Goal: Communication & Community: Ask a question

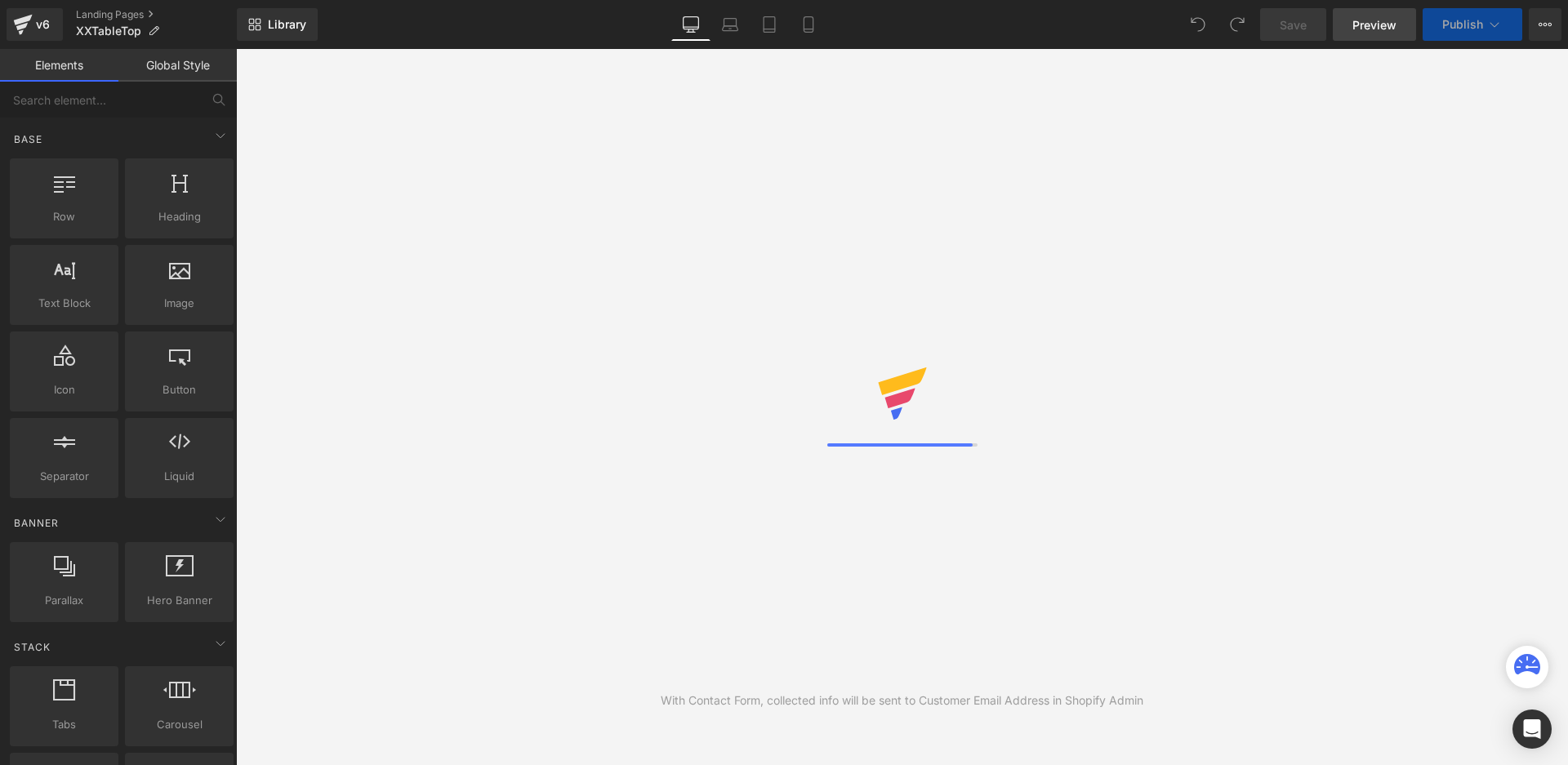
click at [1379, 22] on span "Preview" at bounding box center [1374, 25] width 44 height 17
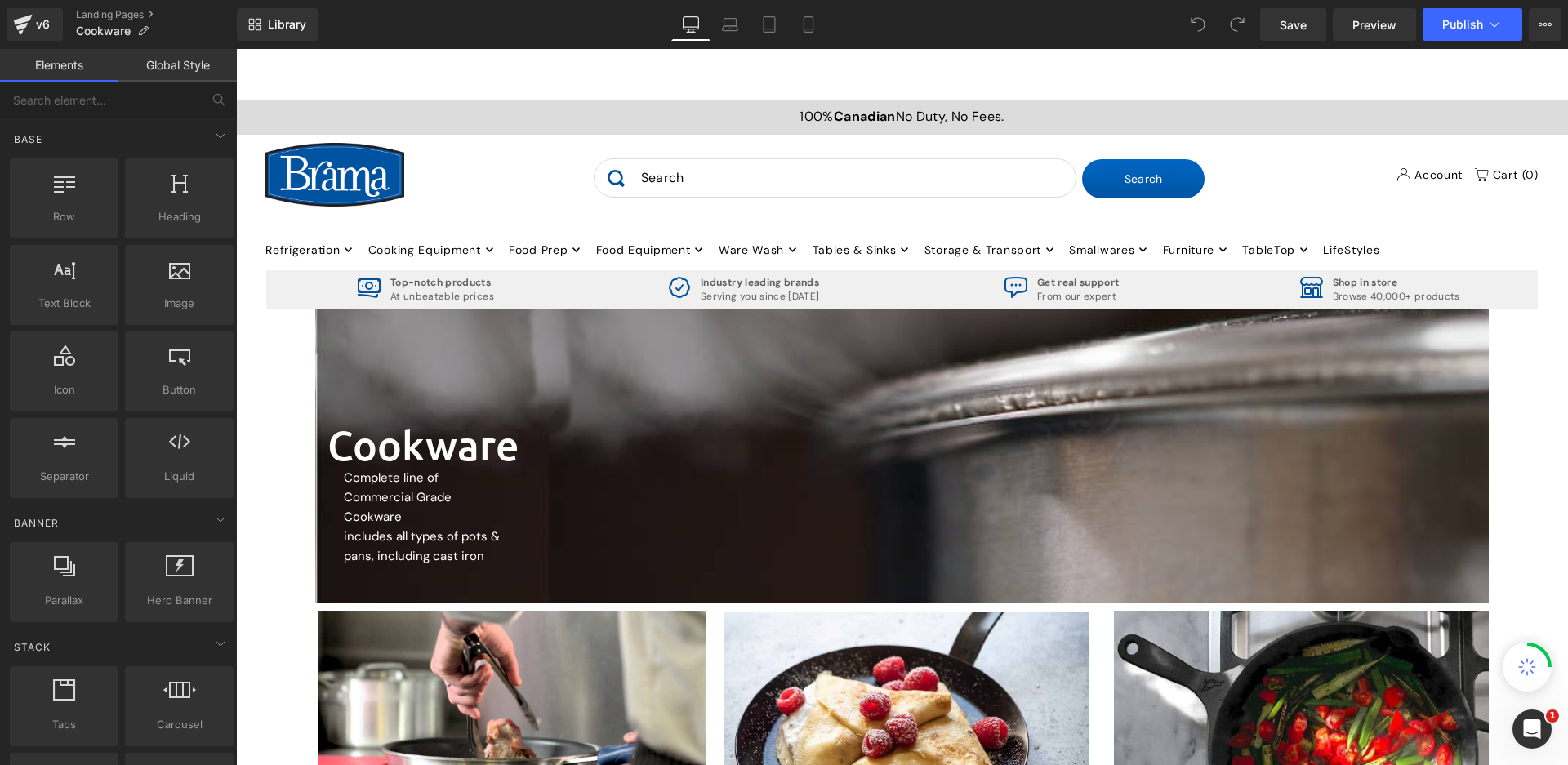
scroll to position [163, 0]
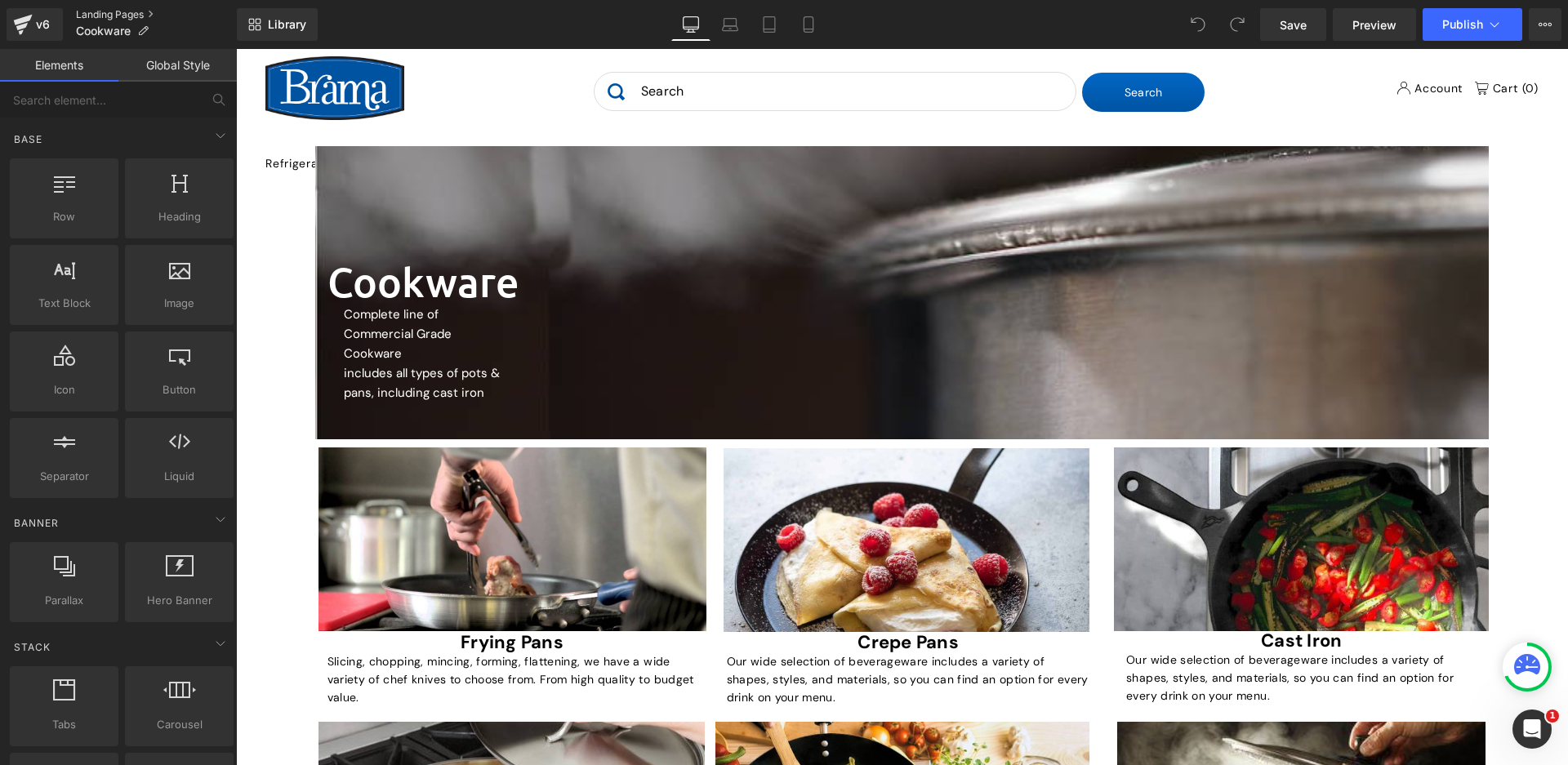
click at [134, 12] on link "Landing Pages" at bounding box center [156, 15] width 161 height 13
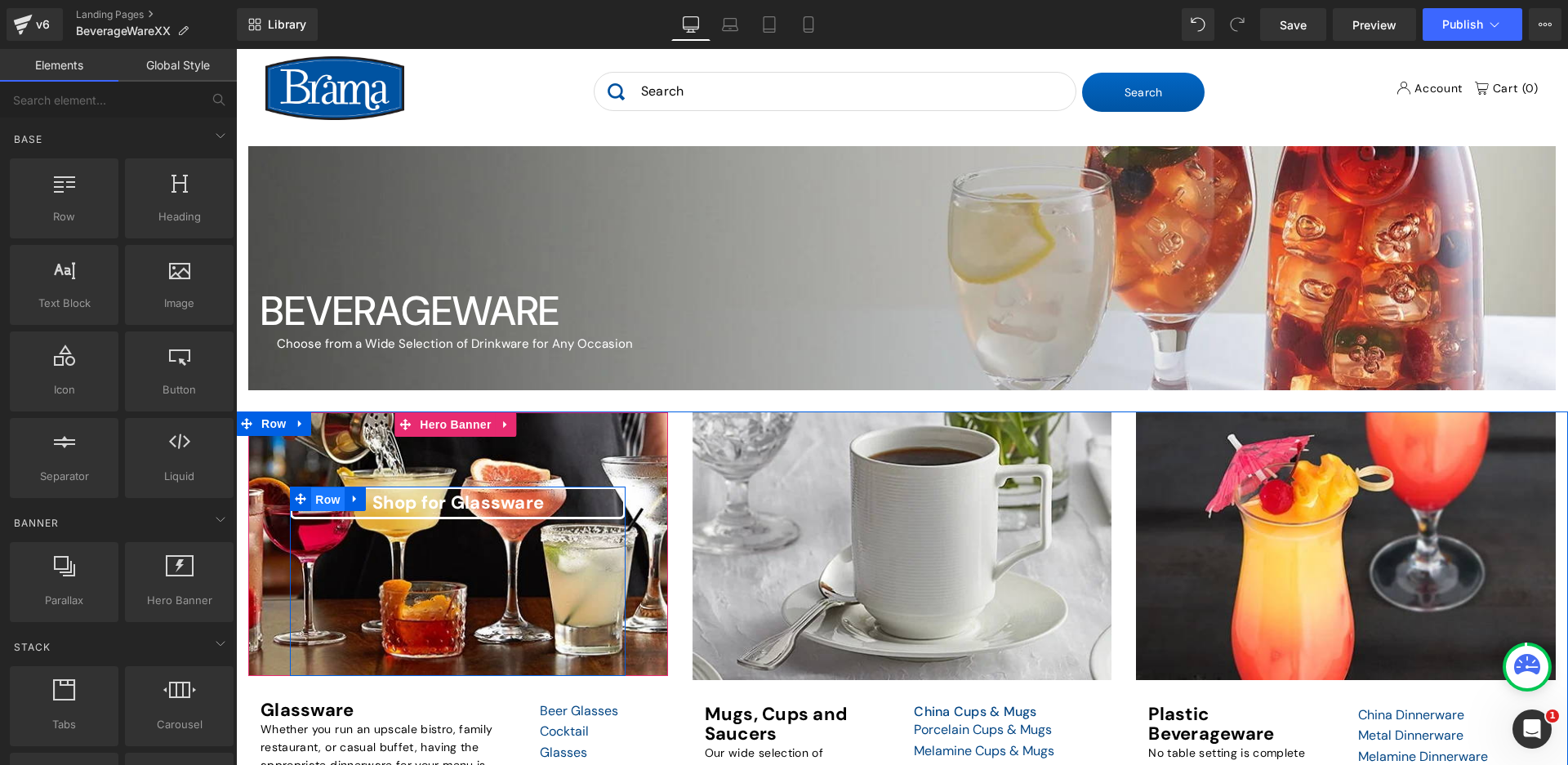
click at [314, 498] on span "Row" at bounding box center [327, 499] width 32 height 24
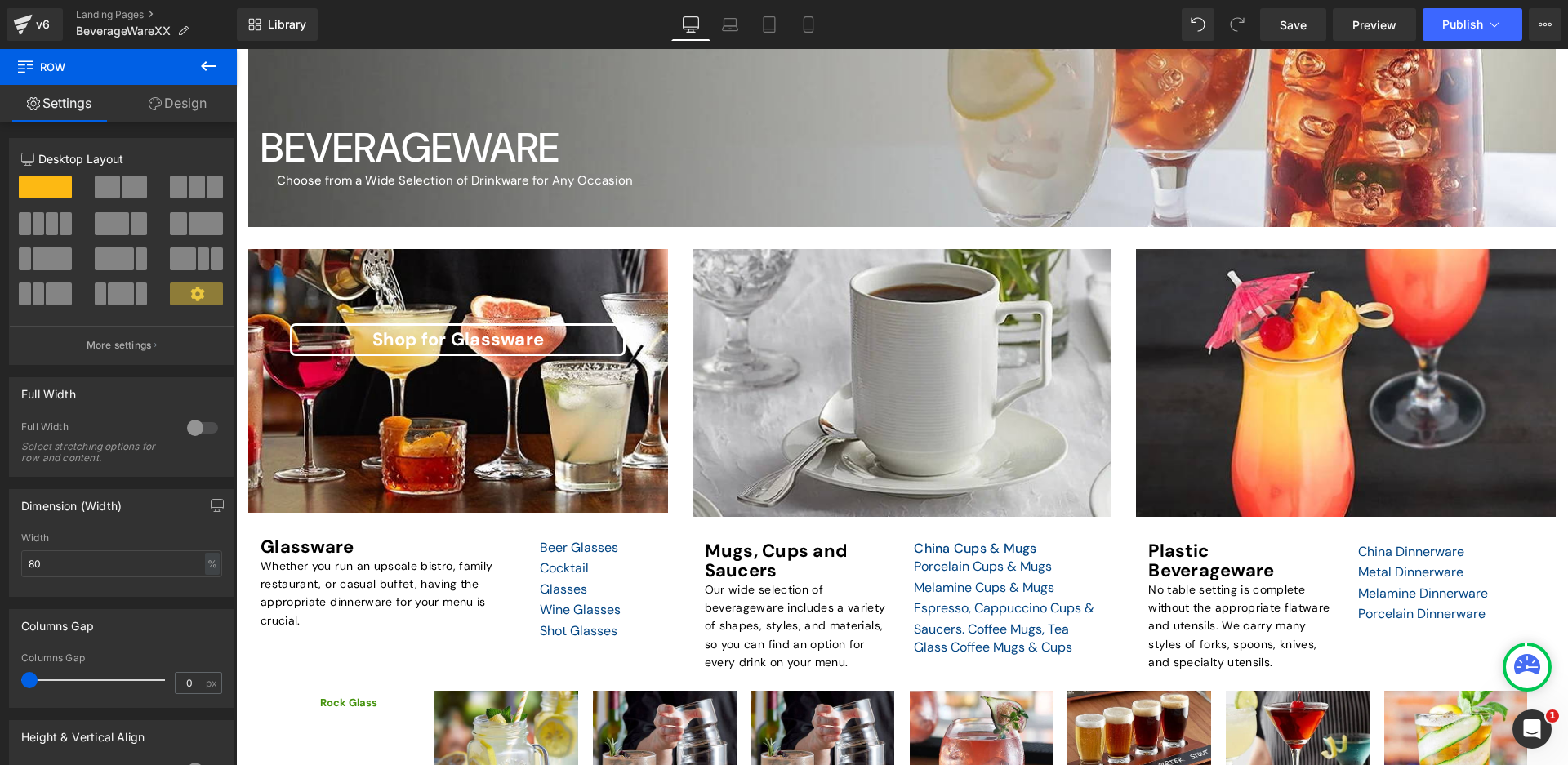
scroll to position [245, 0]
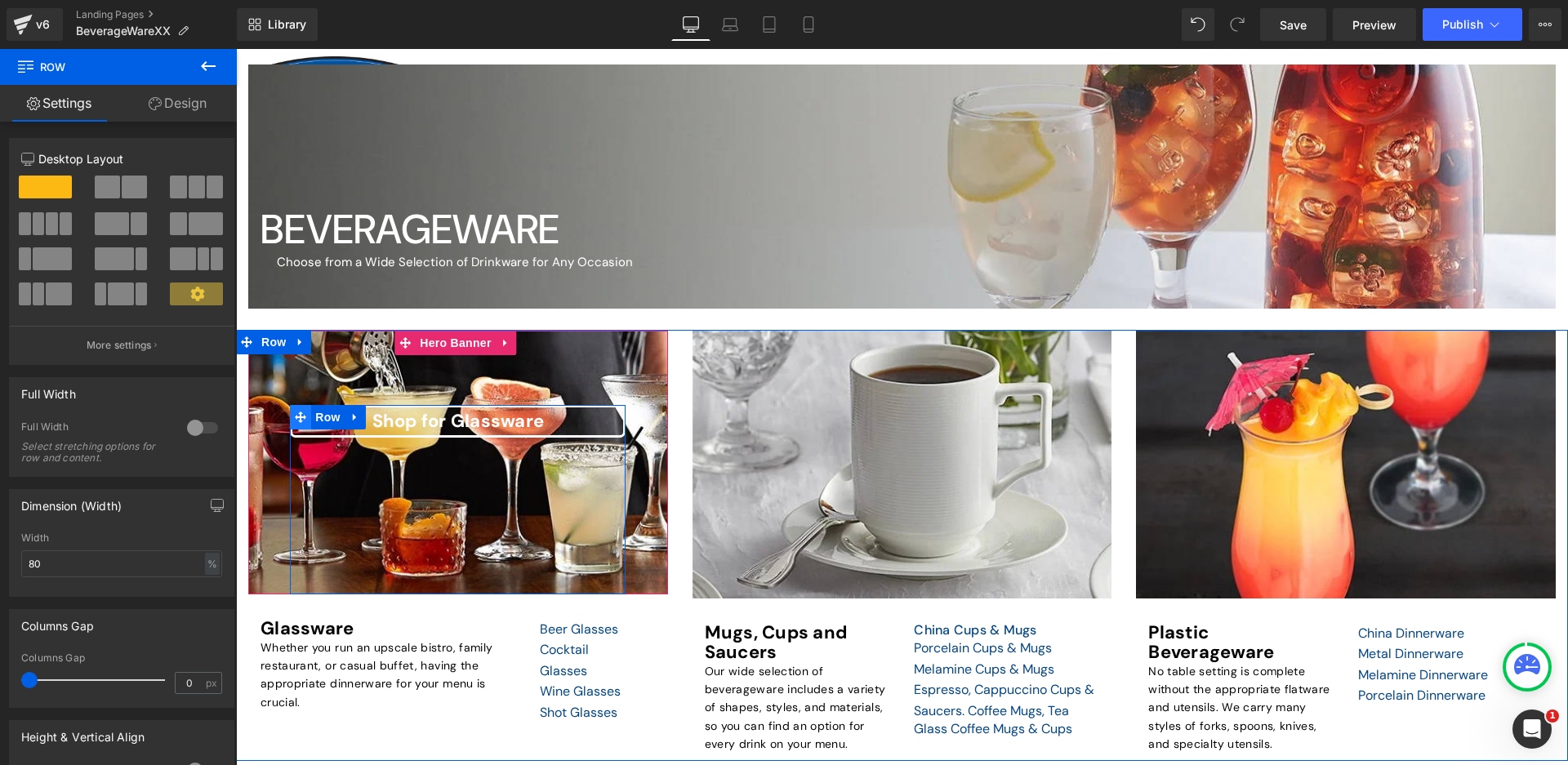
click at [301, 413] on icon at bounding box center [300, 417] width 12 height 12
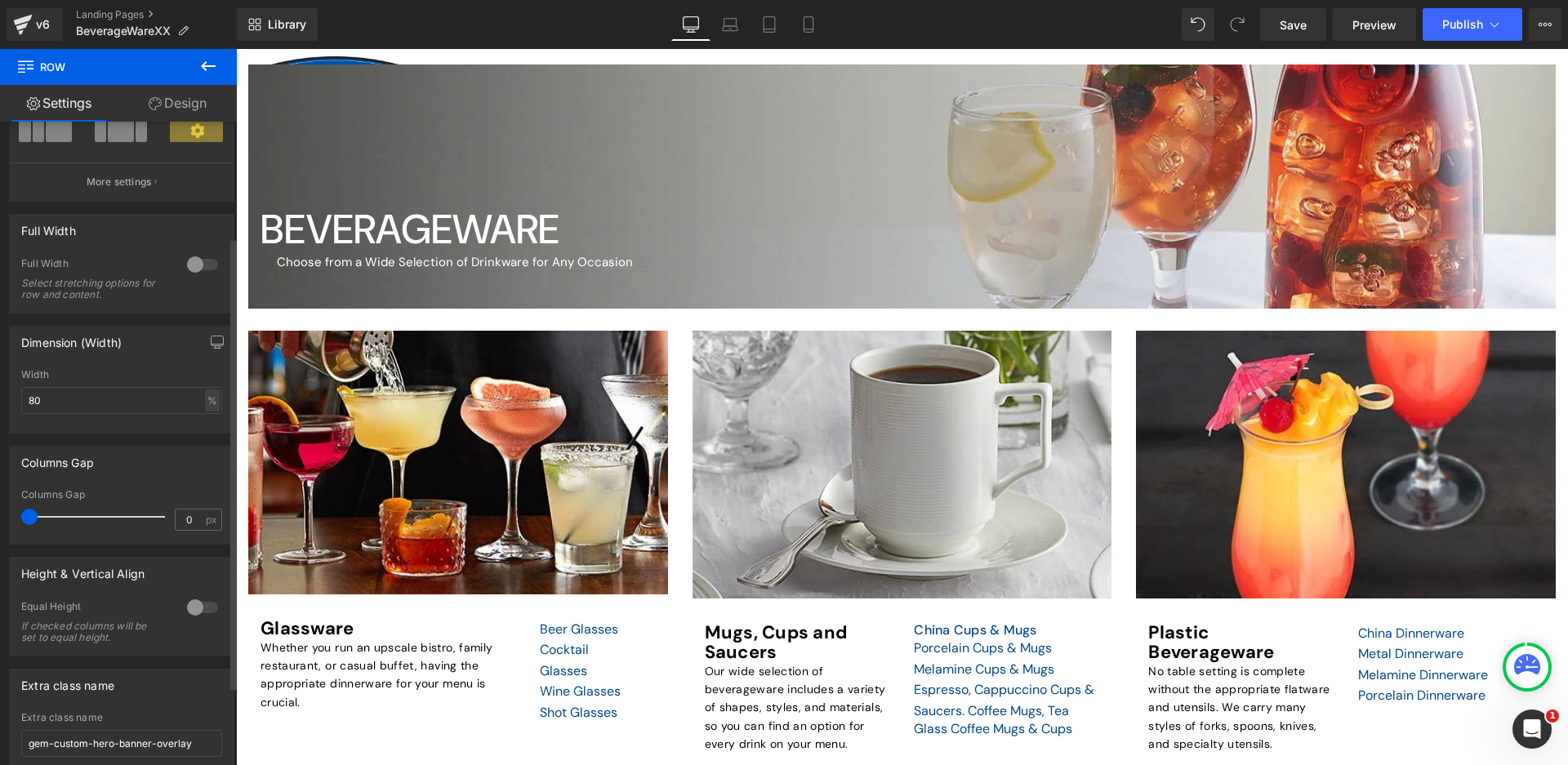
scroll to position [274, 0]
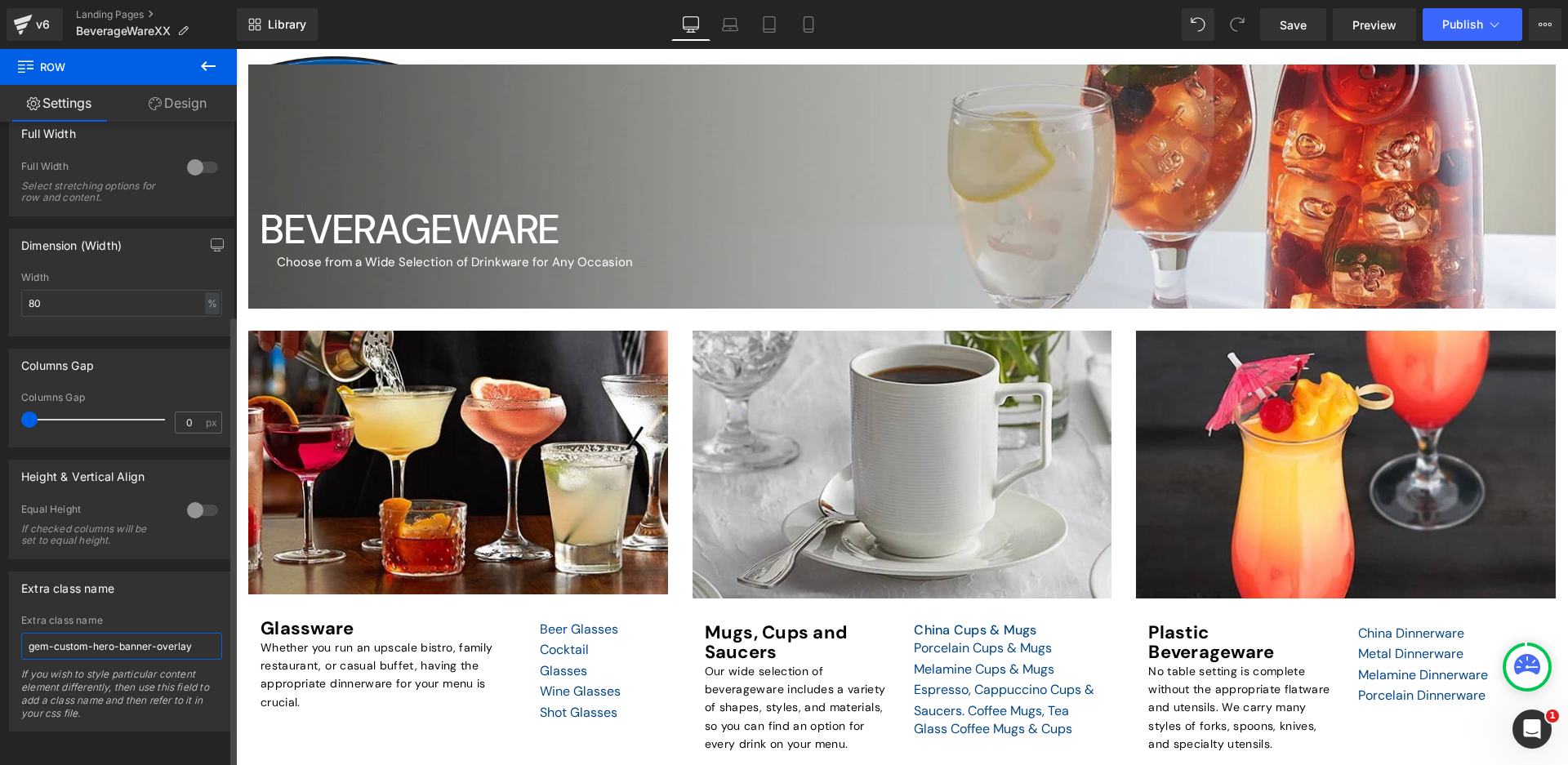
drag, startPoint x: 27, startPoint y: 636, endPoint x: 197, endPoint y: 630, distance: 170.1
click at [197, 633] on input "gem-custom-hero-banner-overlay" at bounding box center [122, 646] width 201 height 27
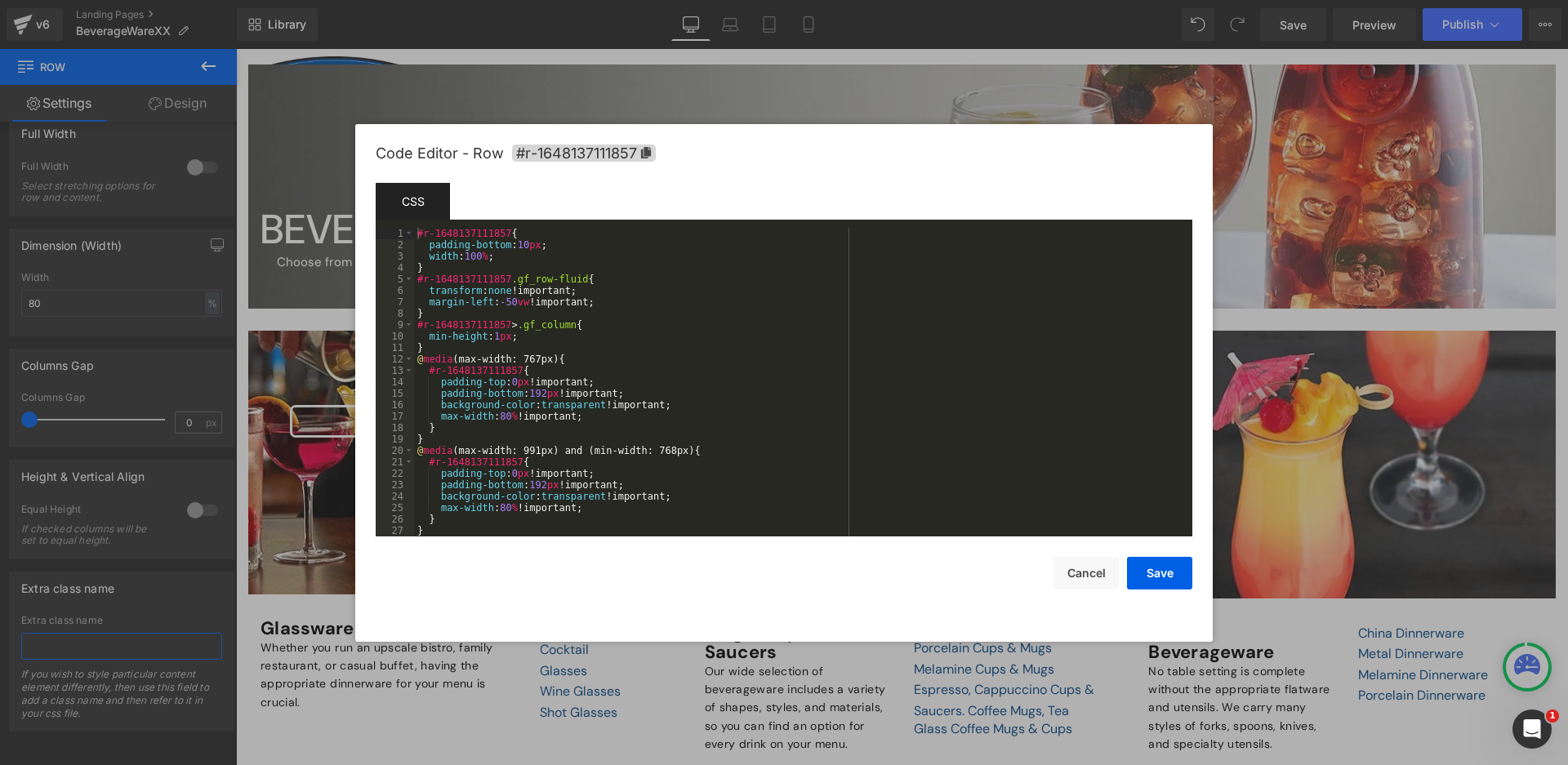
click at [306, 487] on body "Row You are previewing how the will restyle your page. You can not edit Element…" at bounding box center [784, 382] width 1568 height 765
click at [1085, 570] on button "Cancel" at bounding box center [1086, 573] width 66 height 32
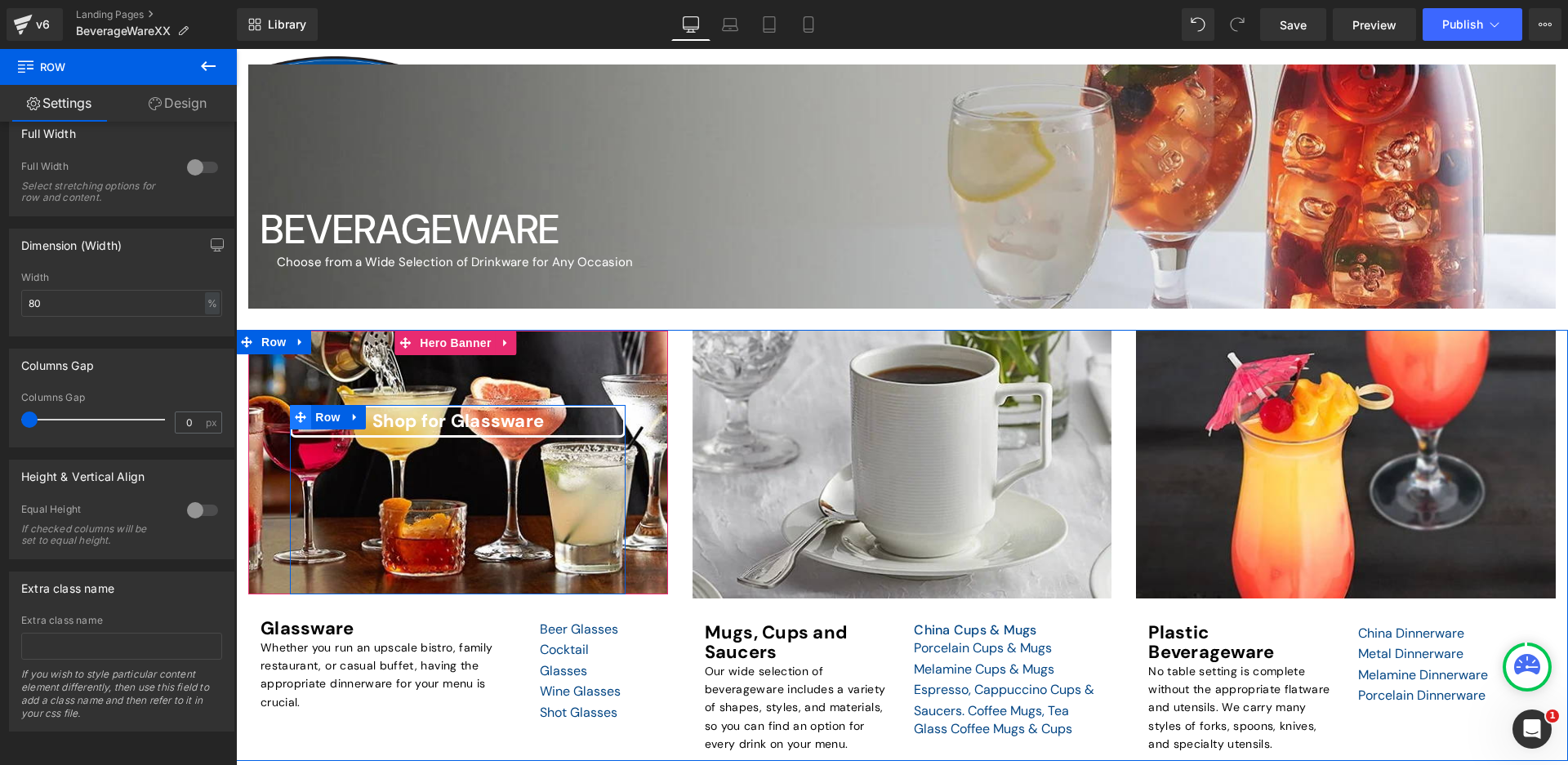
click at [297, 410] on span at bounding box center [301, 417] width 22 height 24
click at [367, 431] on div "Shop for Glassware" at bounding box center [458, 421] width 336 height 32
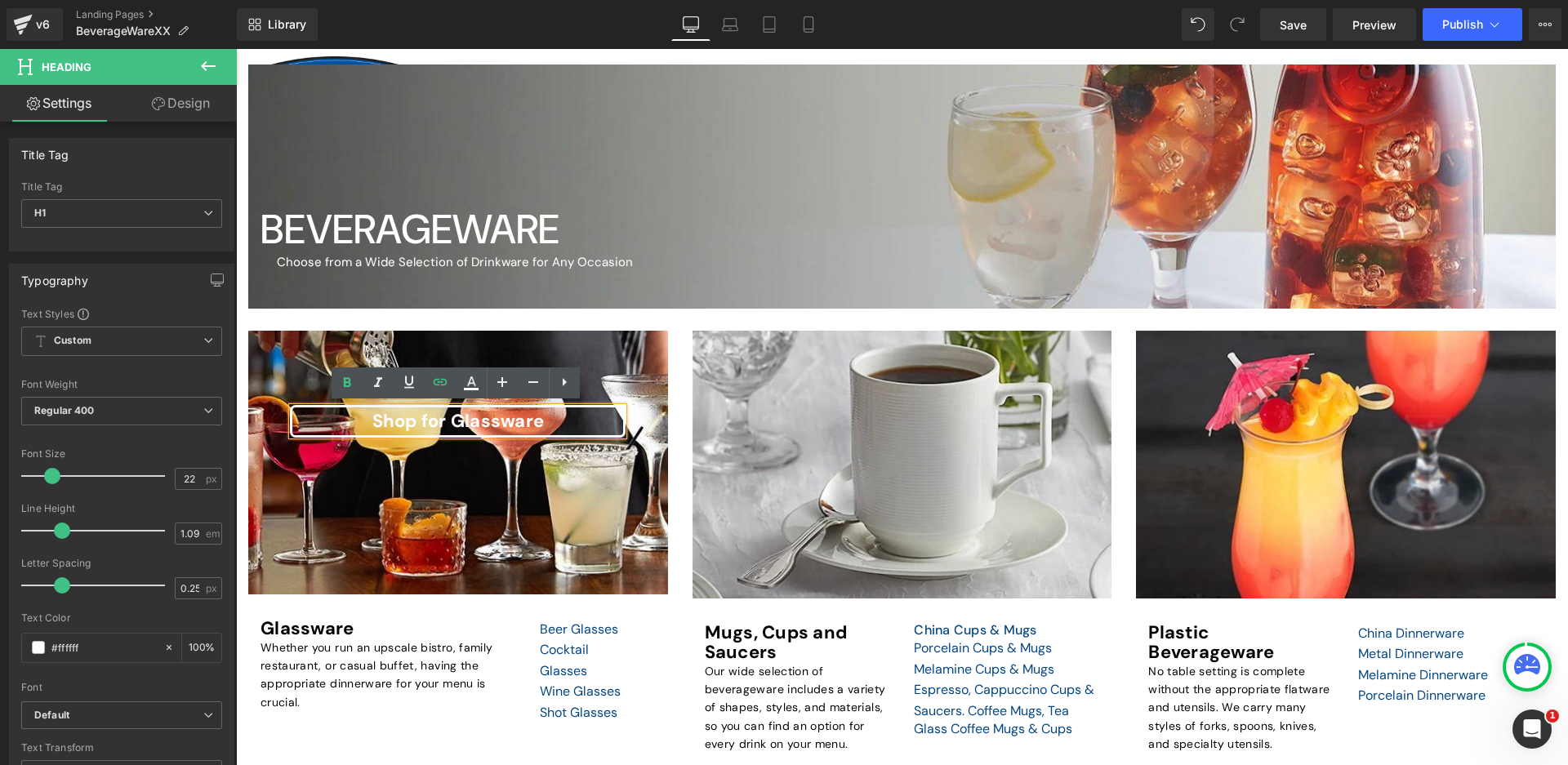
click at [318, 511] on div "Shop for Glassware Heading Row" at bounding box center [458, 500] width 336 height 190
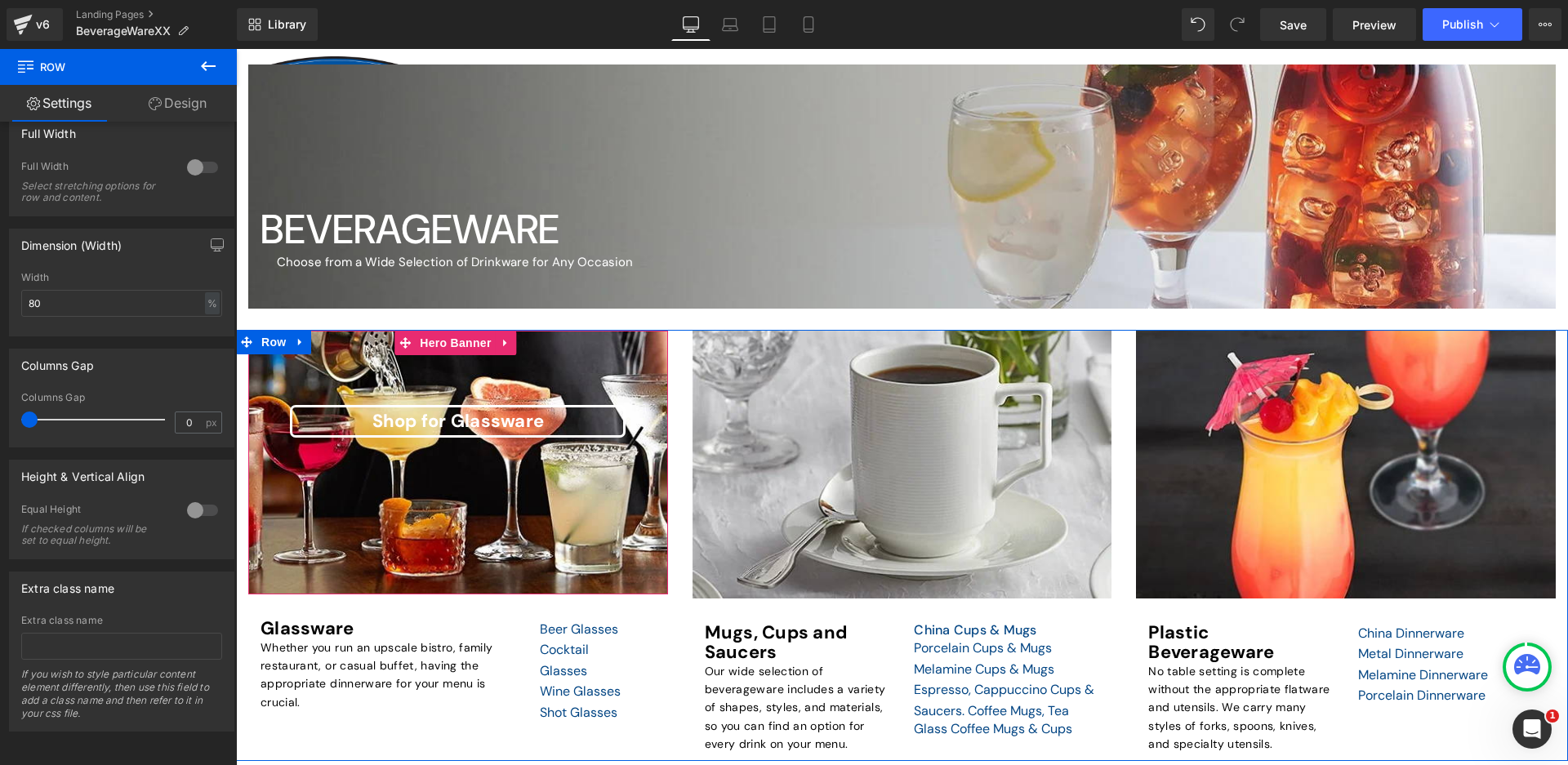
click at [276, 443] on span "Shop for Glassware Heading Row" at bounding box center [458, 500] width 420 height 190
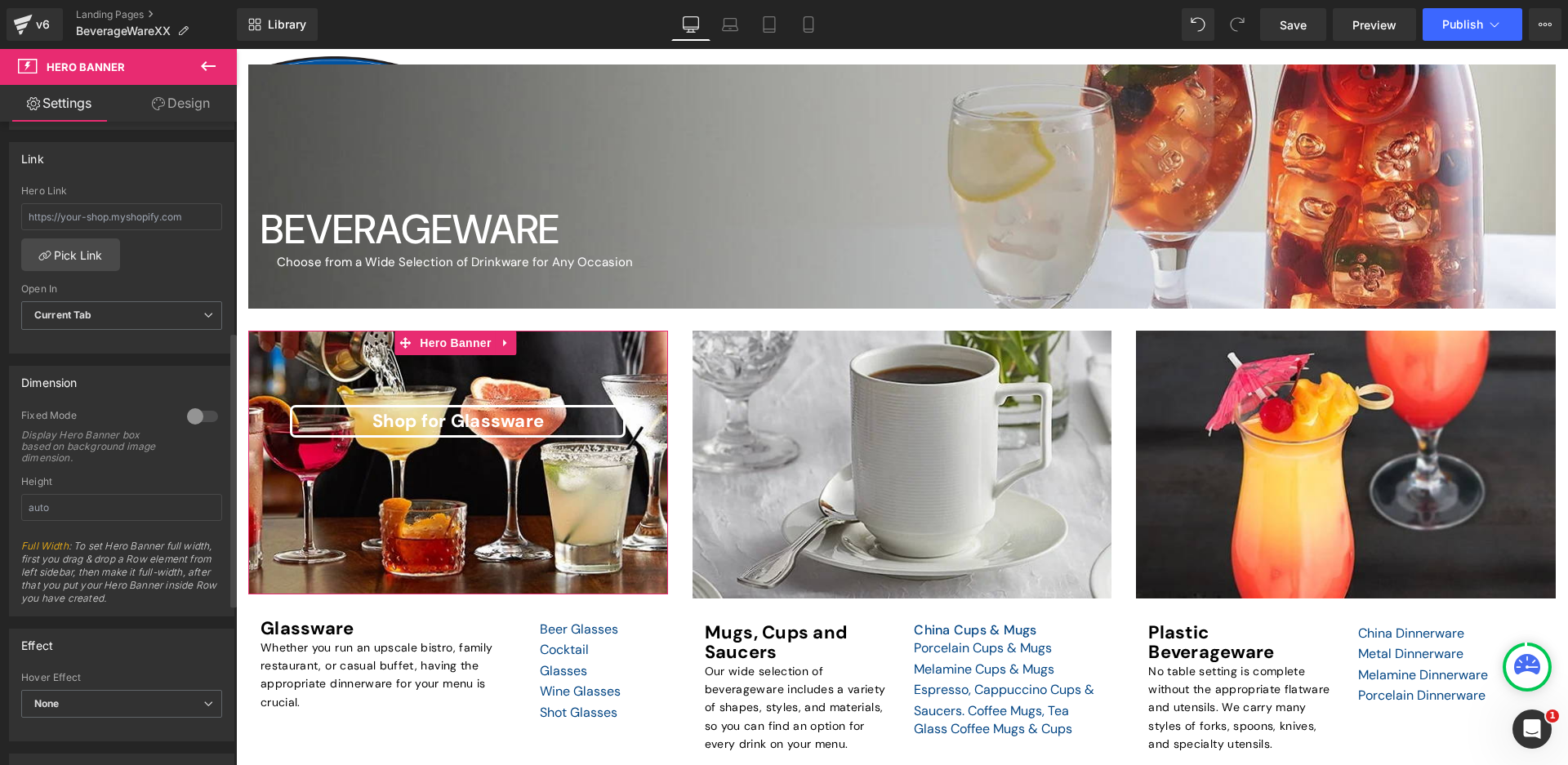
scroll to position [817, 0]
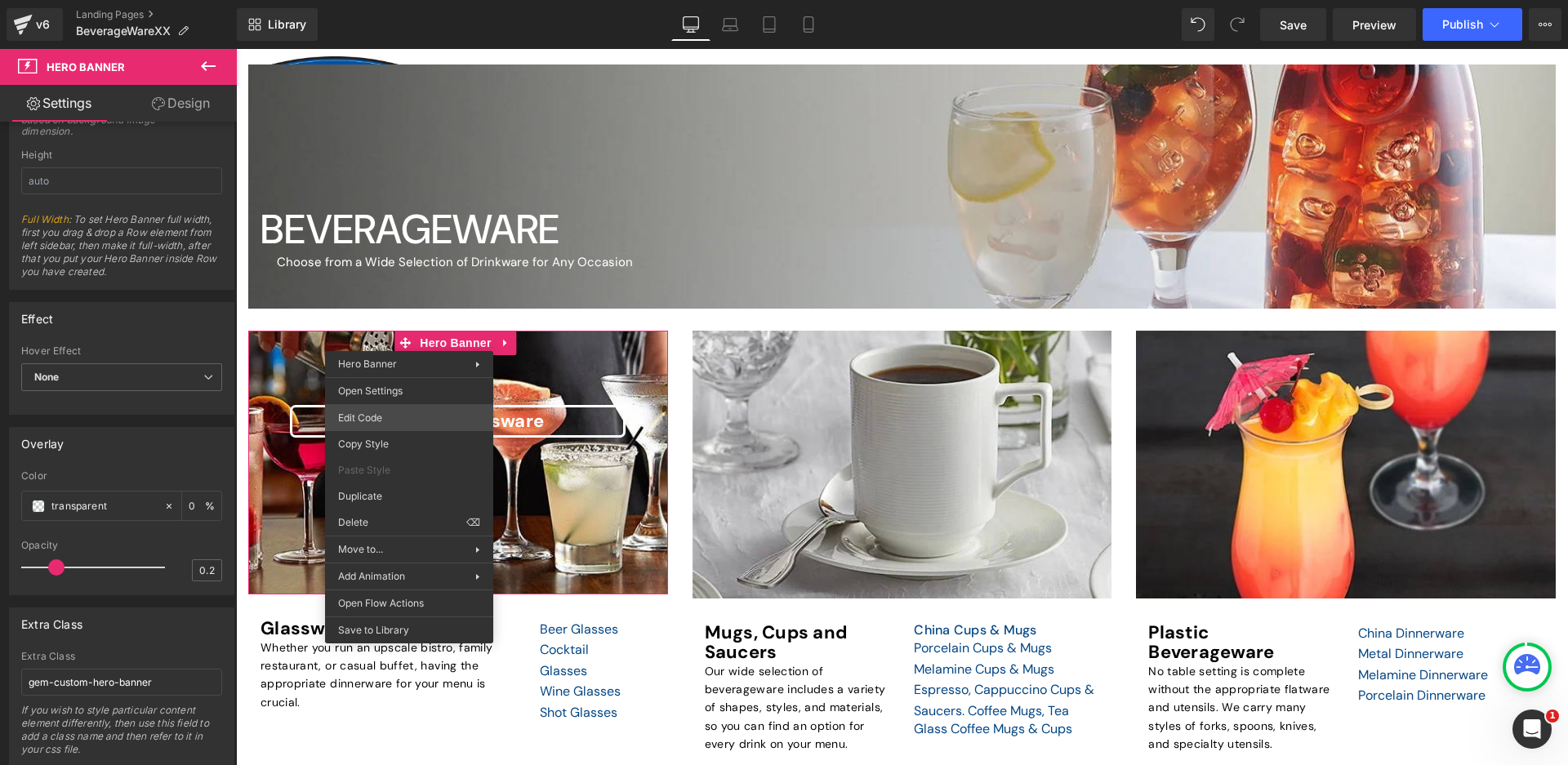
click at [403, 0] on div "Row You are previewing how the will restyle your page. You can not edit Element…" at bounding box center [784, 0] width 1568 height 0
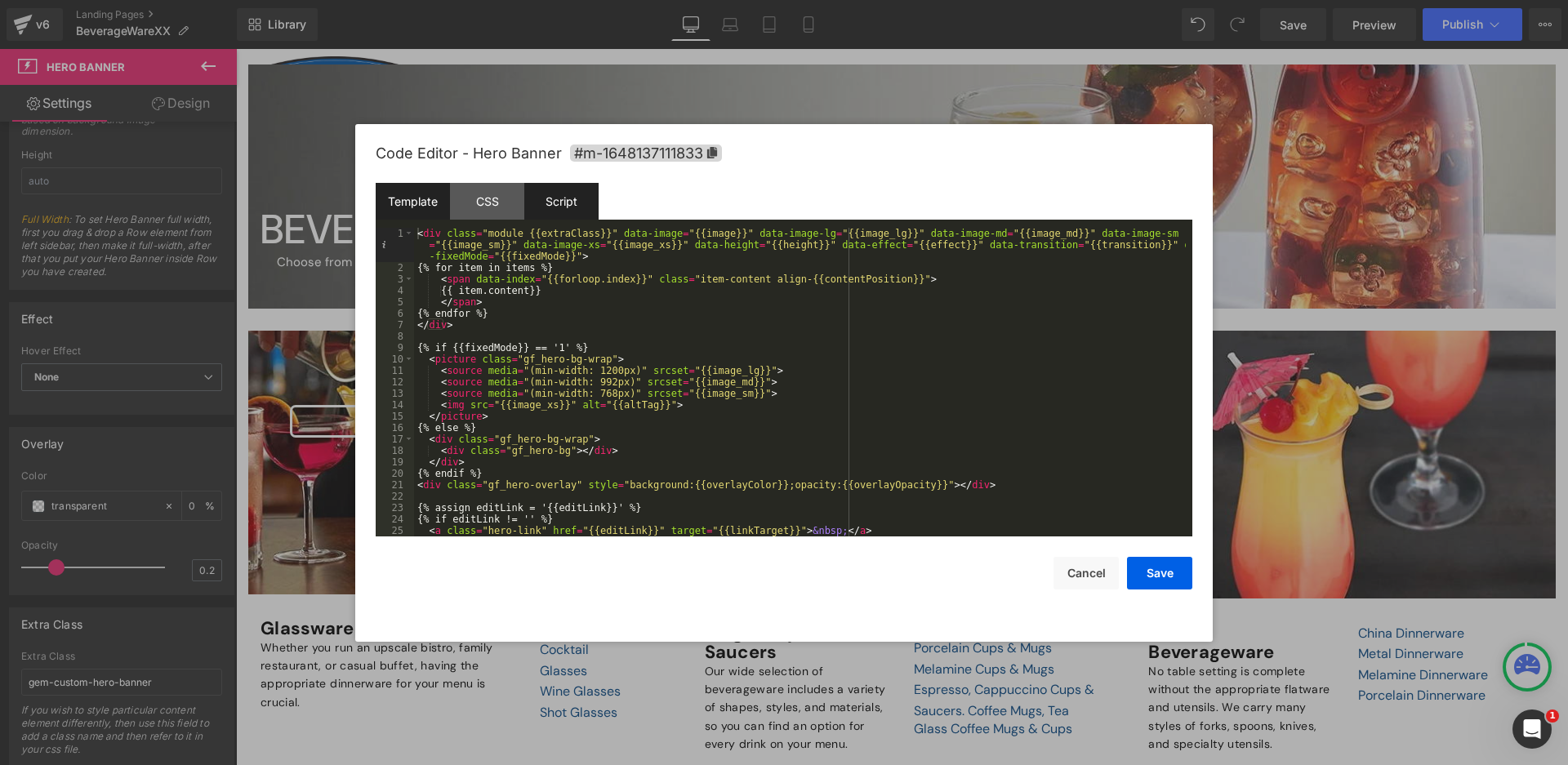
click at [556, 200] on div "Script" at bounding box center [561, 201] width 74 height 37
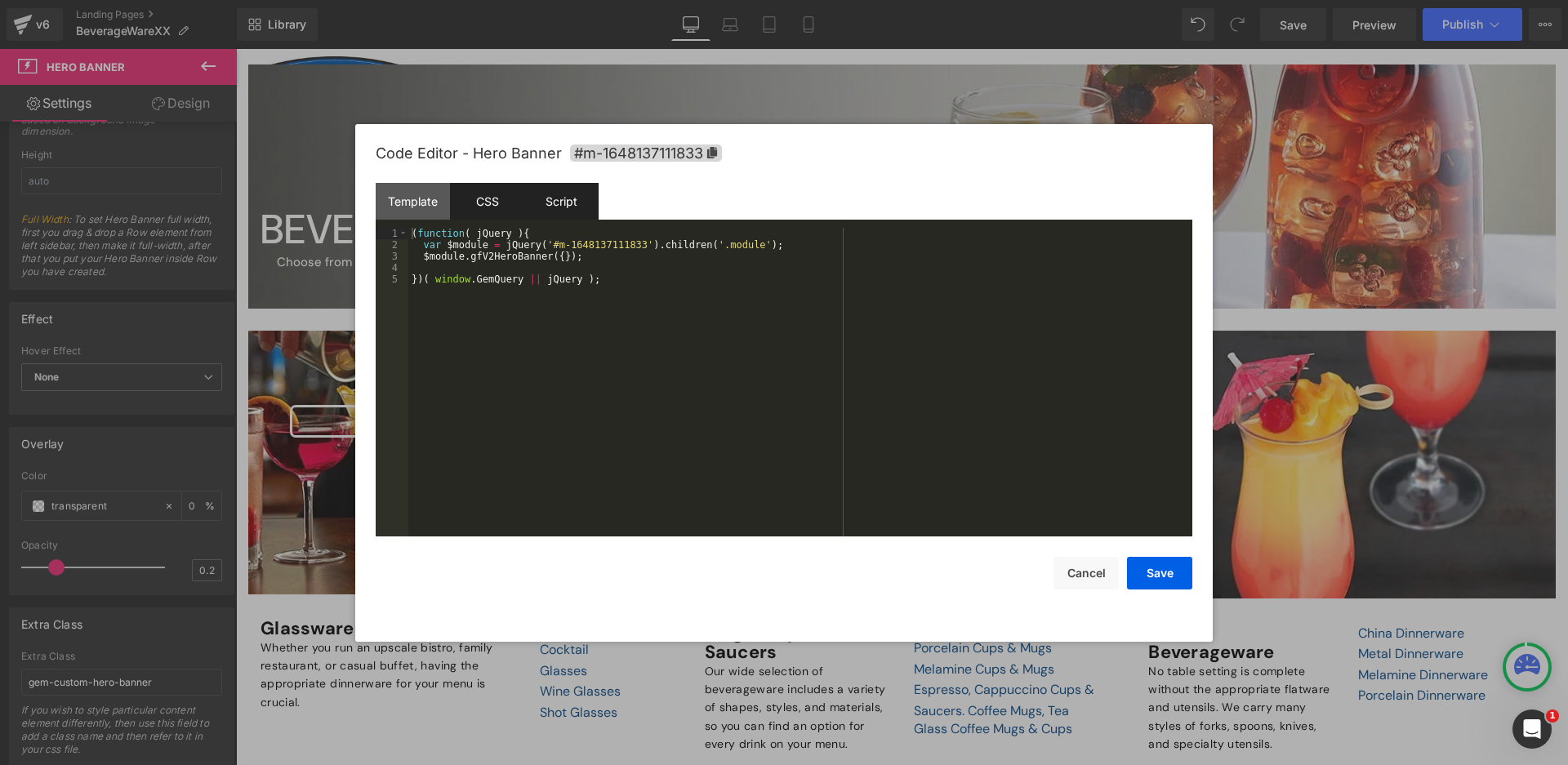
click at [487, 200] on div "CSS" at bounding box center [487, 201] width 74 height 37
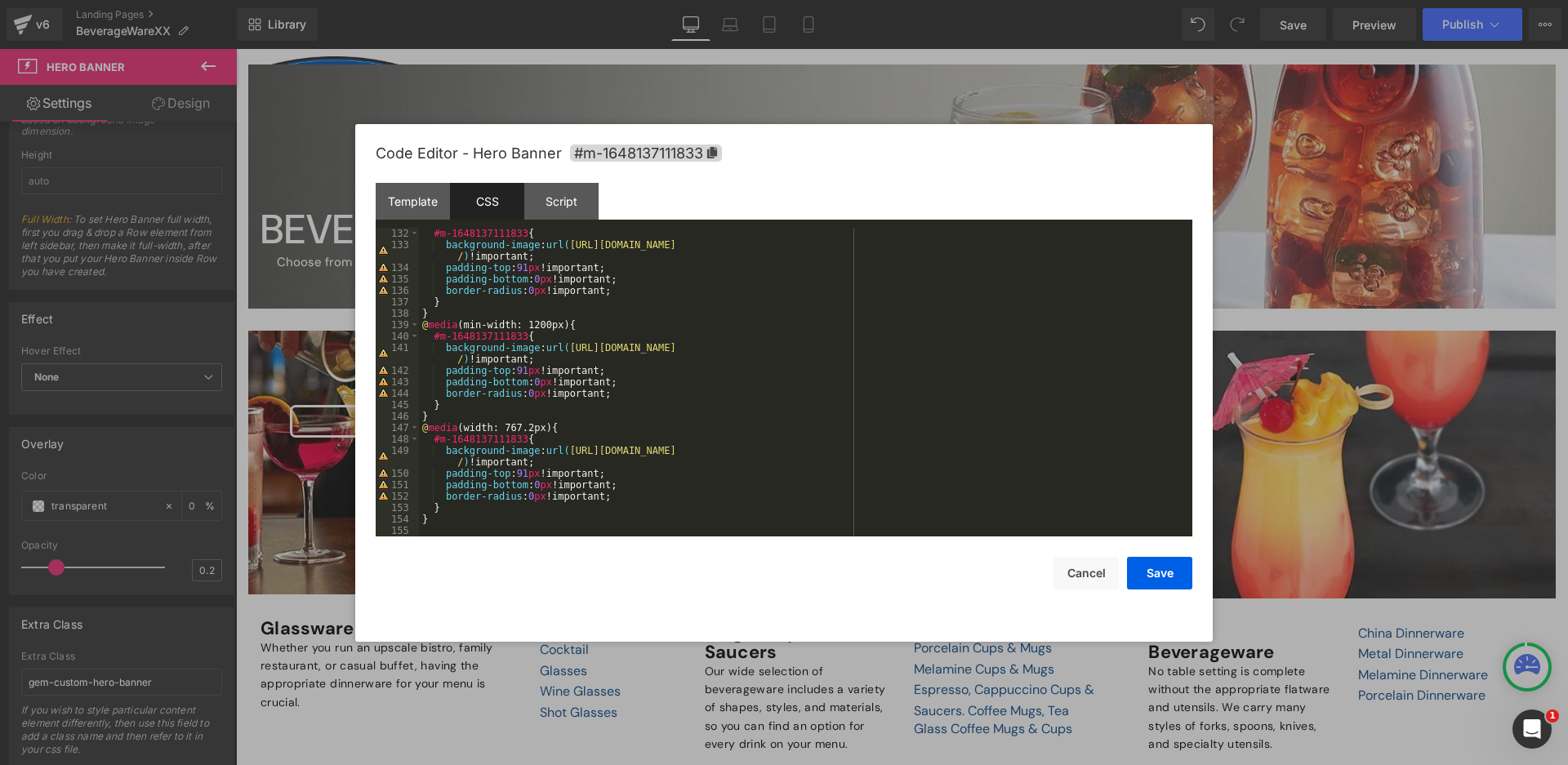
scroll to position [1520, 0]
click at [404, 202] on div "Template" at bounding box center [413, 201] width 74 height 37
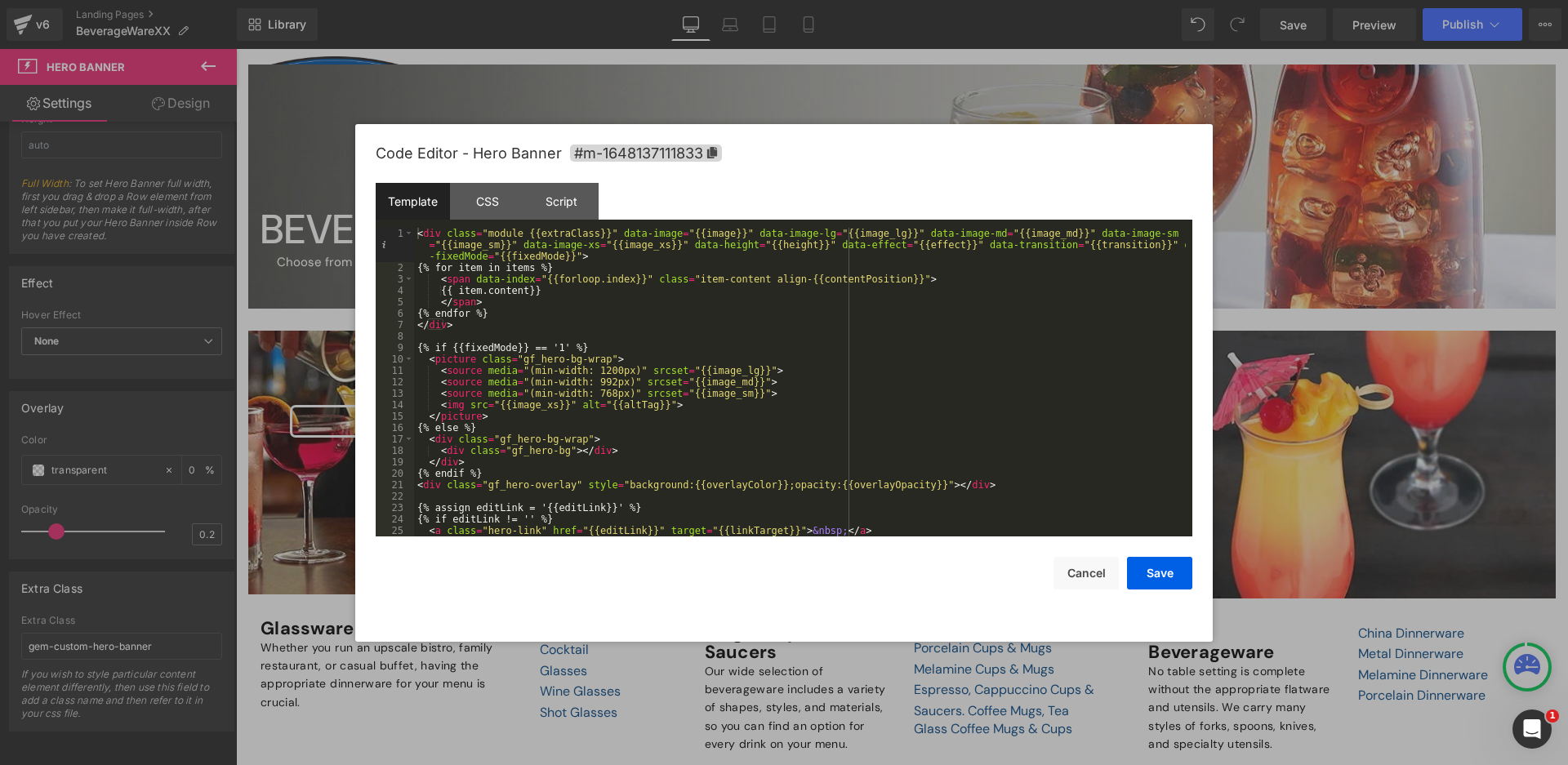
scroll to position [101, 0]
click at [1086, 575] on button "Cancel" at bounding box center [1086, 573] width 66 height 32
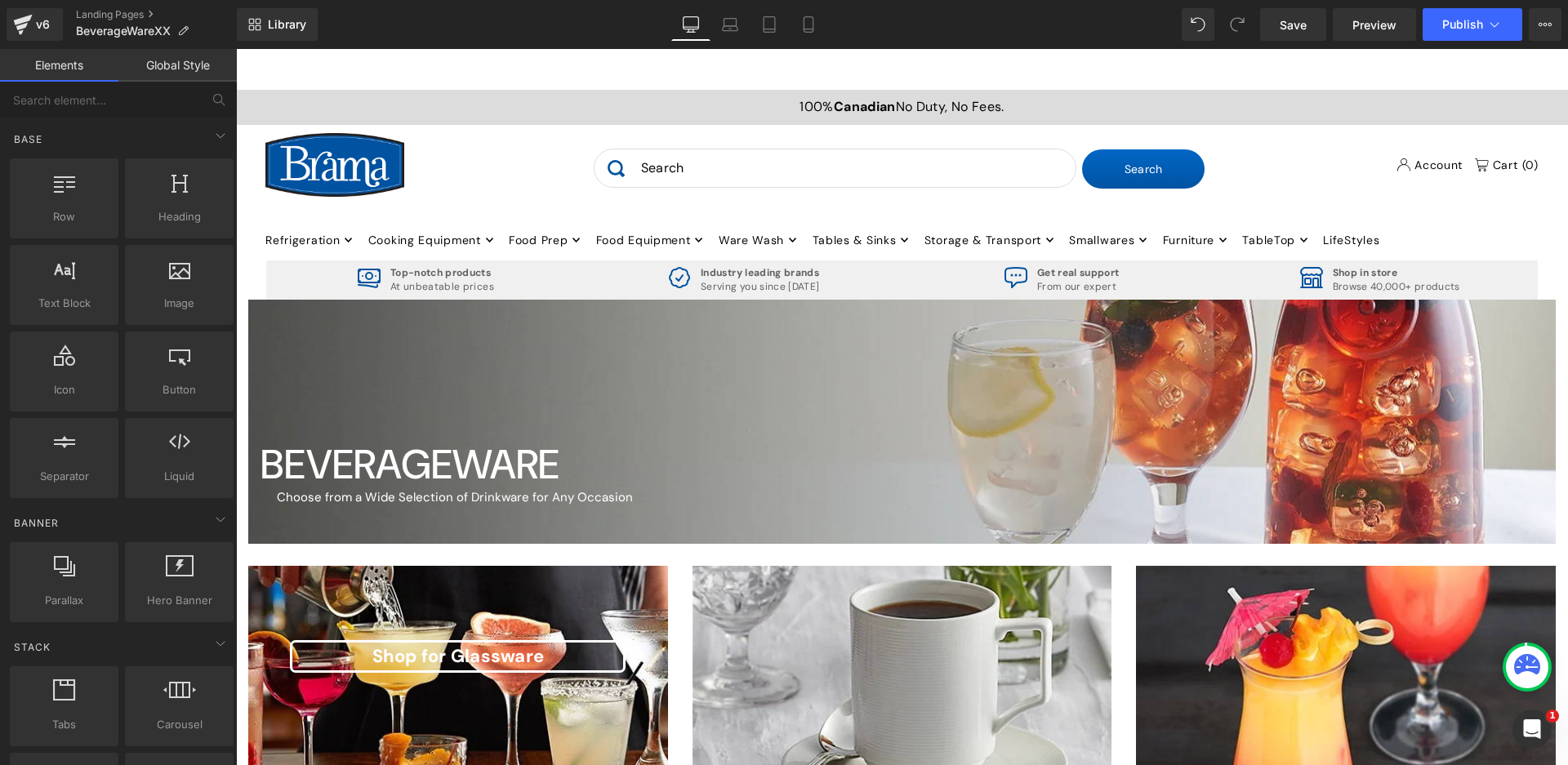
scroll to position [0, 0]
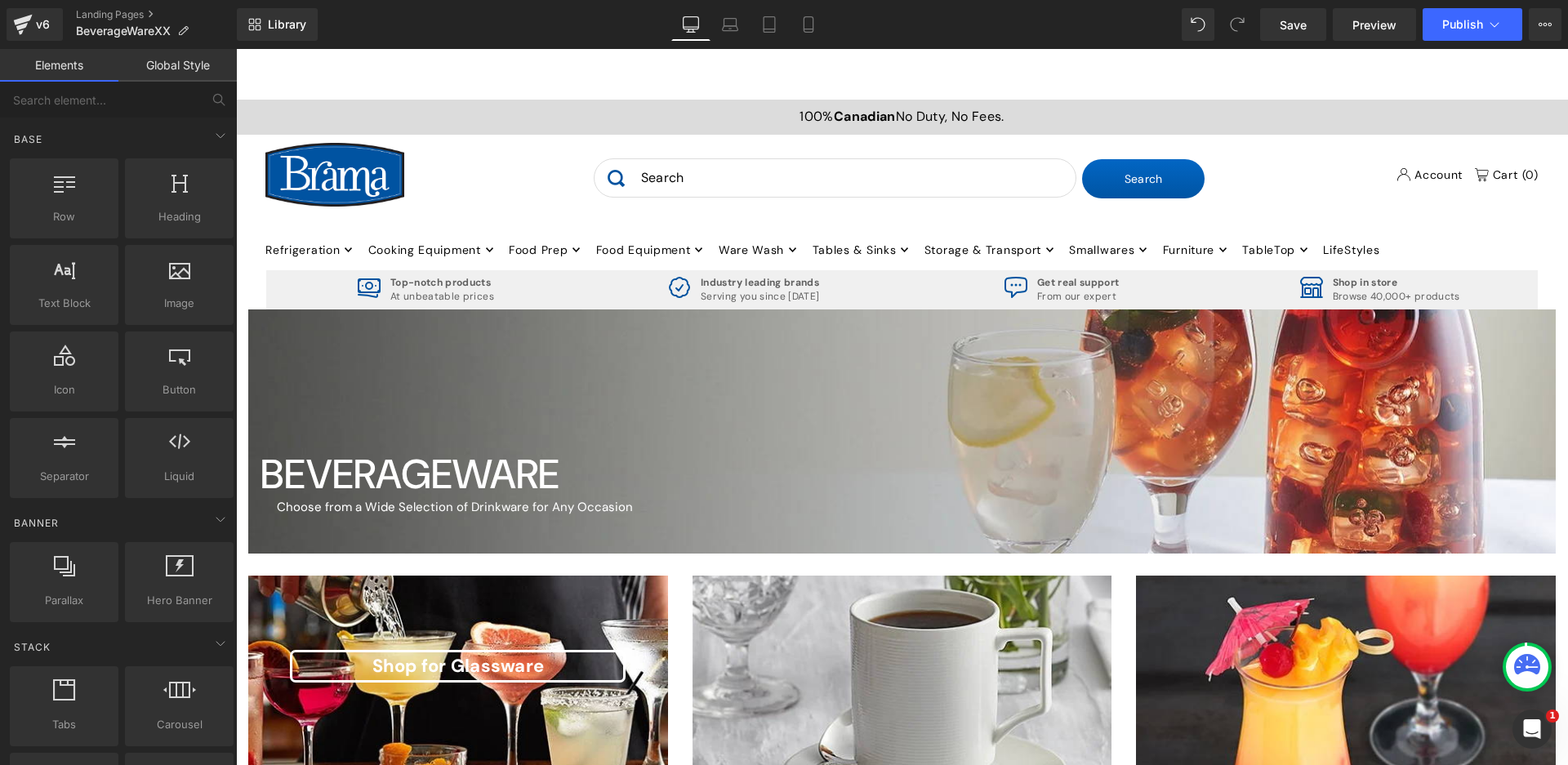
drag, startPoint x: 1561, startPoint y: 152, endPoint x: 1803, endPoint y: 83, distance: 251.6
click at [639, 76] on div "A tariff surcharge may be applied to select products originating in [GEOGRAPHIC…" at bounding box center [902, 74] width 1332 height 51
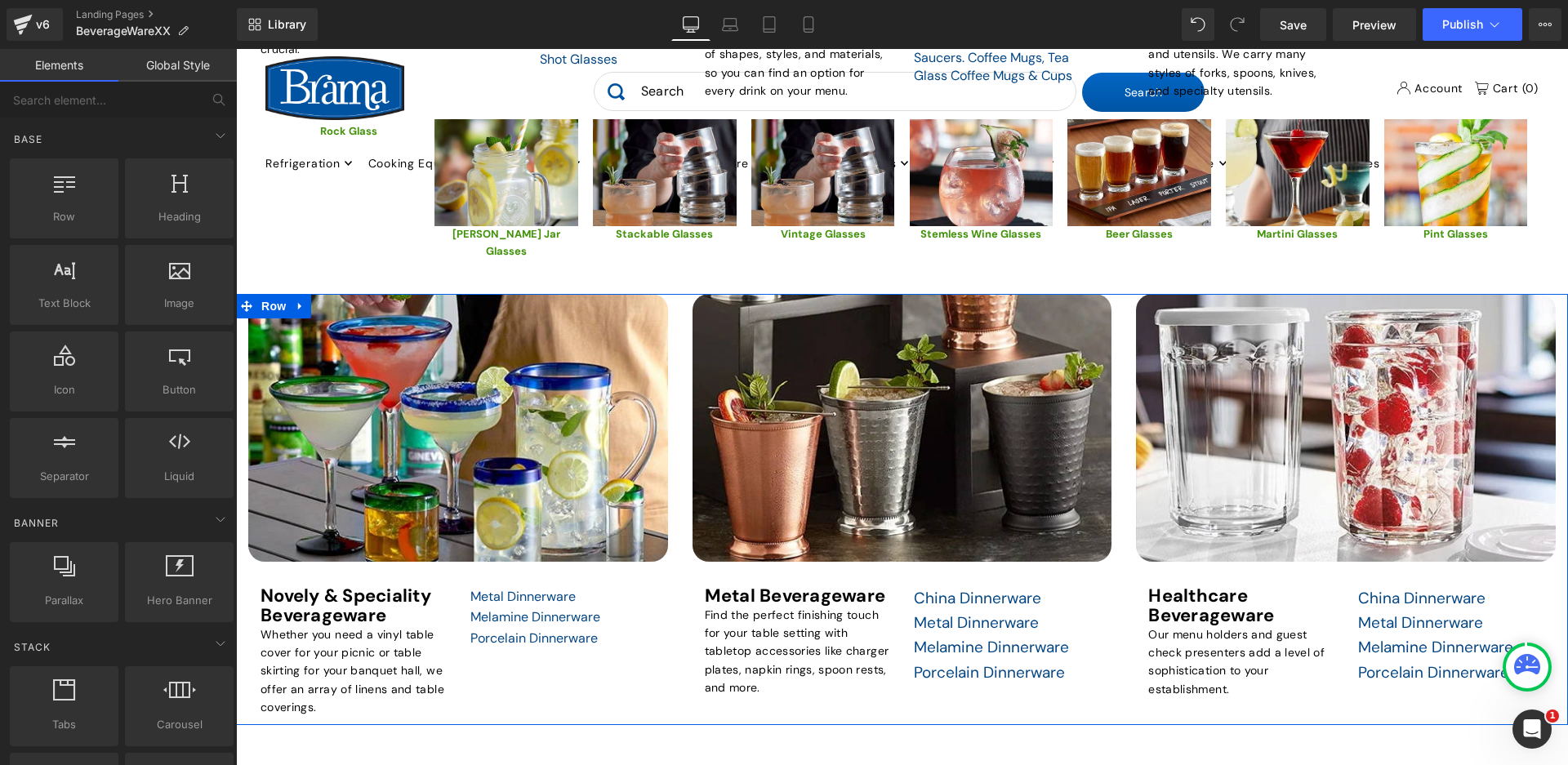
scroll to position [1306, 0]
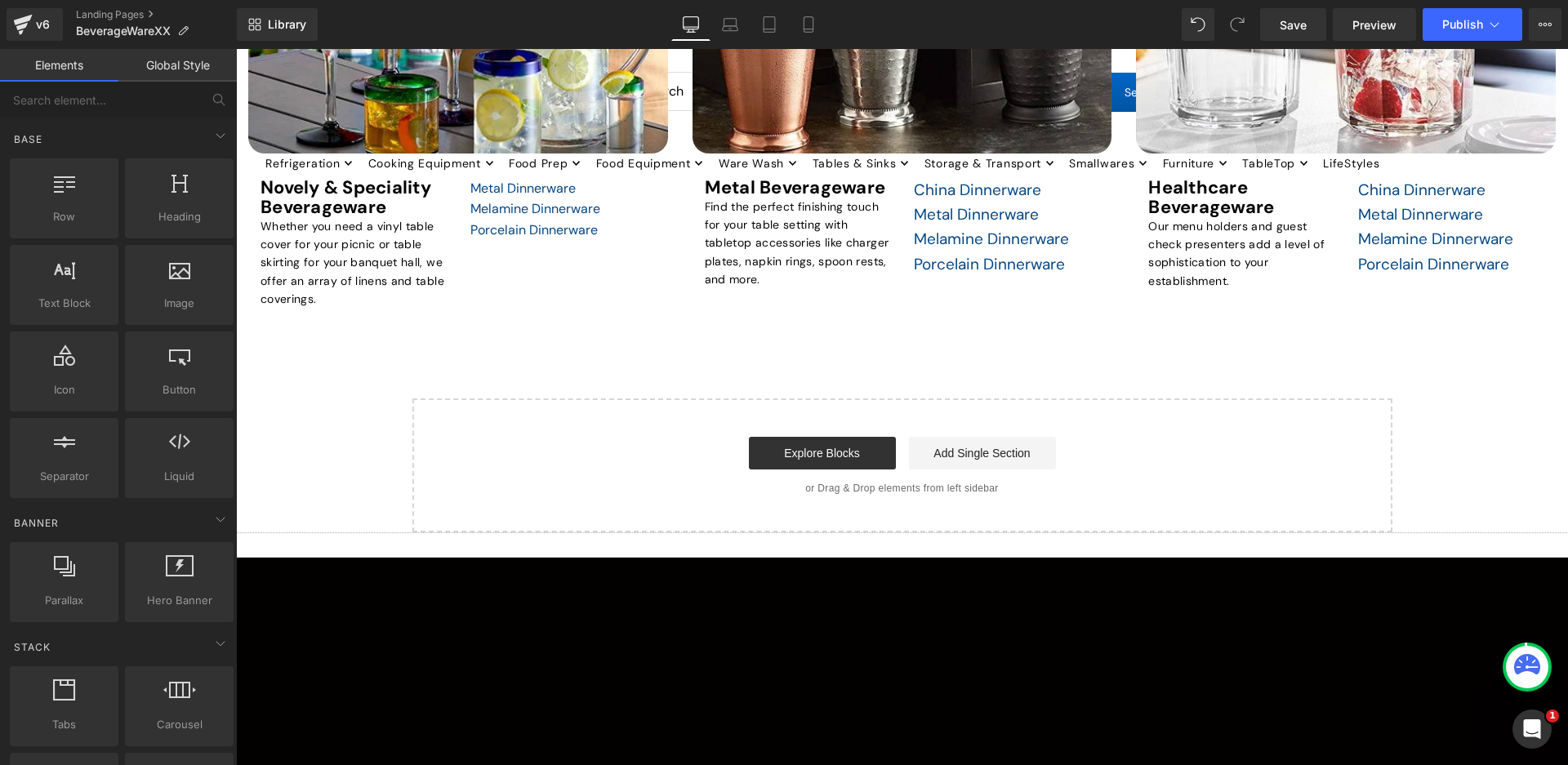
click at [1541, 27] on icon at bounding box center [1546, 25] width 13 height 13
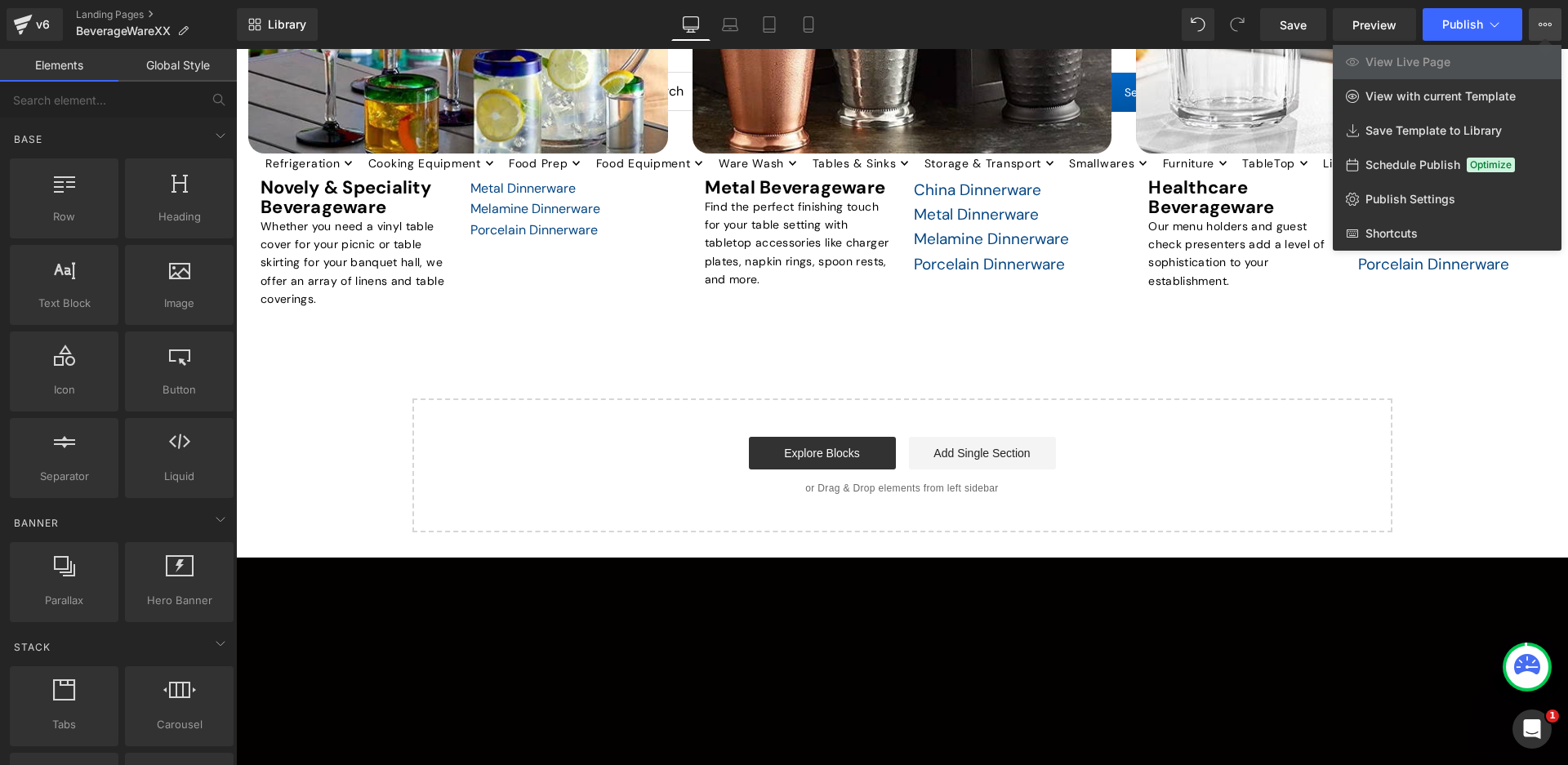
drag, startPoint x: 297, startPoint y: 378, endPoint x: 69, endPoint y: 328, distance: 233.4
click at [297, 378] on div at bounding box center [902, 407] width 1332 height 716
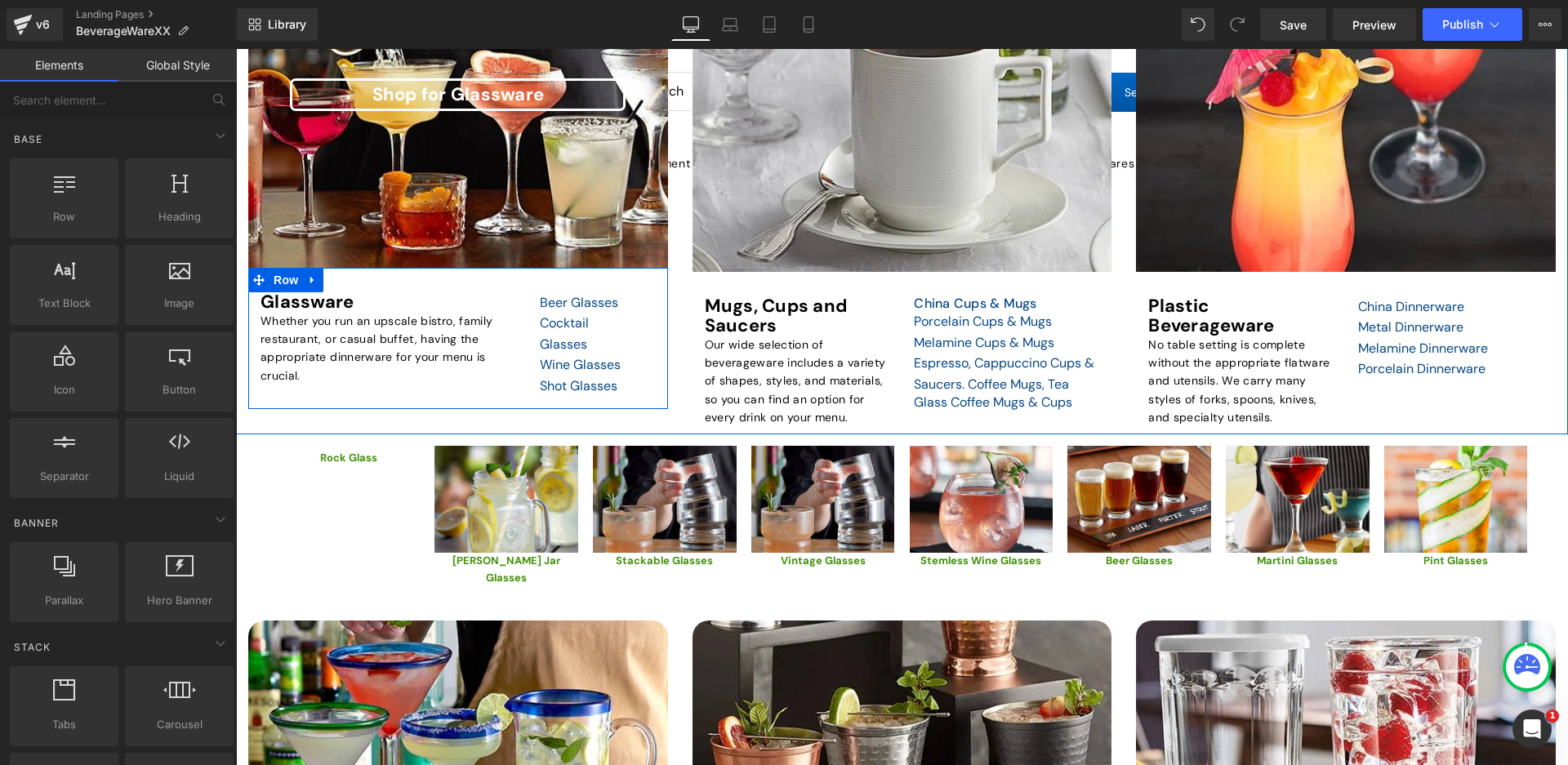
scroll to position [245, 0]
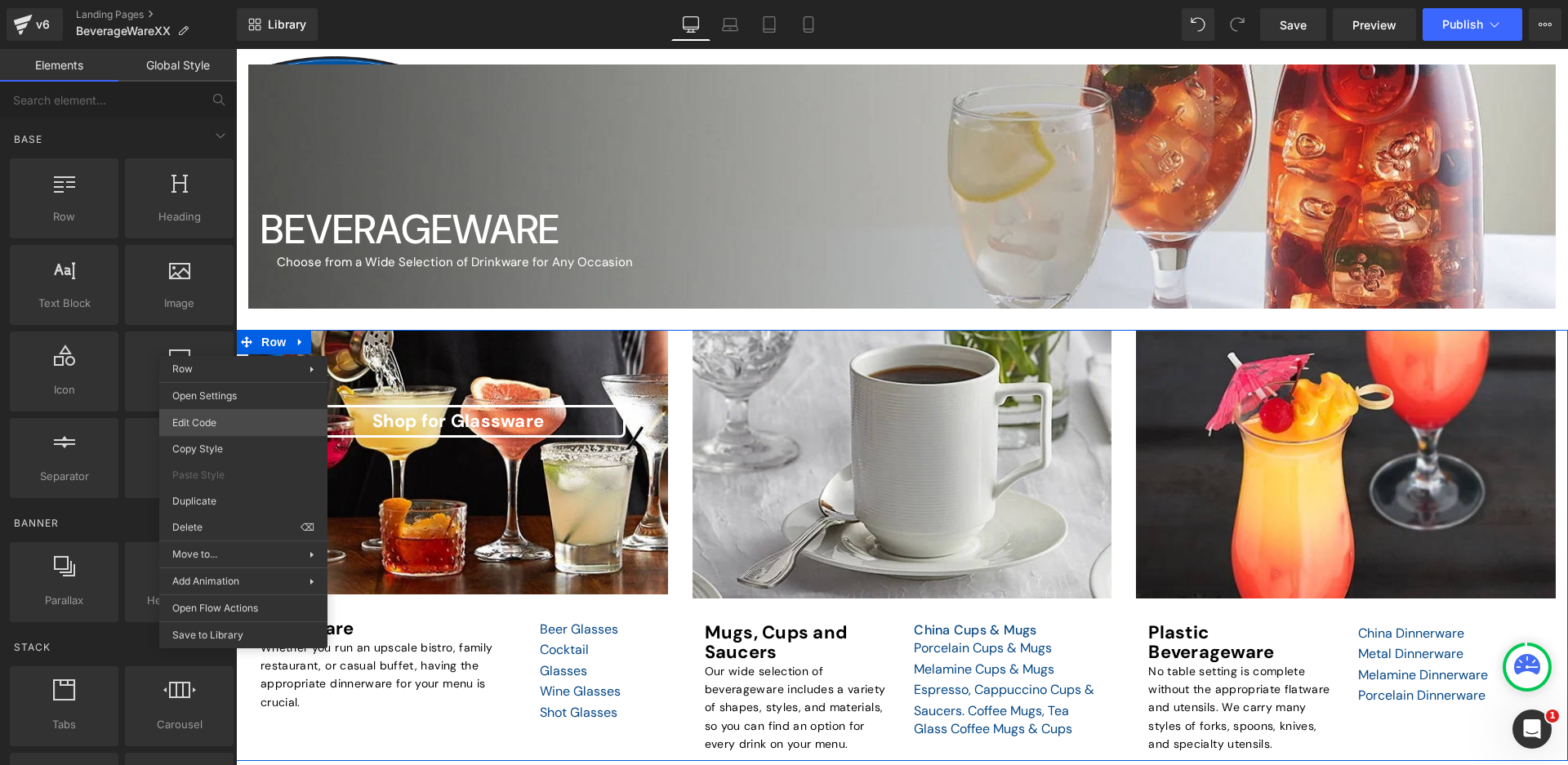
click at [225, 426] on body "Row You are previewing how the will restyle your page. You can not edit Element…" at bounding box center [784, 382] width 1568 height 765
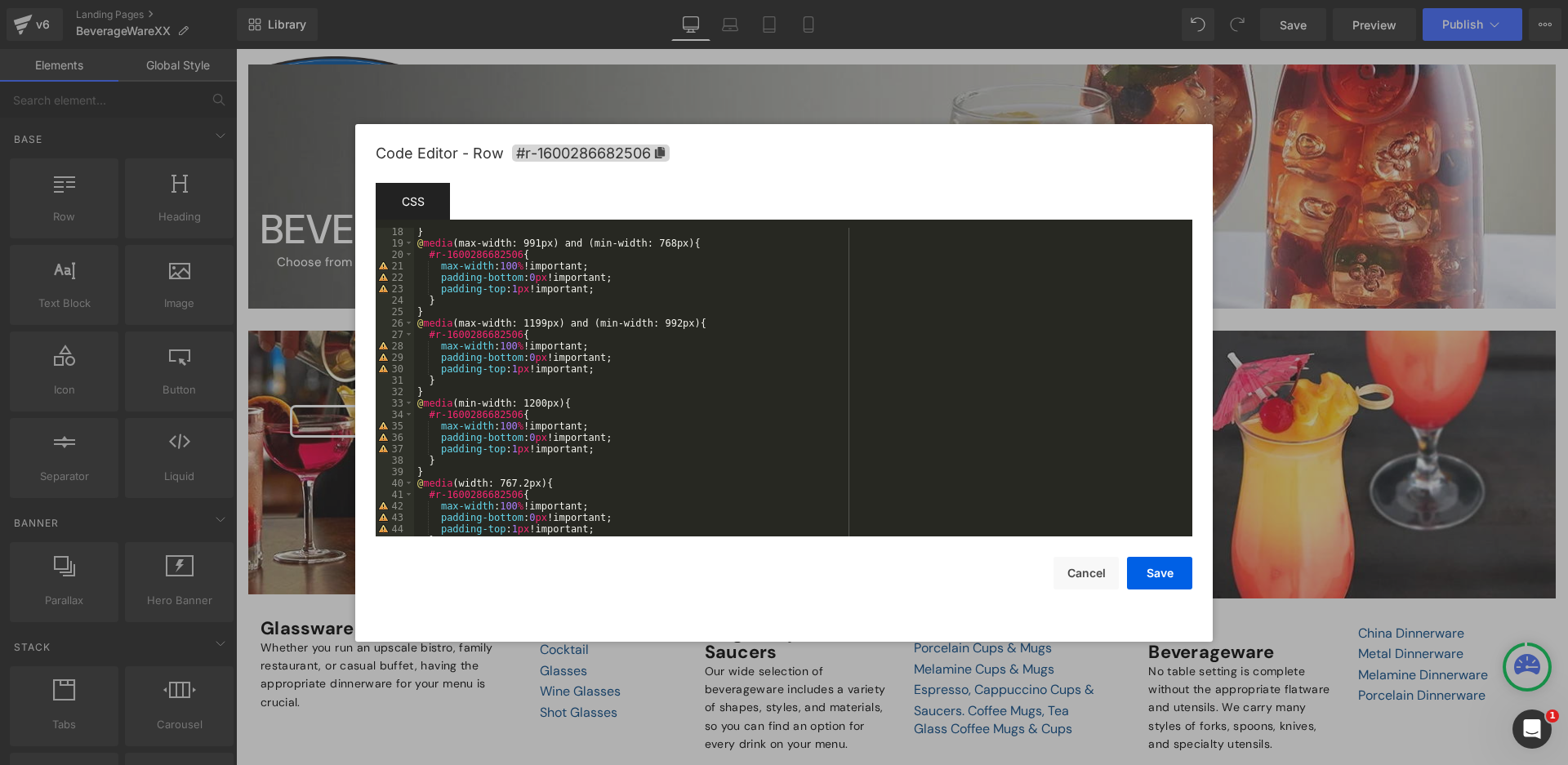
scroll to position [229, 0]
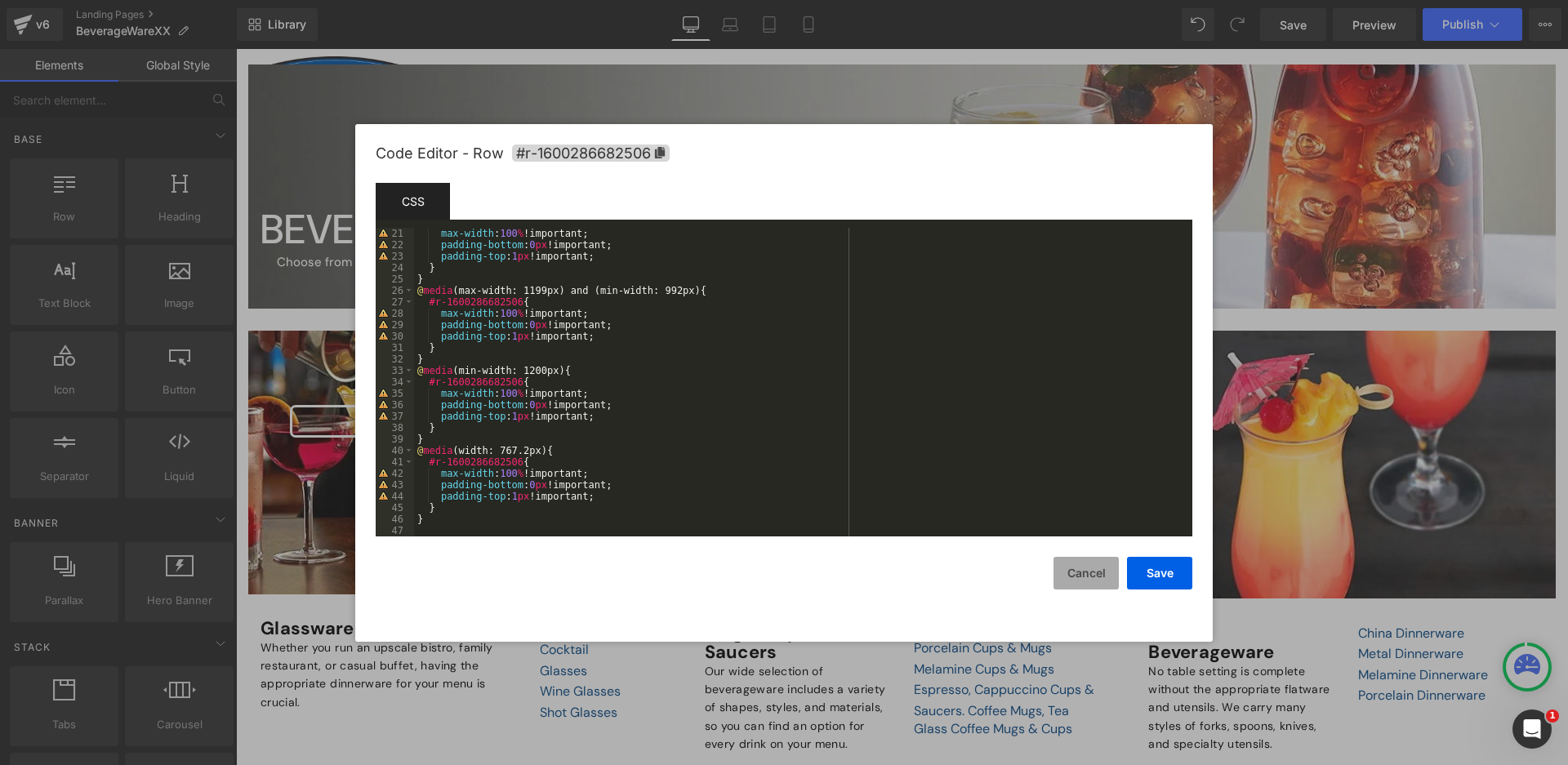
click at [1071, 577] on button "Cancel" at bounding box center [1086, 573] width 66 height 32
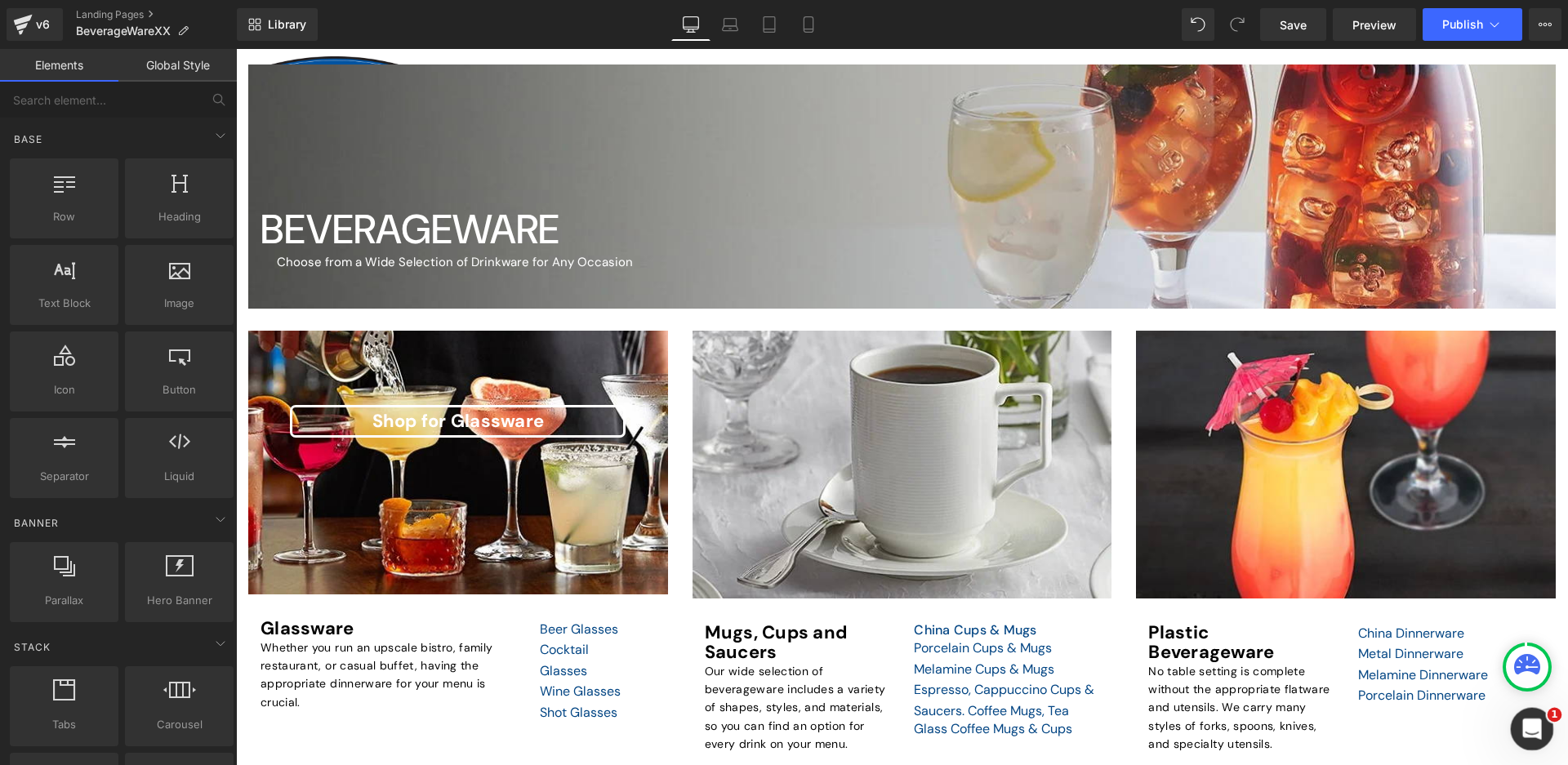
click at [1530, 723] on icon "Open Intercom Messenger" at bounding box center [1530, 727] width 27 height 27
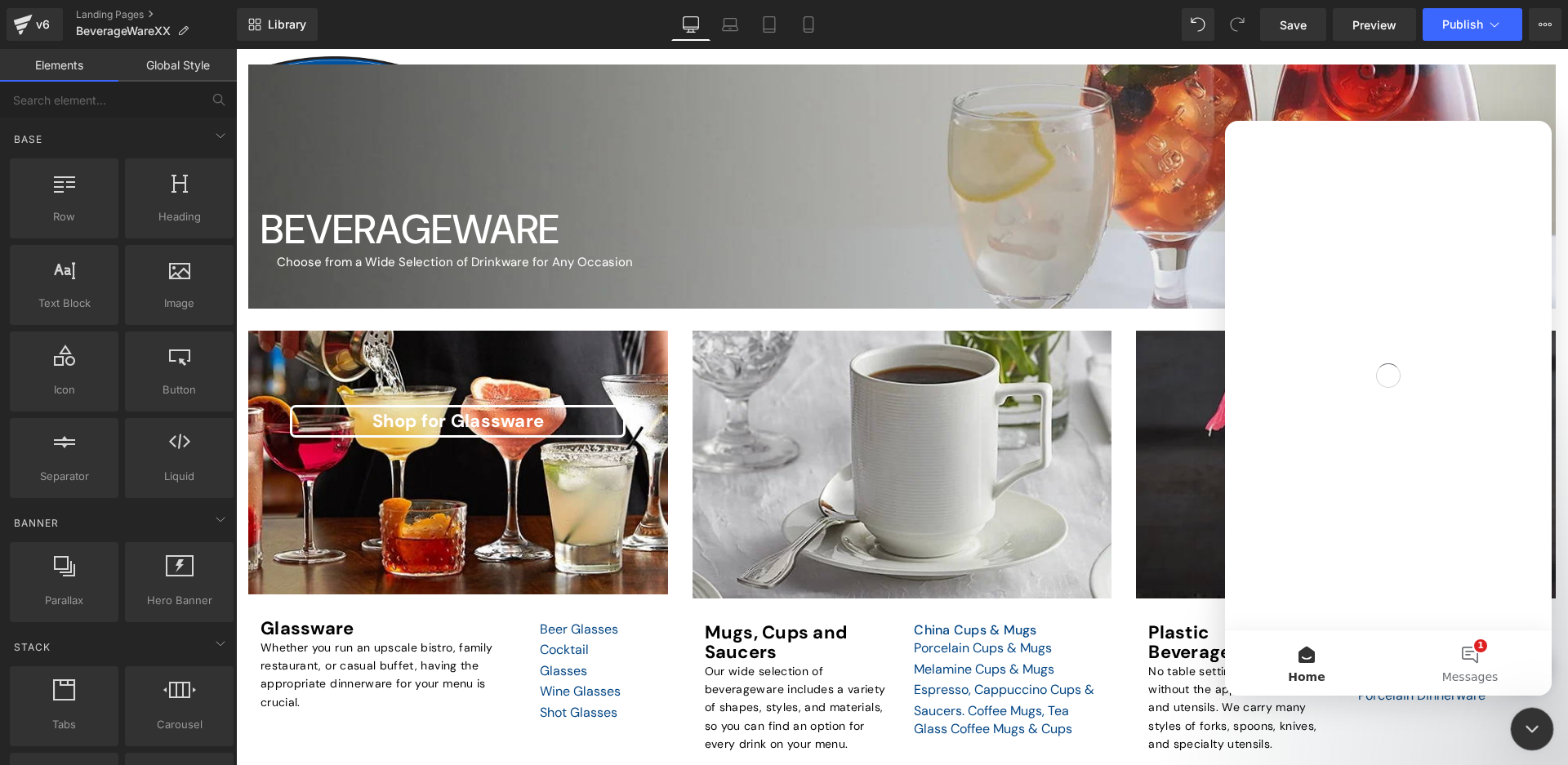
scroll to position [0, 0]
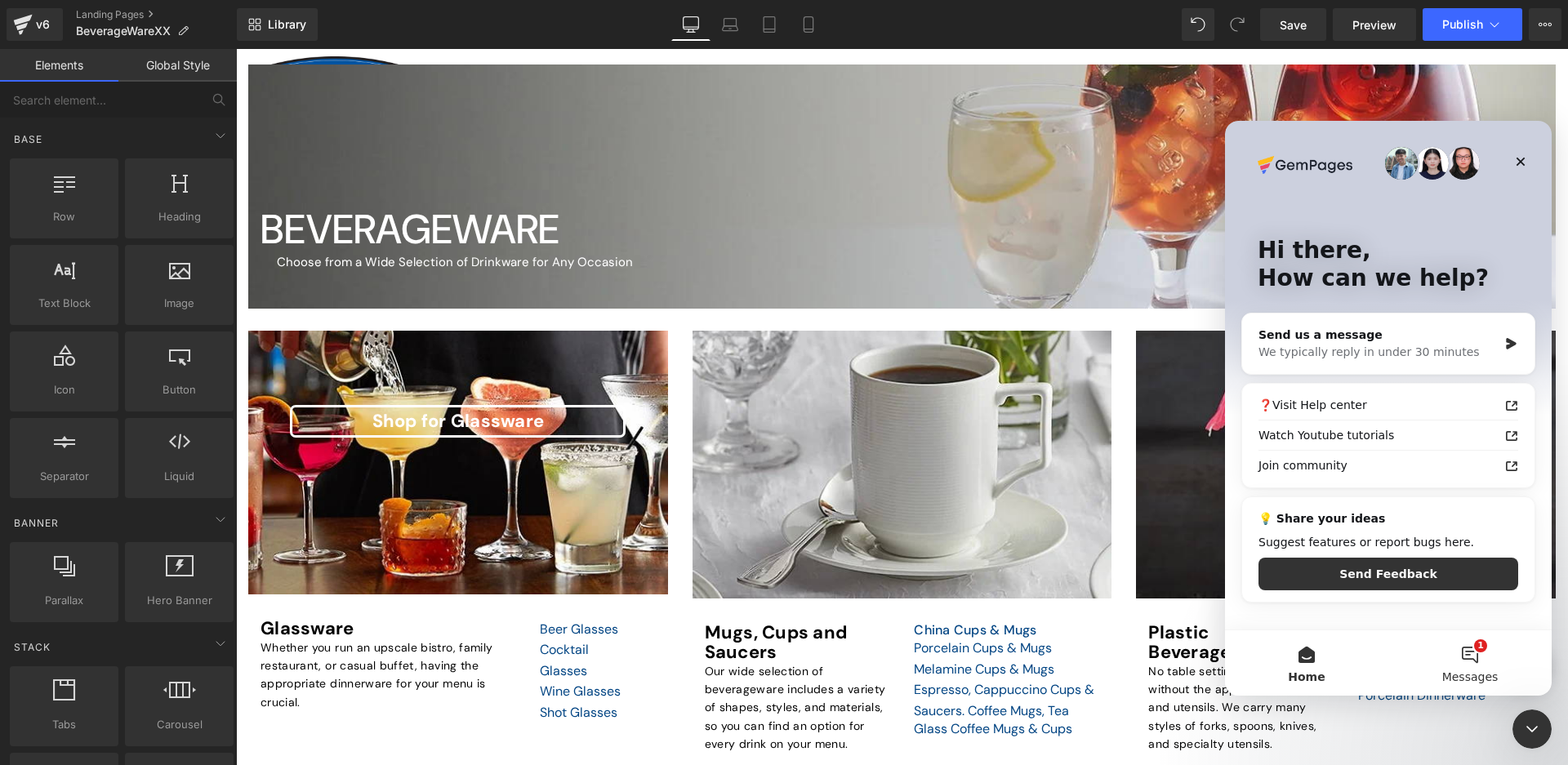
click at [1481, 659] on button "1 Messages" at bounding box center [1470, 663] width 163 height 66
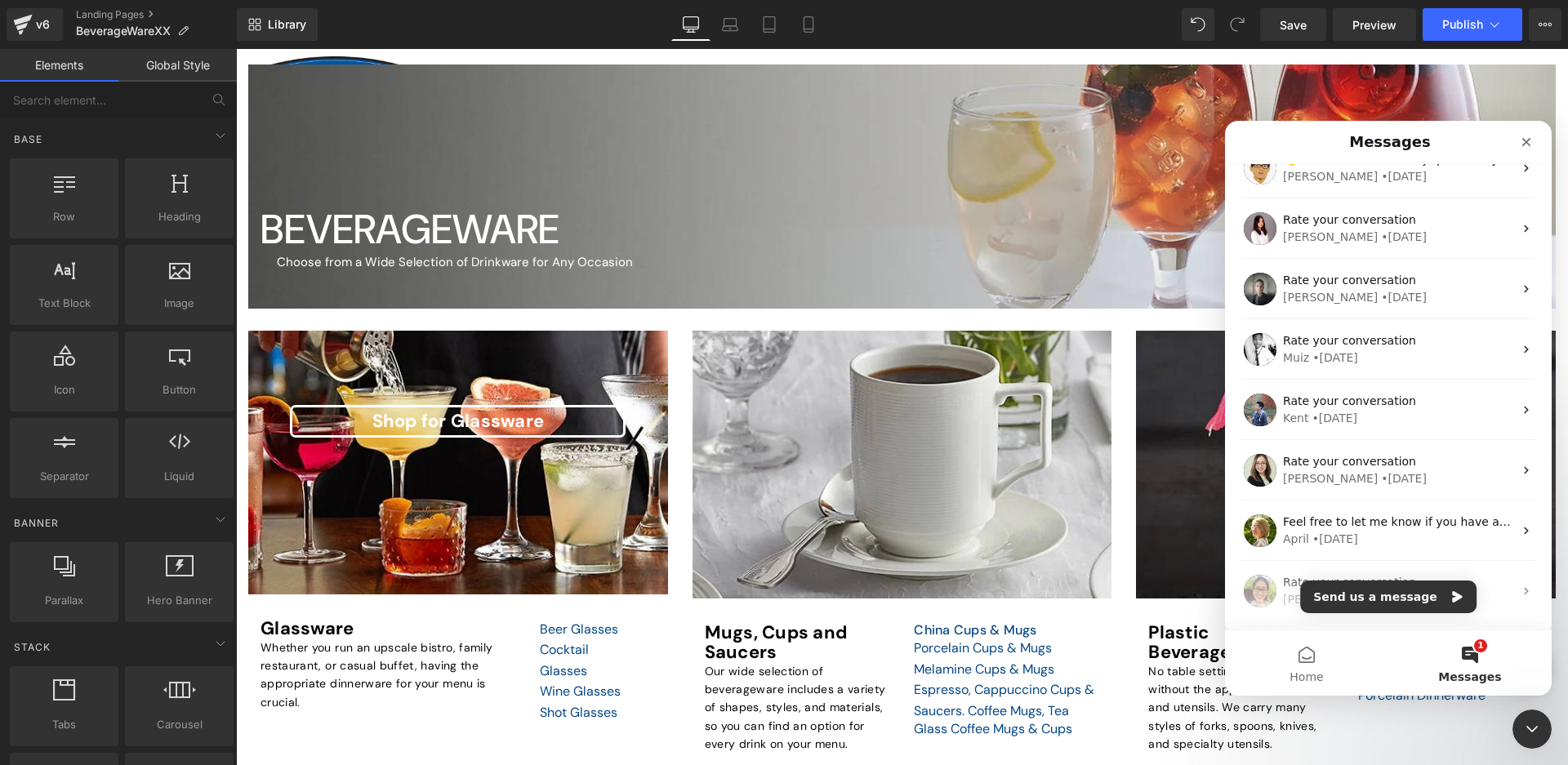
scroll to position [1576, 0]
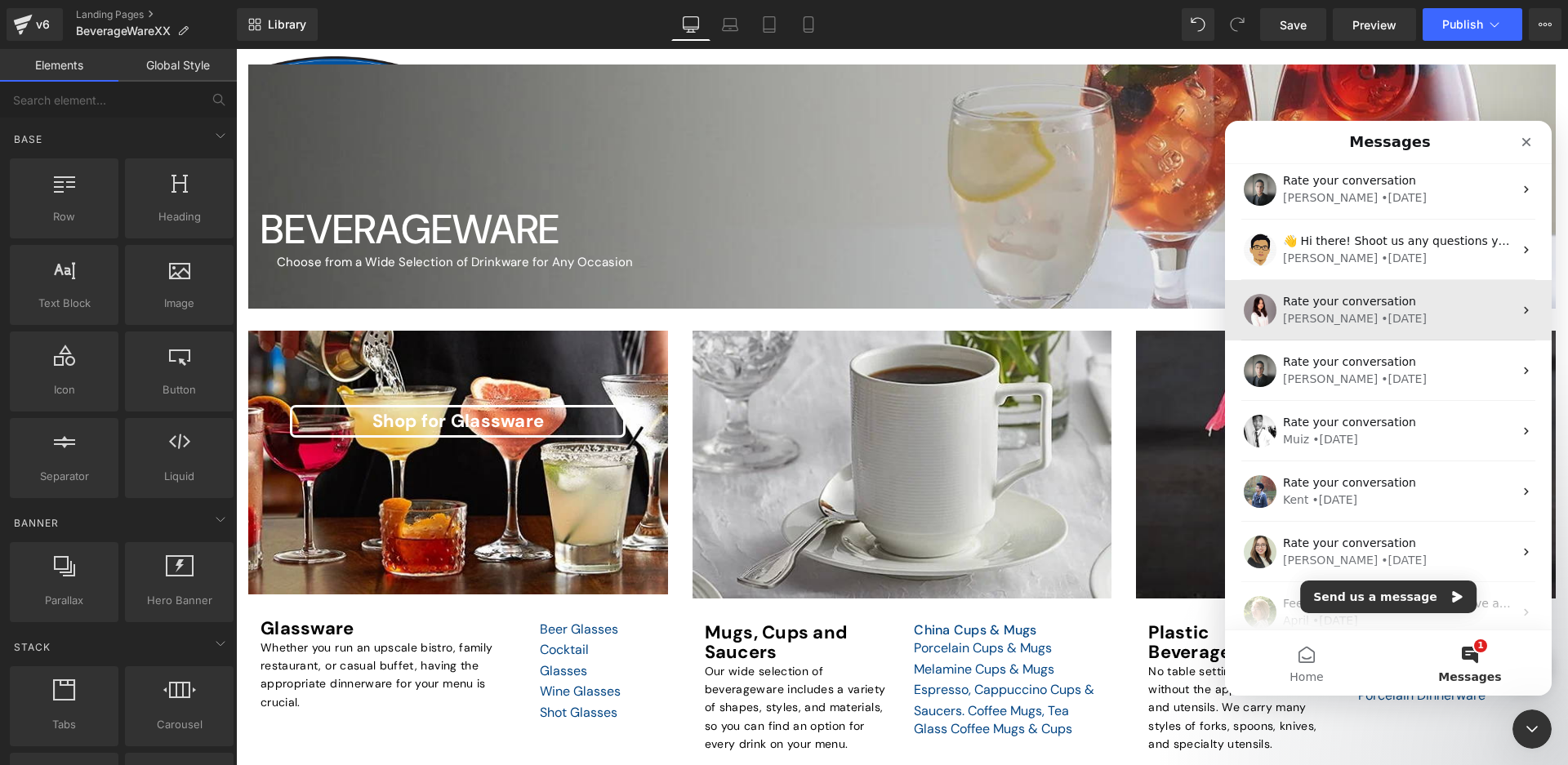
click at [1401, 310] on div "Sylvie • 160w ago" at bounding box center [1397, 318] width 230 height 17
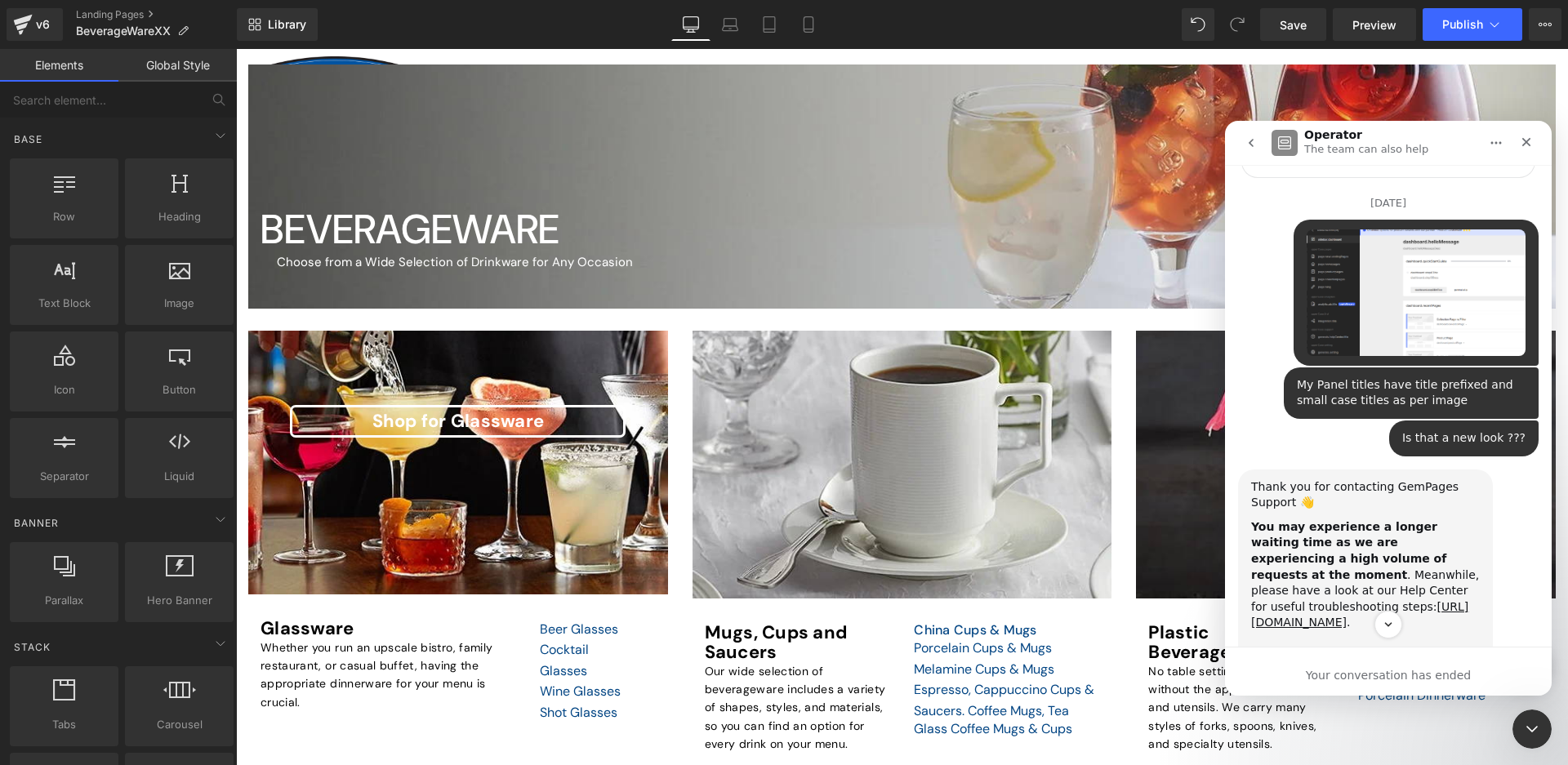
scroll to position [0, 0]
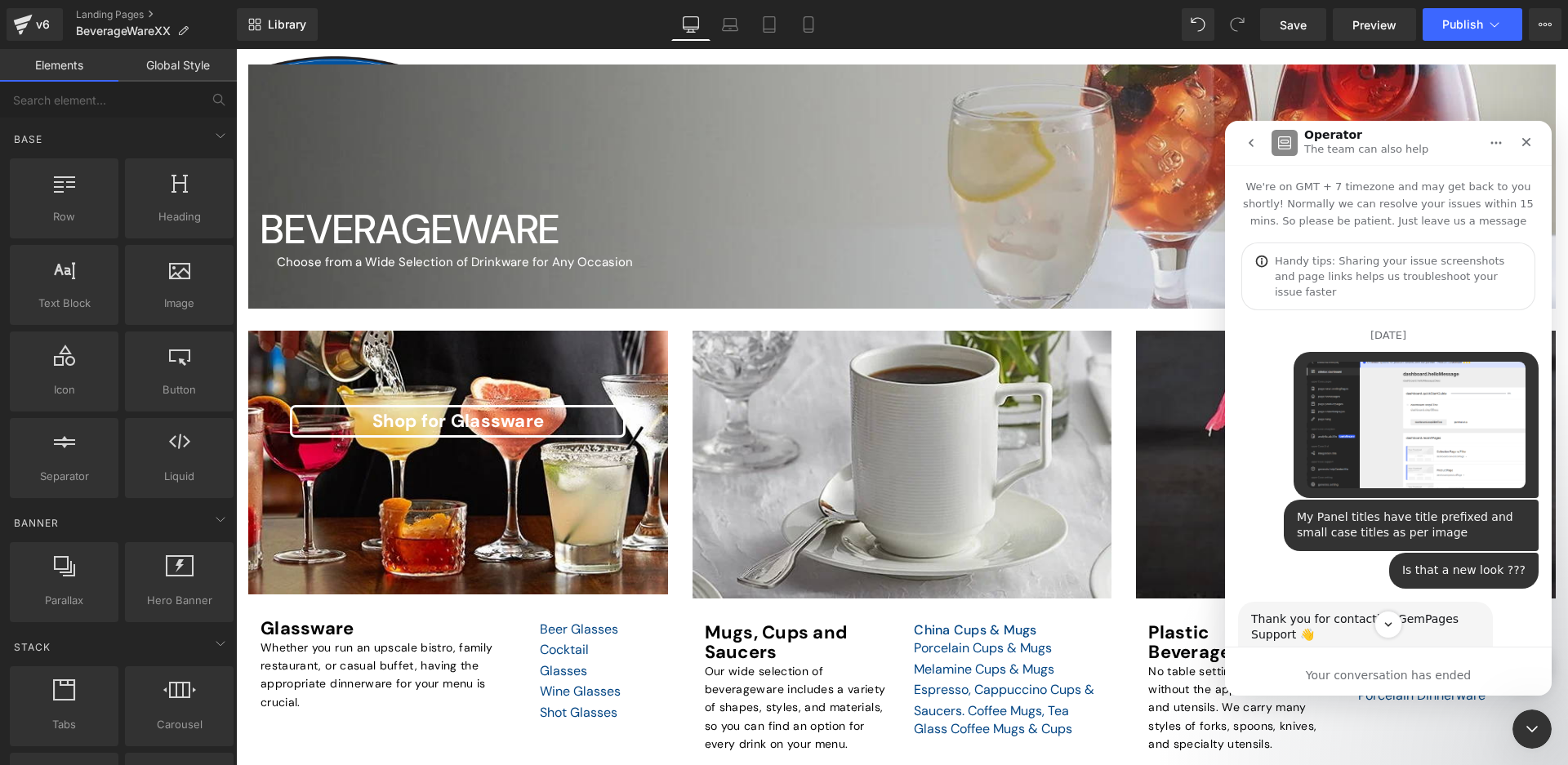
click at [1454, 422] on img "Brama says…" at bounding box center [1416, 425] width 219 height 126
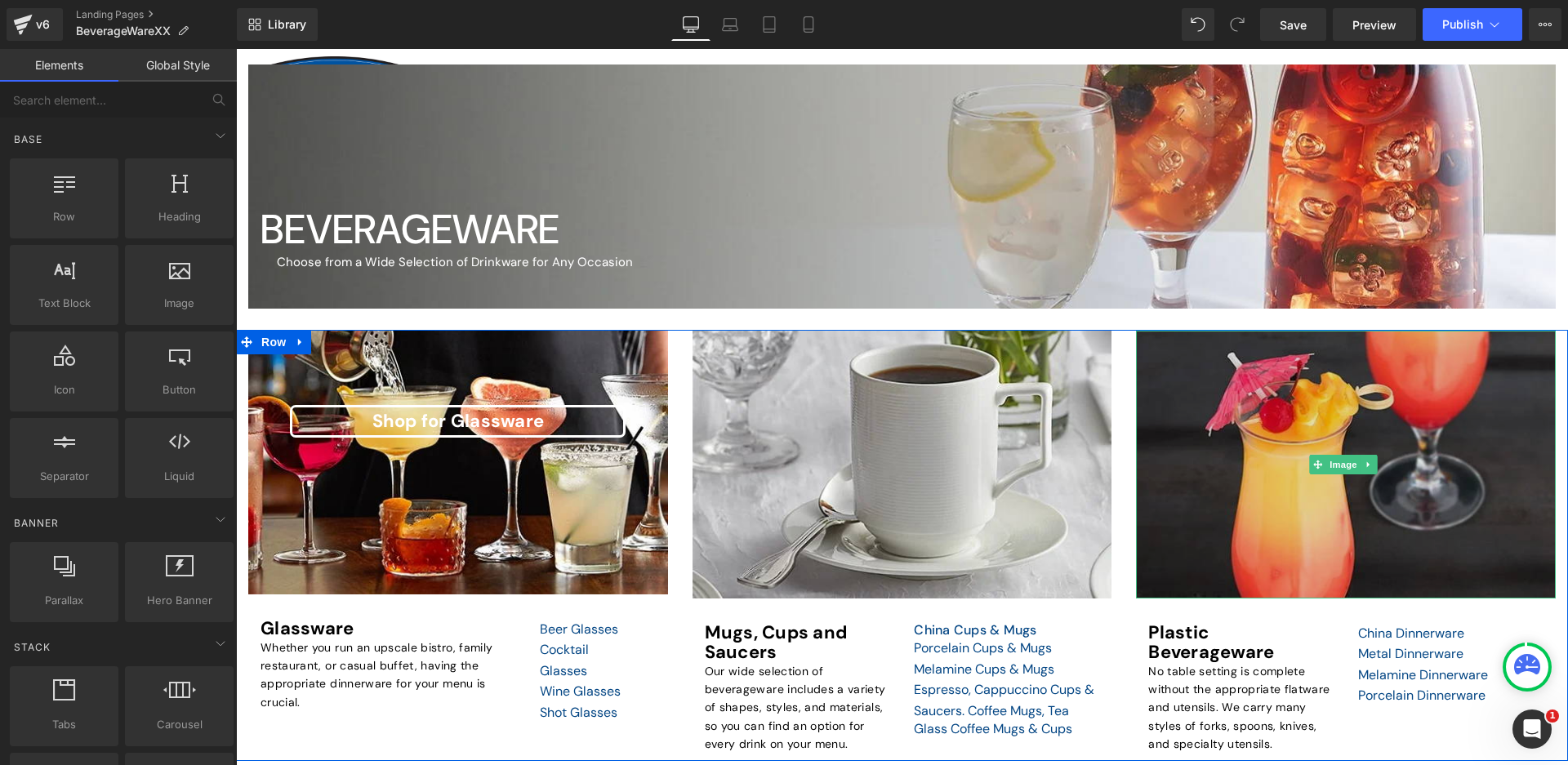
scroll to position [2418, 0]
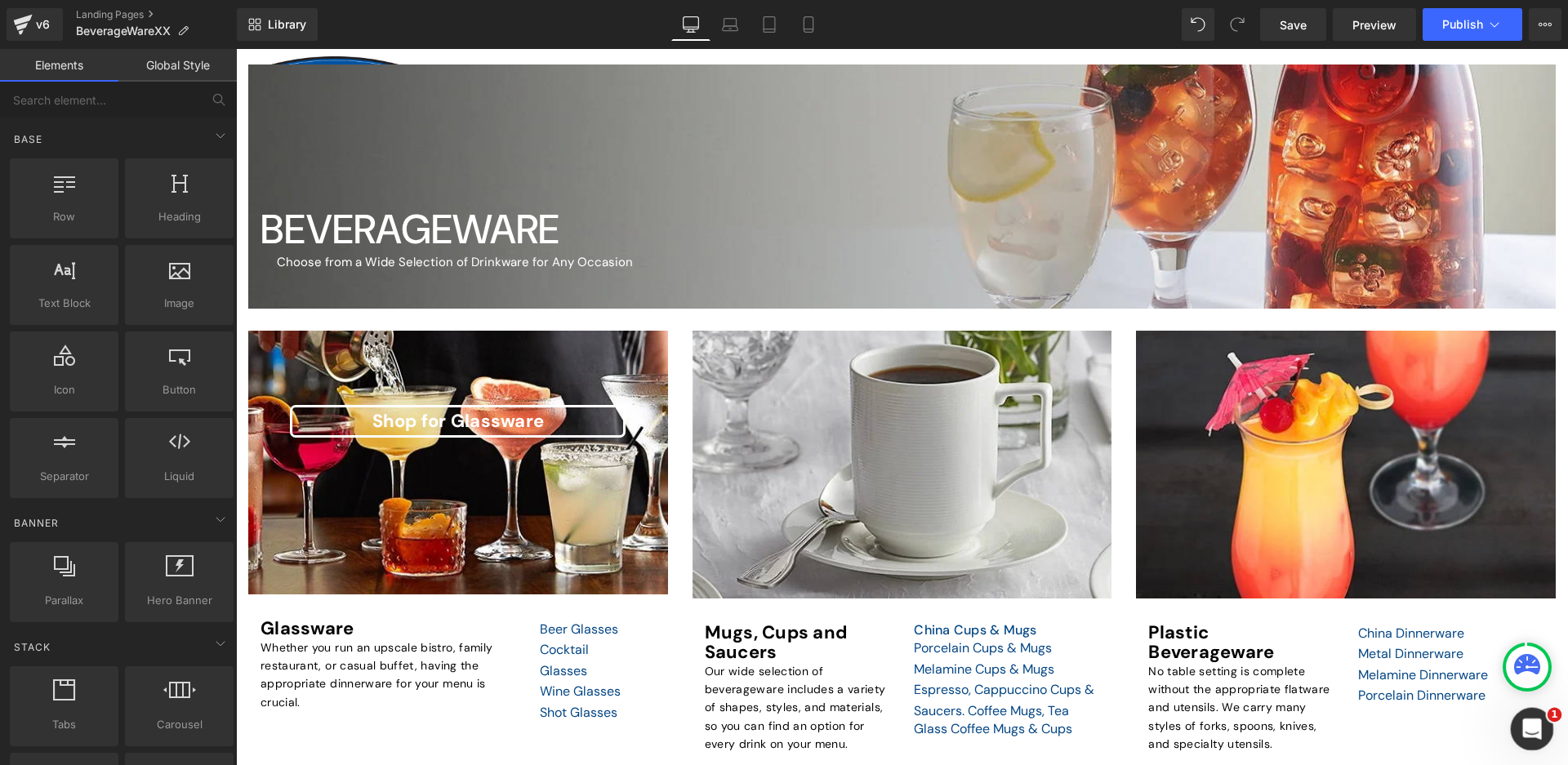
click at [1539, 731] on div "Open Intercom Messenger" at bounding box center [1530, 726] width 54 height 54
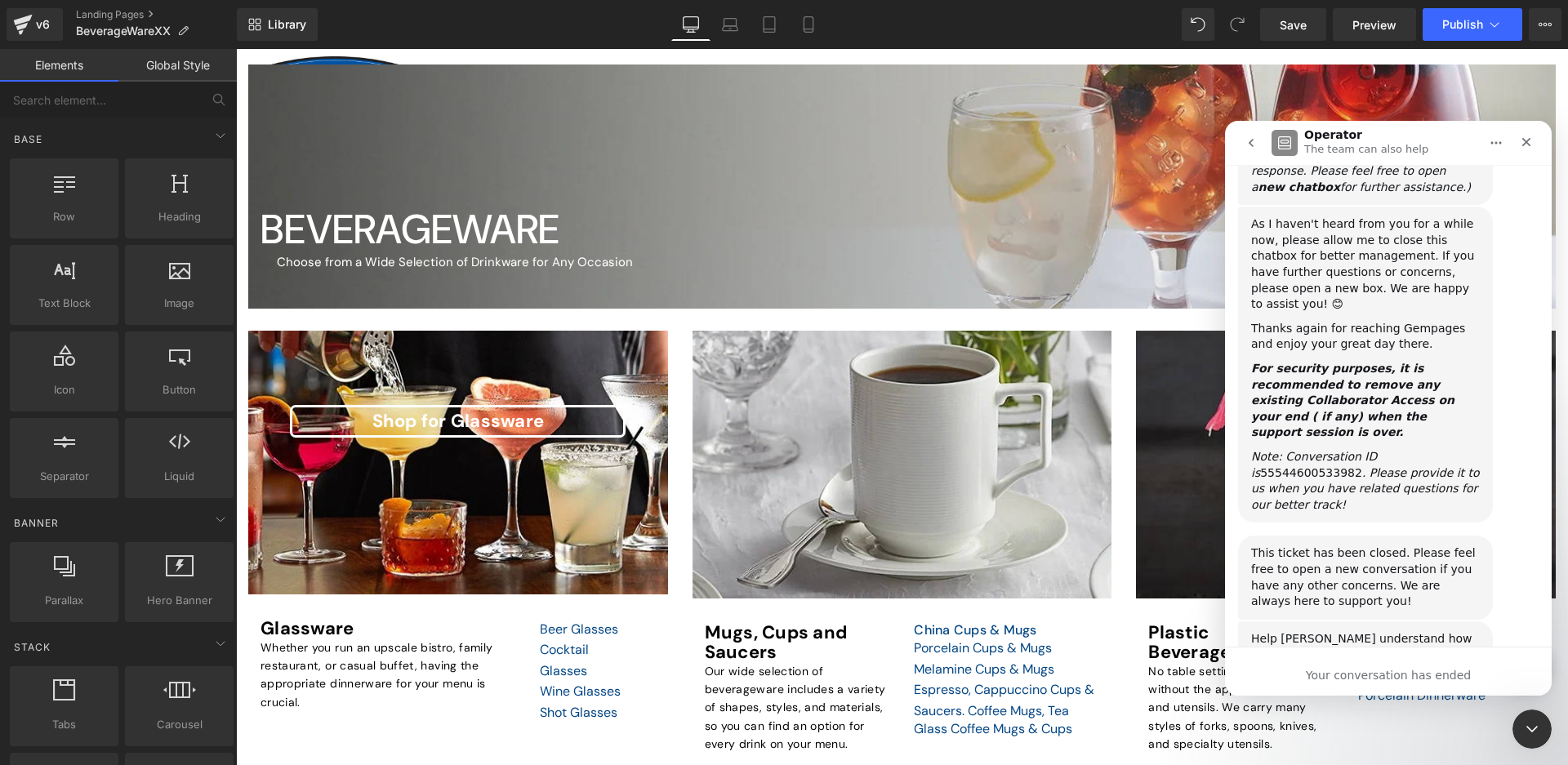
click at [1490, 141] on icon "Home" at bounding box center [1496, 143] width 13 height 13
click at [1415, 190] on div "Expand window" at bounding box center [1453, 184] width 116 height 17
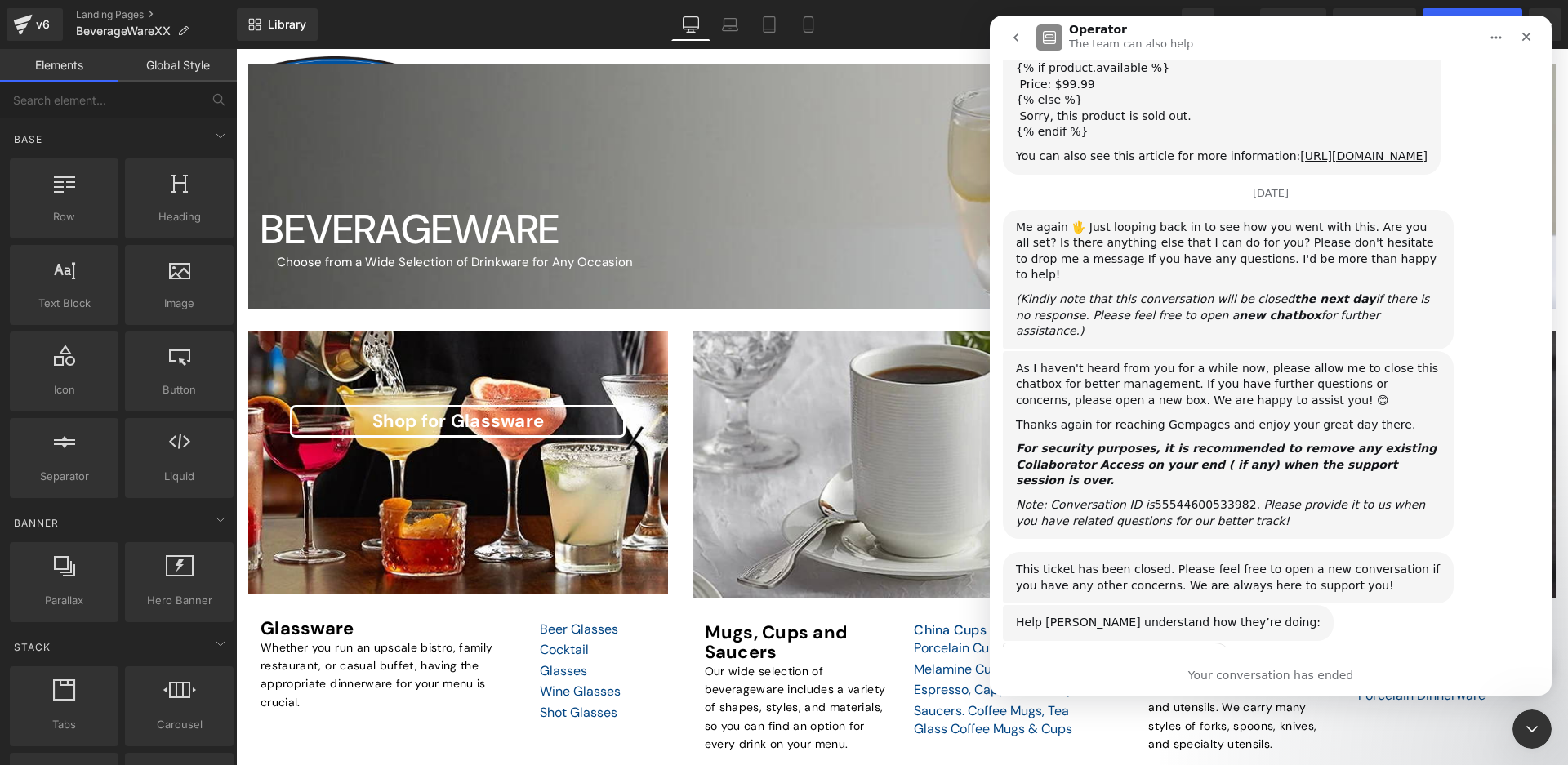
scroll to position [1475, 0]
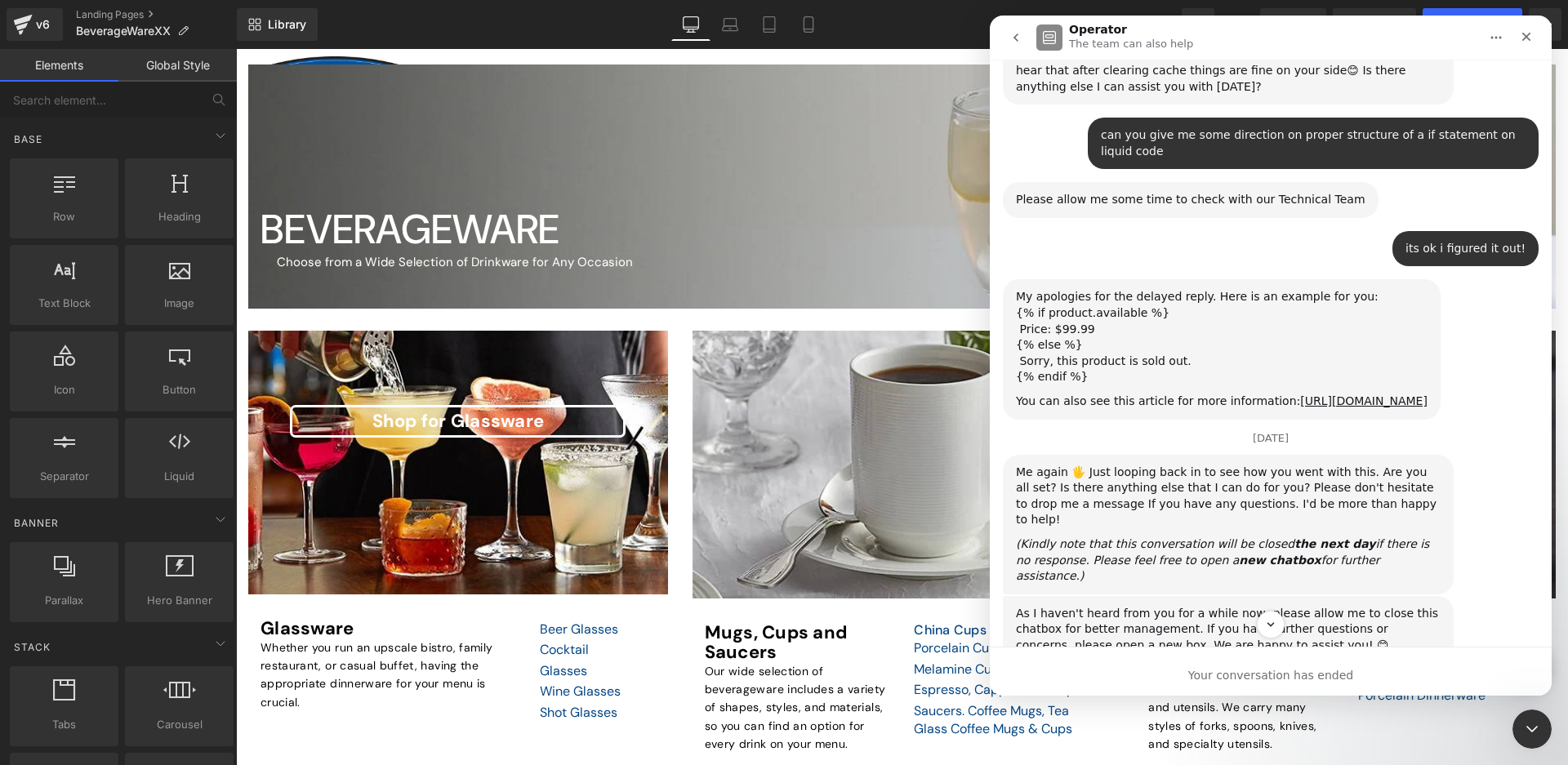
click at [1006, 37] on button "go back" at bounding box center [1016, 37] width 31 height 31
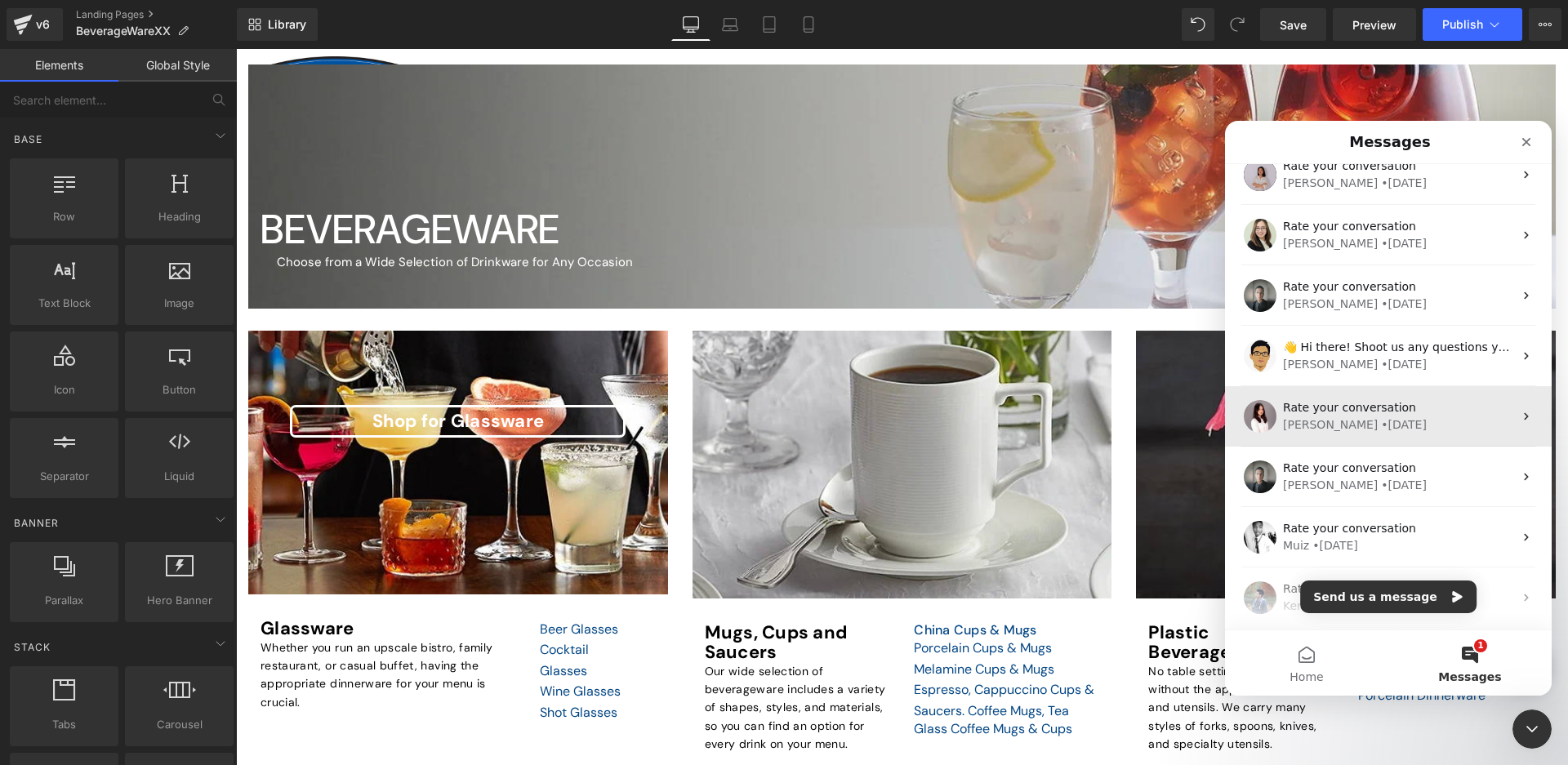
scroll to position [1388, 0]
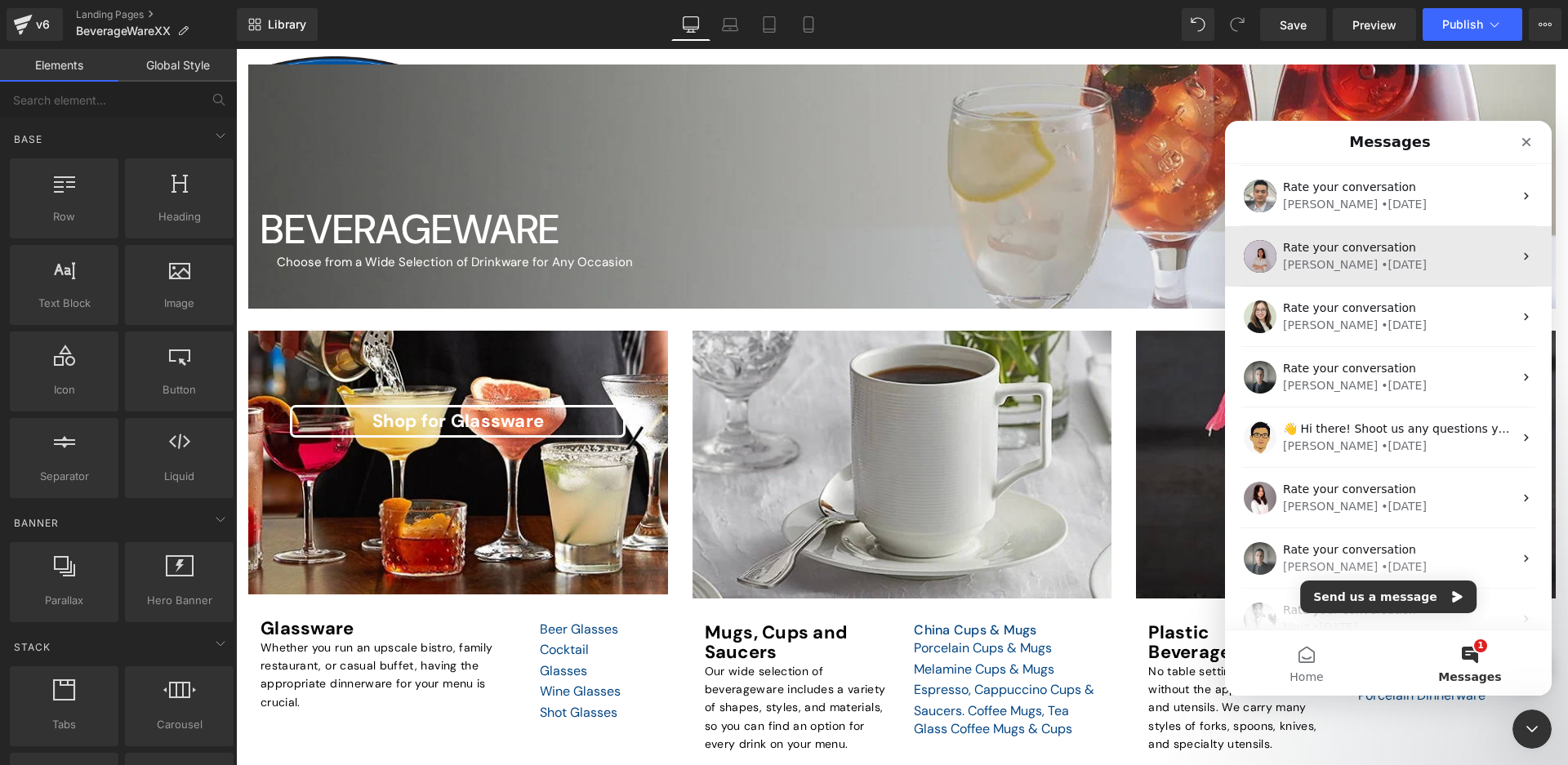
click at [1381, 262] on div "• 112w ago" at bounding box center [1403, 264] width 46 height 17
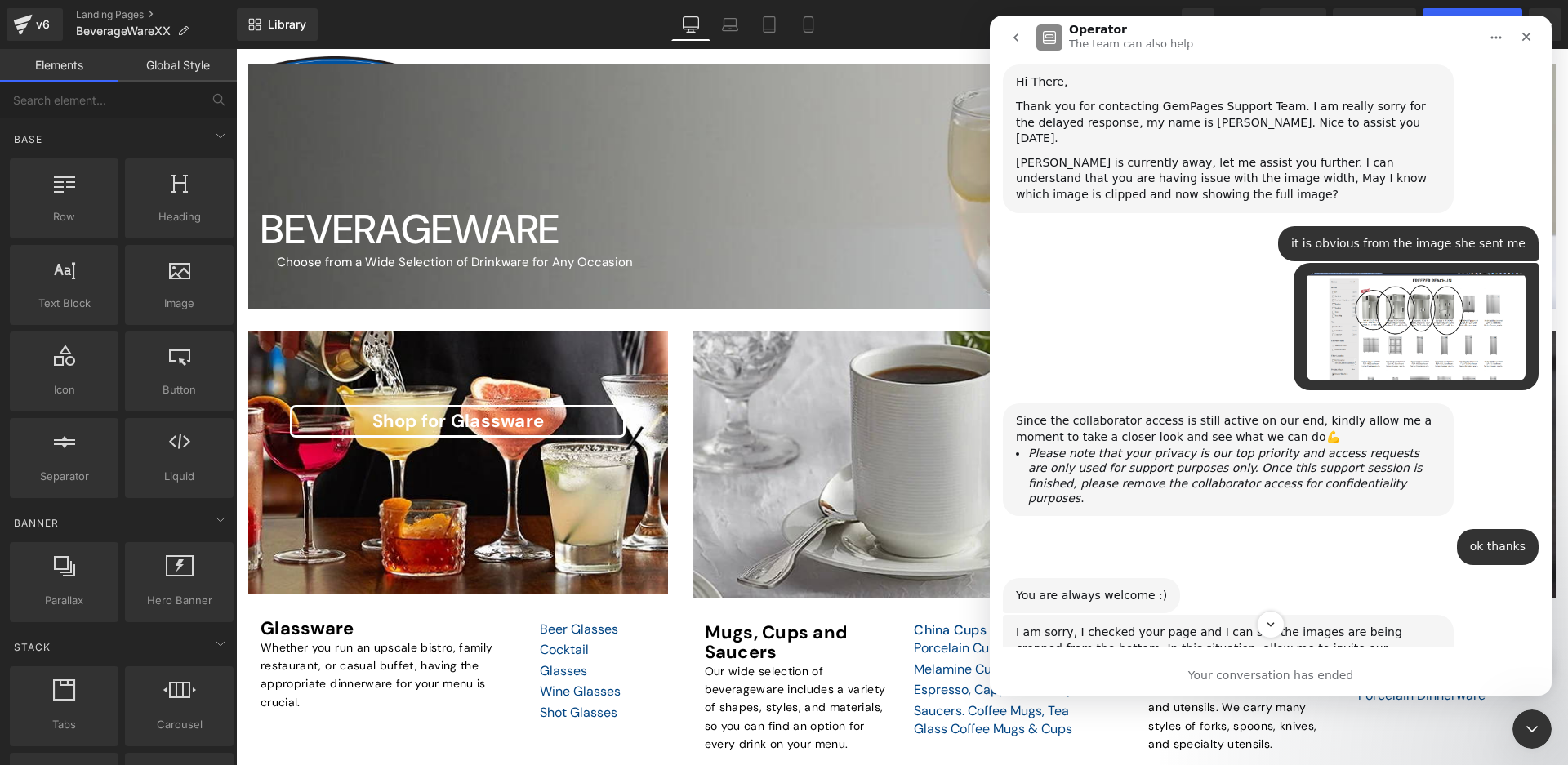
scroll to position [2174, 0]
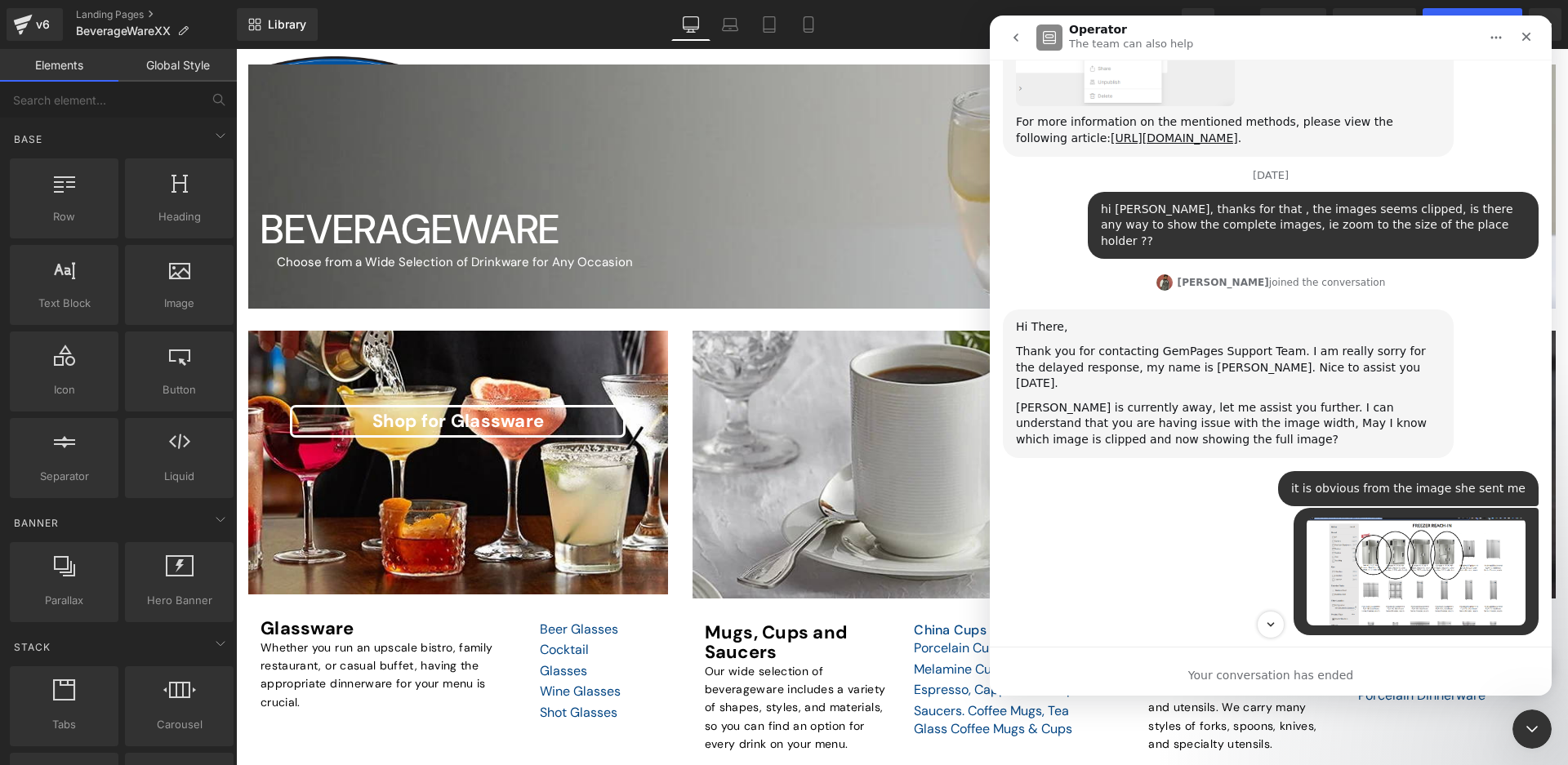
click at [1013, 33] on icon "go back" at bounding box center [1016, 37] width 13 height 13
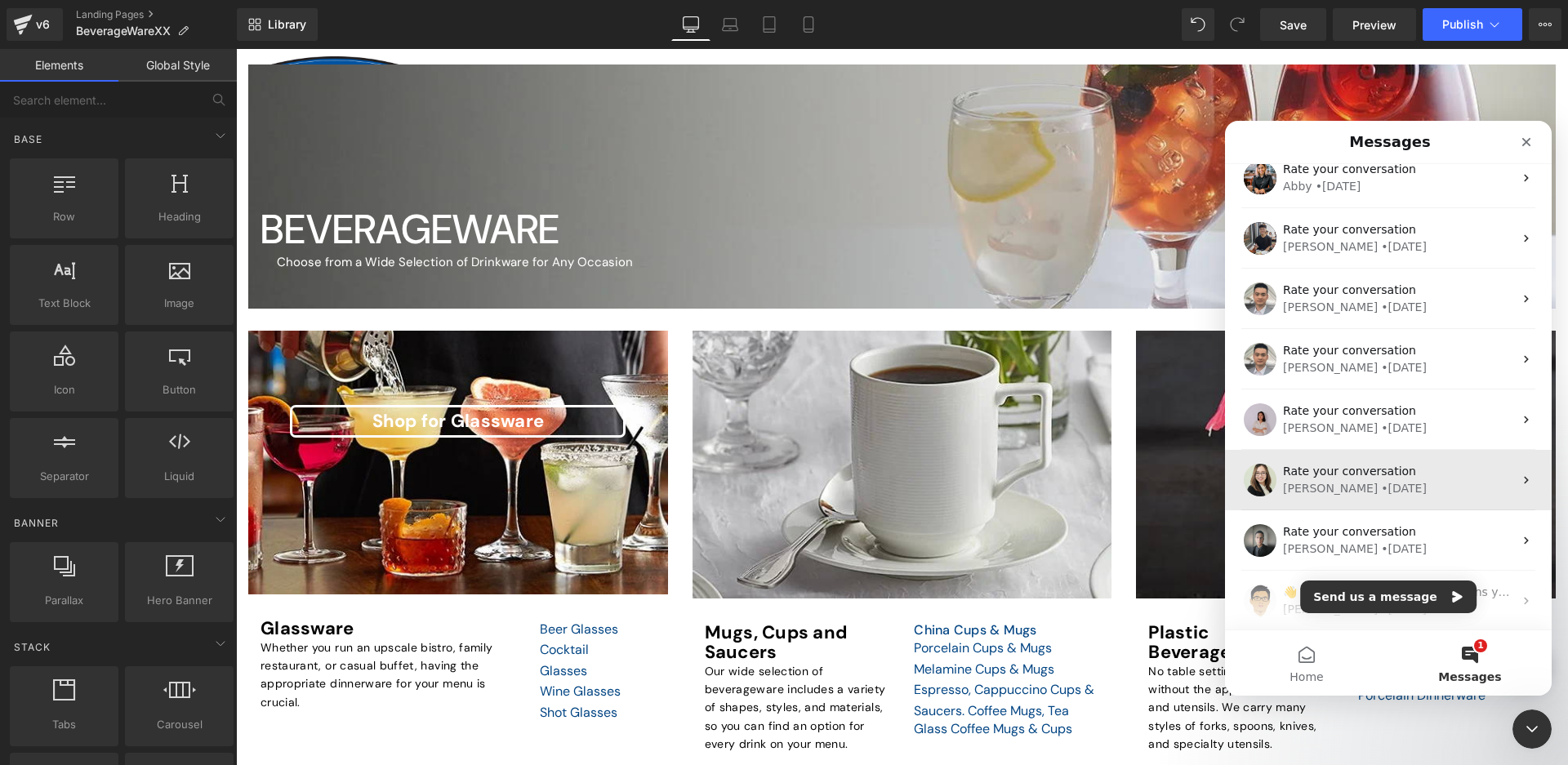
scroll to position [1388, 0]
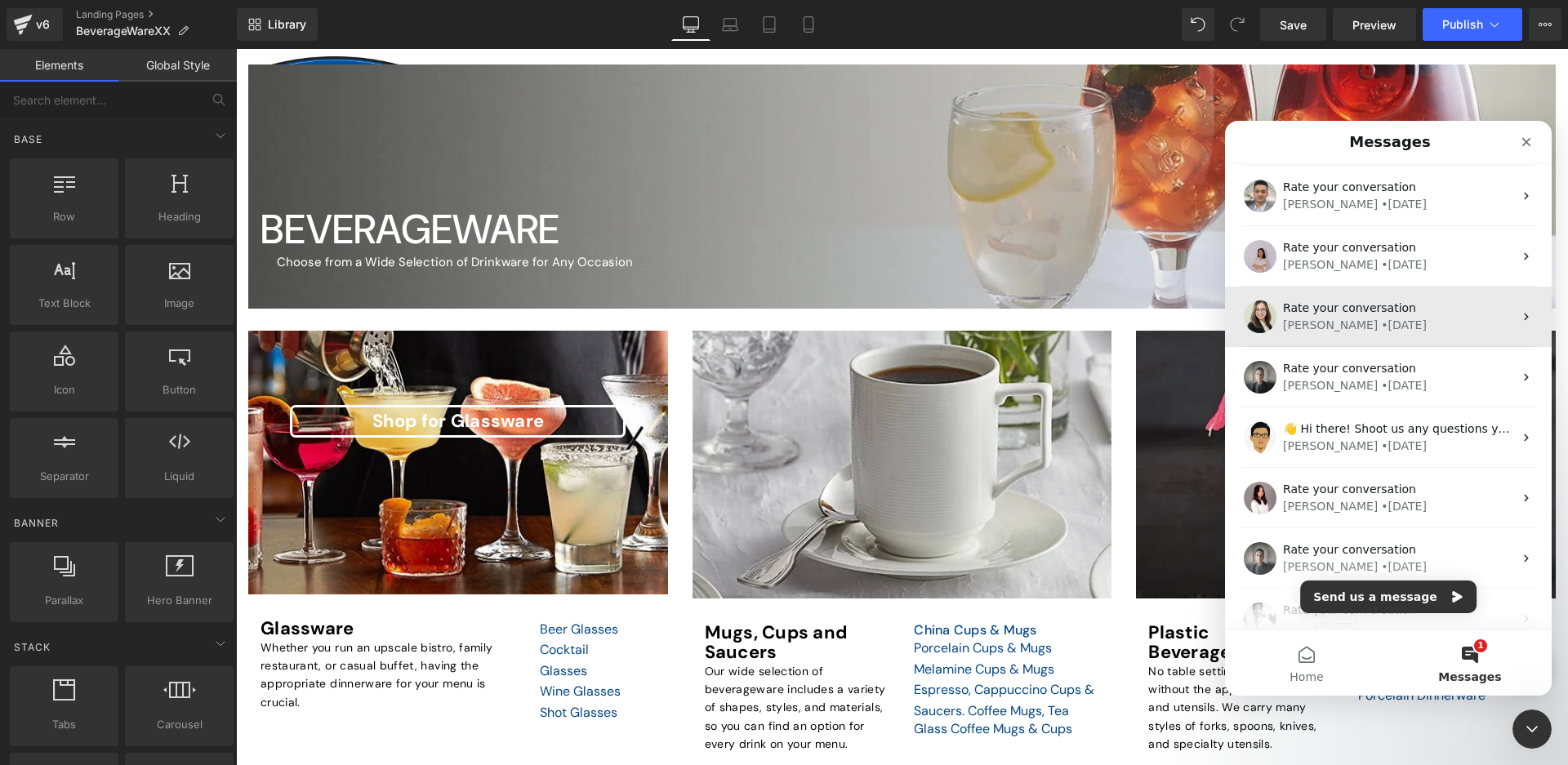
click at [1381, 330] on div "• 142w ago" at bounding box center [1403, 325] width 46 height 17
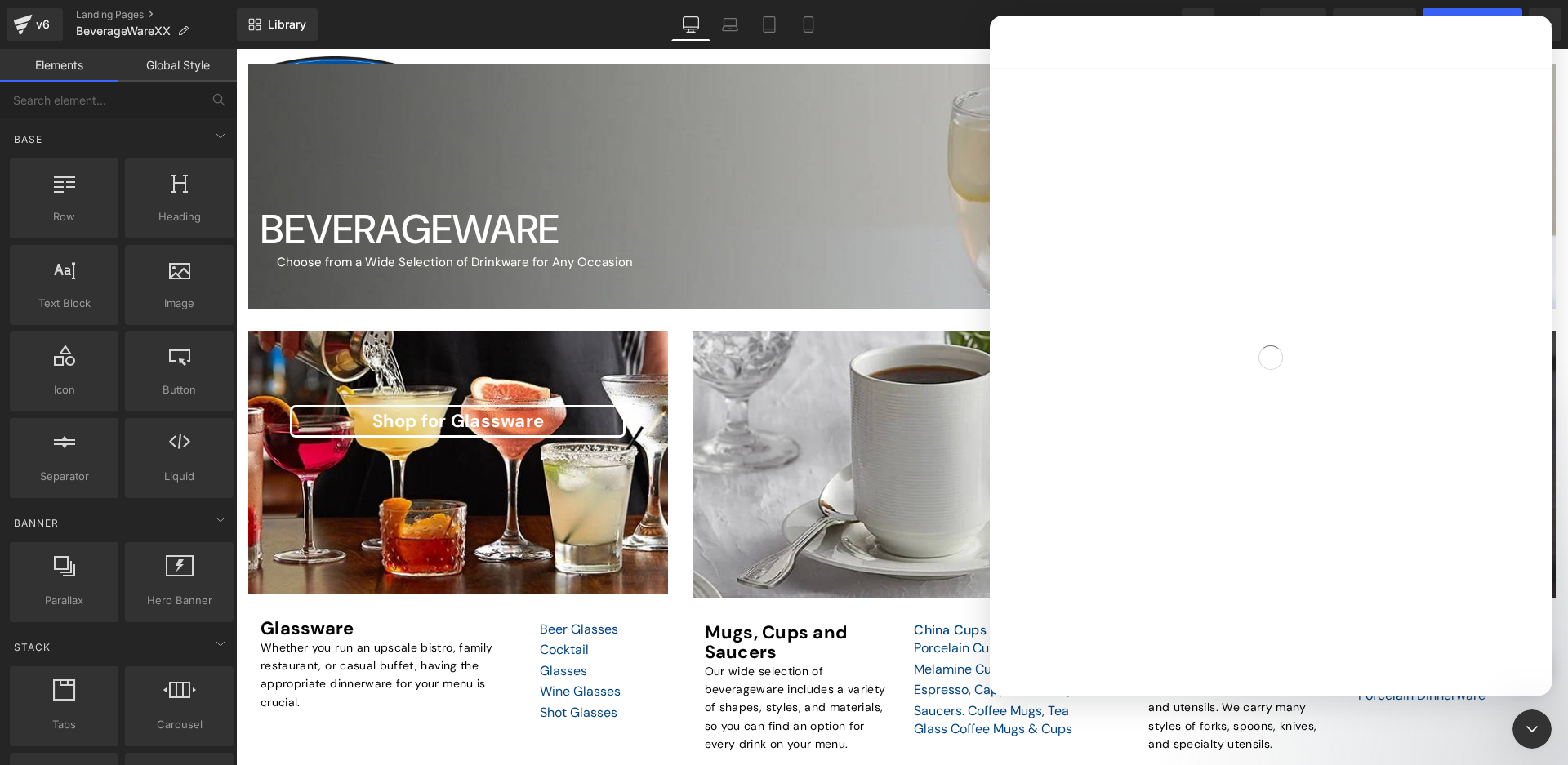
click at [1367, 330] on div "Intercom messenger" at bounding box center [1270, 357] width 561 height 579
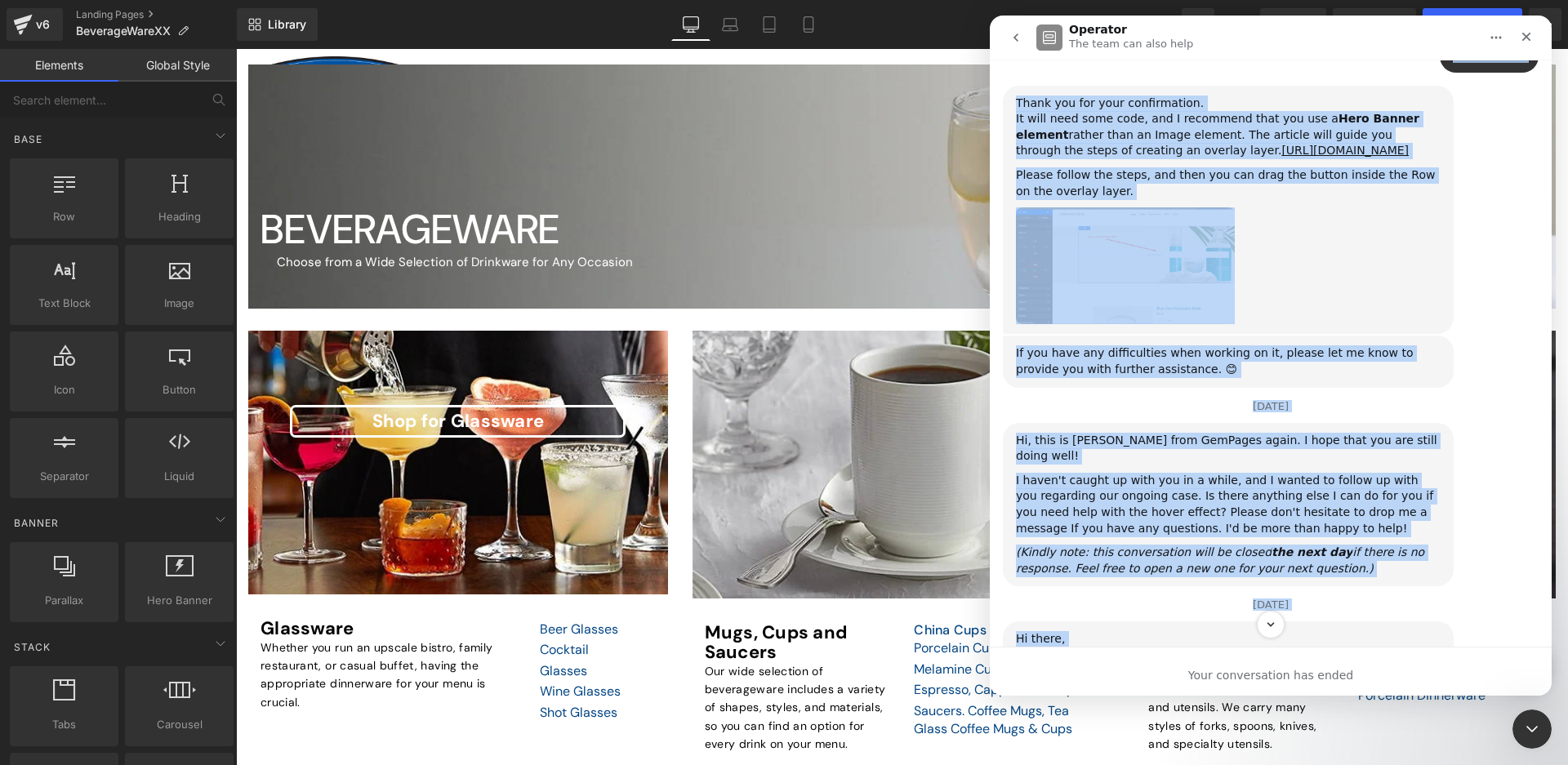
scroll to position [467, 0]
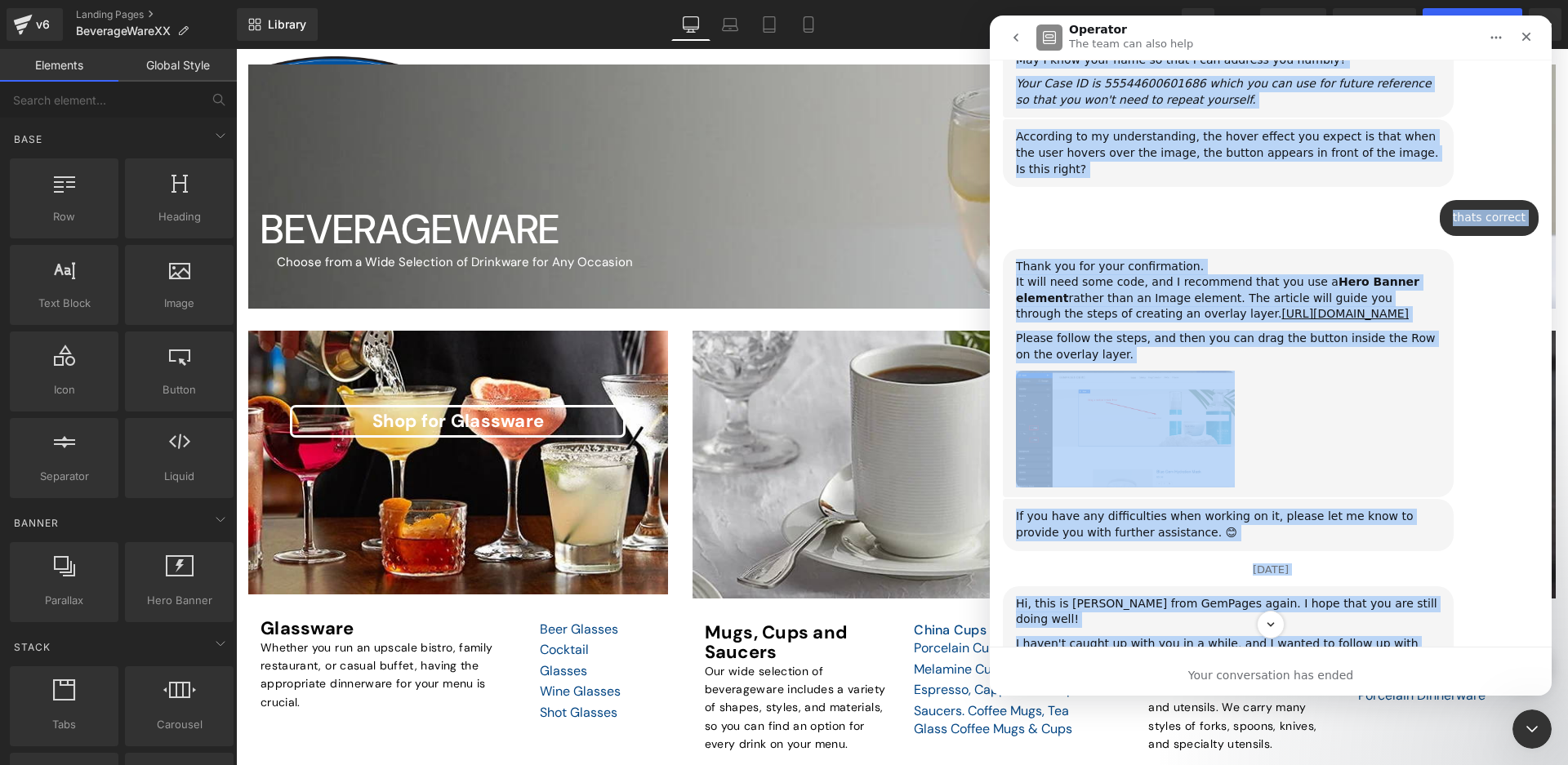
click at [1298, 371] on div "Emma says…" at bounding box center [1228, 429] width 425 height 116
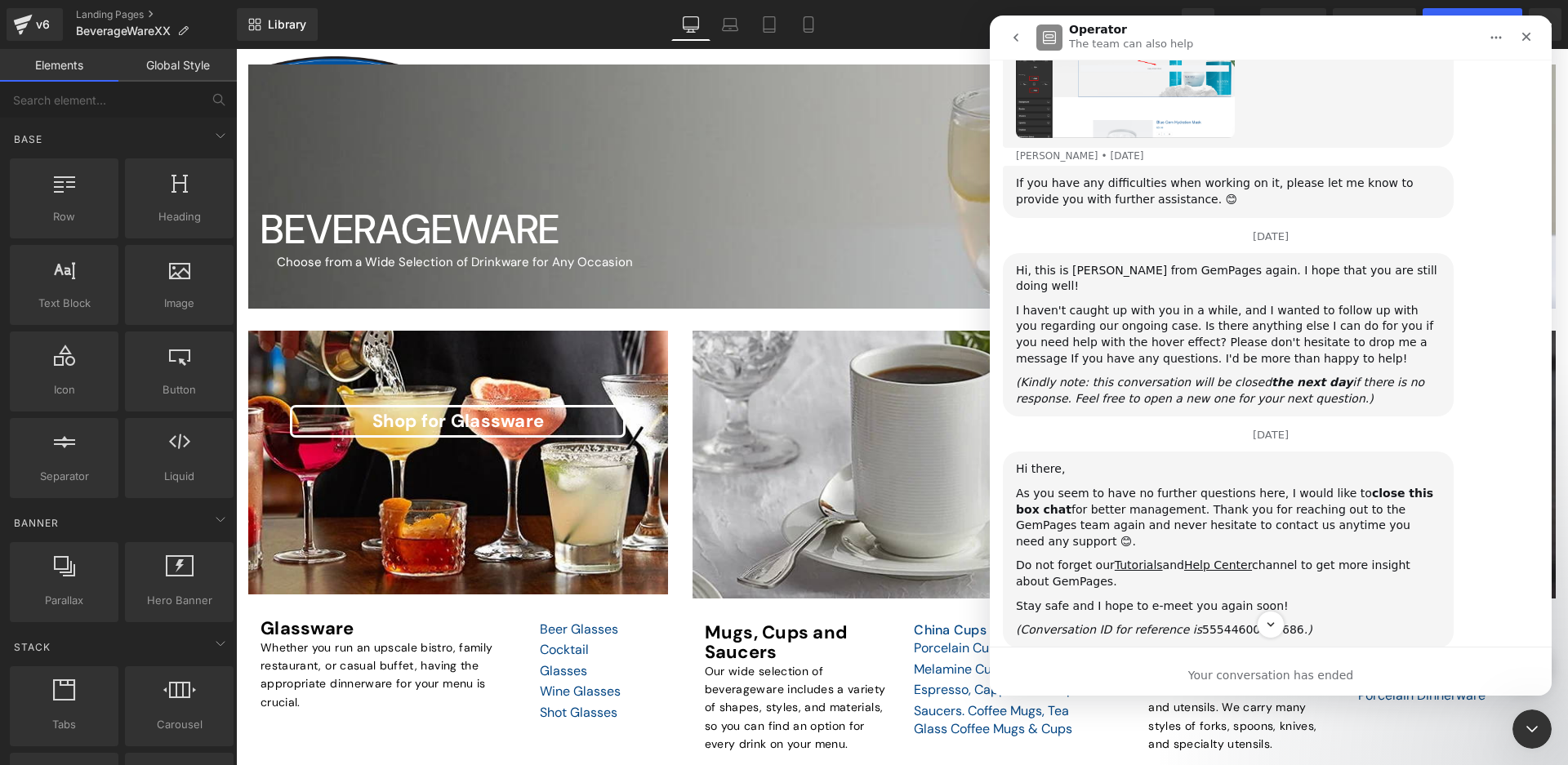
scroll to position [973, 0]
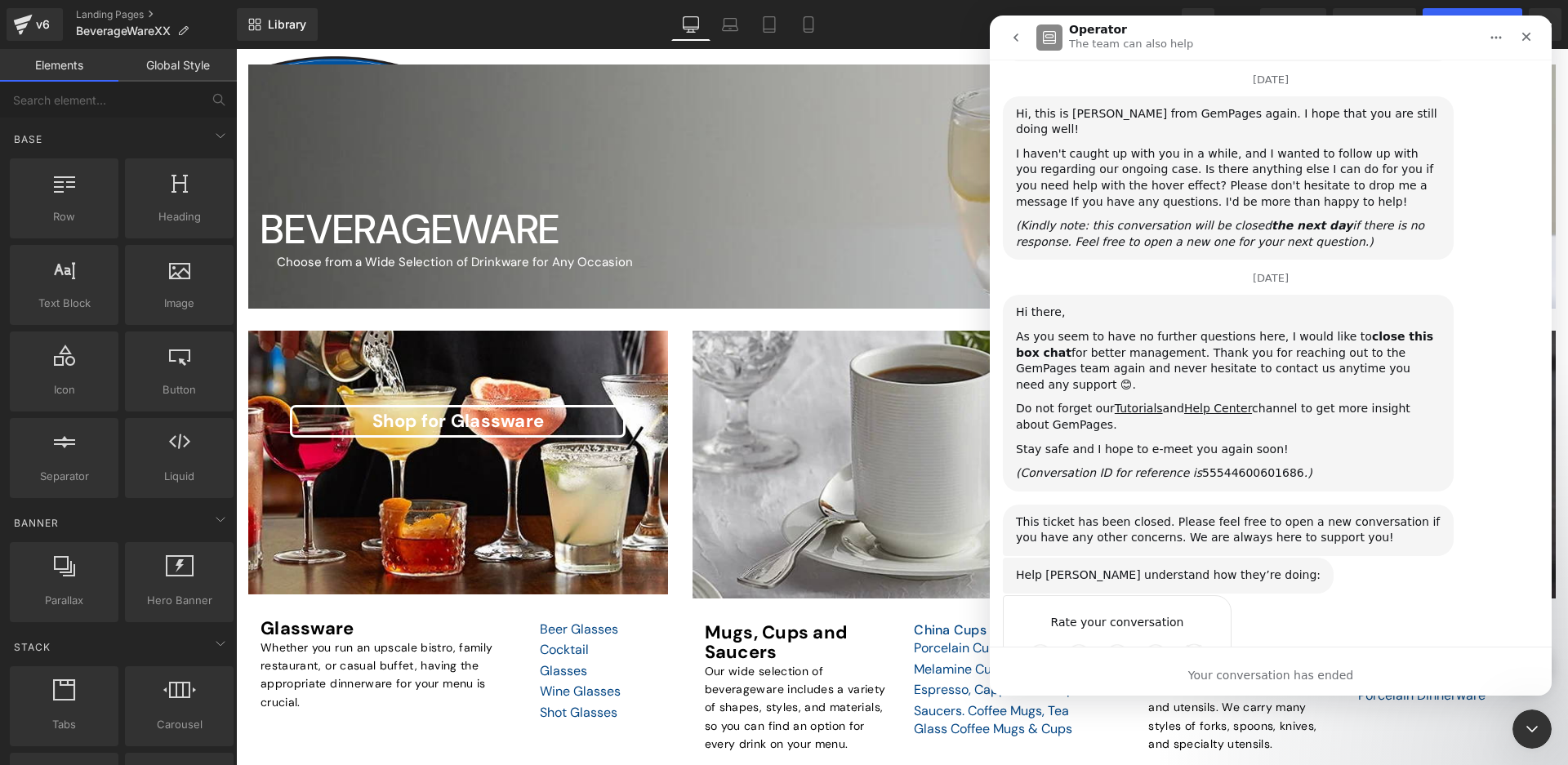
click at [1011, 33] on icon "go back" at bounding box center [1016, 37] width 13 height 13
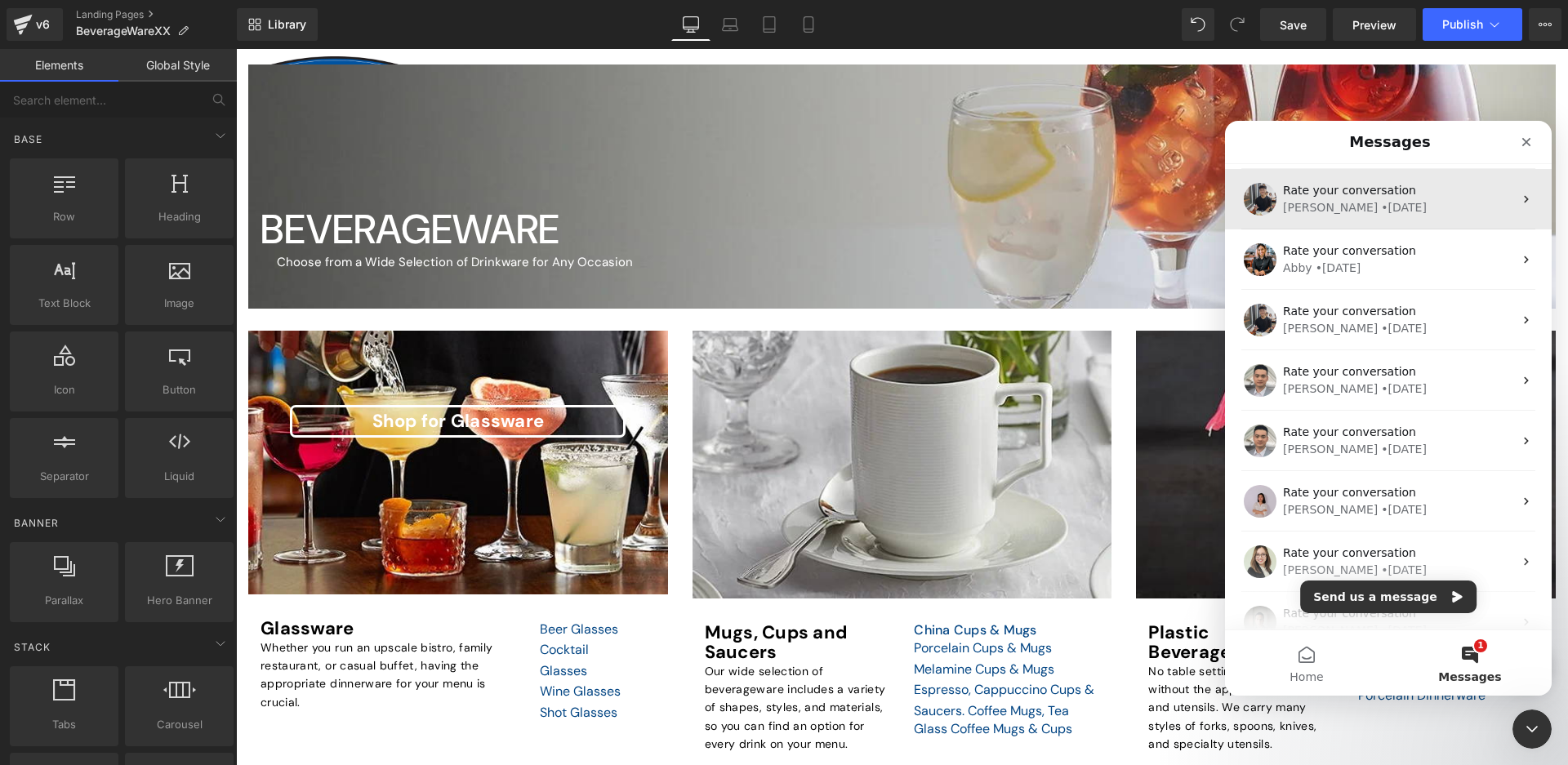
scroll to position [1225, 0]
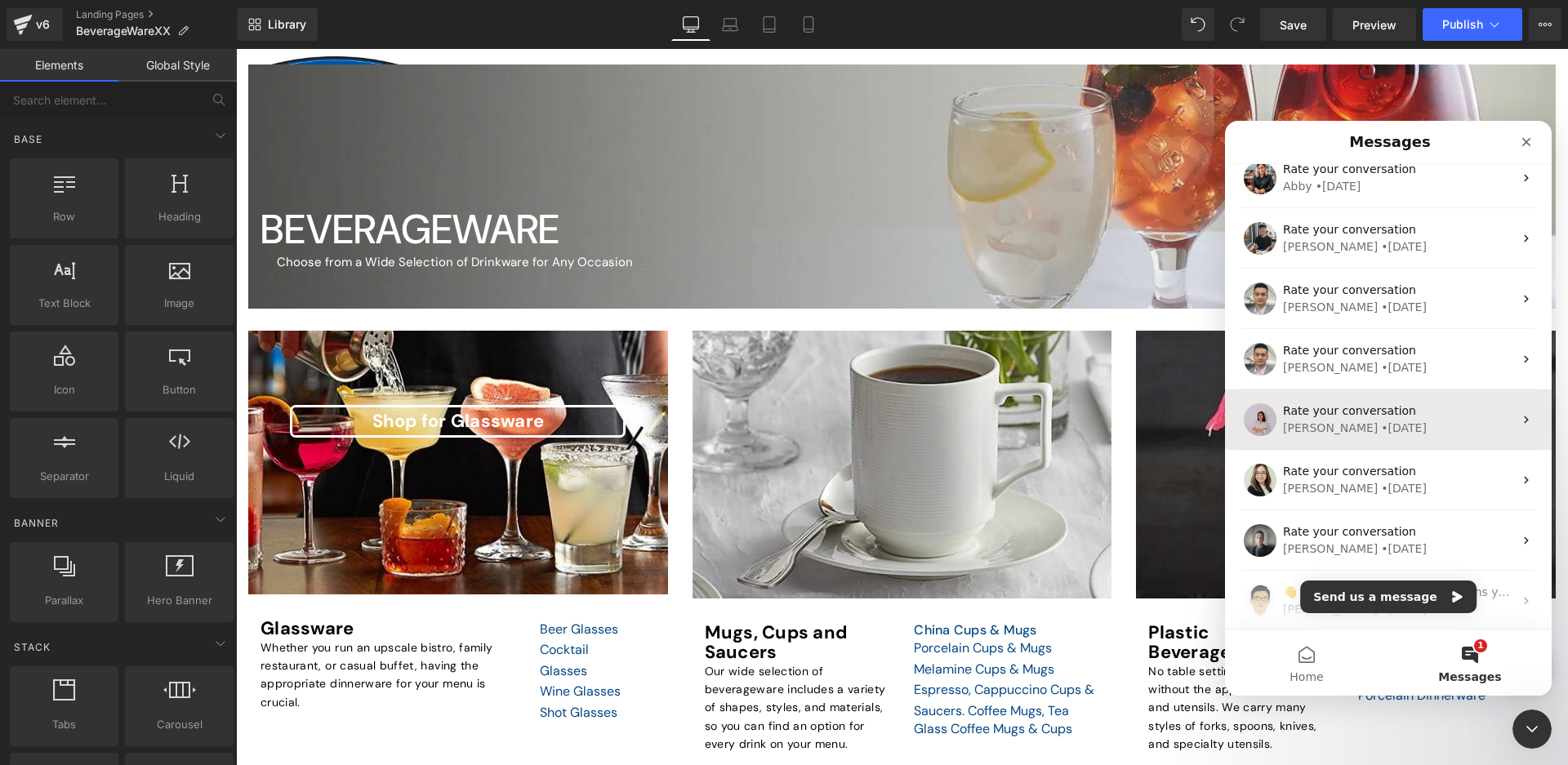
click at [1410, 415] on div "Rate your conversation" at bounding box center [1397, 411] width 230 height 17
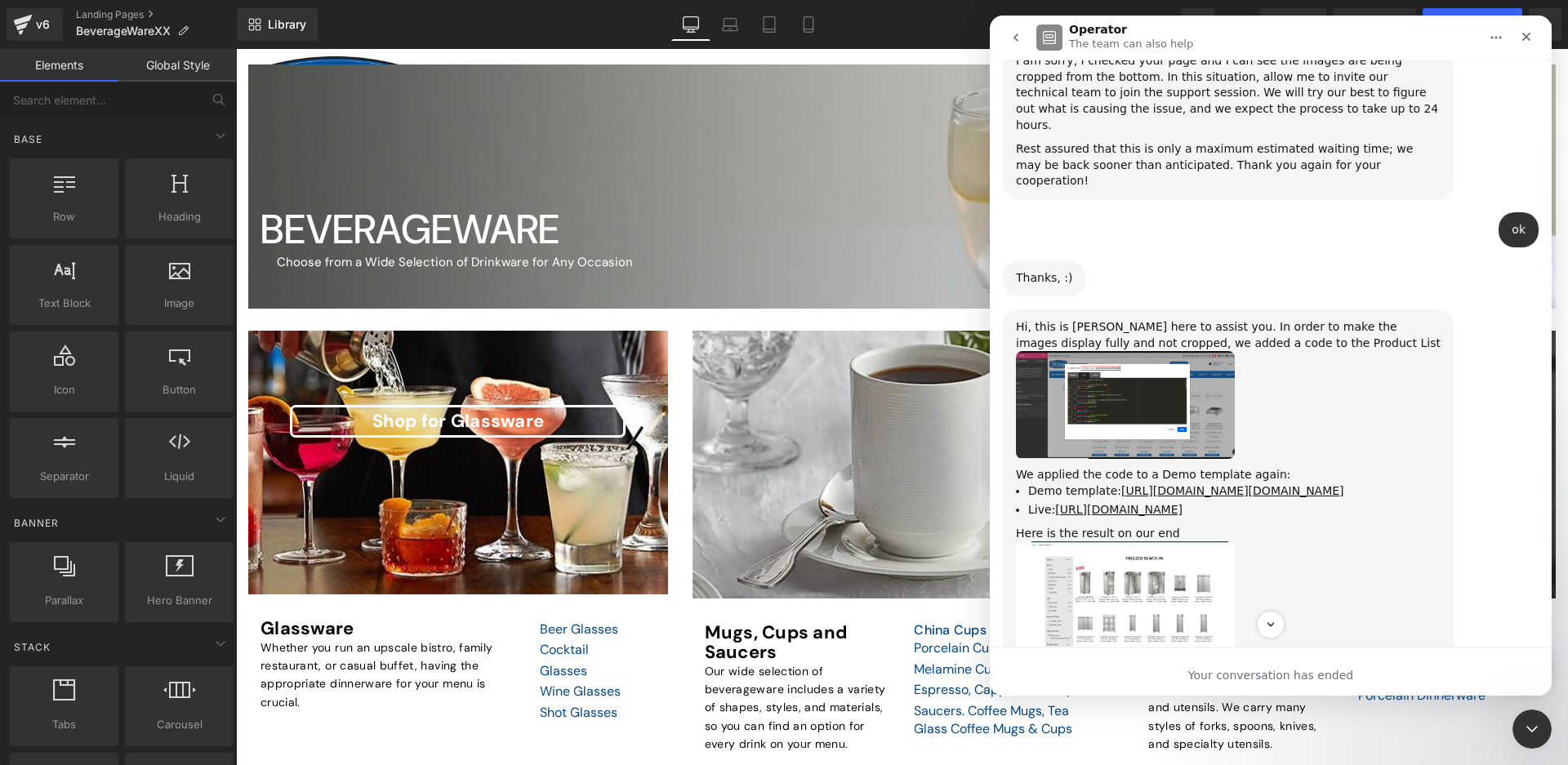
scroll to position [2909, 0]
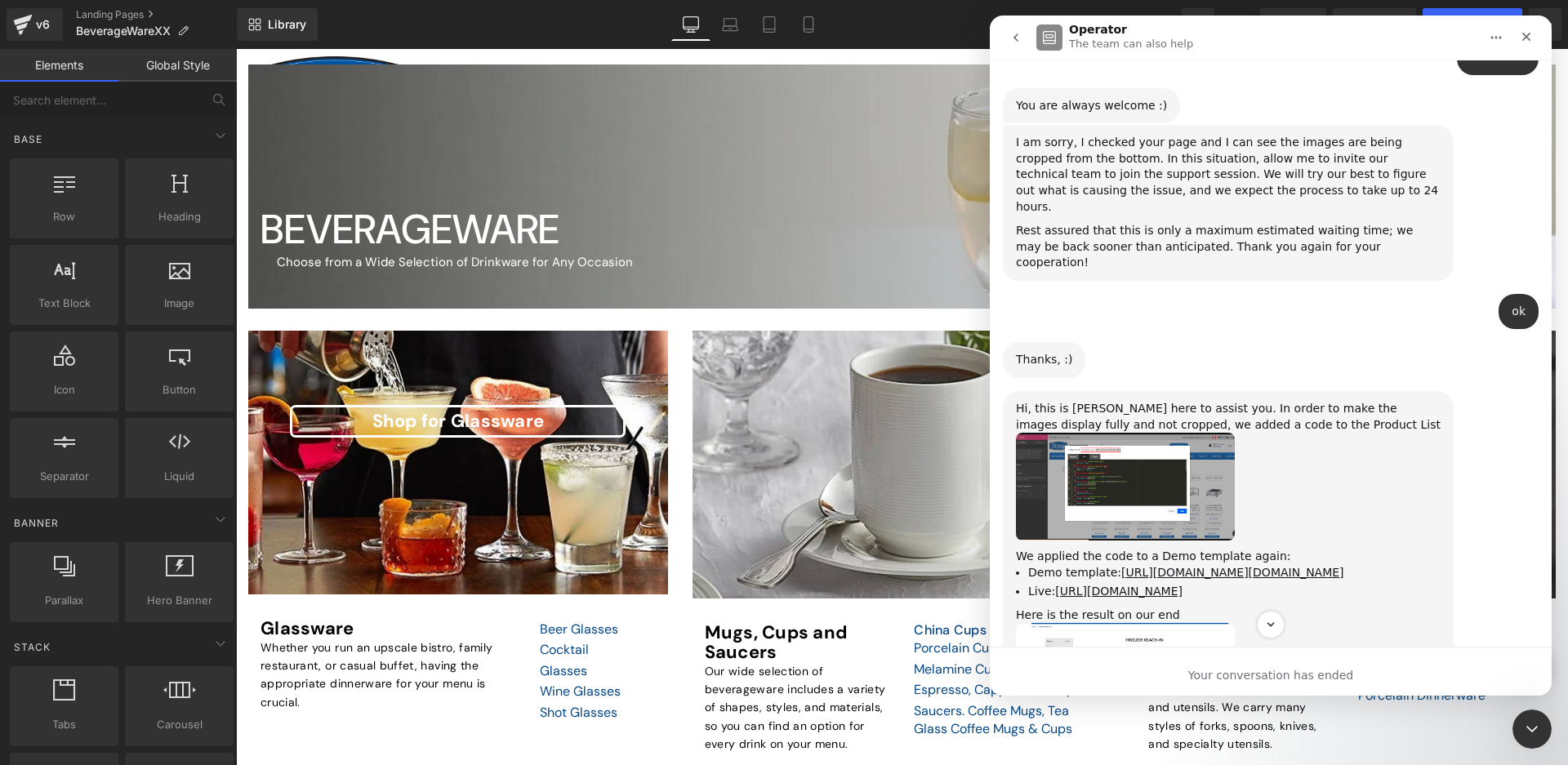
click at [1133, 432] on img "Sarah says…" at bounding box center [1125, 486] width 219 height 108
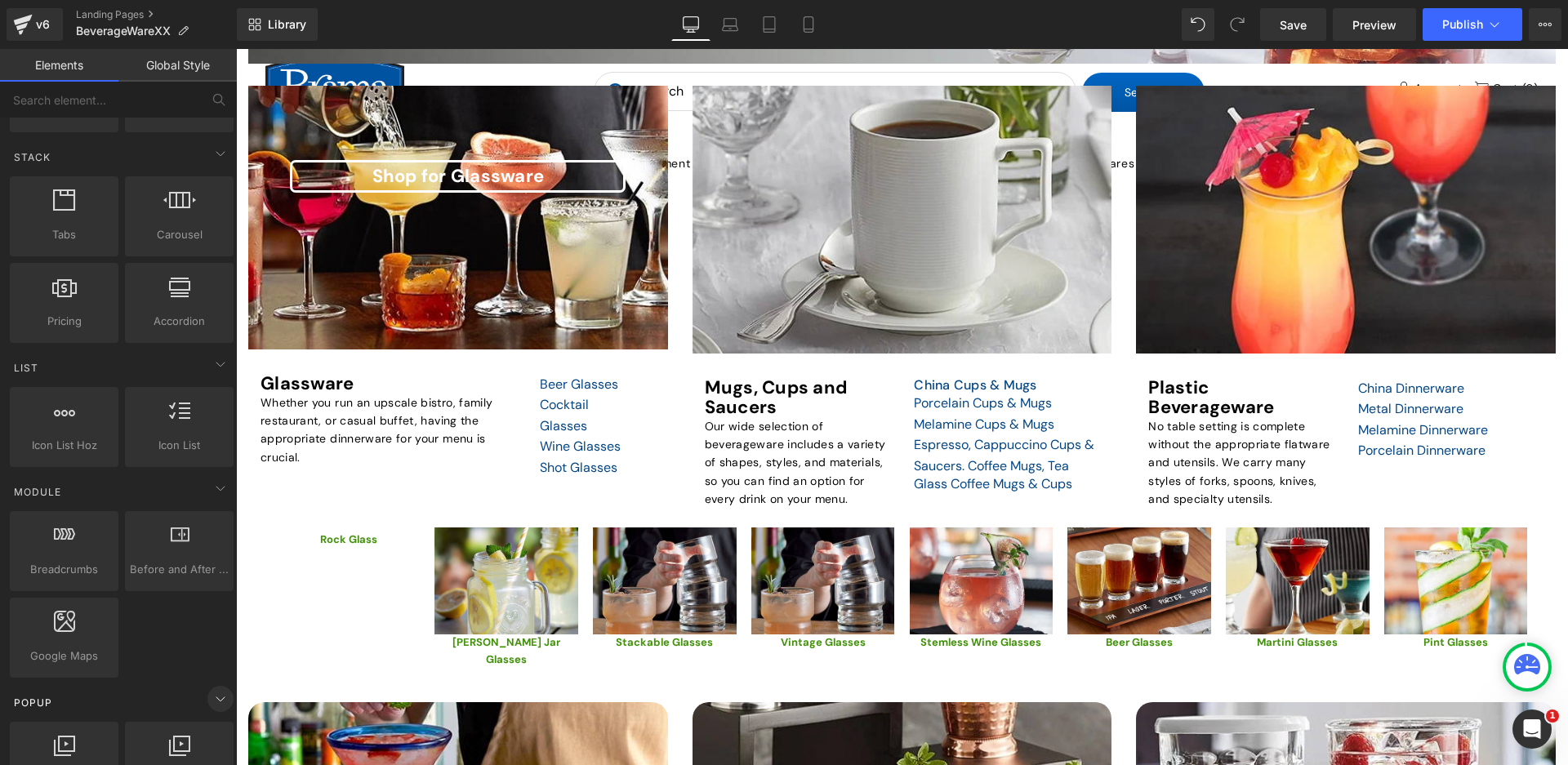
scroll to position [653, 0]
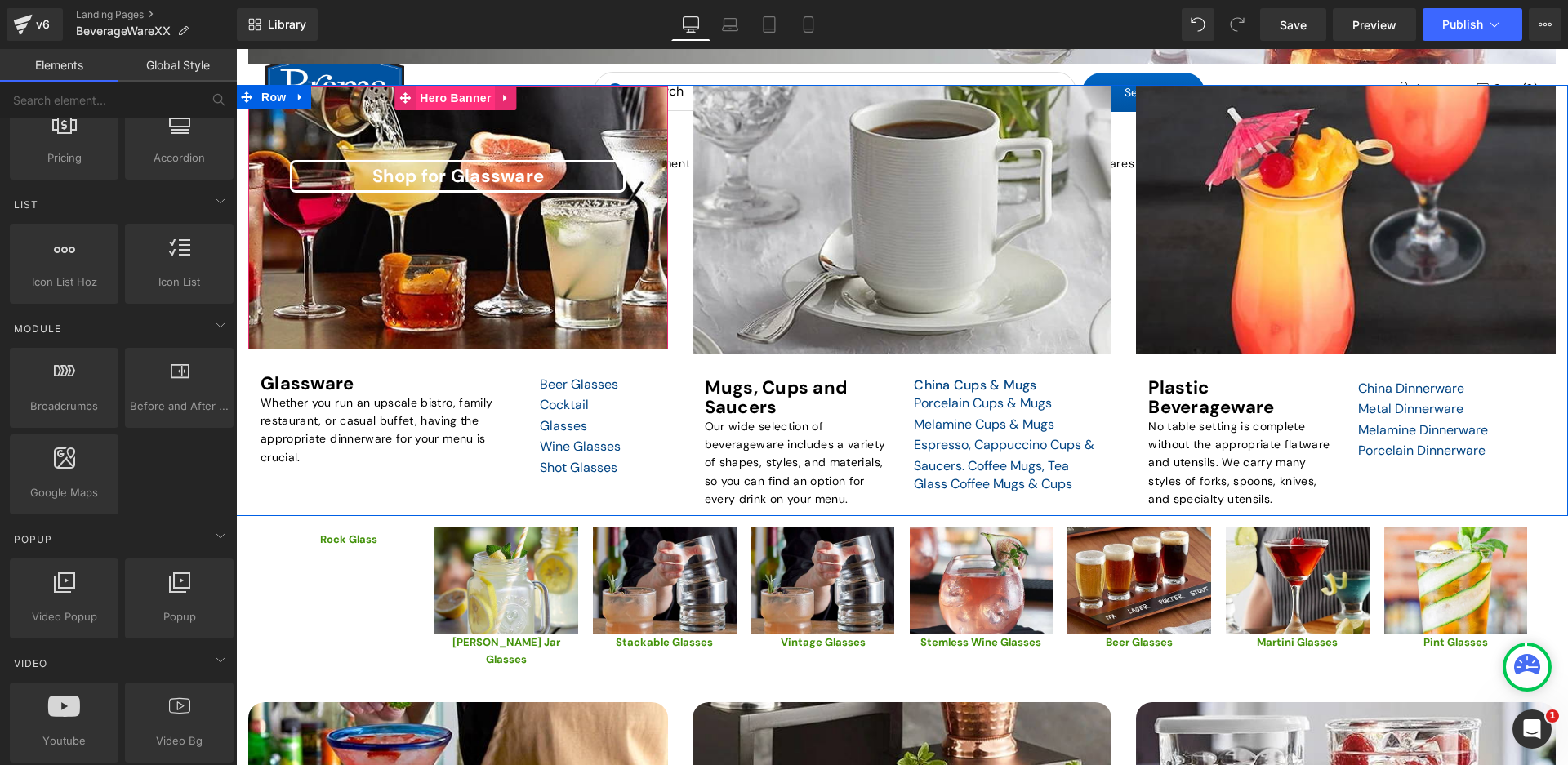
click at [436, 99] on span "Hero Banner" at bounding box center [455, 97] width 79 height 24
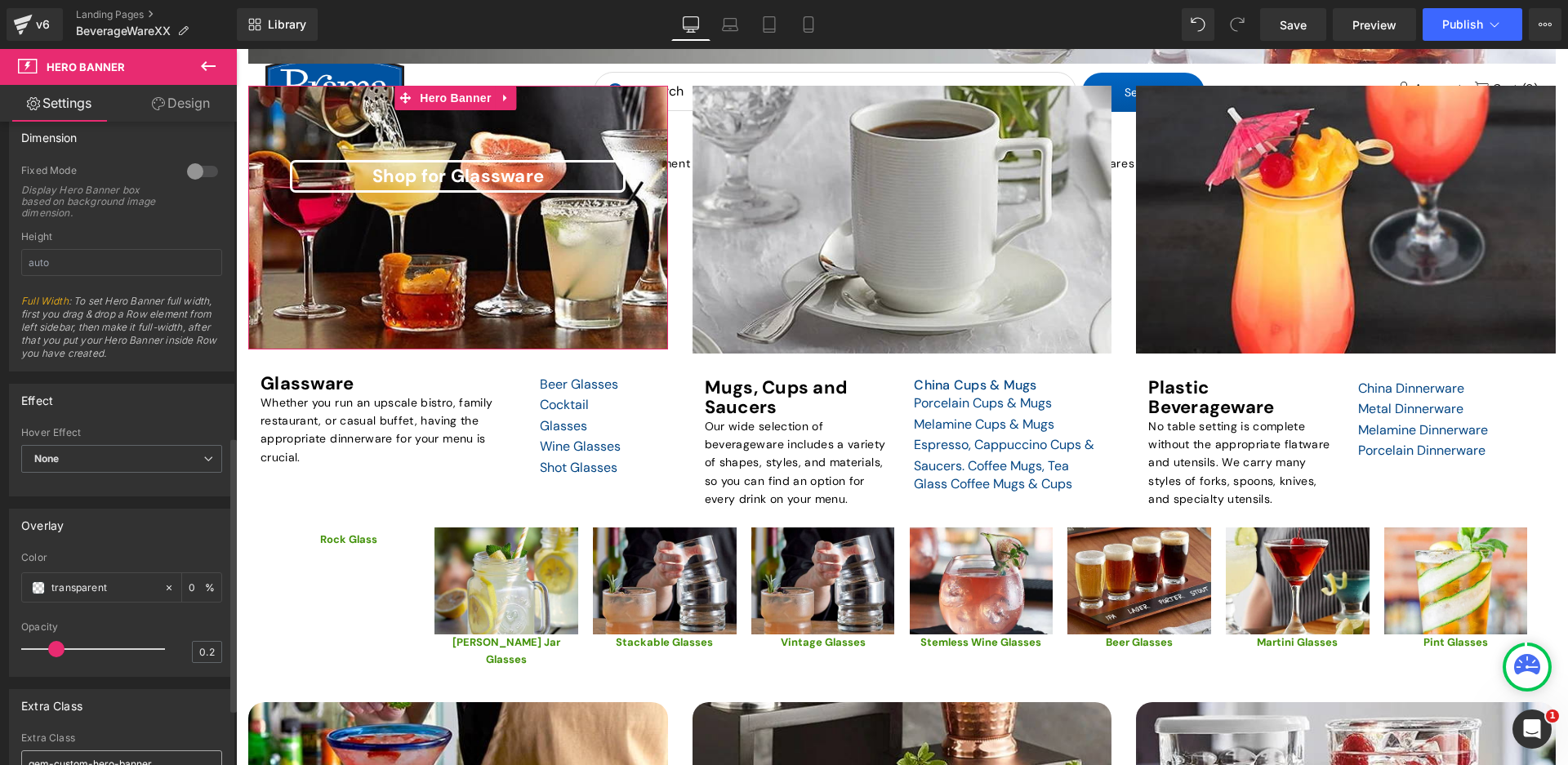
scroll to position [866, 0]
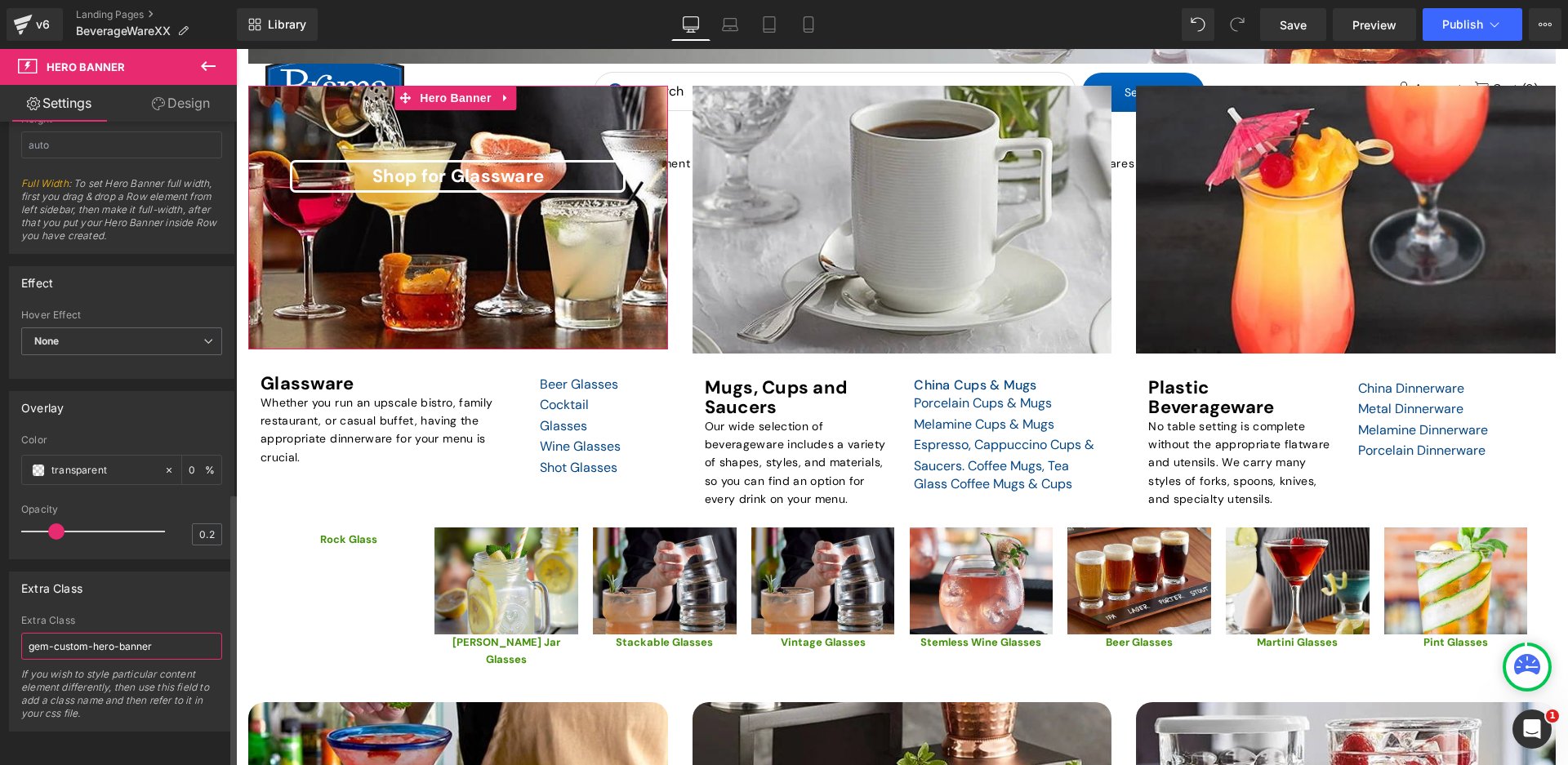
drag, startPoint x: 169, startPoint y: 629, endPoint x: 23, endPoint y: 633, distance: 146.1
click at [23, 633] on input "gem-custom-hero-banner" at bounding box center [122, 646] width 201 height 27
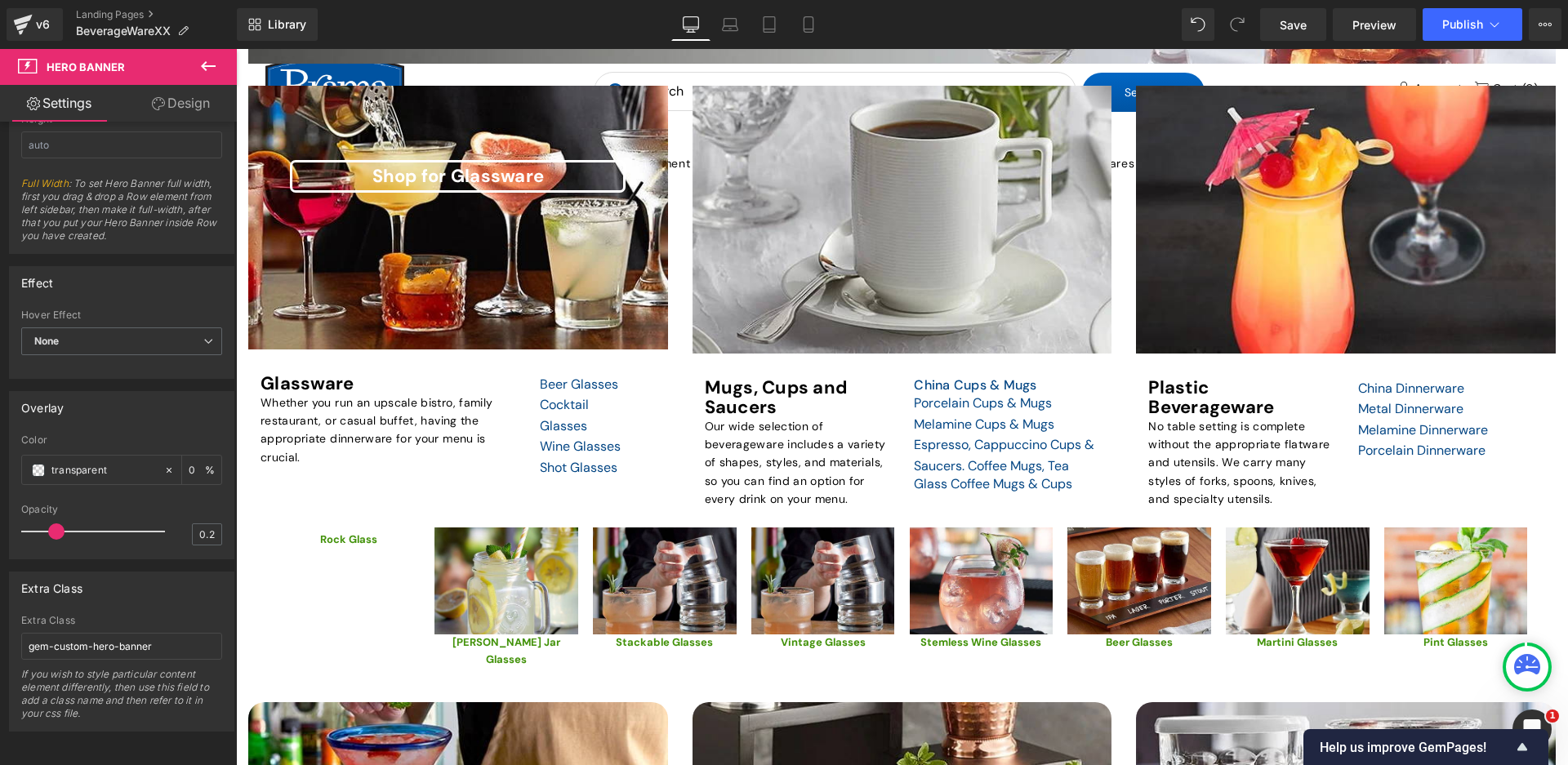
click at [1531, 718] on icon "Open Intercom Messenger" at bounding box center [1530, 727] width 27 height 27
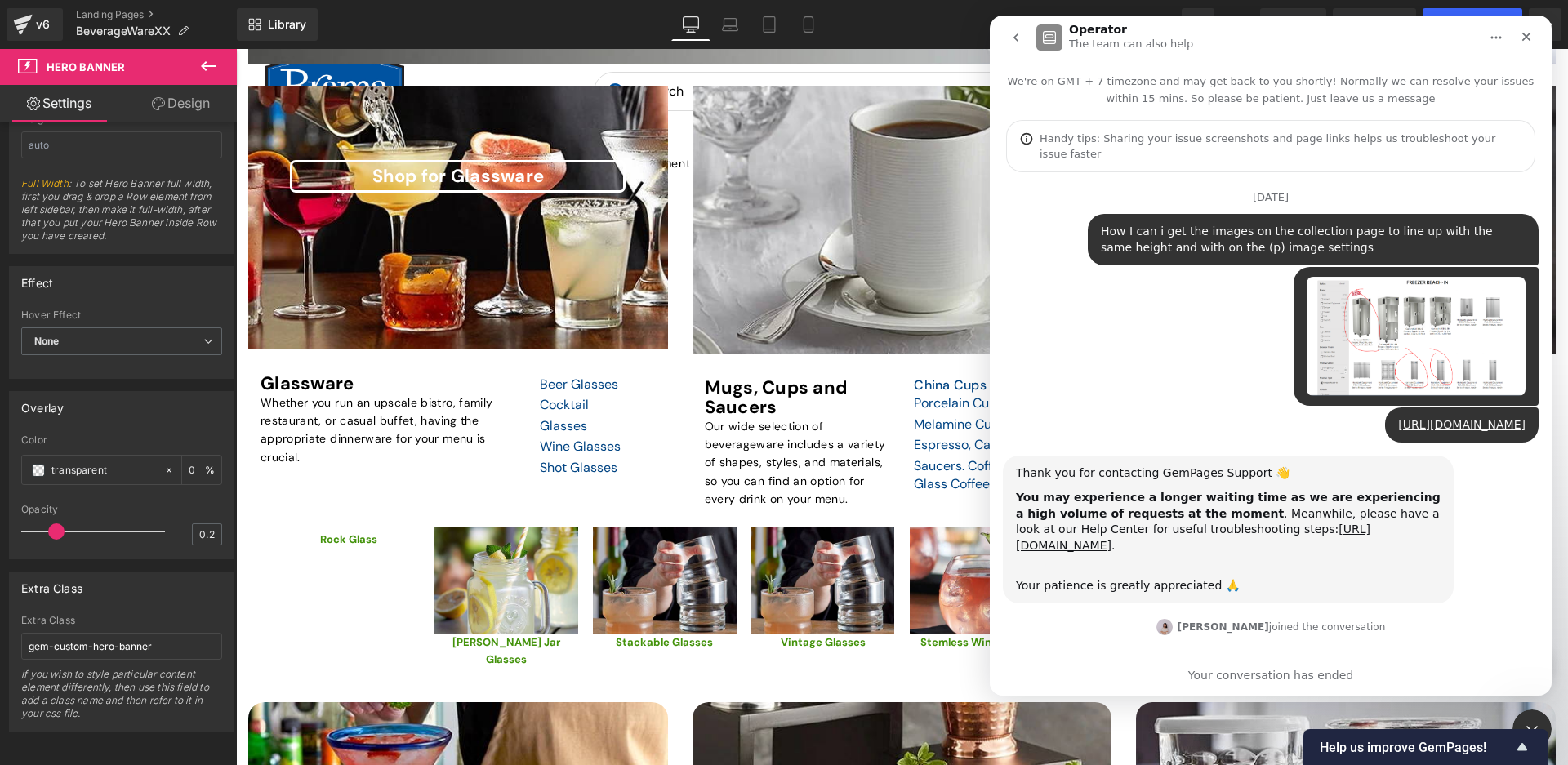
scroll to position [3644, 0]
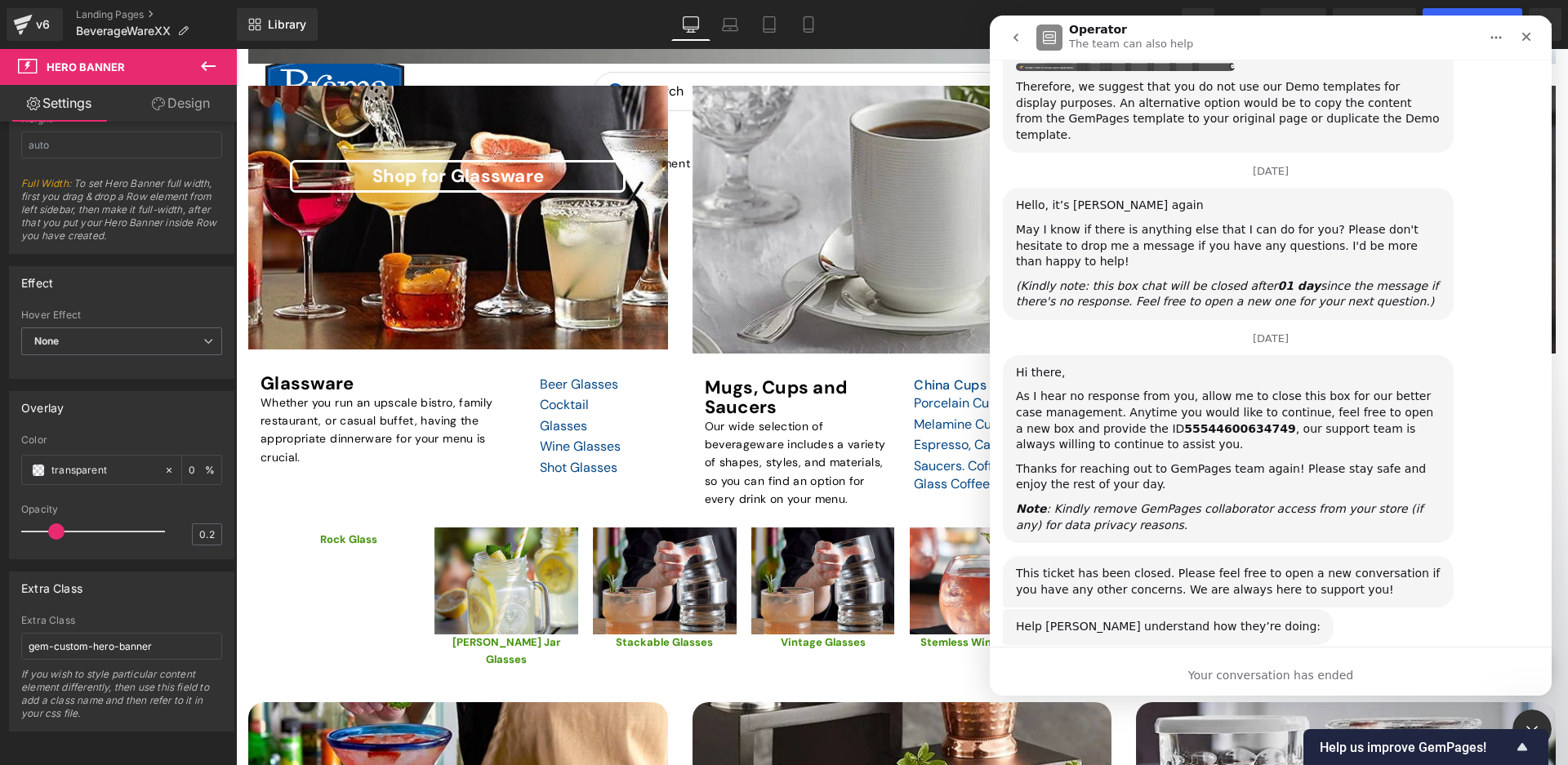
click at [1015, 36] on icon "go back" at bounding box center [1016, 37] width 5 height 8
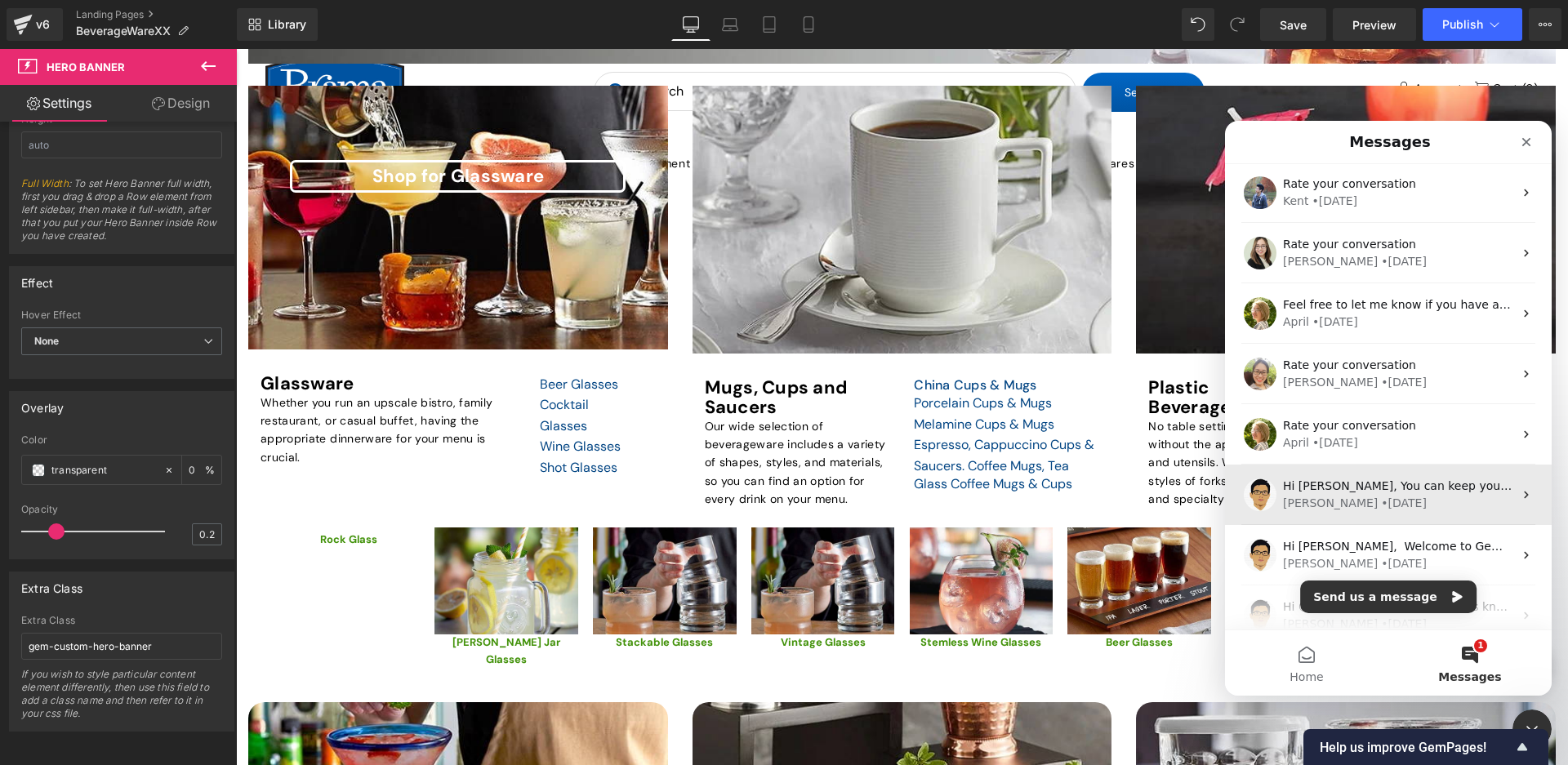
scroll to position [1956, 0]
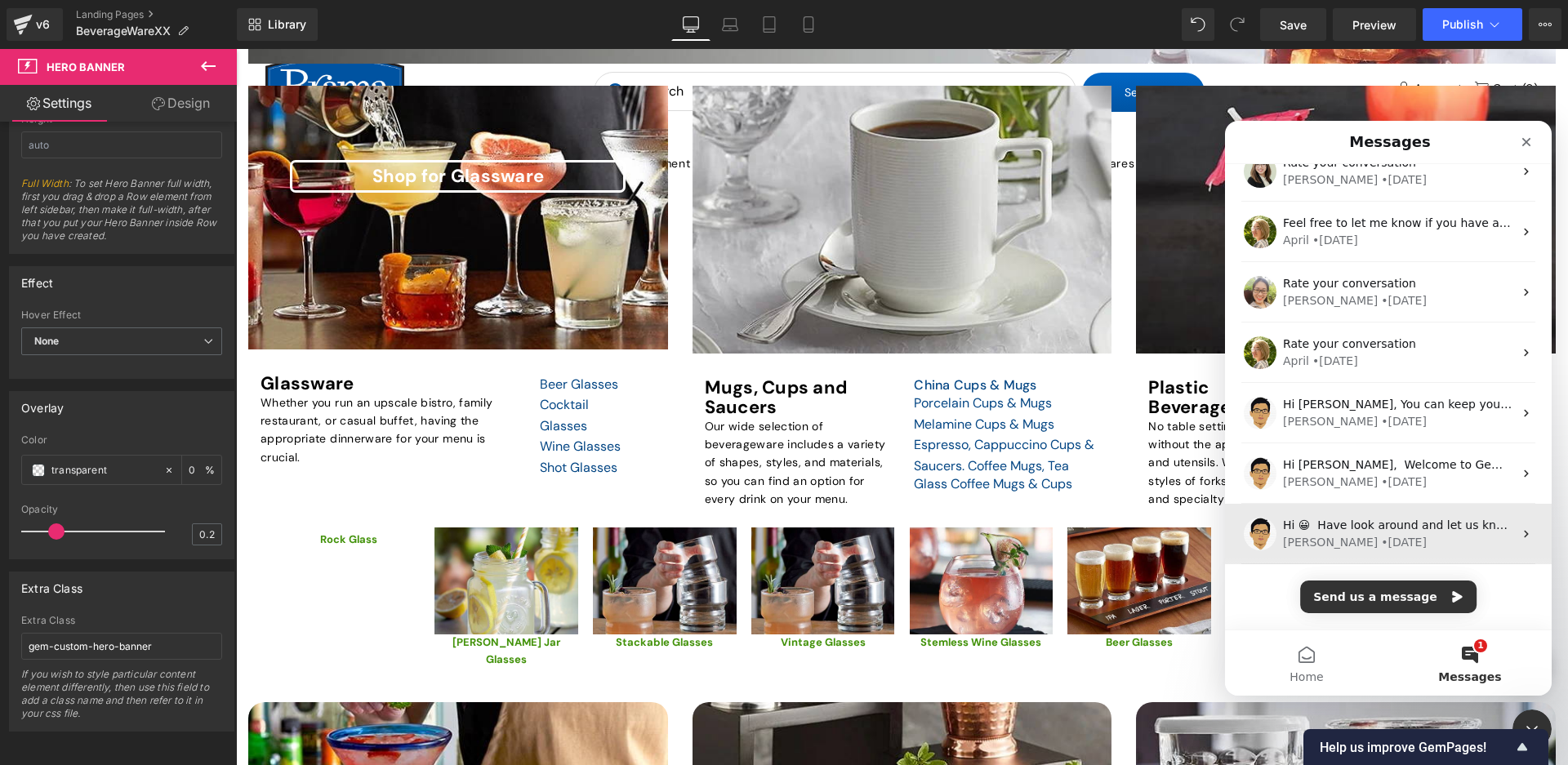
click at [1381, 535] on div "• 263w ago" at bounding box center [1403, 542] width 46 height 17
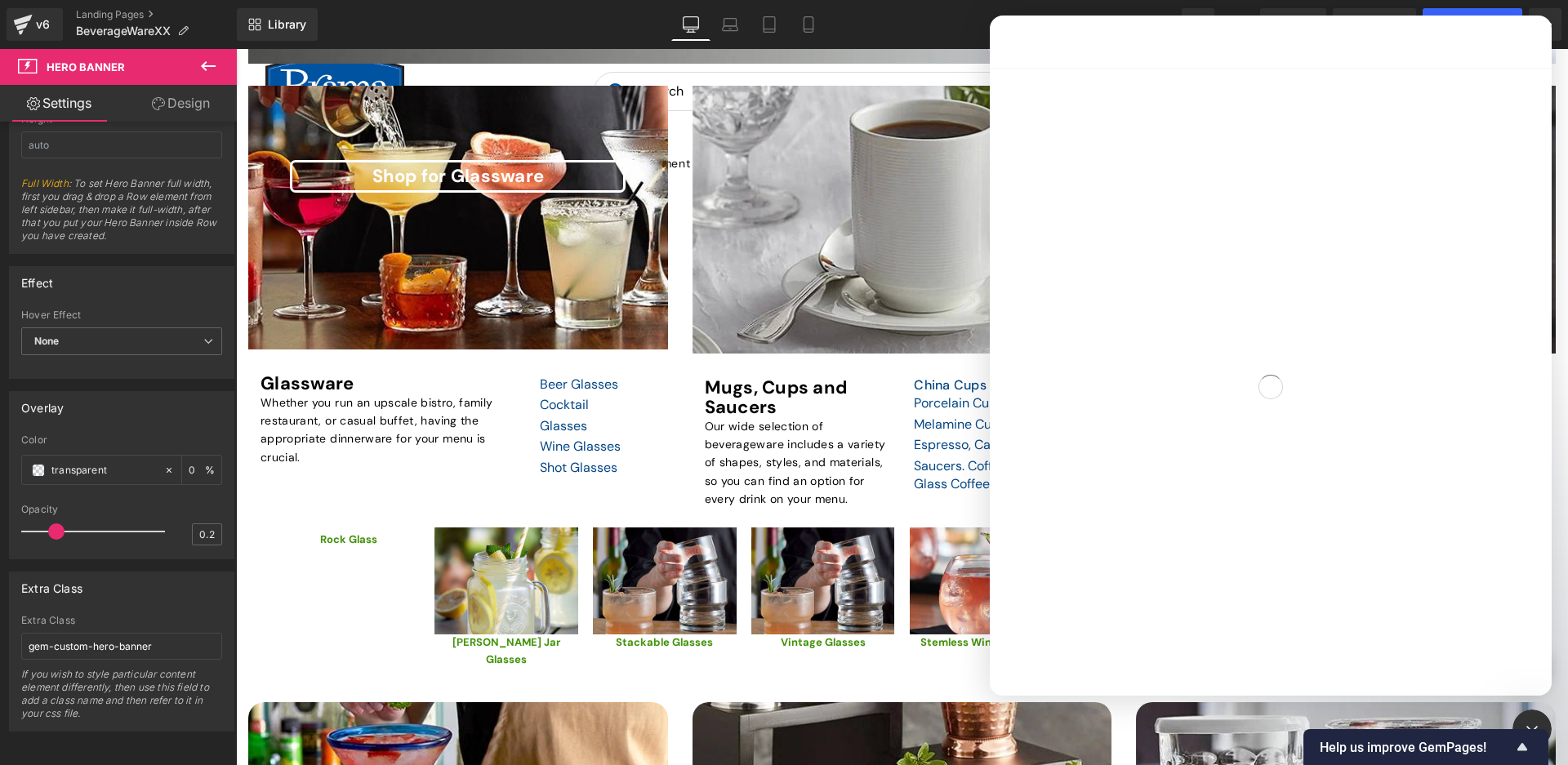
scroll to position [0, 0]
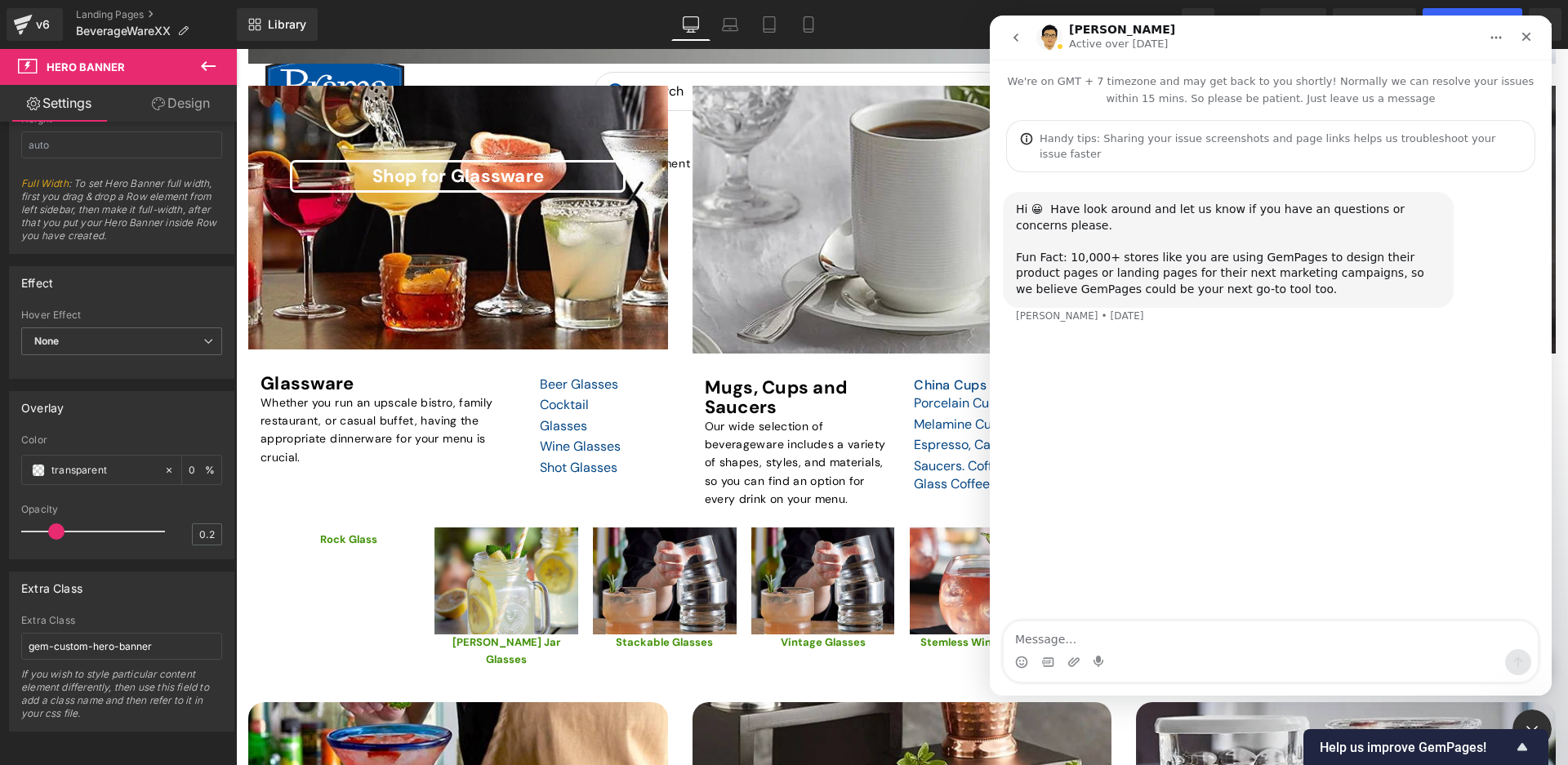
click at [1017, 42] on icon "go back" at bounding box center [1016, 37] width 13 height 13
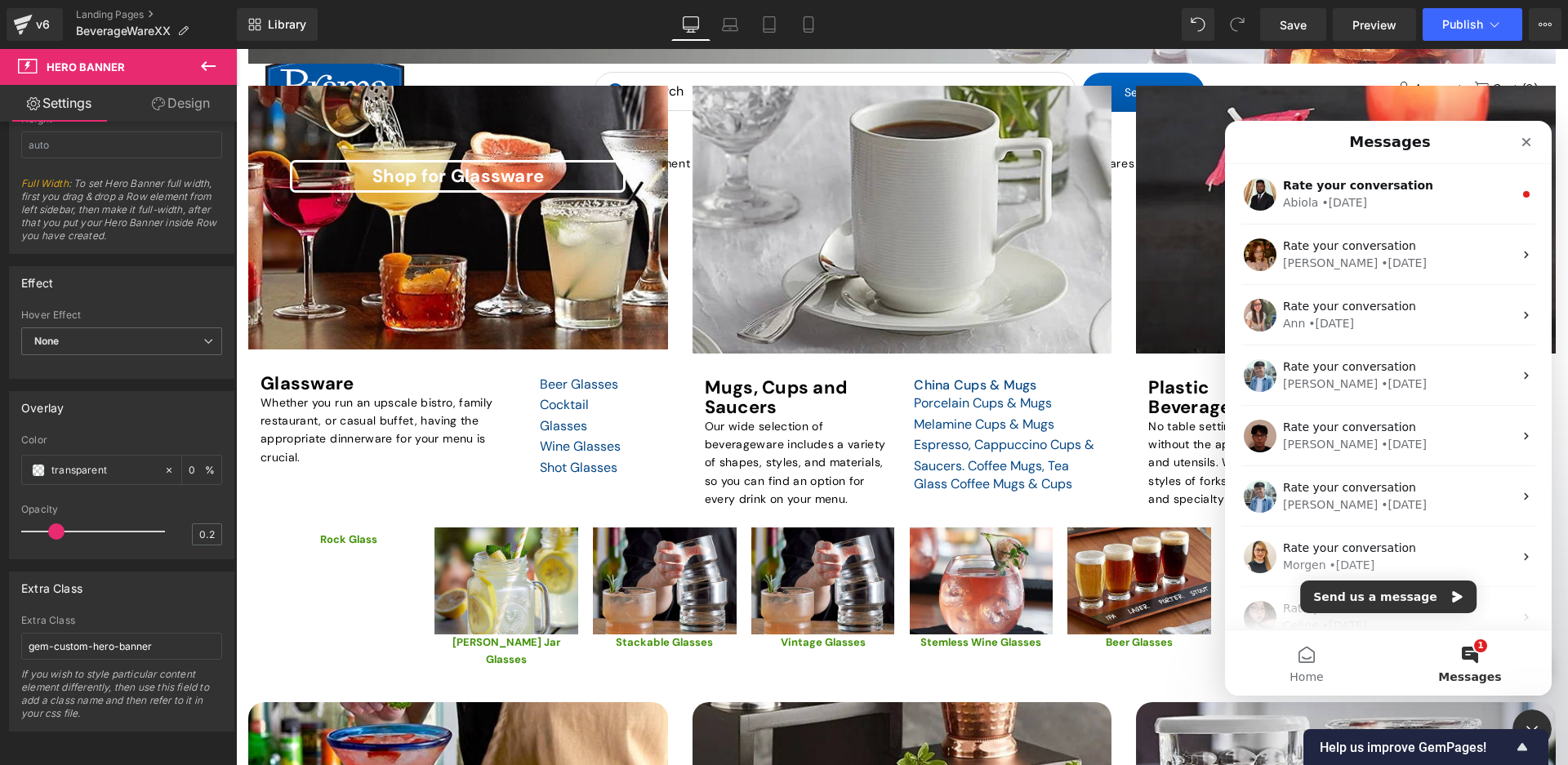
drag, startPoint x: 1565, startPoint y: 321, endPoint x: 1566, endPoint y: 610, distance: 289.0
click at [1566, 614] on div at bounding box center [784, 358] width 1568 height 716
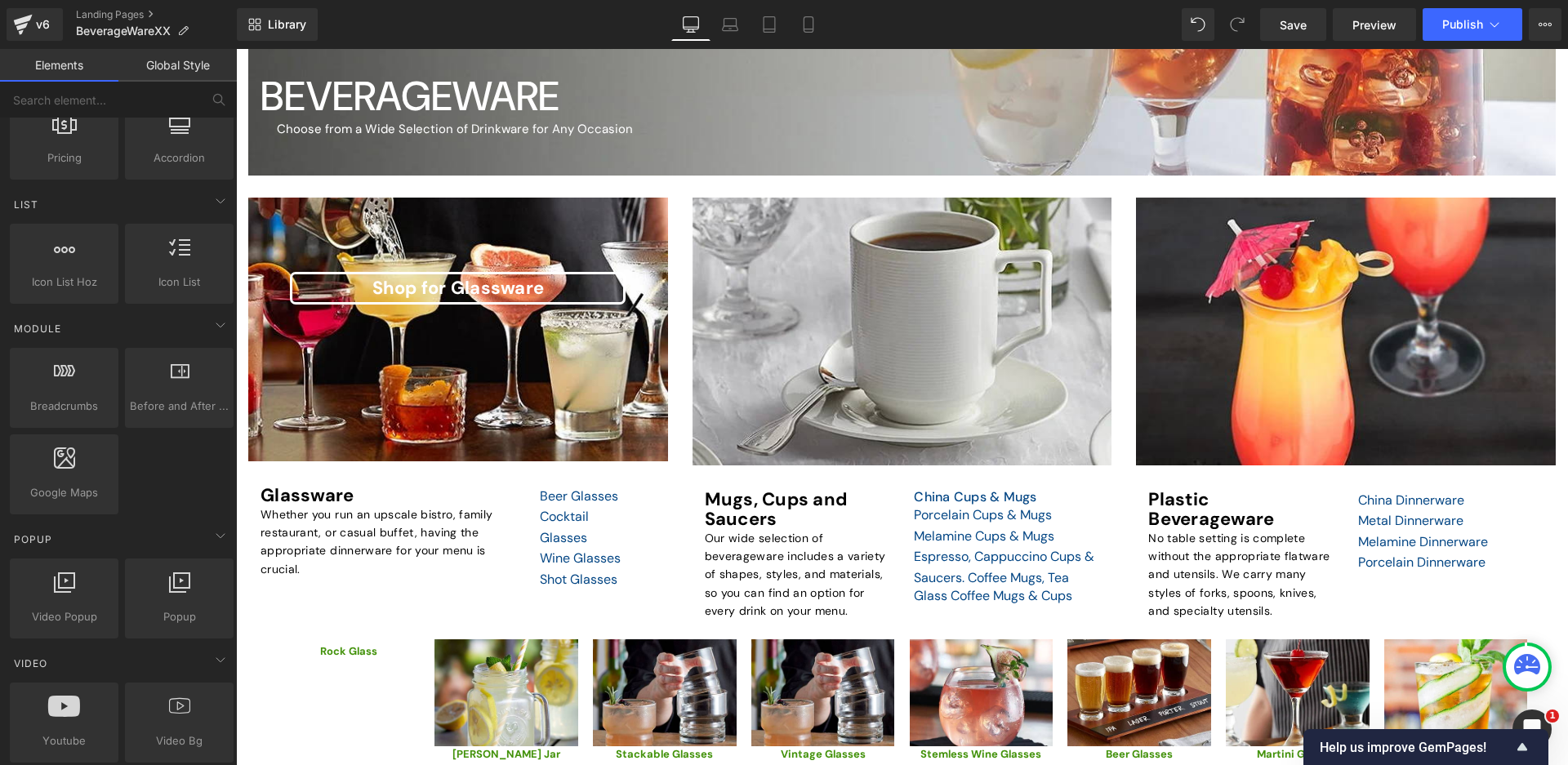
scroll to position [415, 0]
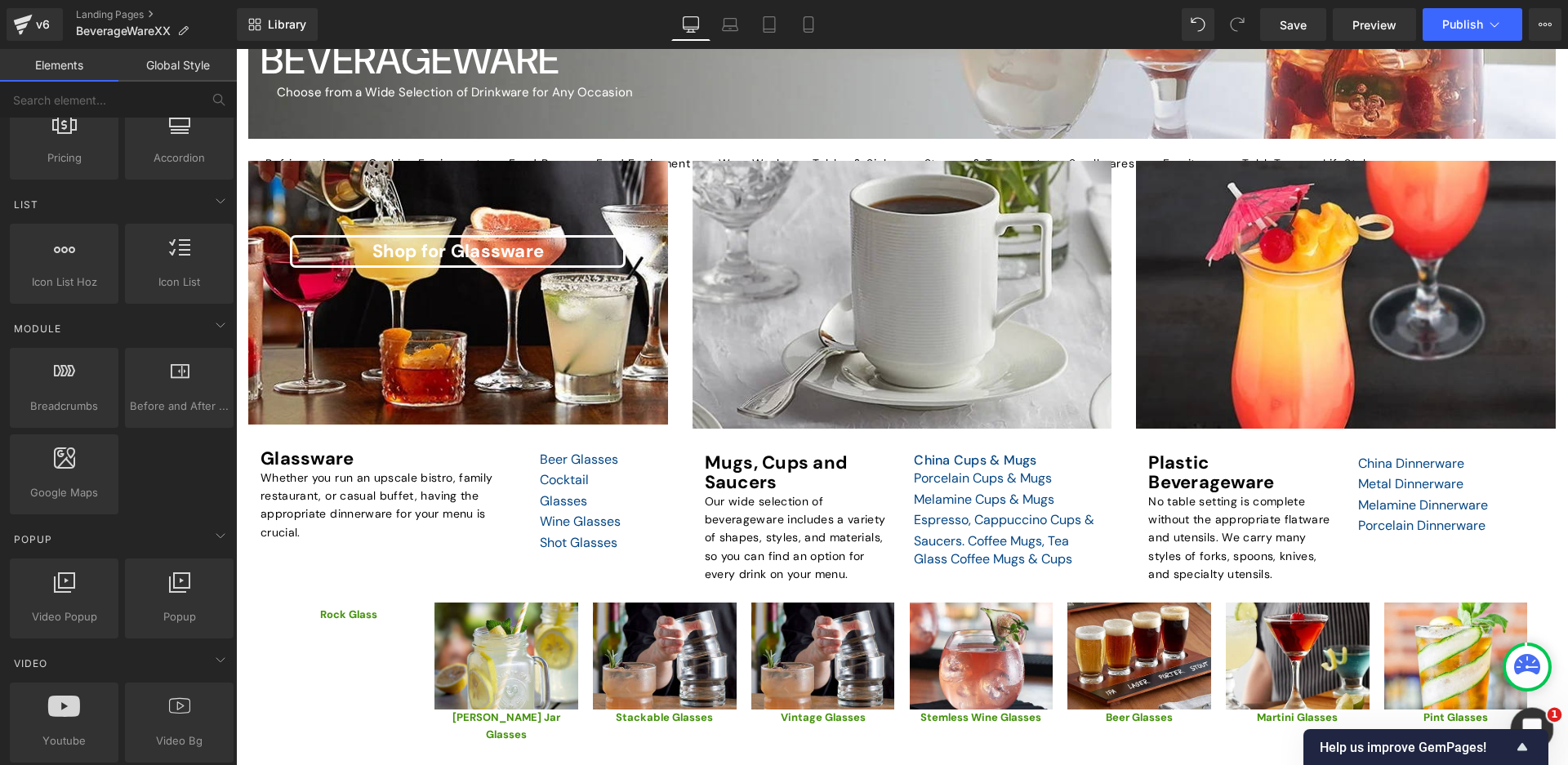
click at [1532, 717] on icon "Open Intercom Messenger" at bounding box center [1530, 727] width 27 height 27
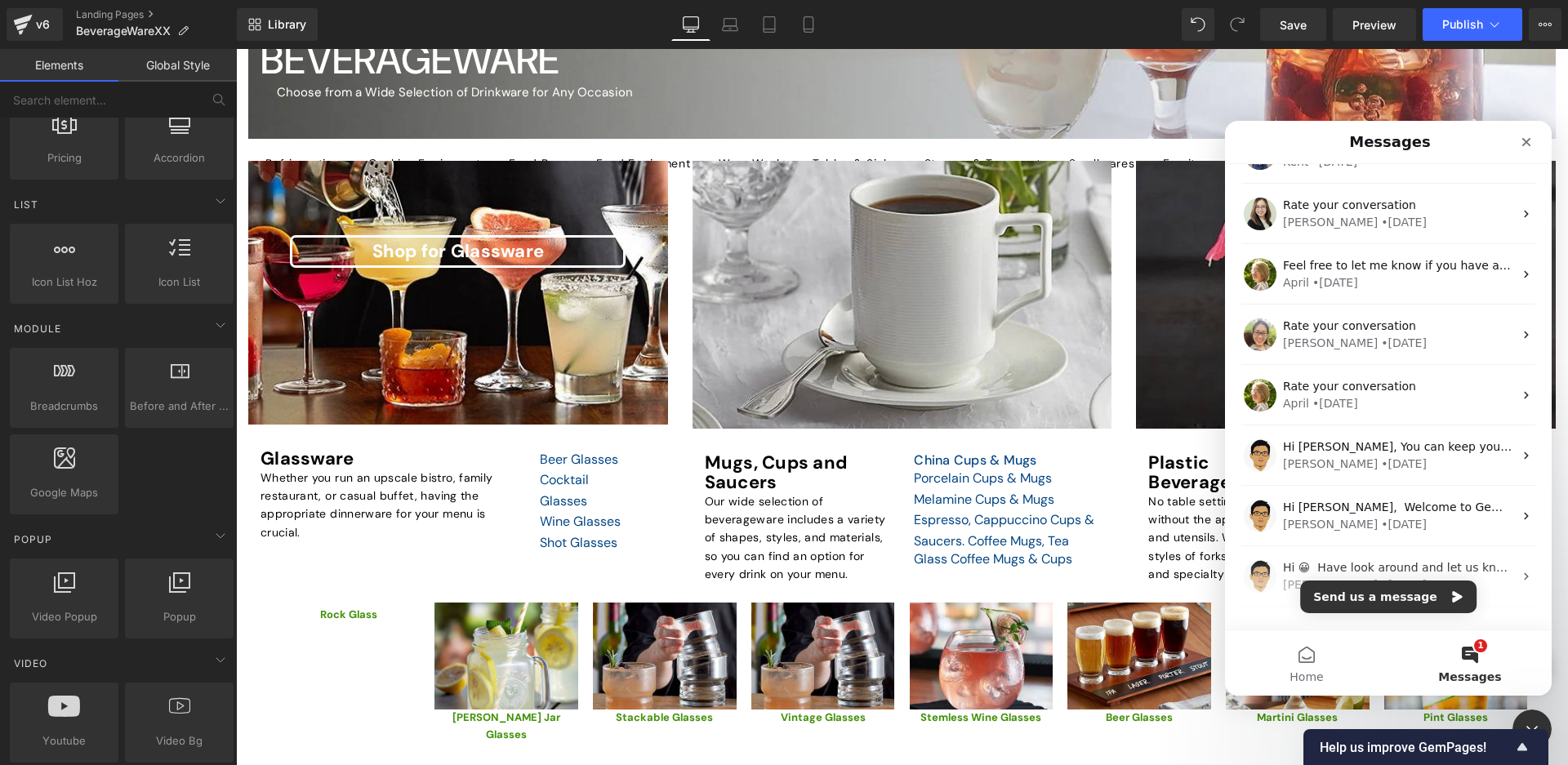
scroll to position [1956, 0]
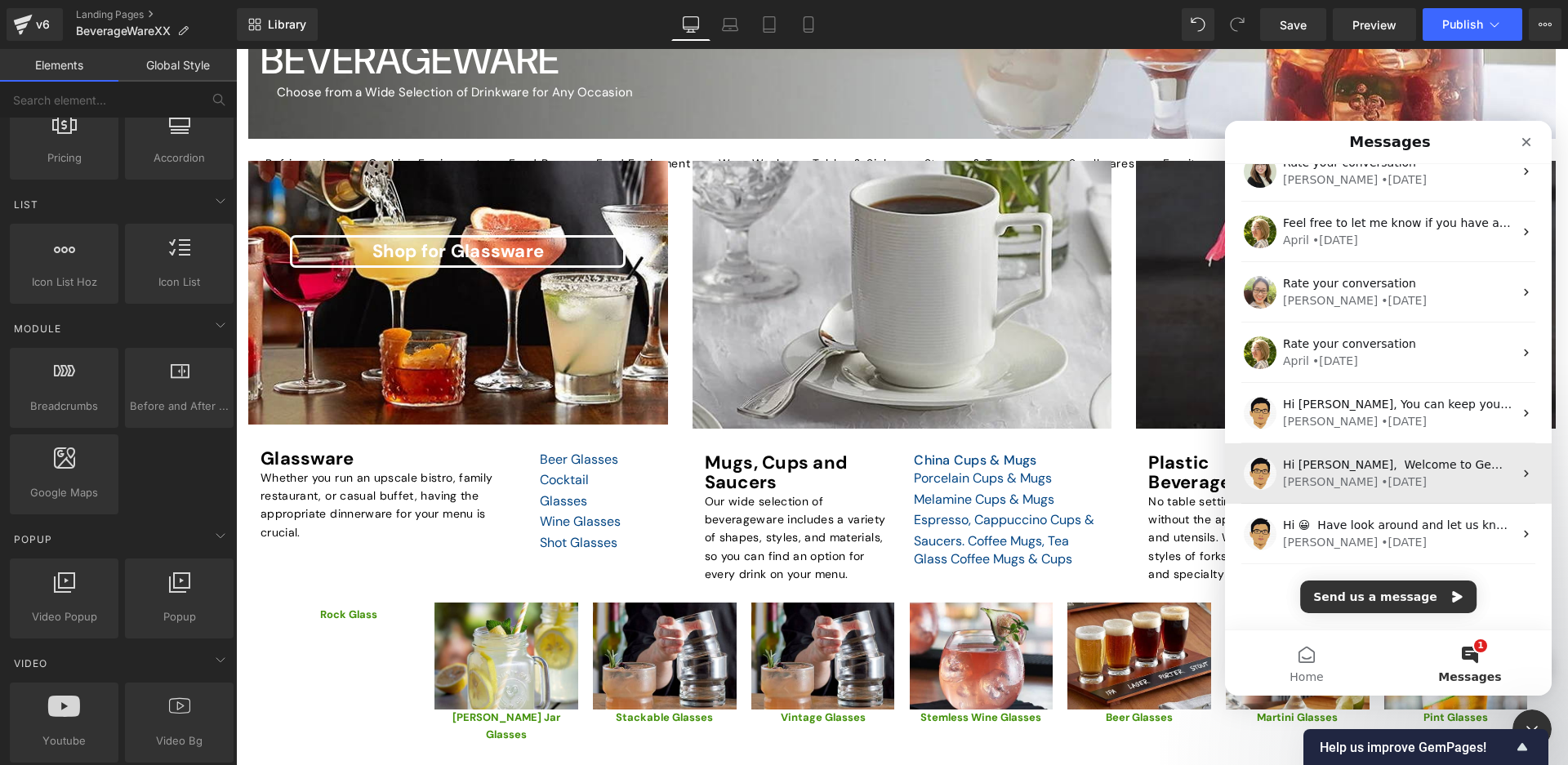
click at [1381, 477] on div "• 263w ago" at bounding box center [1403, 481] width 46 height 17
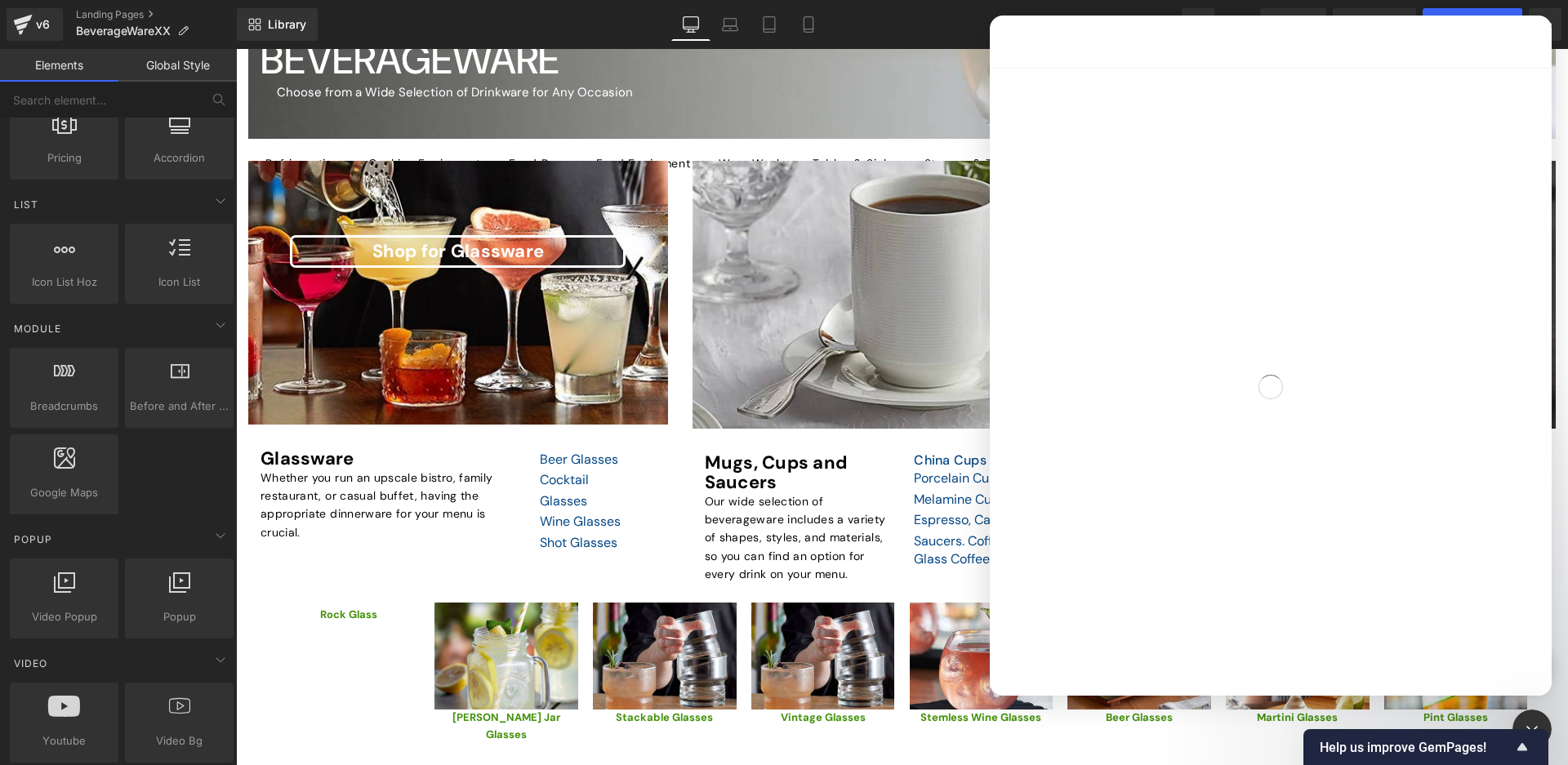
scroll to position [0, 0]
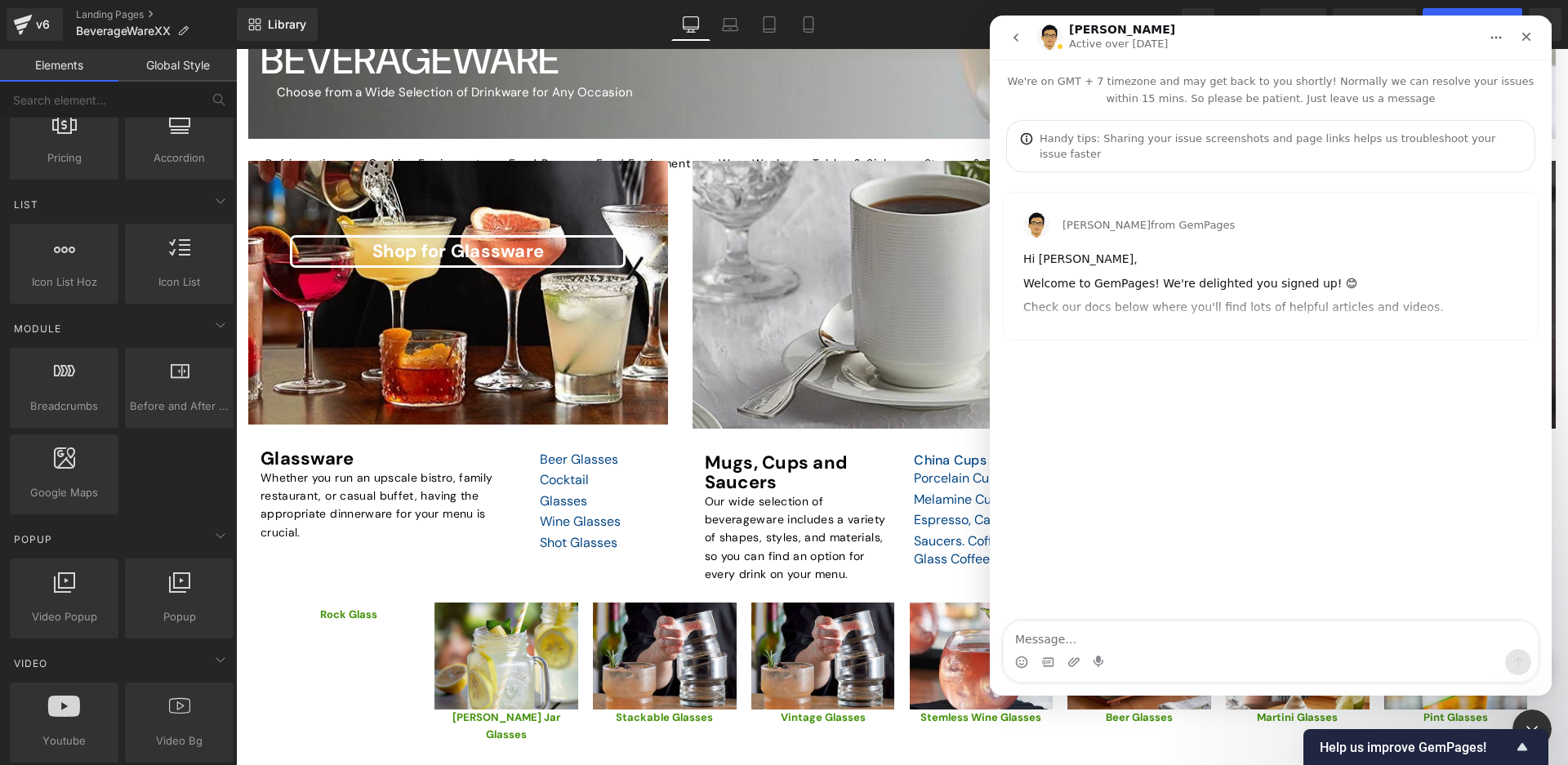
click at [1018, 33] on icon "go back" at bounding box center [1016, 37] width 13 height 13
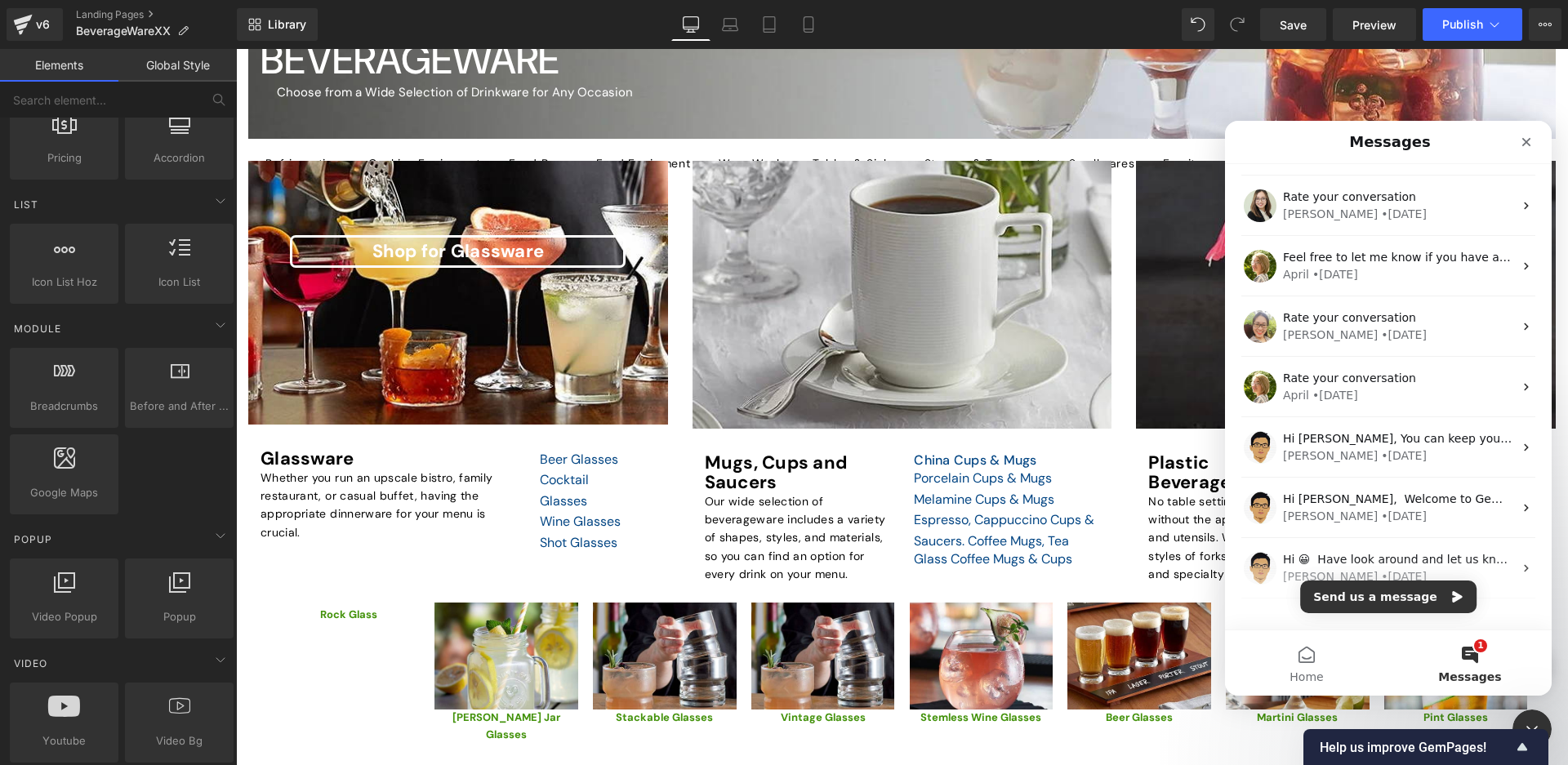
scroll to position [1956, 0]
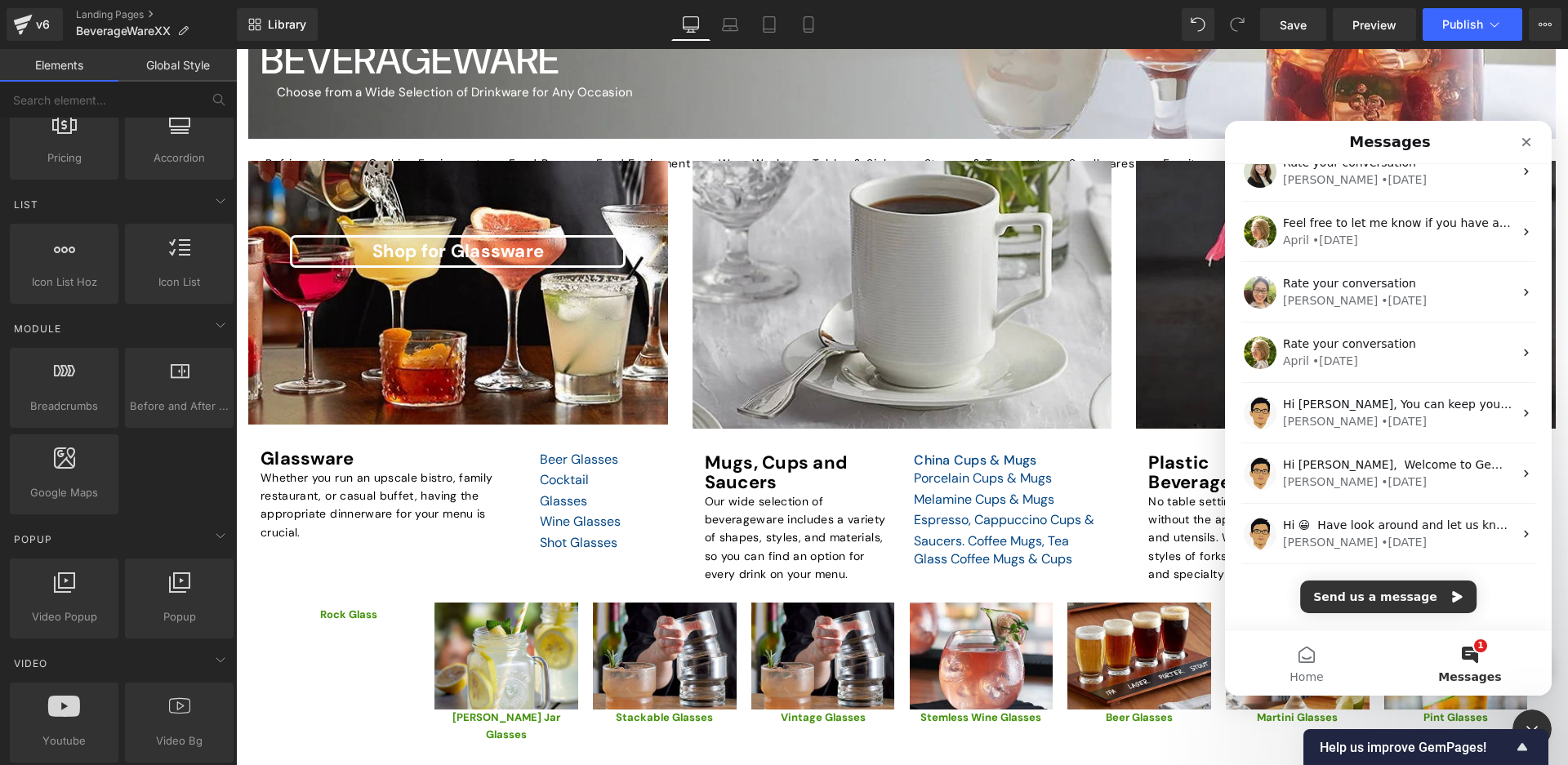
drag, startPoint x: 1548, startPoint y: 240, endPoint x: 2786, endPoint y: 748, distance: 1338.2
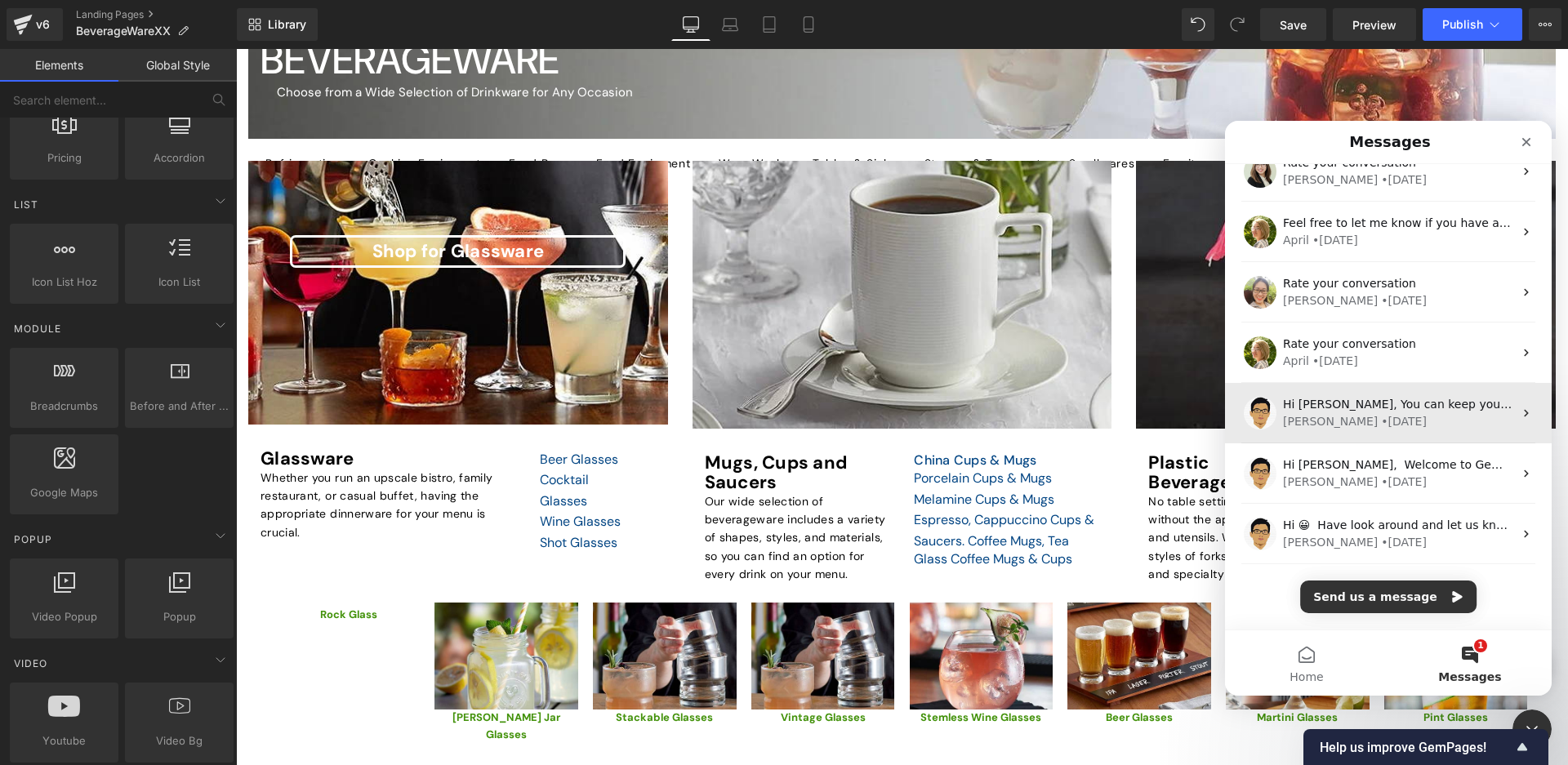
click at [1381, 422] on div "• 262w ago" at bounding box center [1403, 422] width 46 height 17
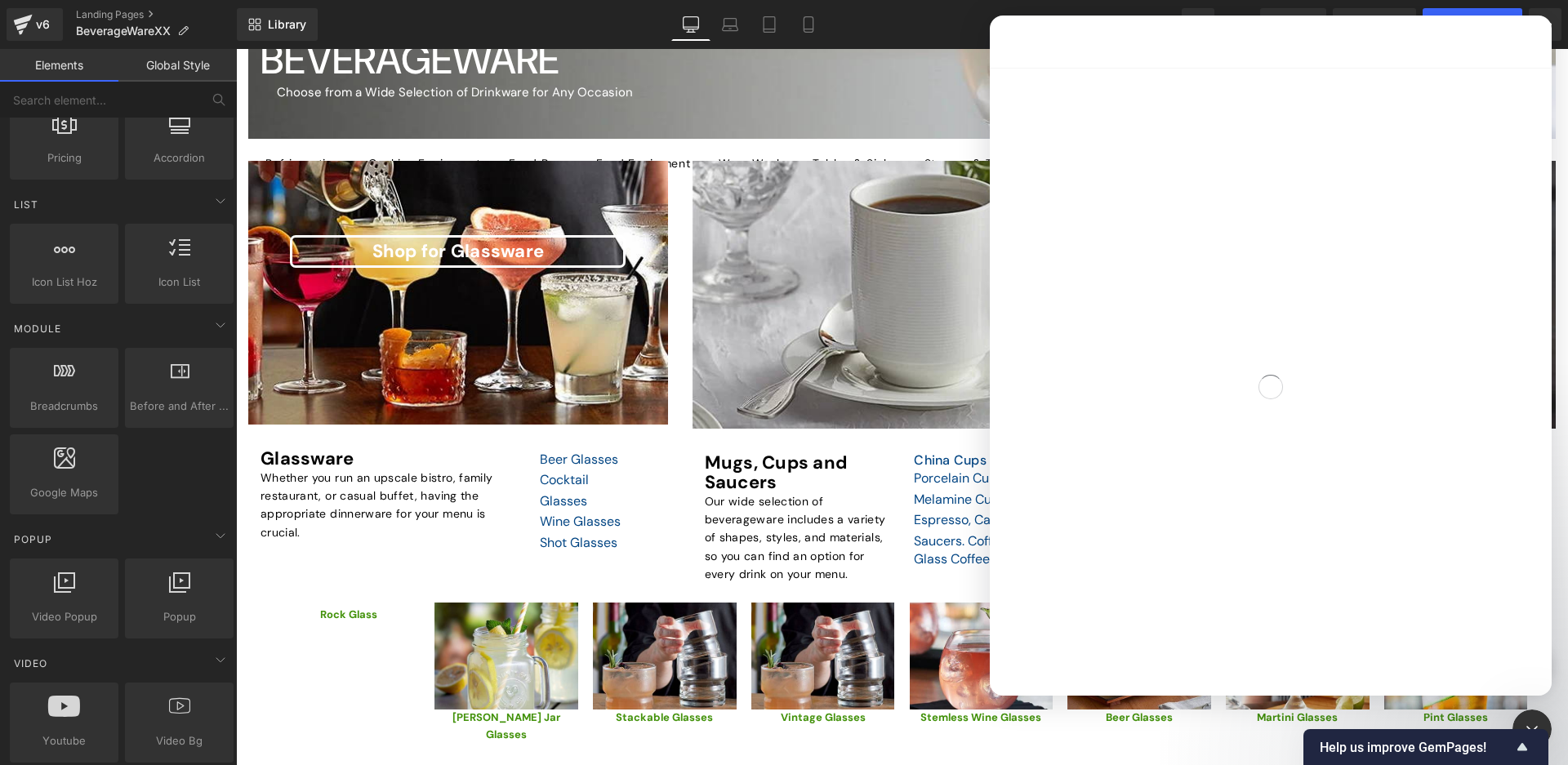
scroll to position [1785, 0]
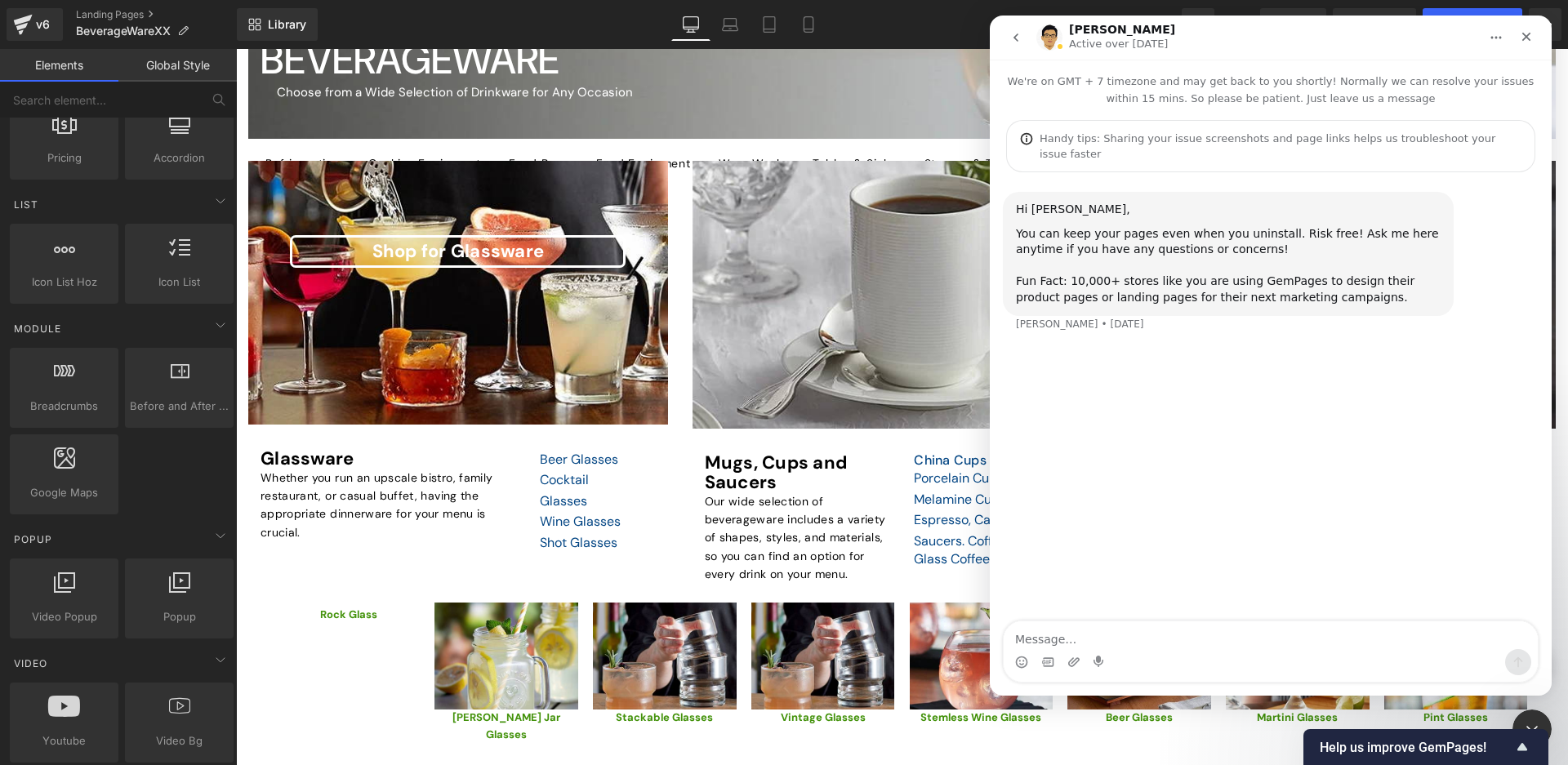
click at [1021, 40] on icon "go back" at bounding box center [1016, 37] width 13 height 13
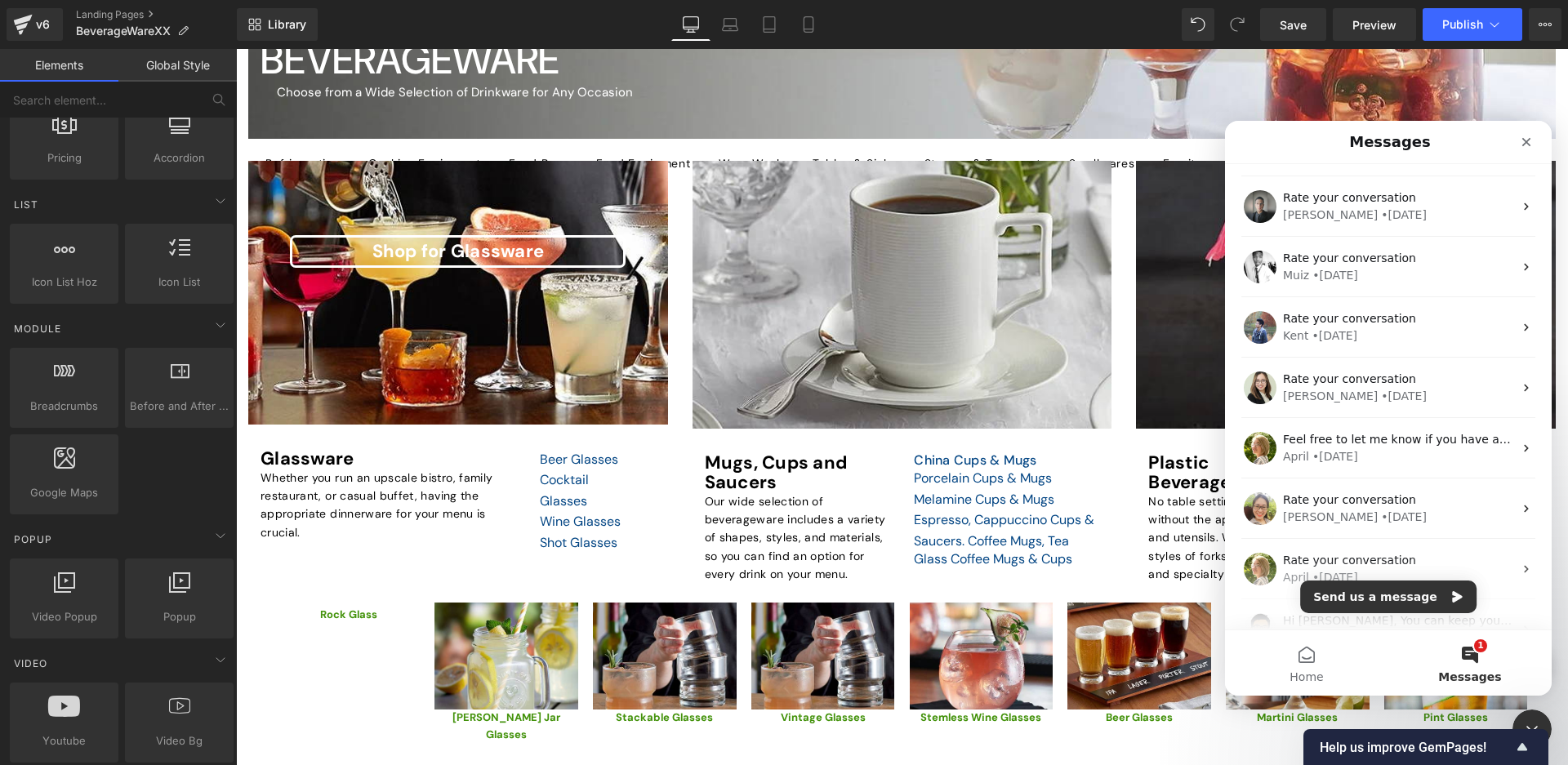
scroll to position [1956, 0]
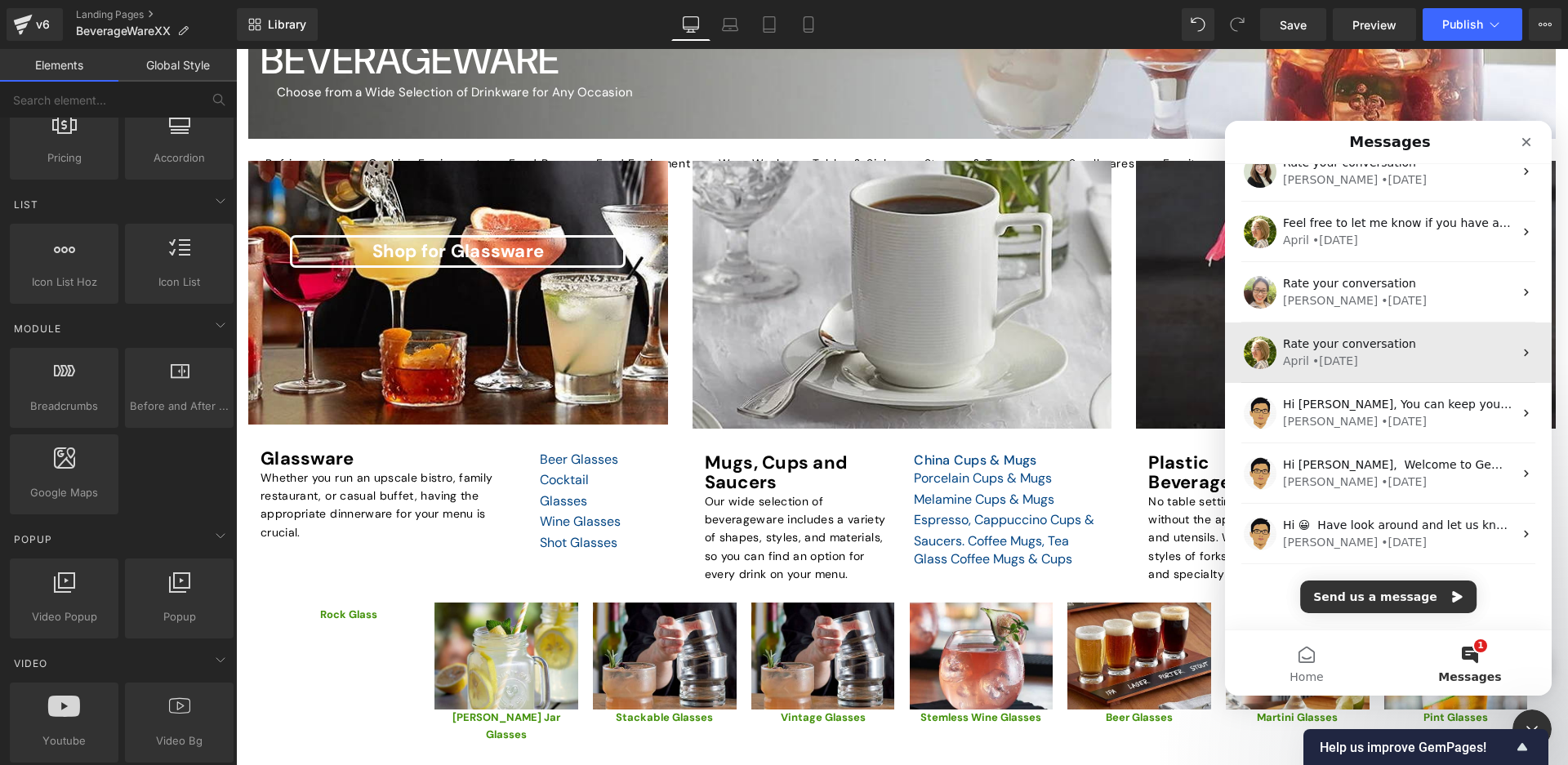
click at [1383, 364] on div "April • 262w ago" at bounding box center [1397, 361] width 230 height 17
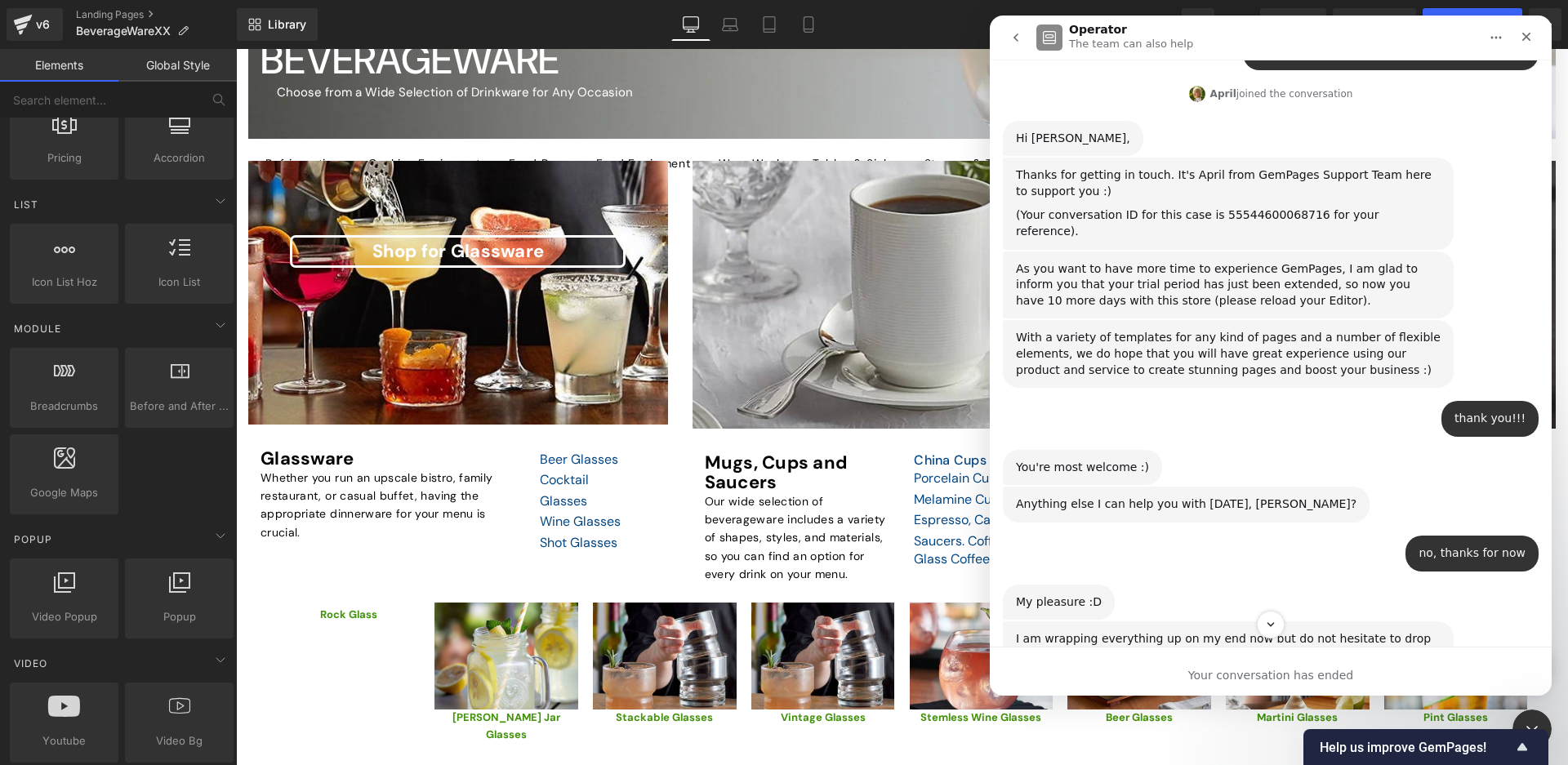
scroll to position [0, 0]
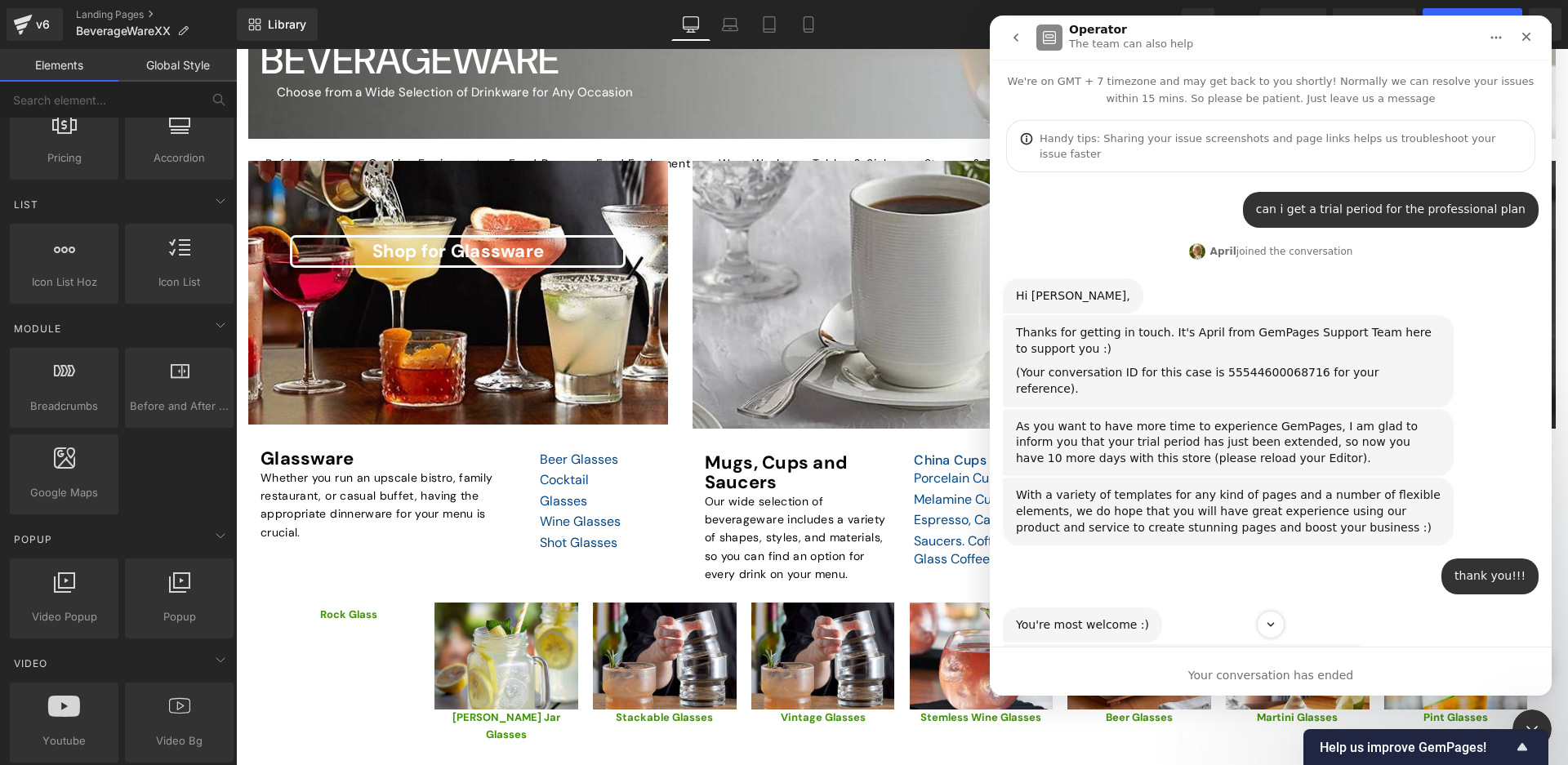
click at [1016, 32] on icon "go back" at bounding box center [1016, 37] width 13 height 13
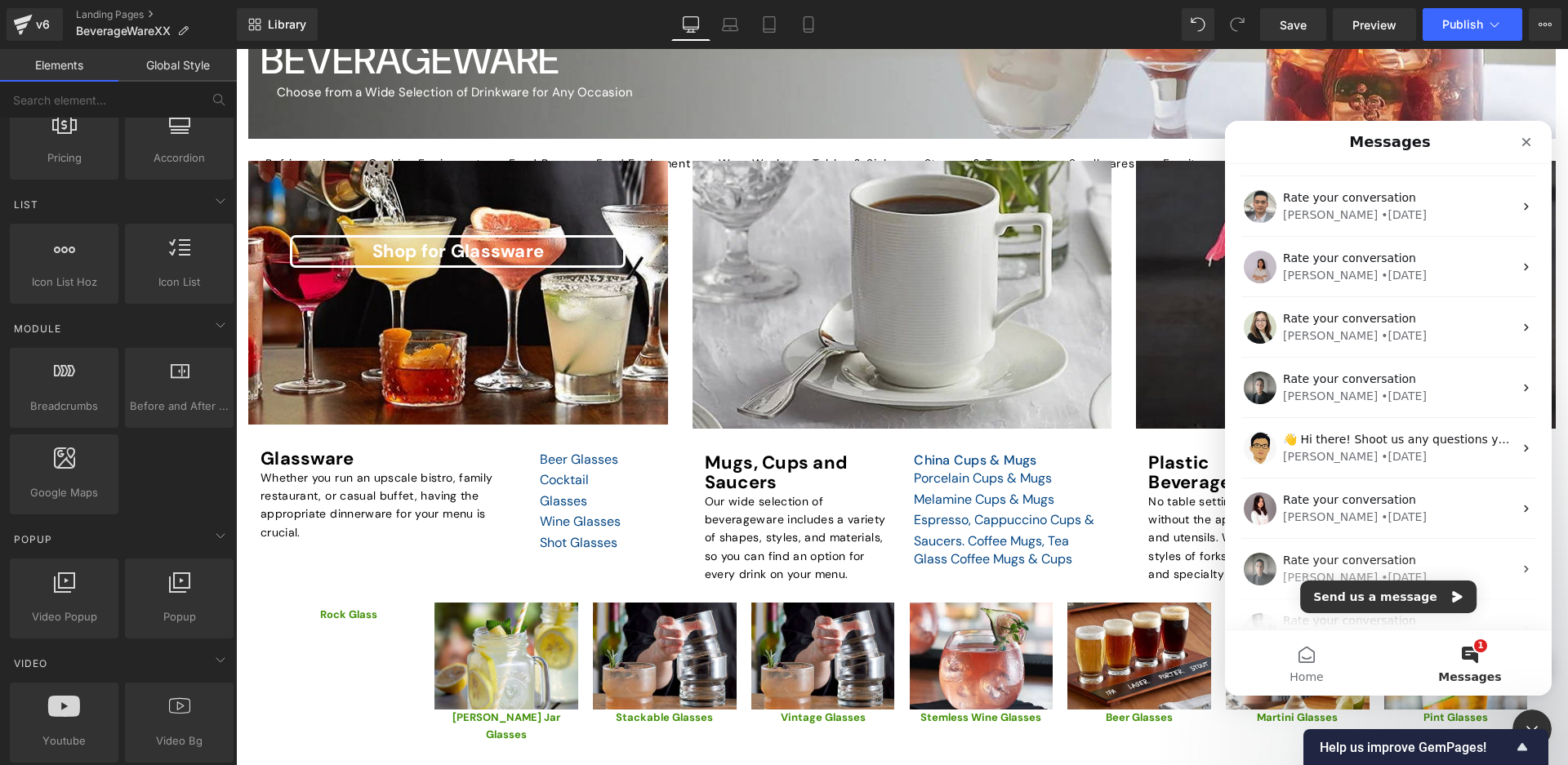
scroll to position [1375, 0]
click at [393, 262] on div at bounding box center [784, 358] width 1568 height 716
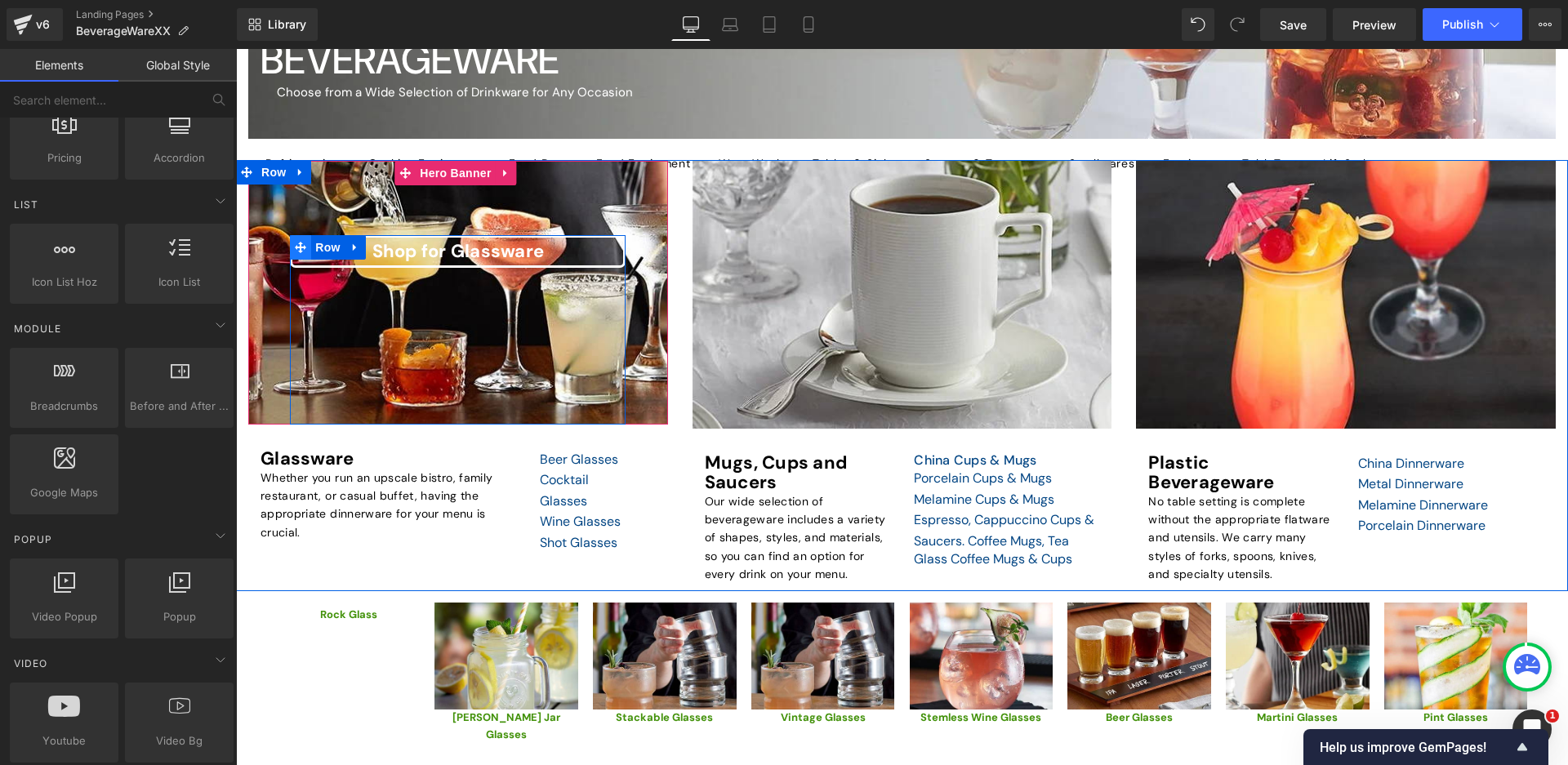
click at [303, 245] on icon at bounding box center [300, 247] width 12 height 12
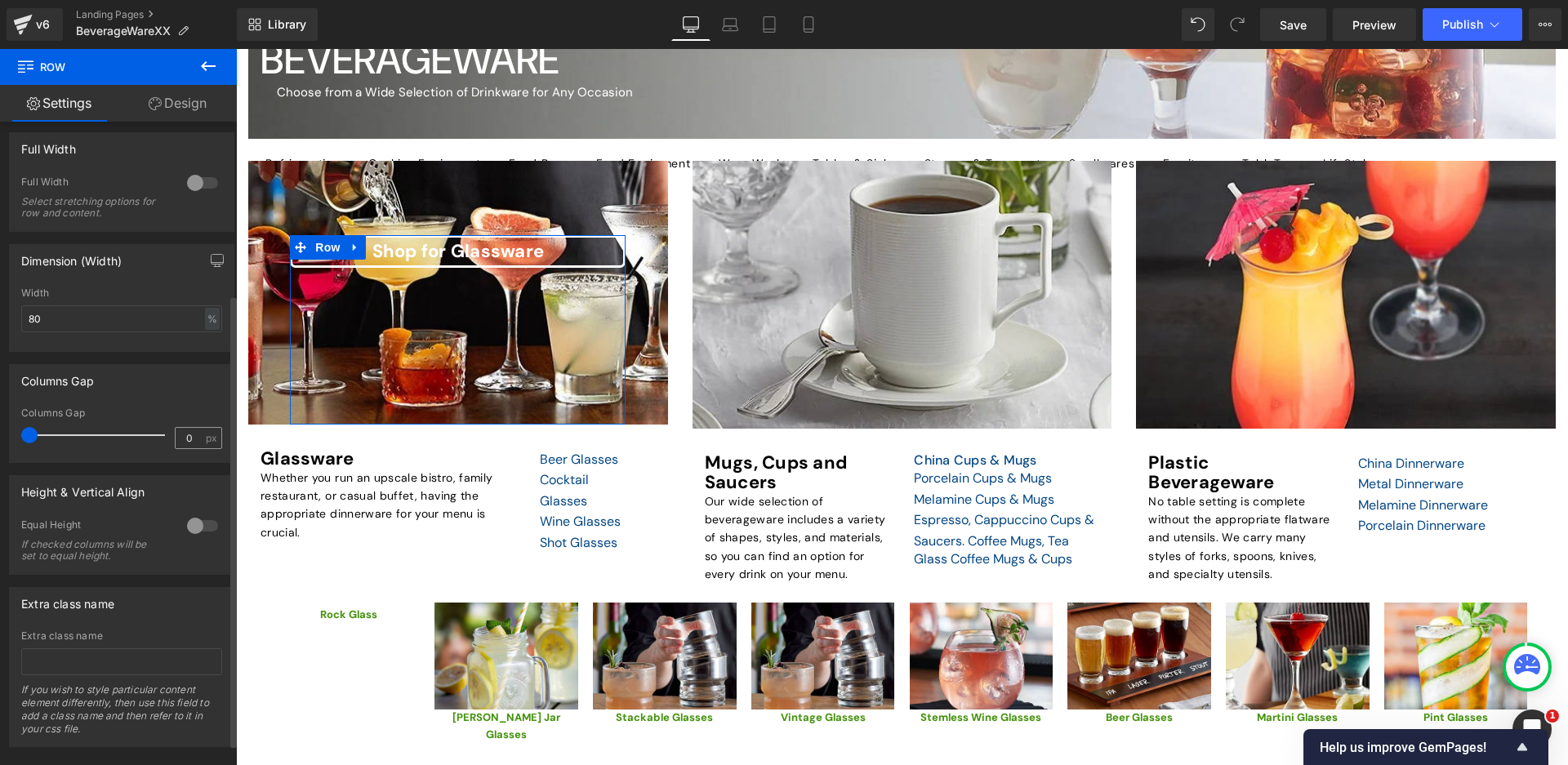
scroll to position [274, 0]
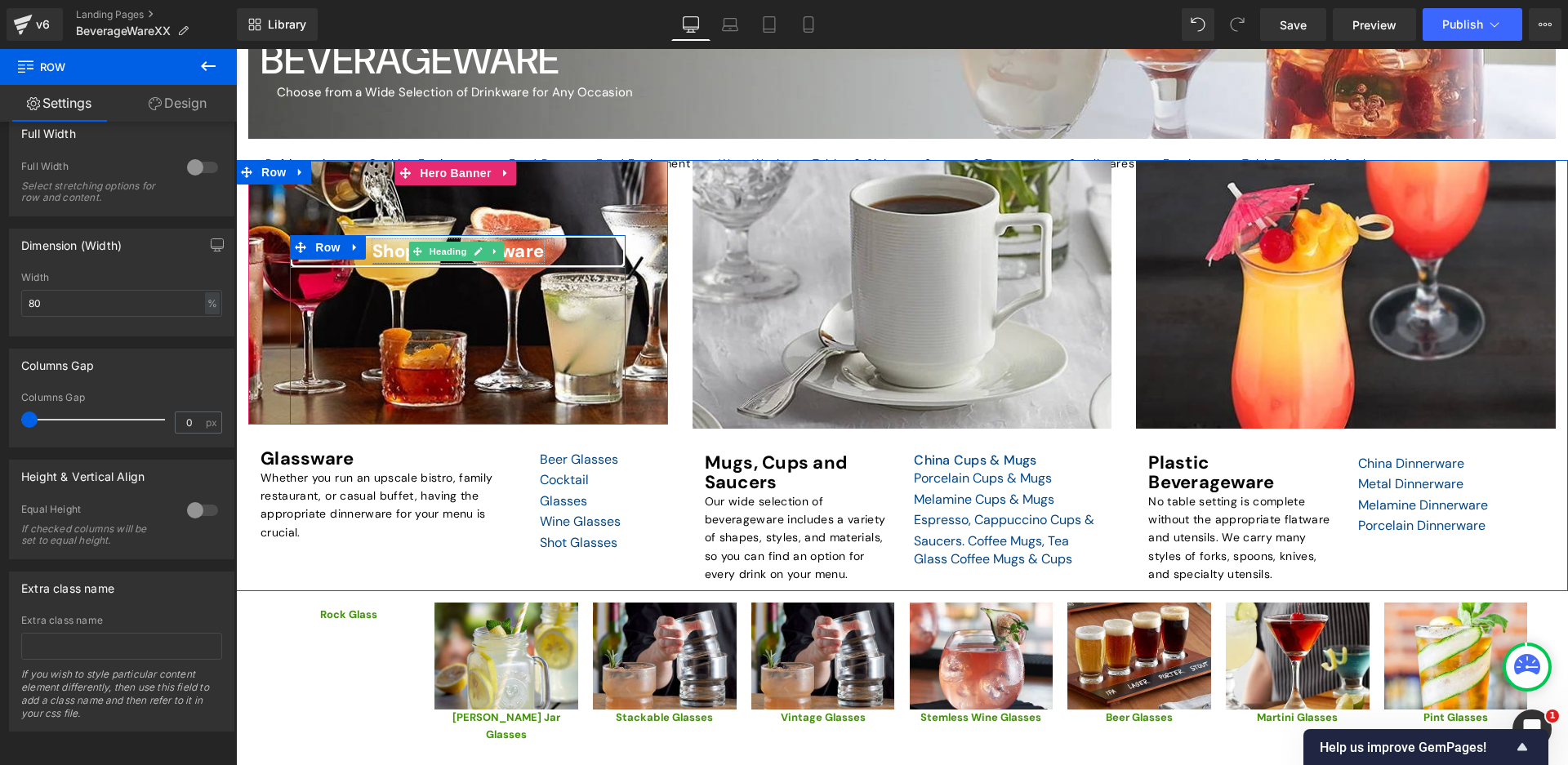
click at [388, 253] on font "Shop for Glassware" at bounding box center [458, 251] width 172 height 23
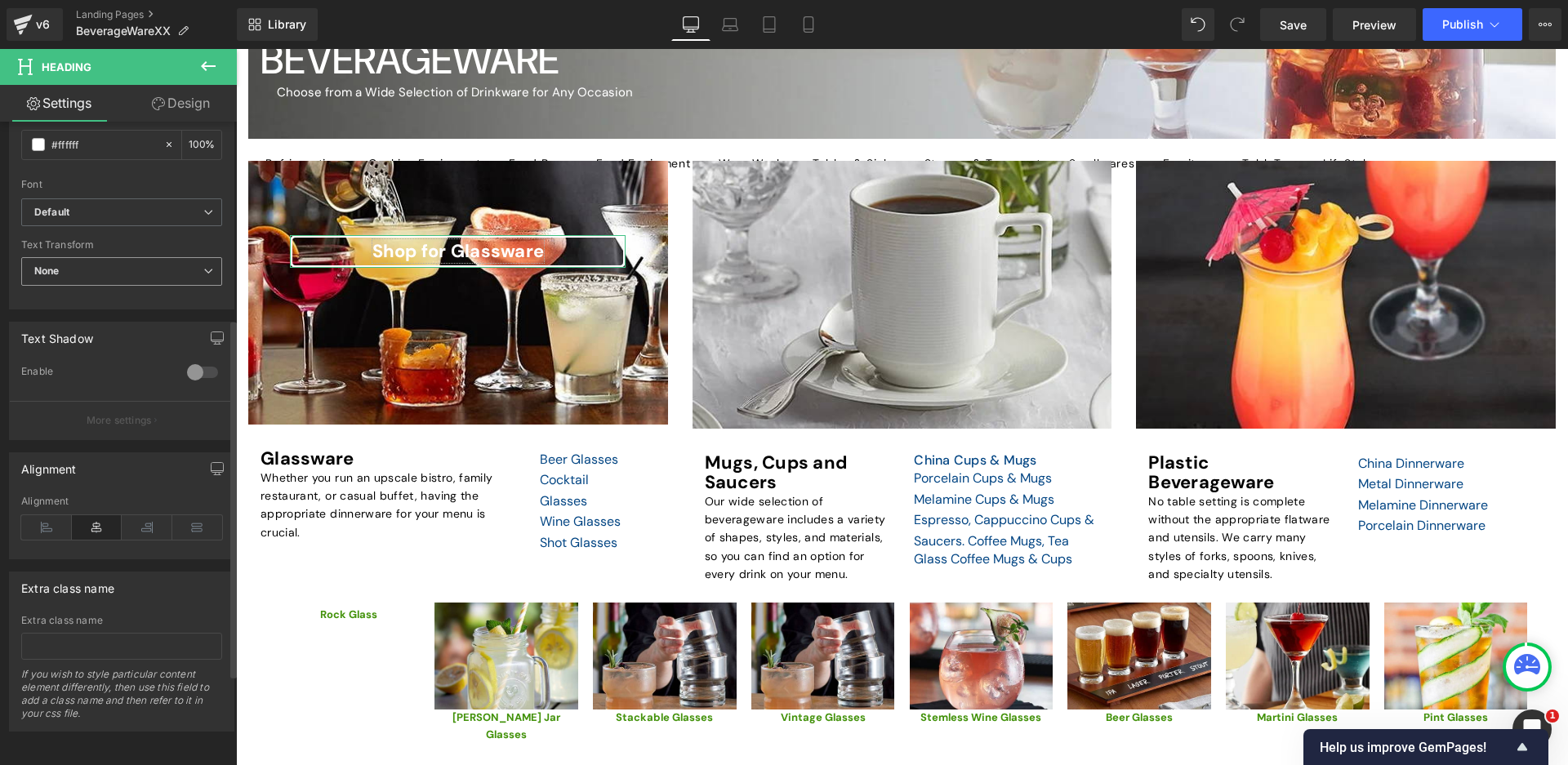
scroll to position [272, 0]
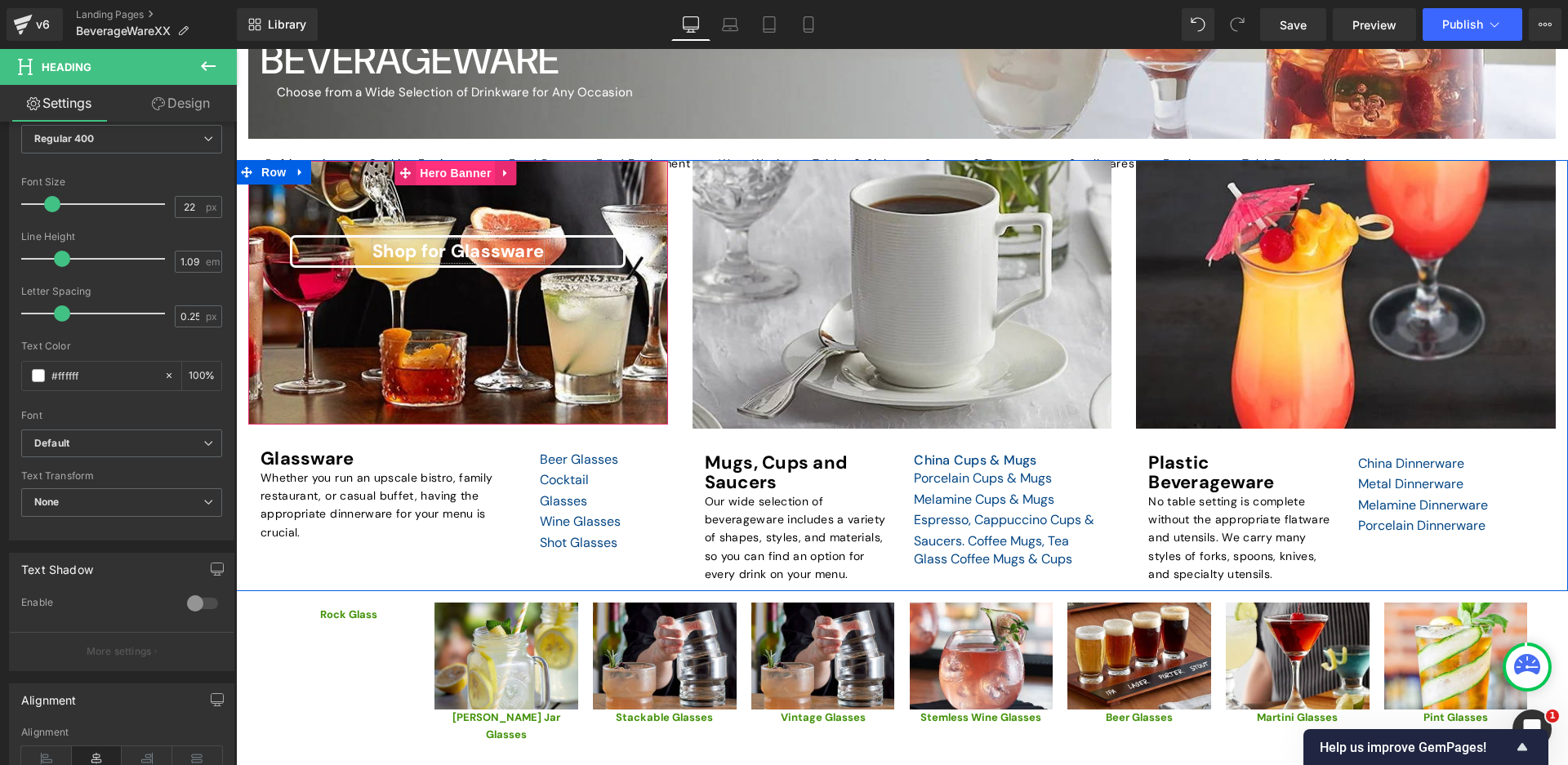
click at [422, 168] on span "Hero Banner" at bounding box center [455, 172] width 79 height 24
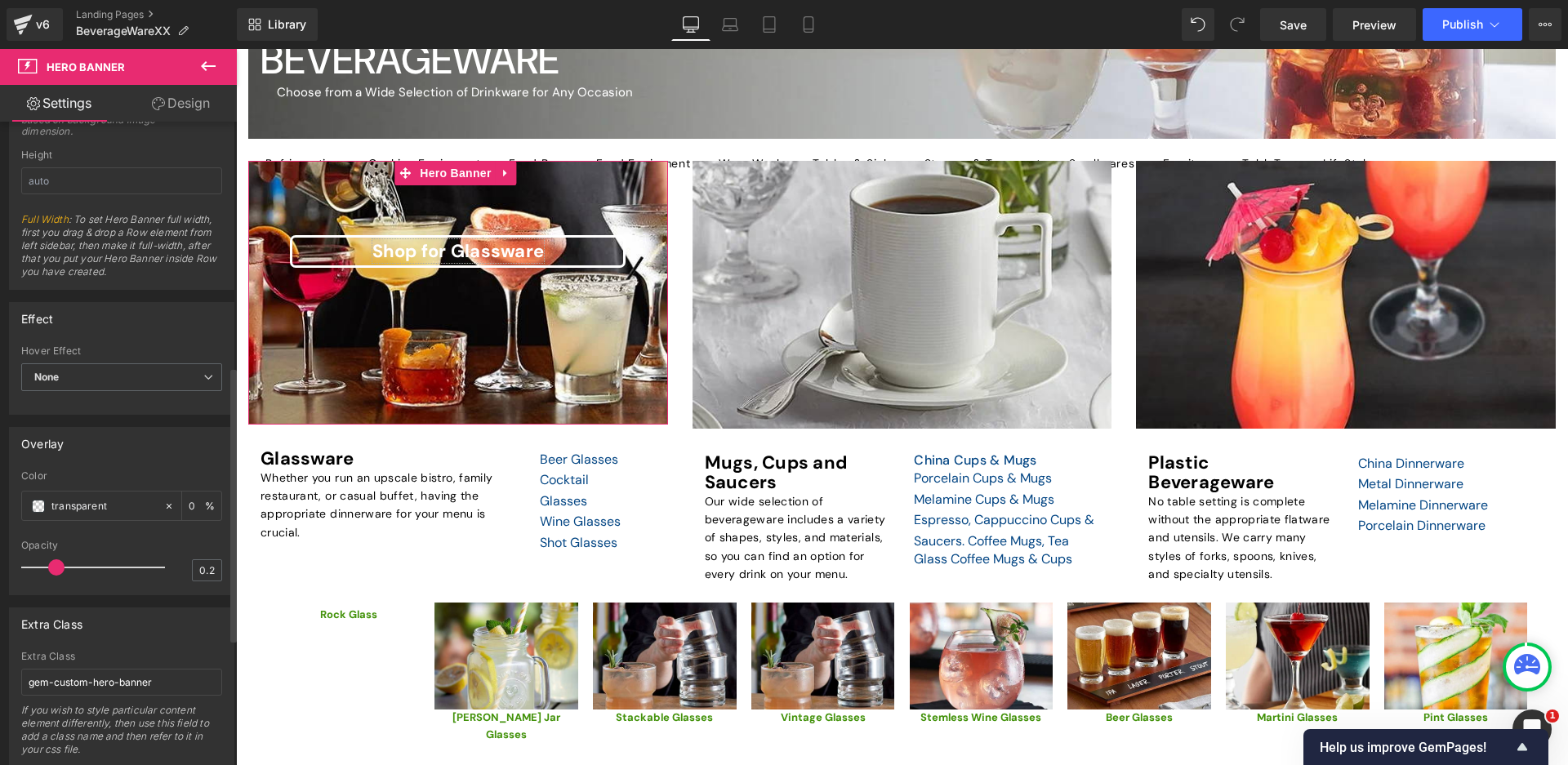
scroll to position [866, 0]
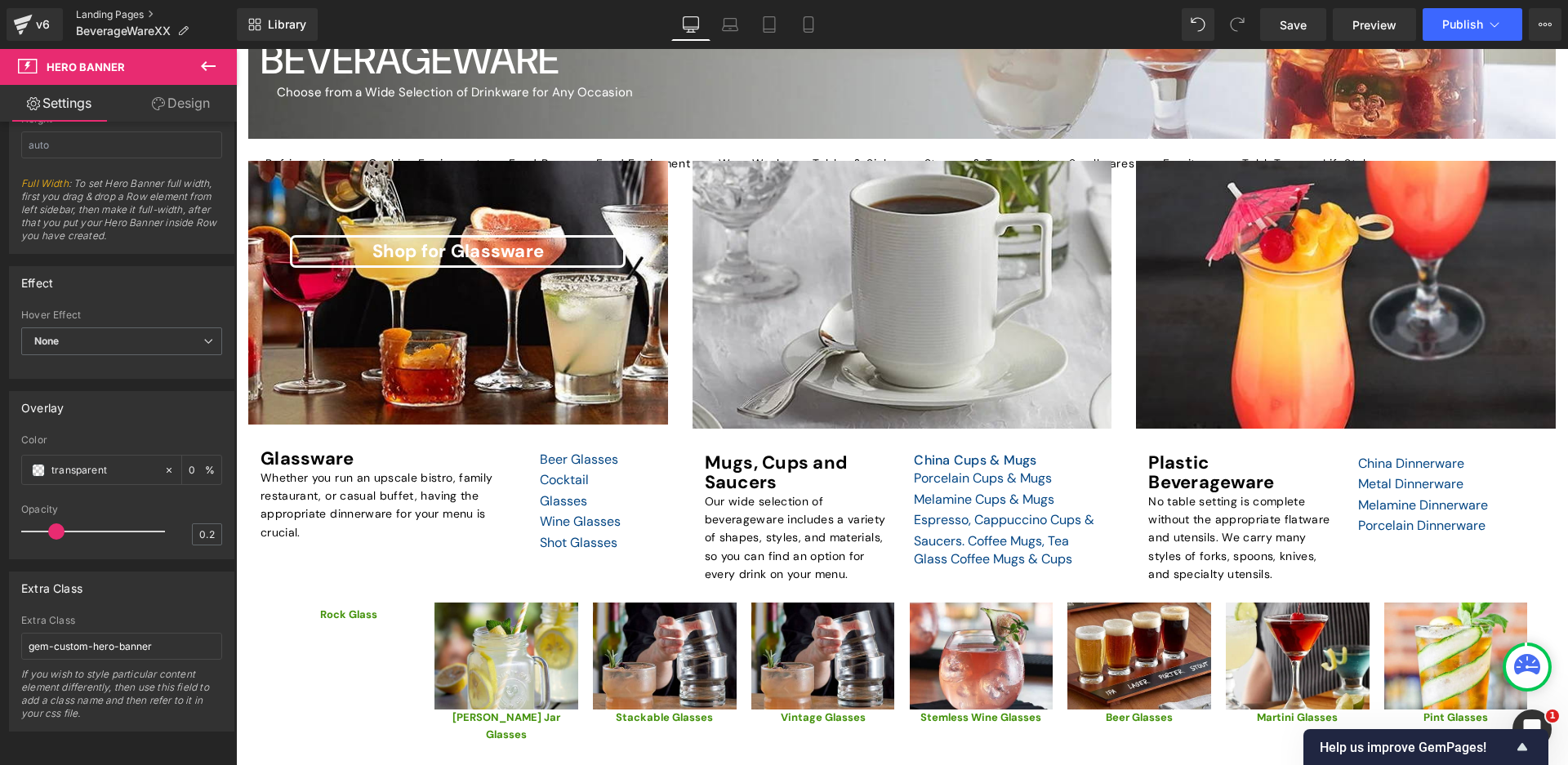
click at [125, 15] on link "Landing Pages" at bounding box center [156, 15] width 161 height 13
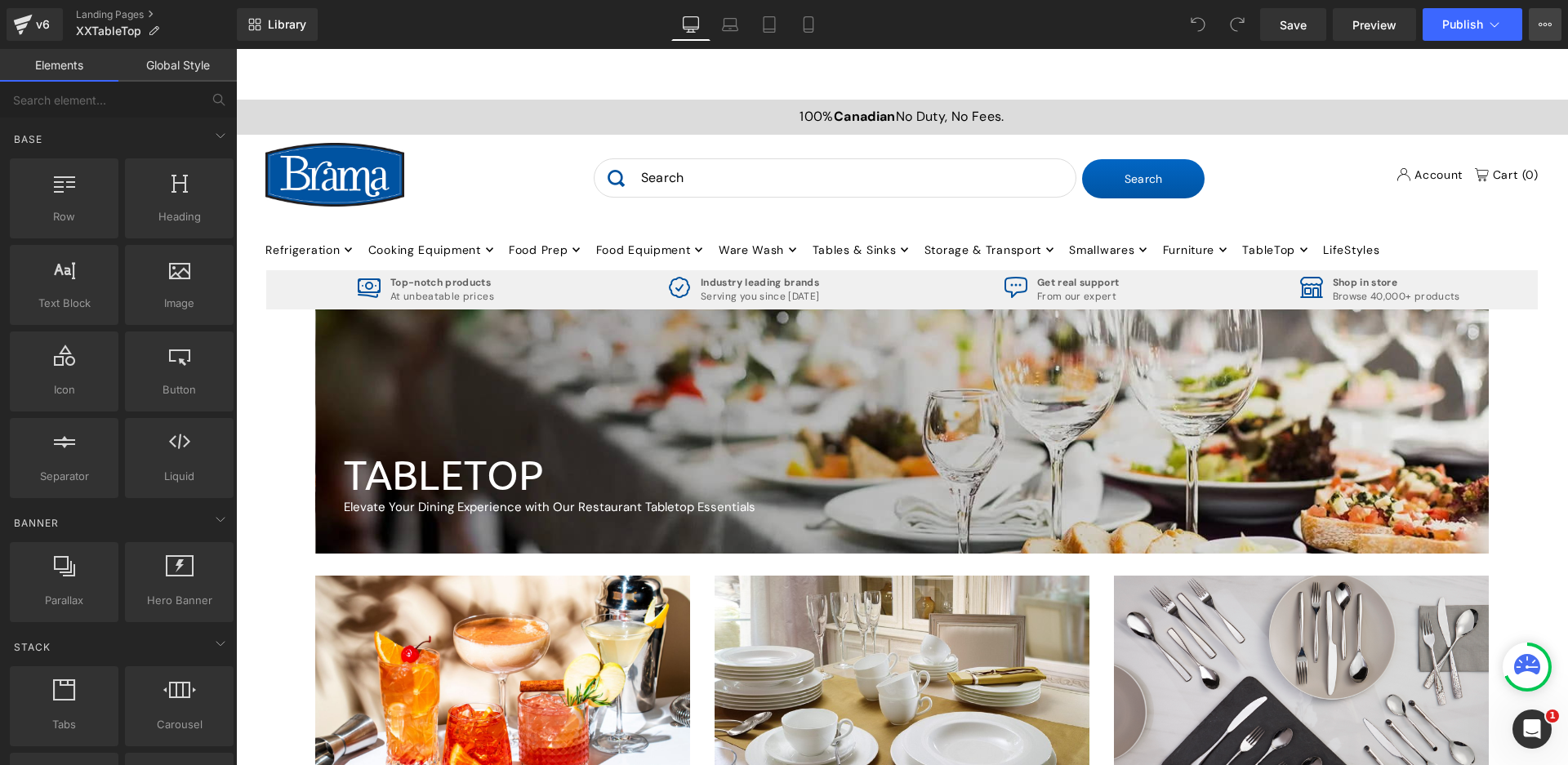
click at [1548, 37] on button "View Live Page View with current Template Save Template to Library Schedule Pub…" at bounding box center [1545, 24] width 32 height 32
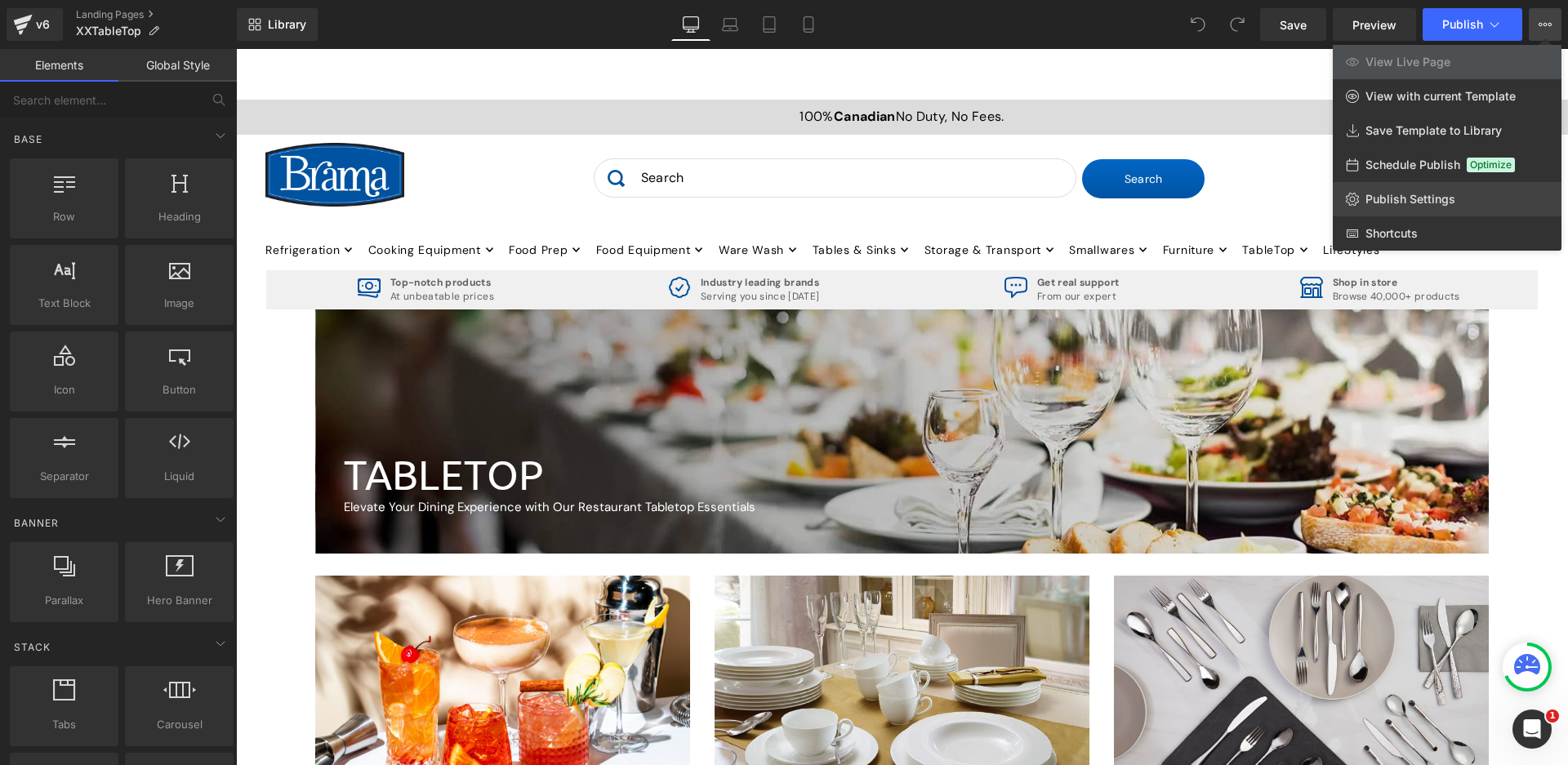
click at [1437, 192] on span "Publish Settings" at bounding box center [1411, 200] width 90 height 15
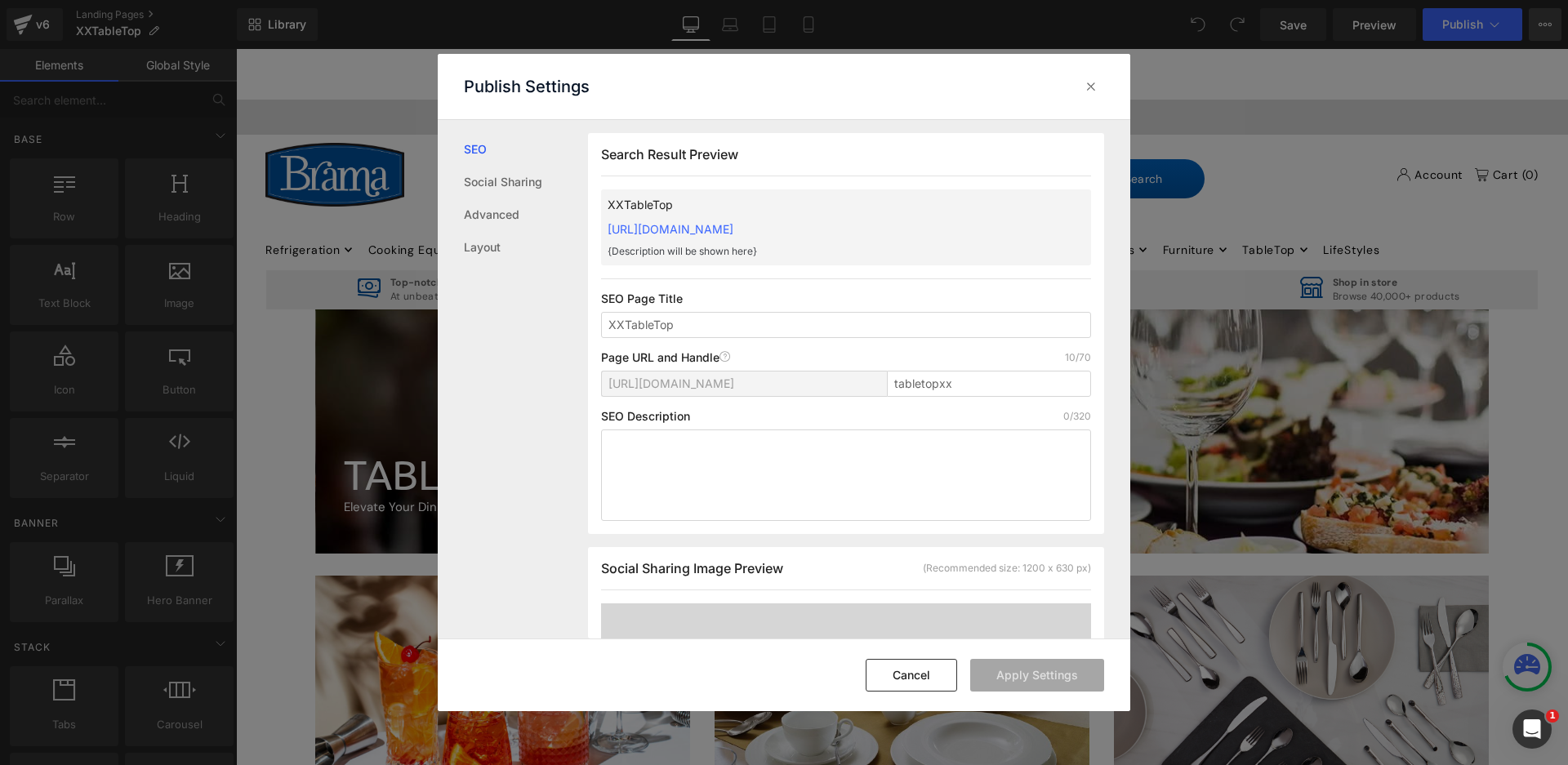
scroll to position [1, 0]
click at [495, 251] on link "Layout" at bounding box center [526, 247] width 124 height 32
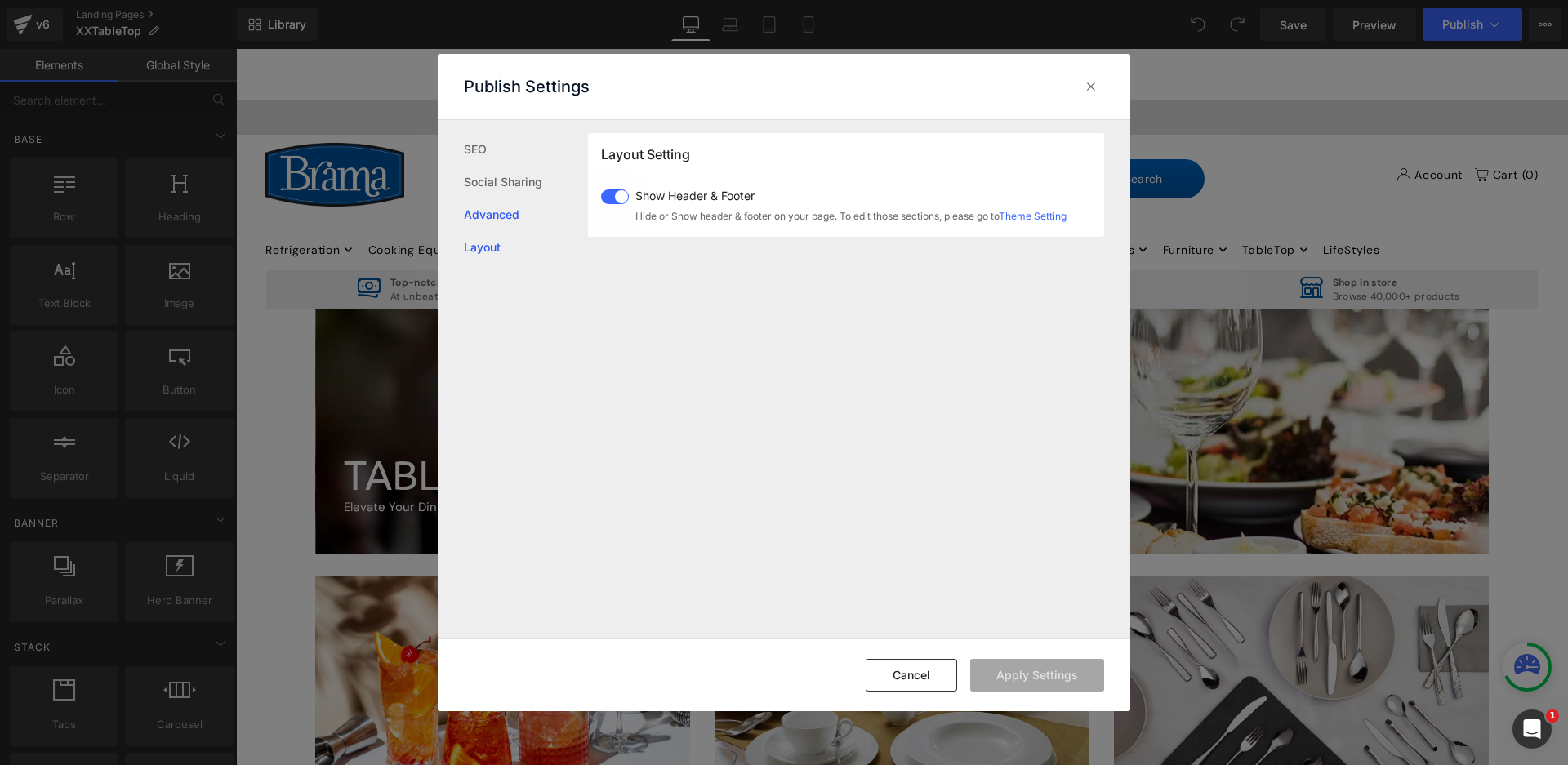
click at [485, 218] on link "Advanced" at bounding box center [526, 215] width 124 height 32
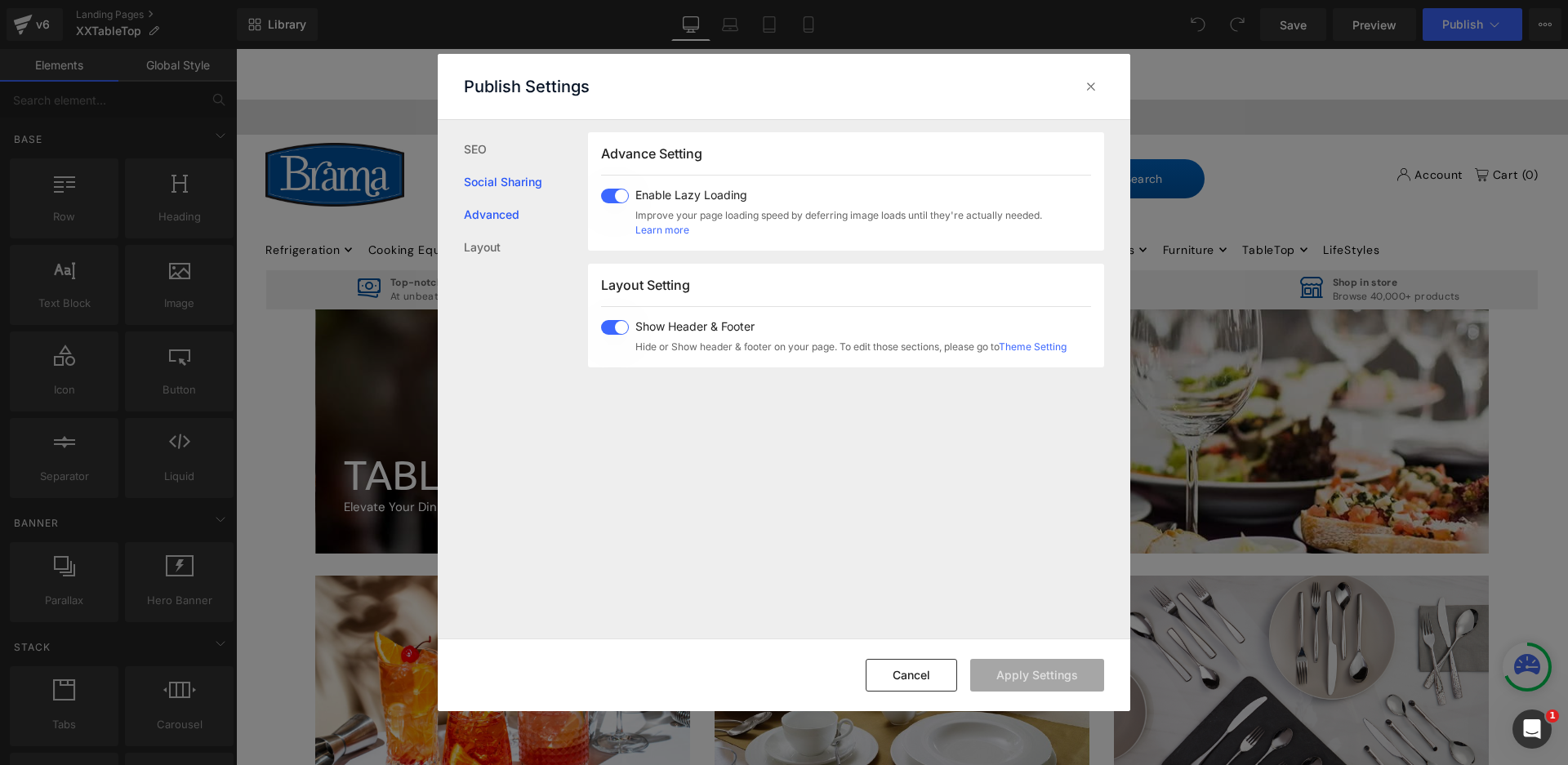
click at [487, 186] on link "Social Sharing" at bounding box center [526, 181] width 124 height 32
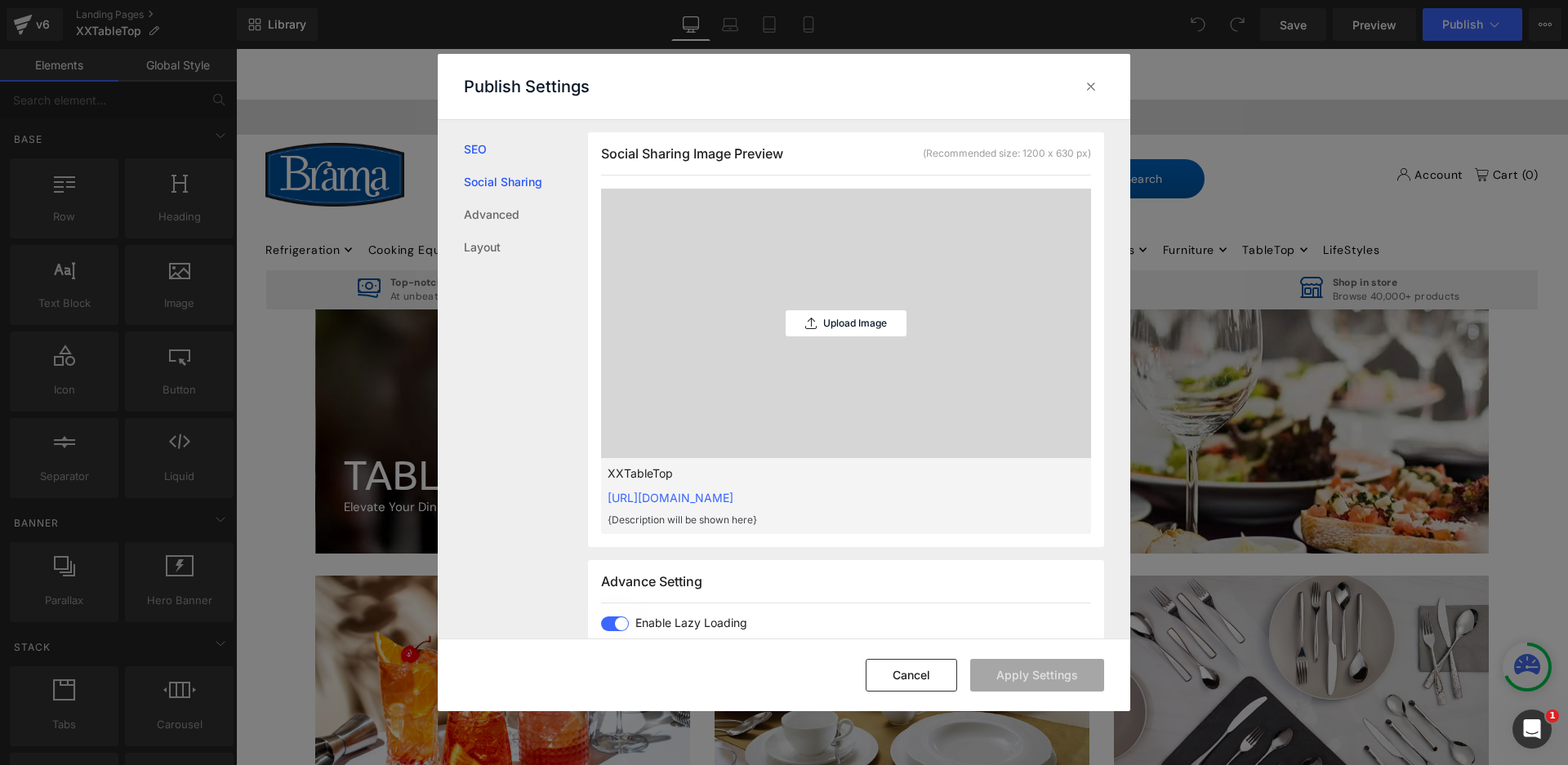
click at [484, 151] on link "SEO" at bounding box center [526, 149] width 124 height 32
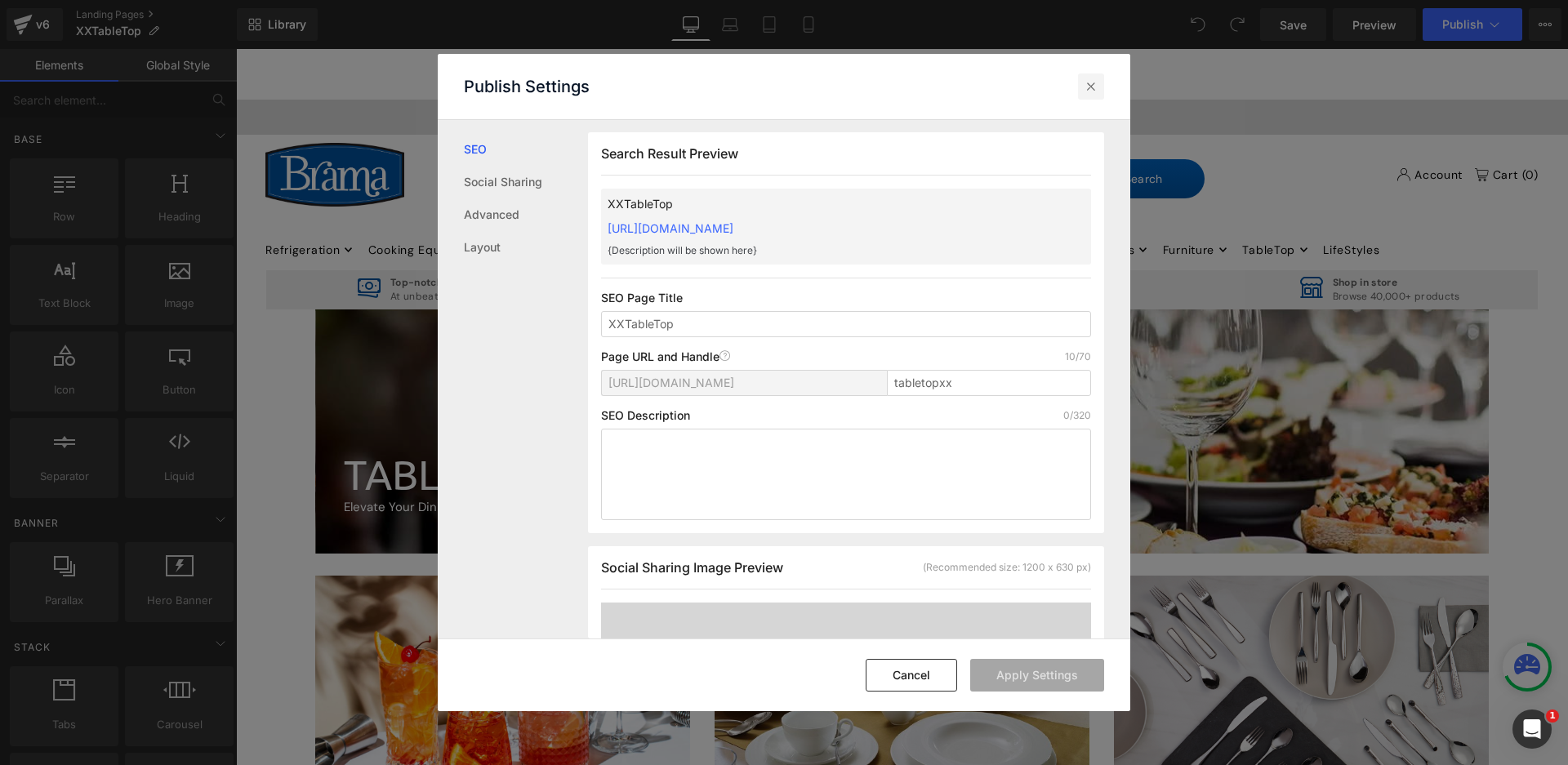
click at [1090, 93] on icon at bounding box center [1091, 86] width 17 height 17
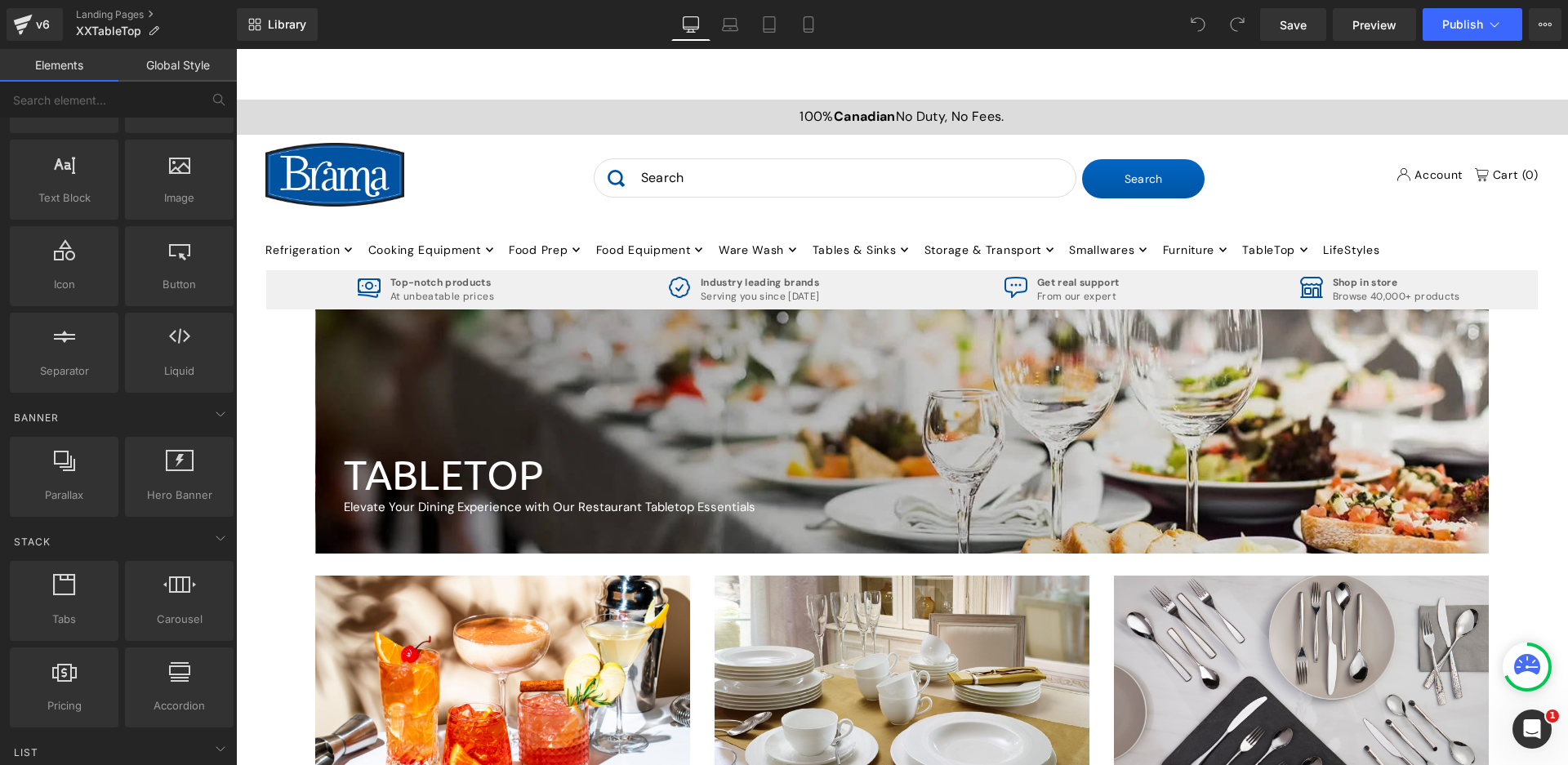
scroll to position [0, 0]
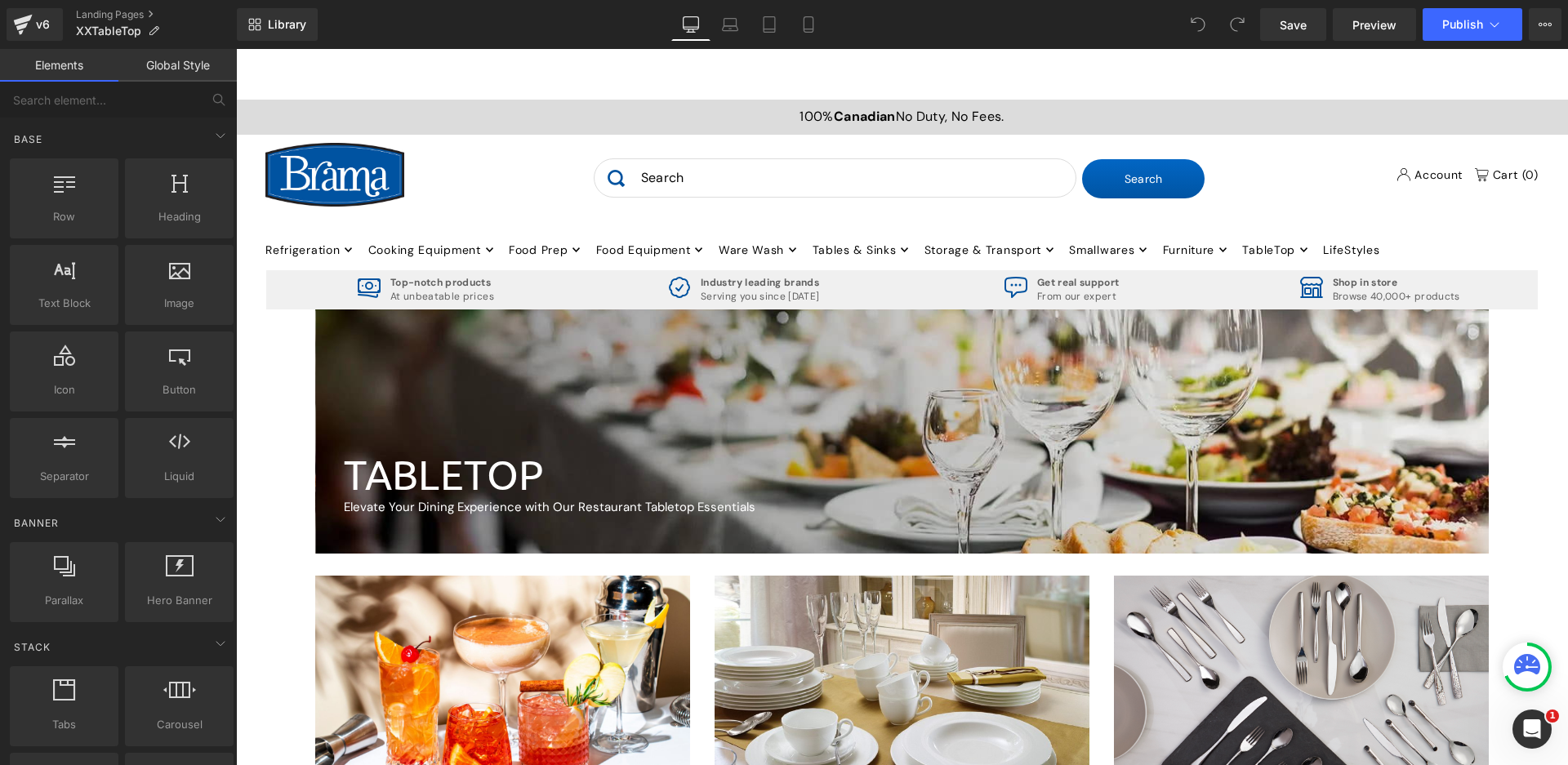
click at [190, 67] on link "Global Style" at bounding box center [177, 65] width 118 height 32
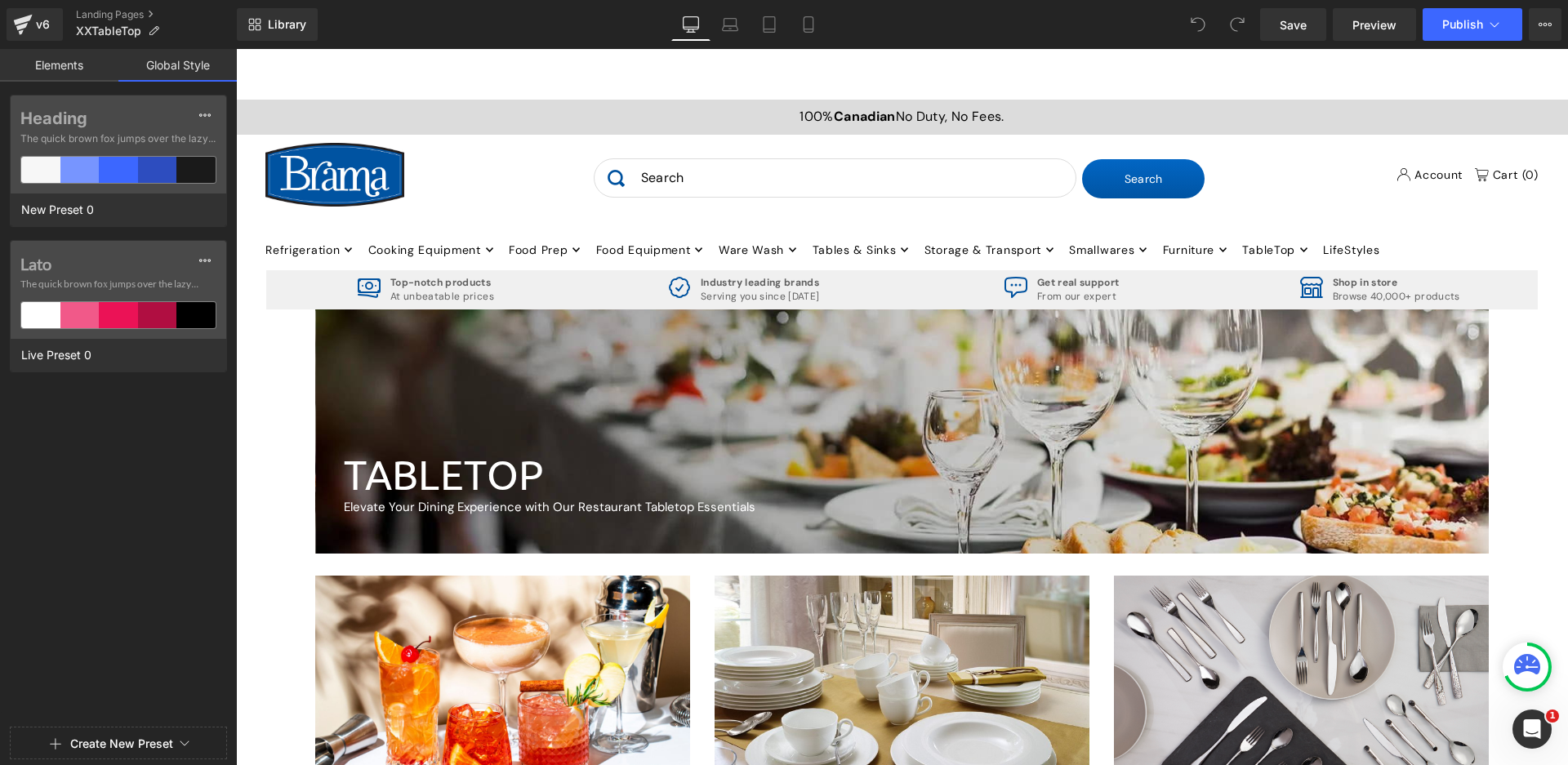
click at [75, 70] on link "Elements" at bounding box center [59, 65] width 118 height 32
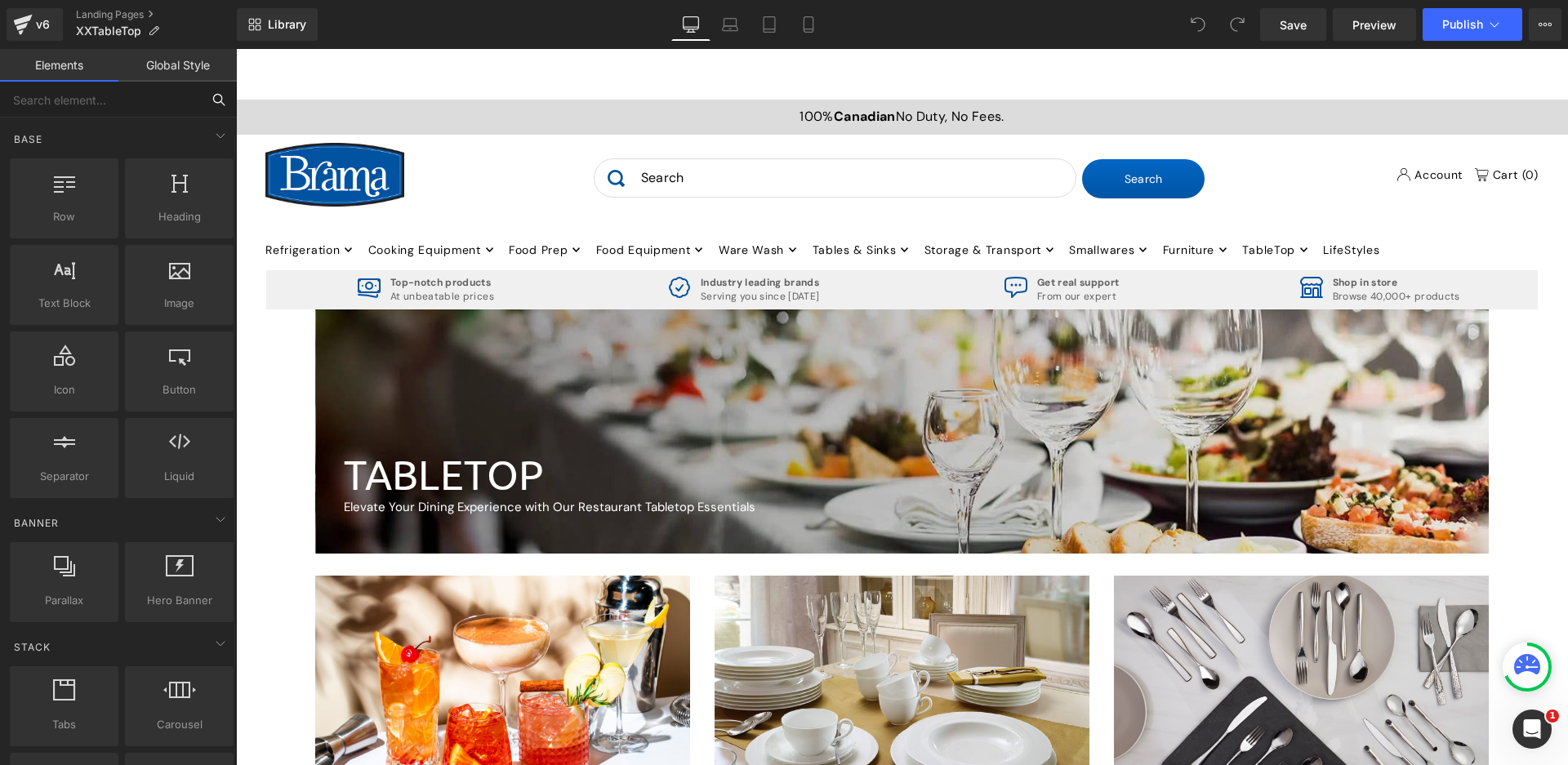
click at [46, 105] on input "text" at bounding box center [101, 99] width 201 height 36
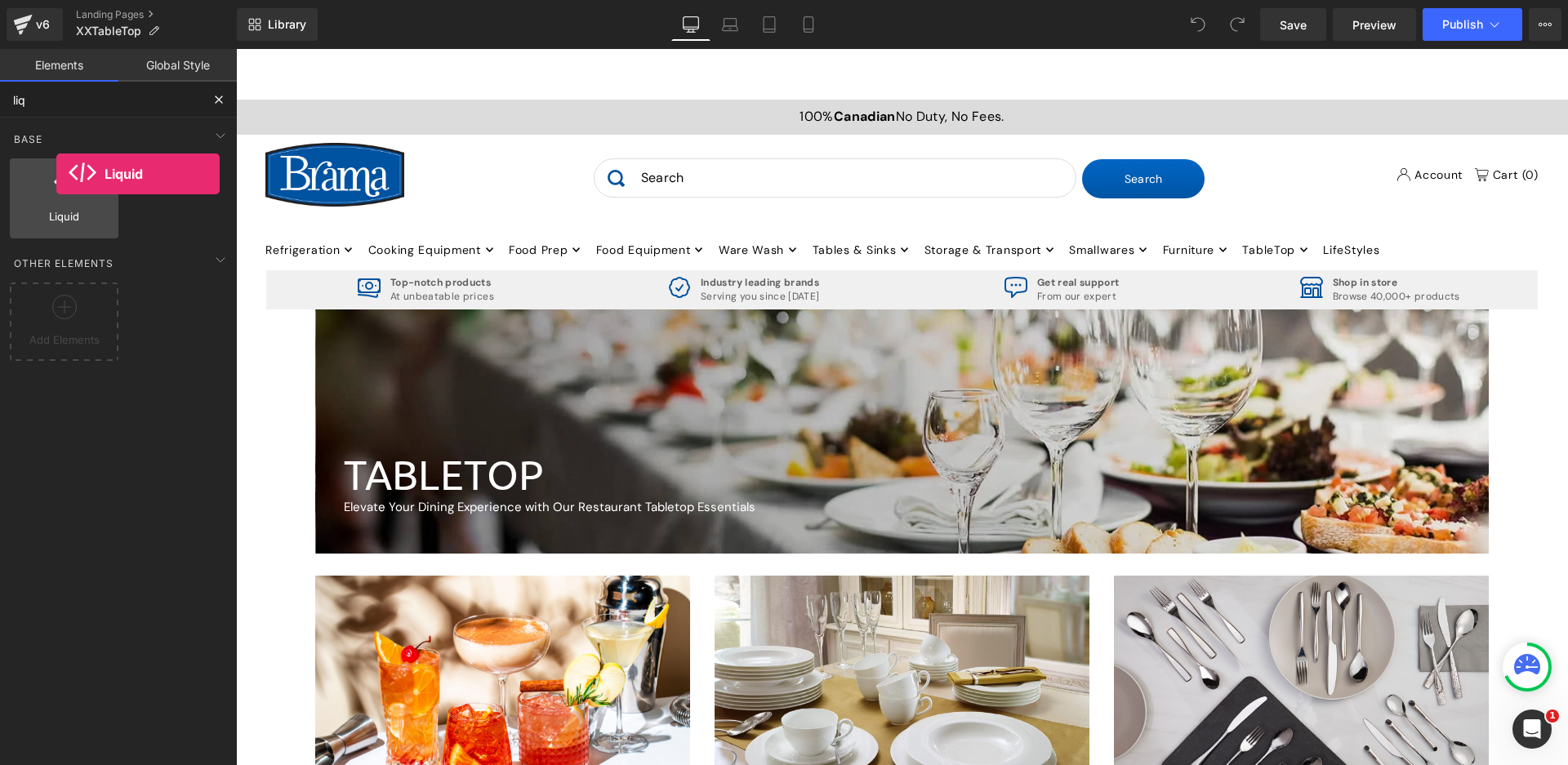
click at [57, 174] on icon at bounding box center [65, 182] width 22 height 22
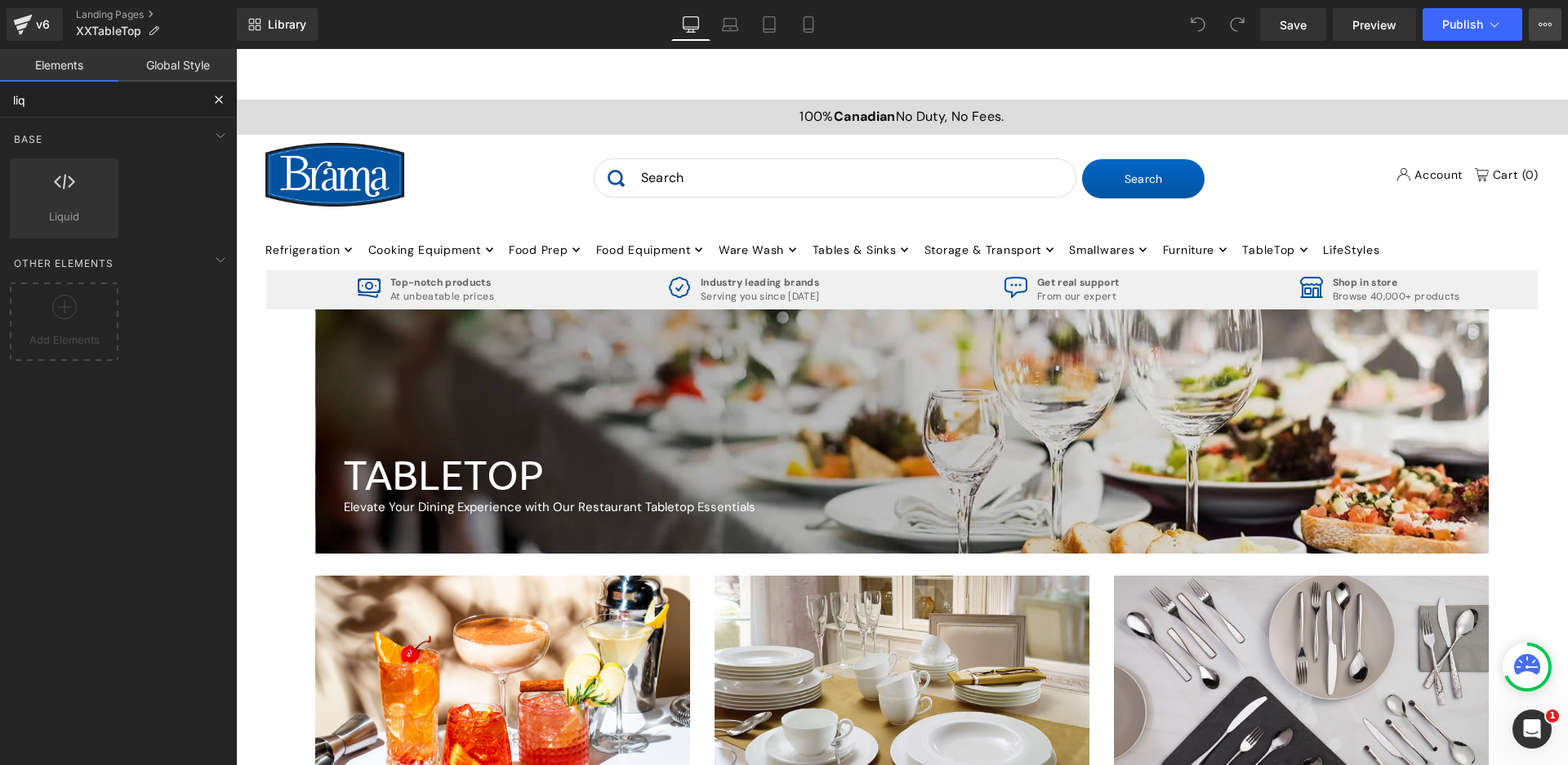
type input "liq"
click at [1545, 33] on button "View Live Page View with current Template Save Template to Library Schedule Pub…" at bounding box center [1545, 24] width 32 height 32
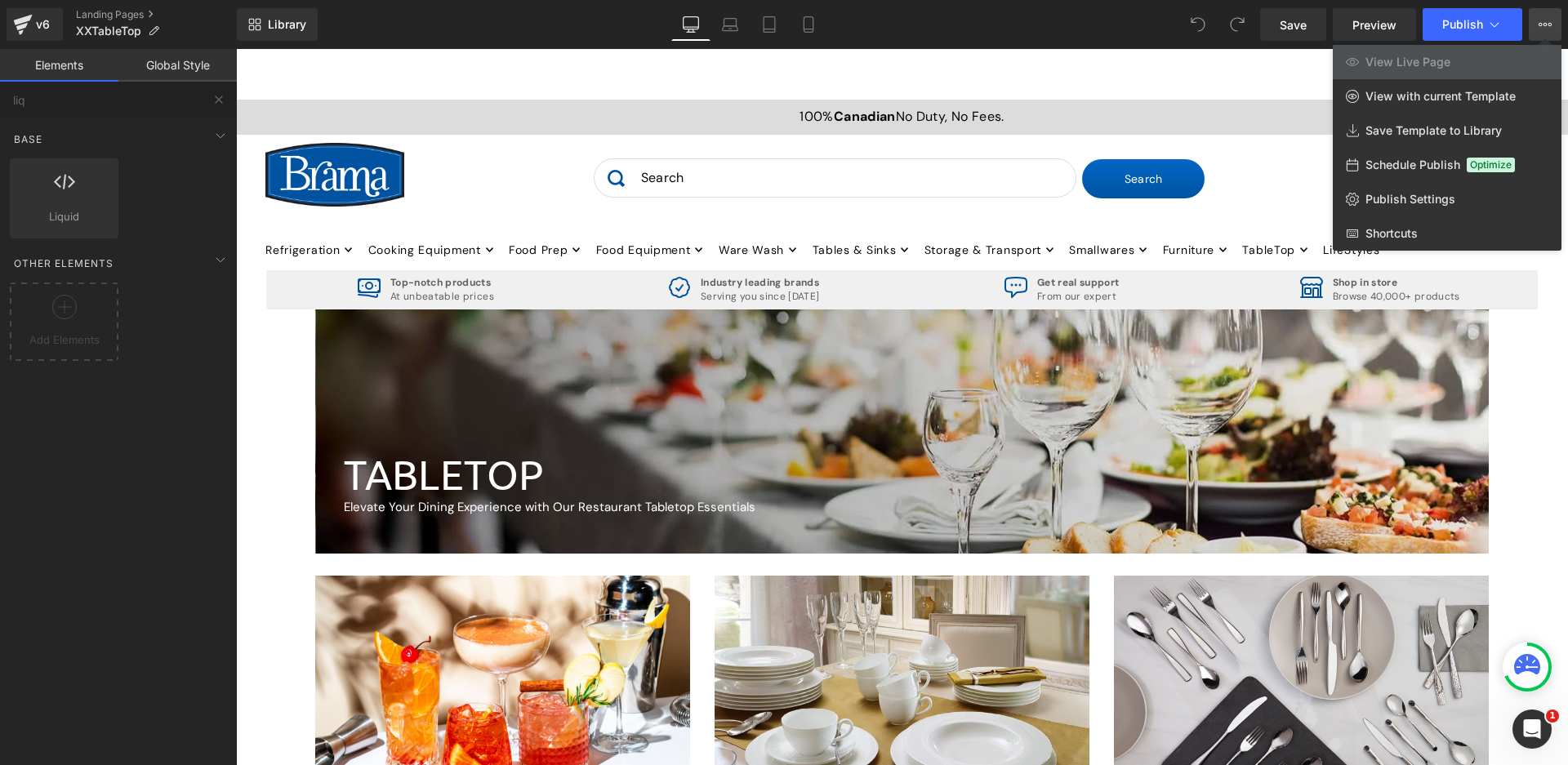
click at [1276, 81] on div at bounding box center [902, 407] width 1332 height 716
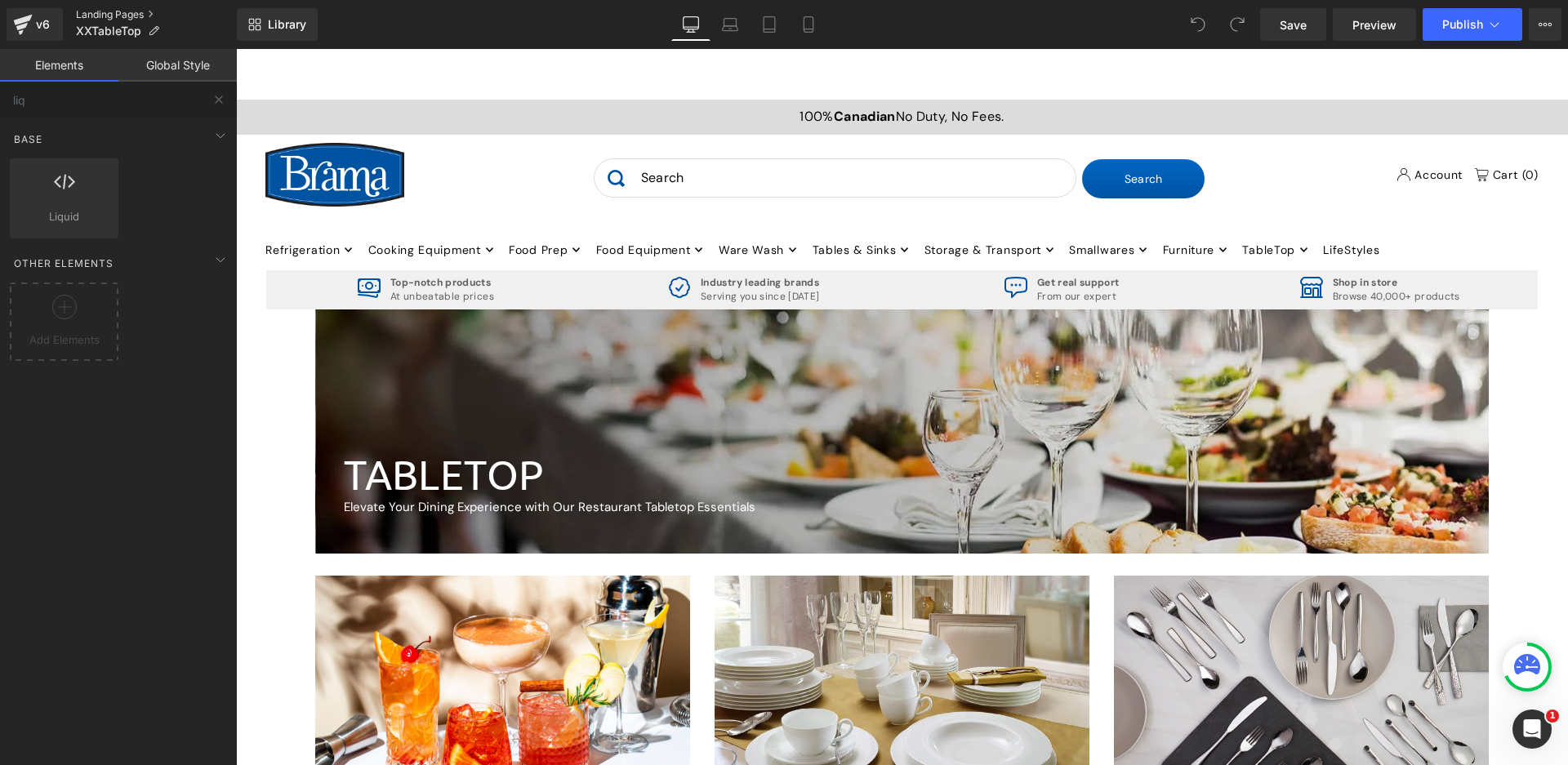
click at [112, 14] on link "Landing Pages" at bounding box center [156, 15] width 161 height 13
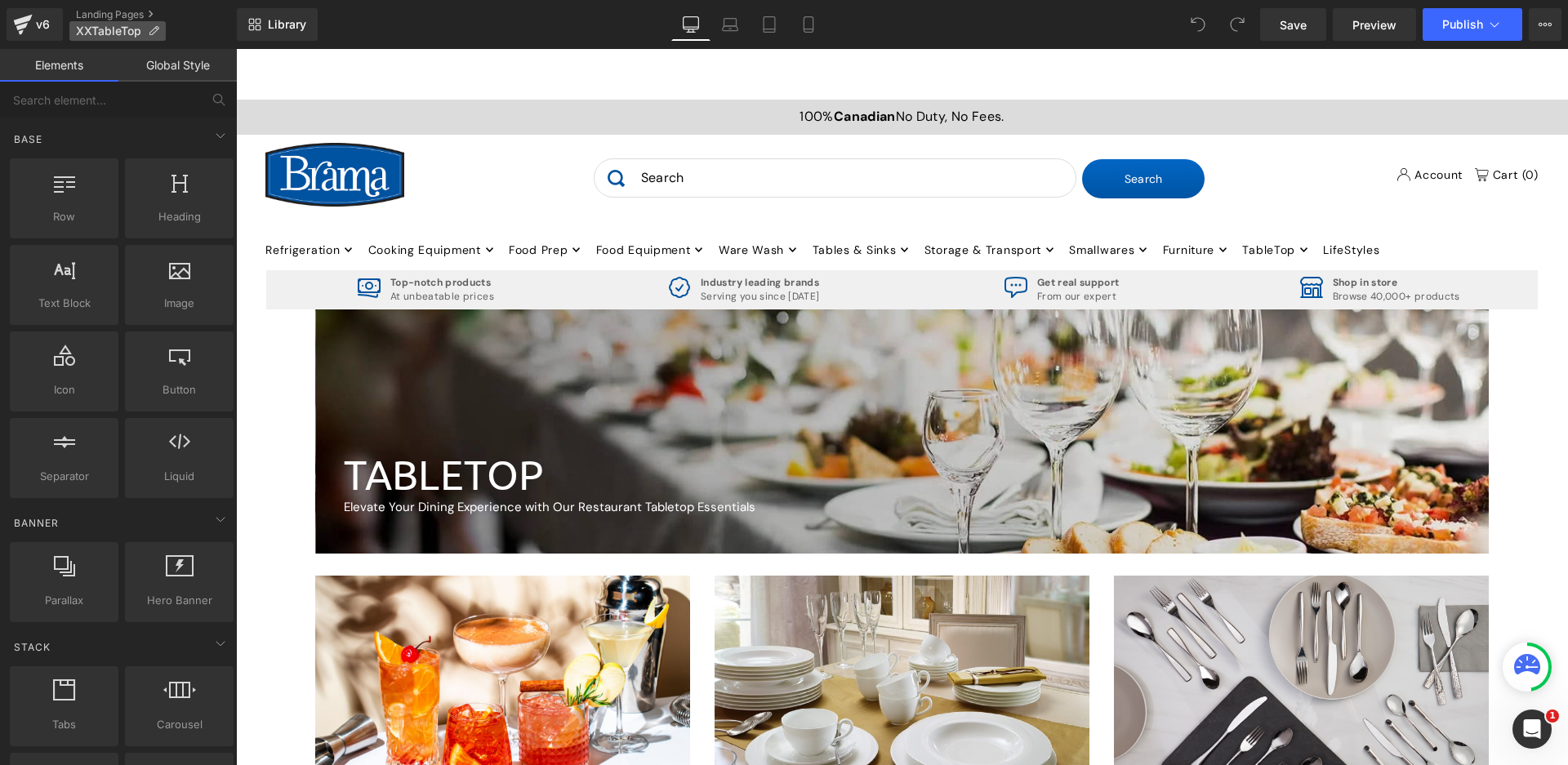
click at [151, 25] on icon at bounding box center [154, 31] width 12 height 12
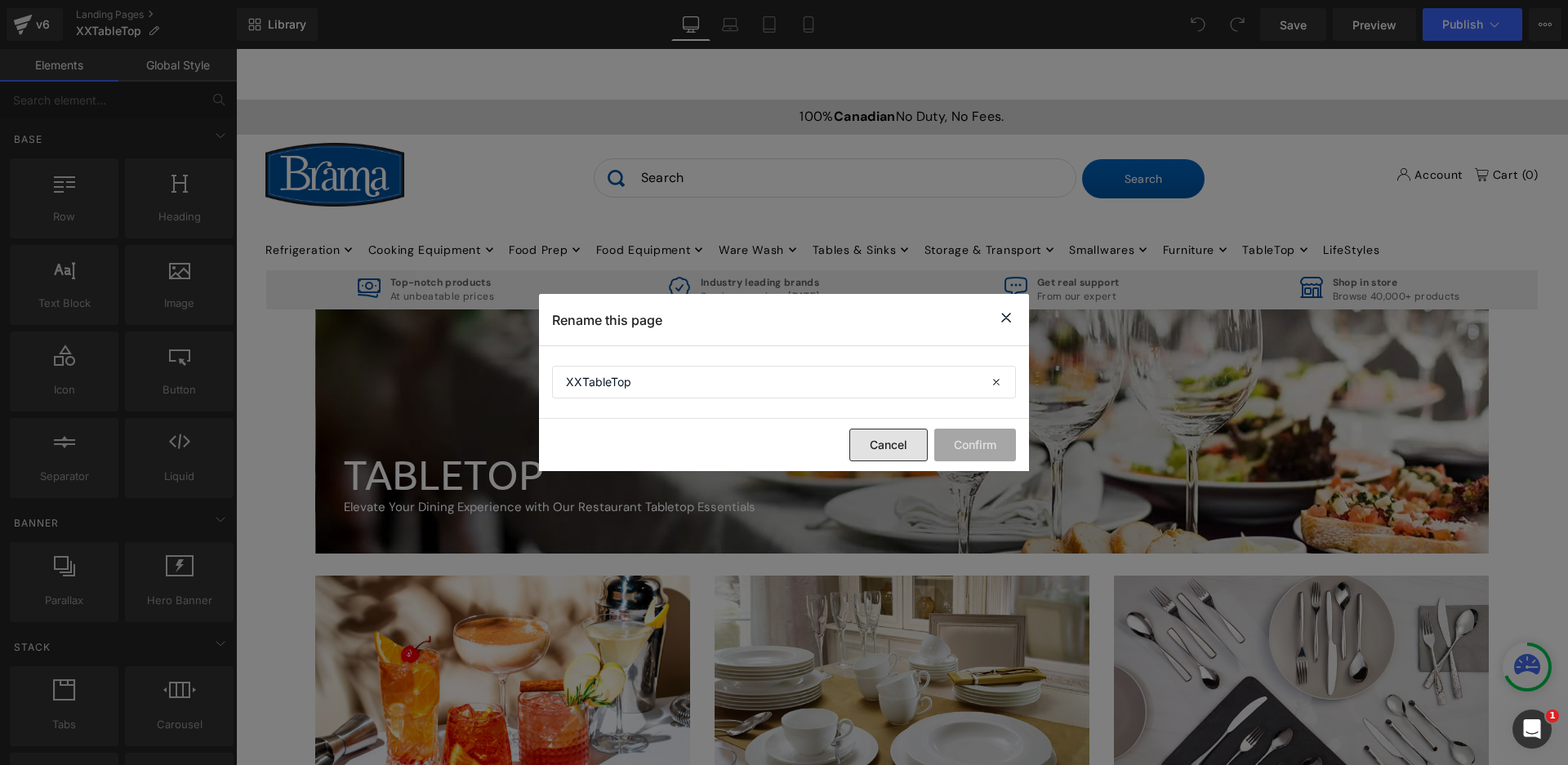
click at [881, 447] on button "Cancel" at bounding box center [888, 444] width 78 height 32
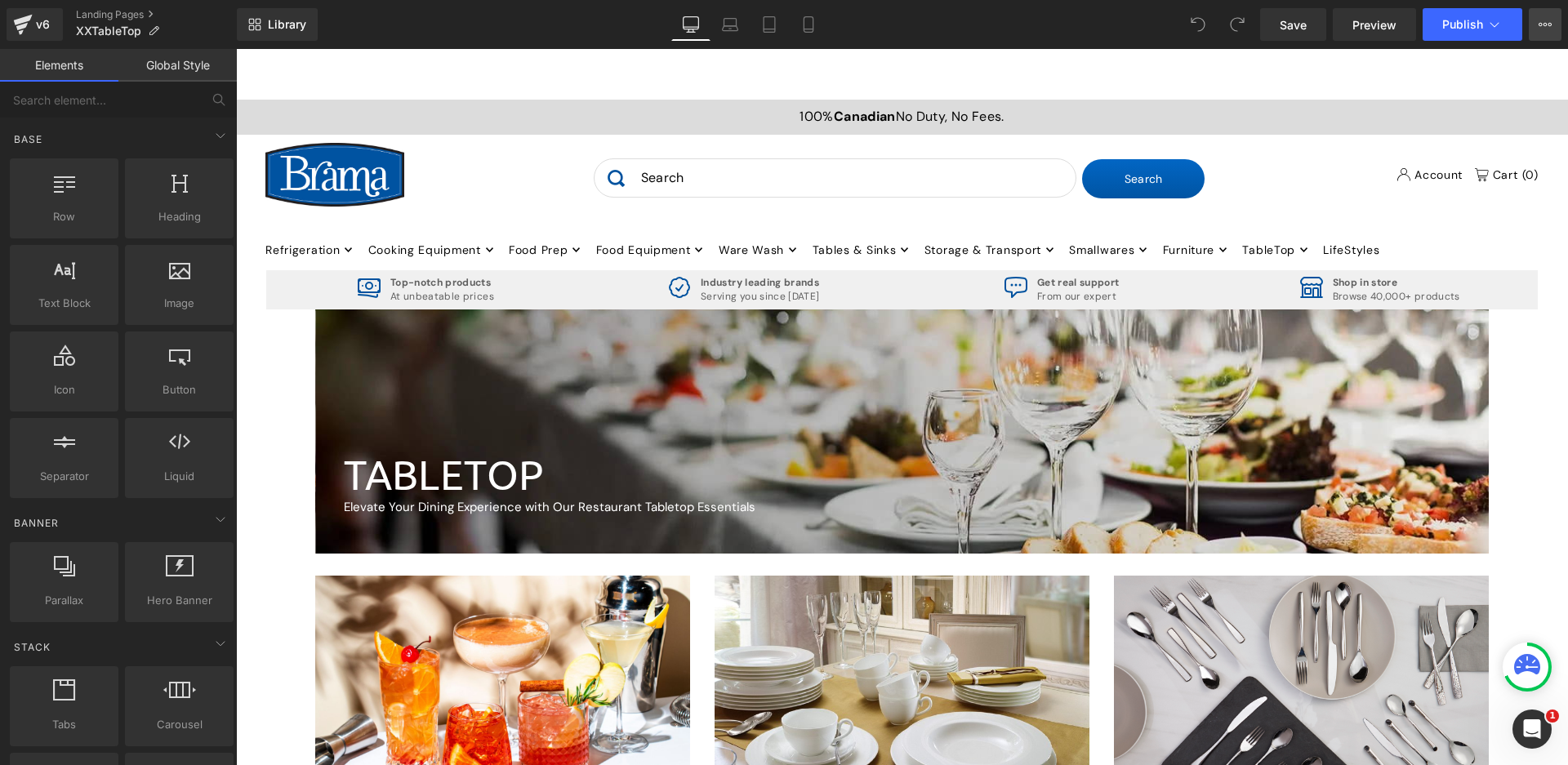
click at [1543, 20] on icon at bounding box center [1546, 25] width 13 height 13
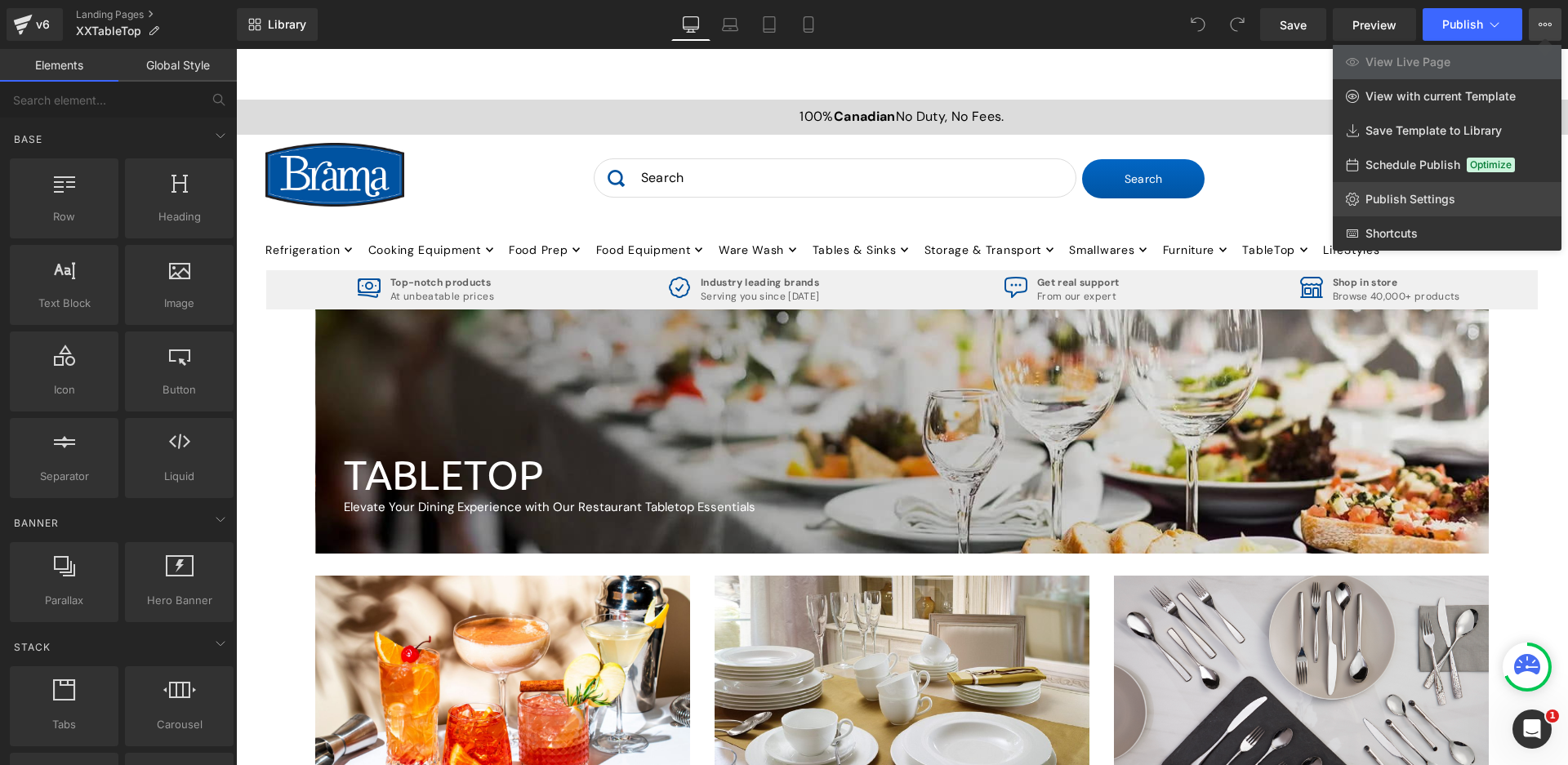
click at [1437, 197] on span "Publish Settings" at bounding box center [1411, 200] width 90 height 15
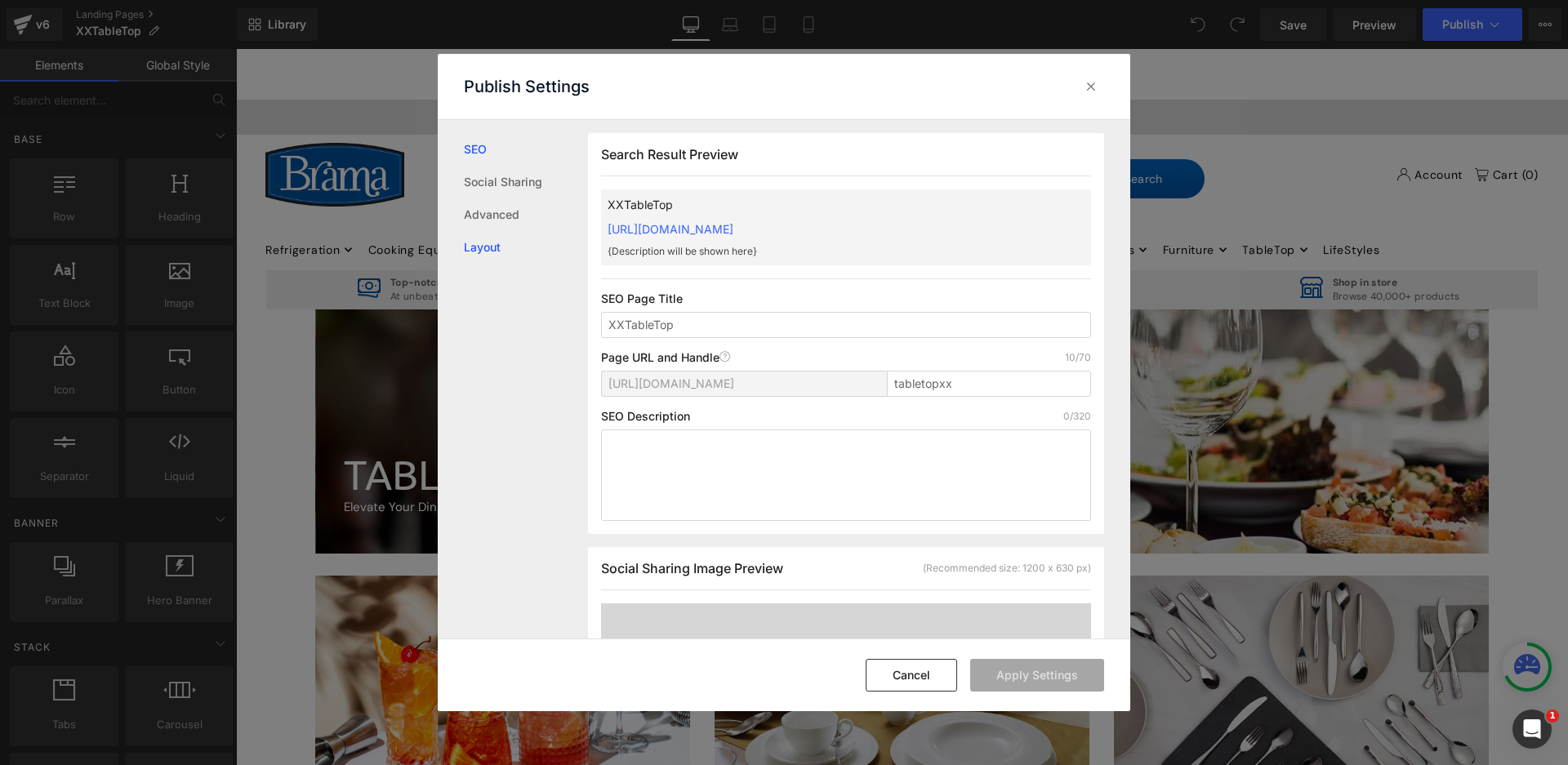
click at [481, 250] on link "Layout" at bounding box center [526, 247] width 124 height 32
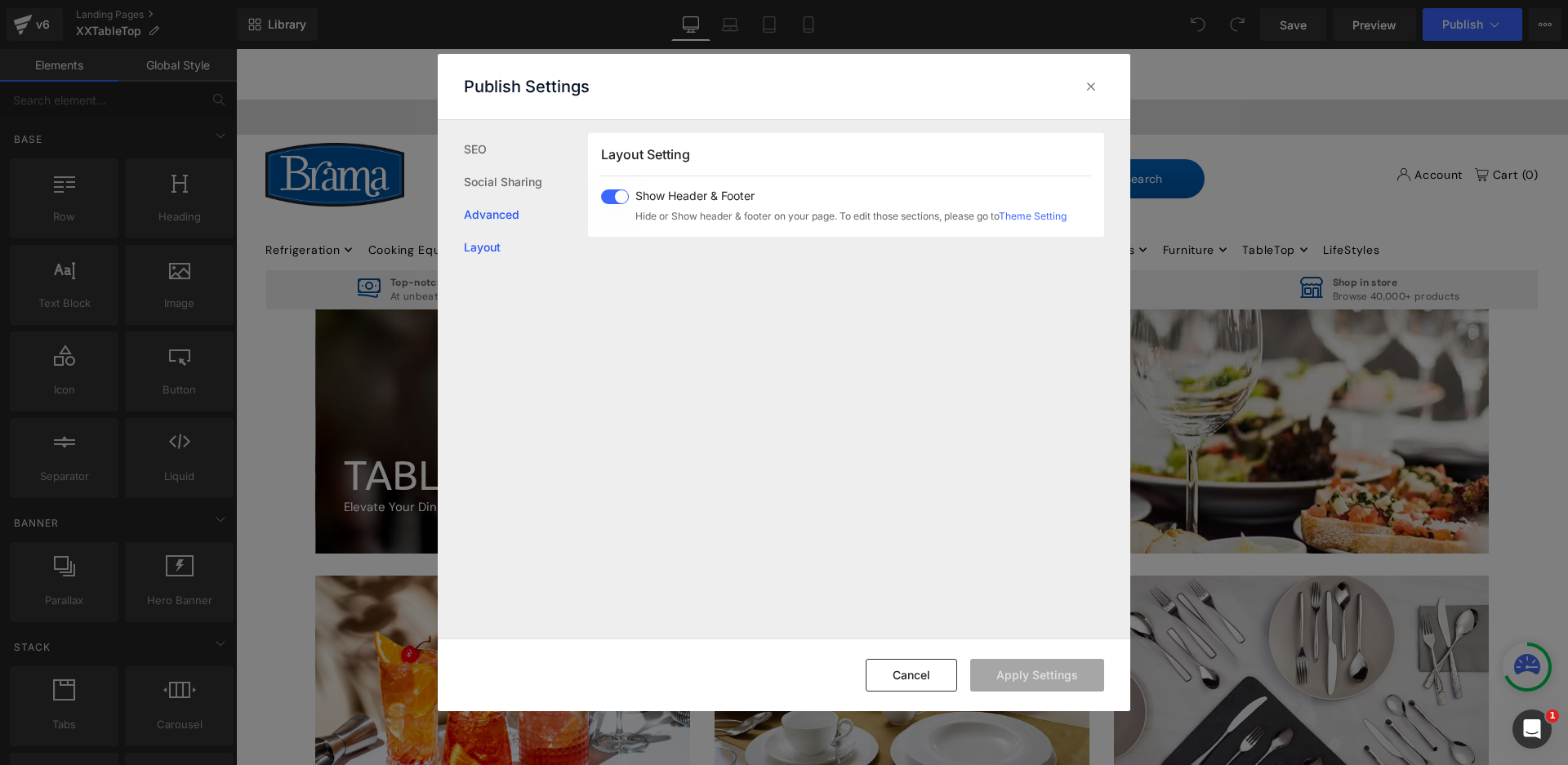
click at [513, 225] on link "Advanced" at bounding box center [526, 215] width 124 height 32
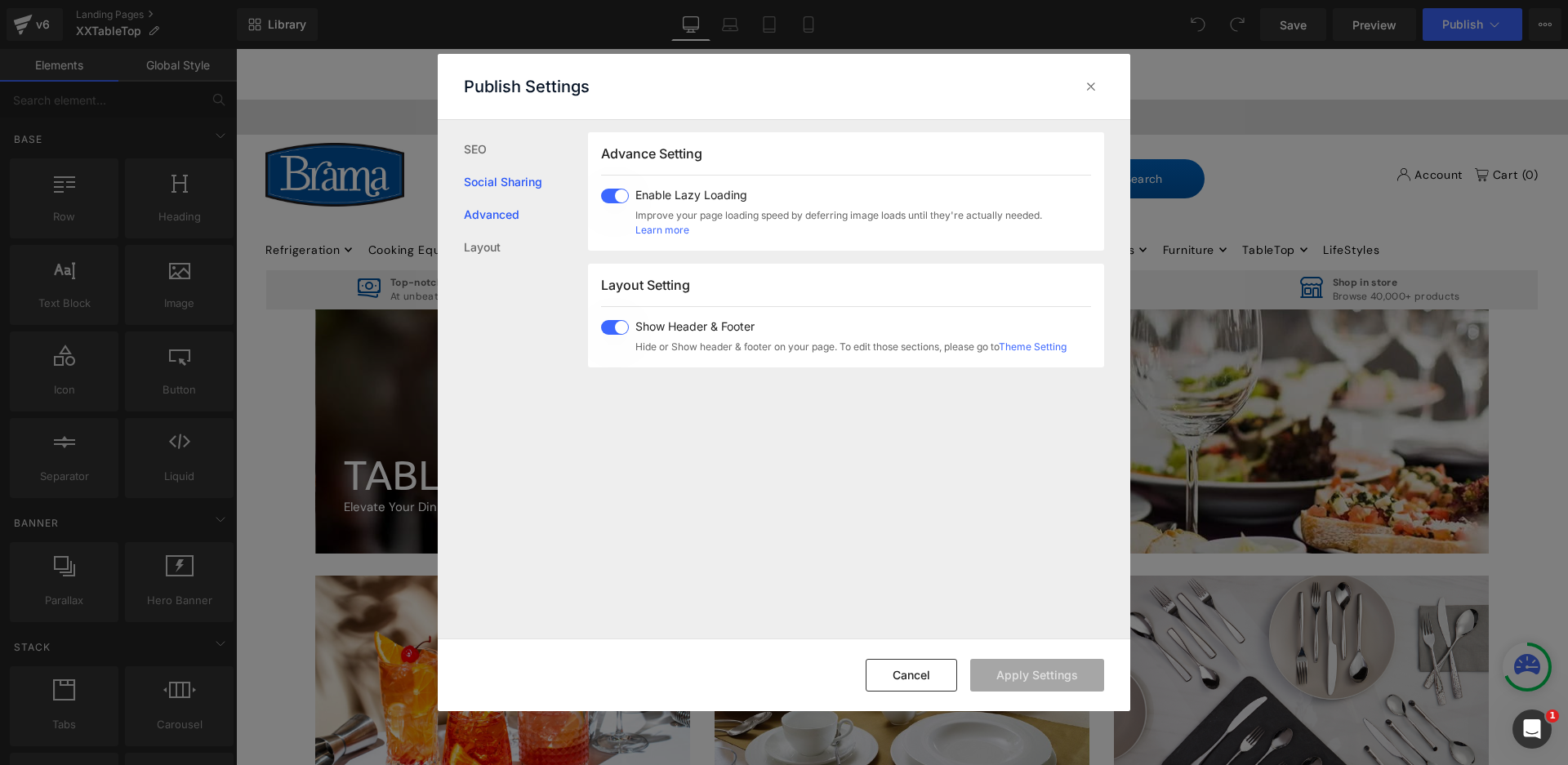
click at [501, 183] on link "Social Sharing" at bounding box center [526, 181] width 124 height 32
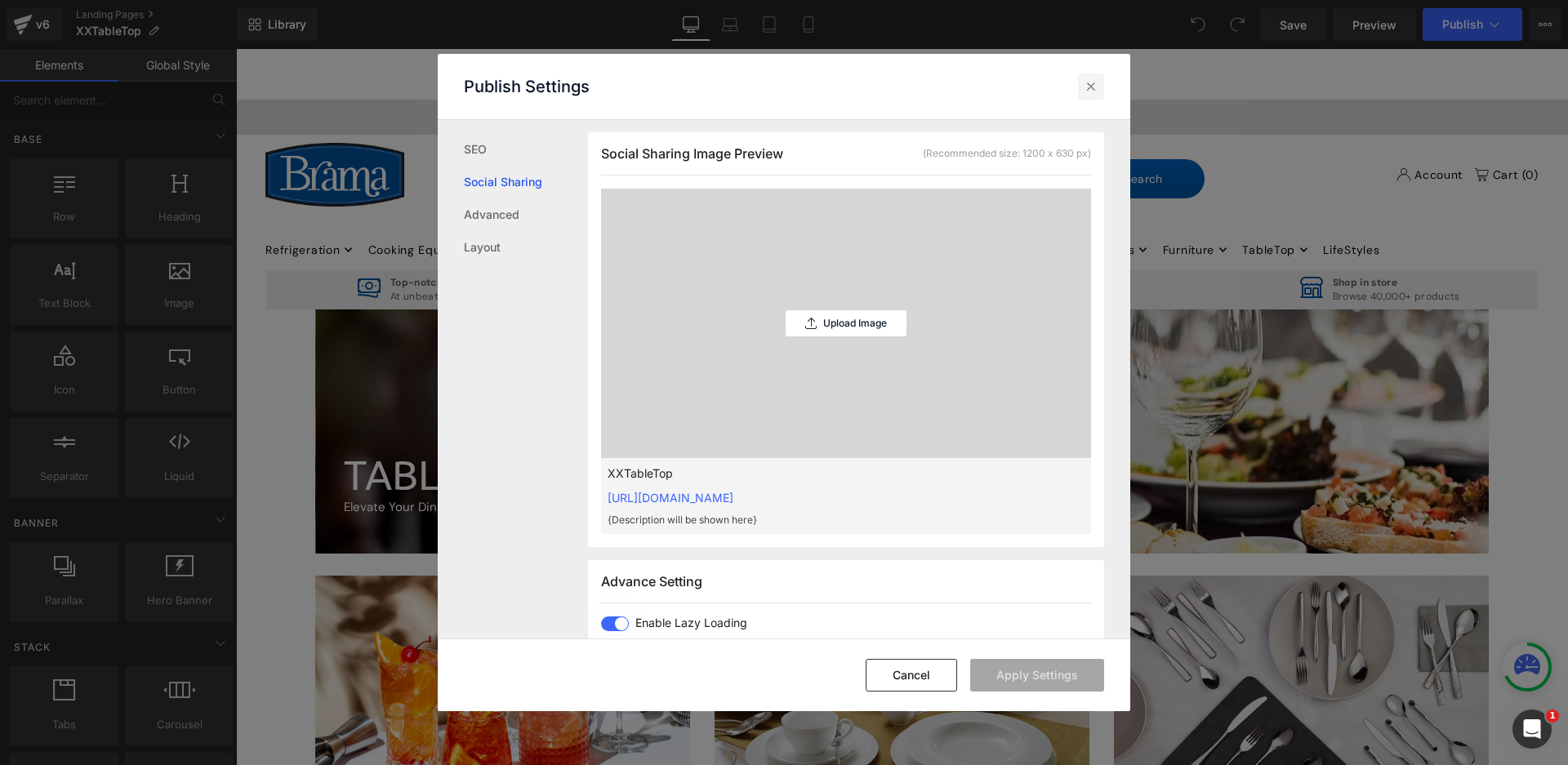
click at [1085, 86] on icon at bounding box center [1091, 86] width 17 height 17
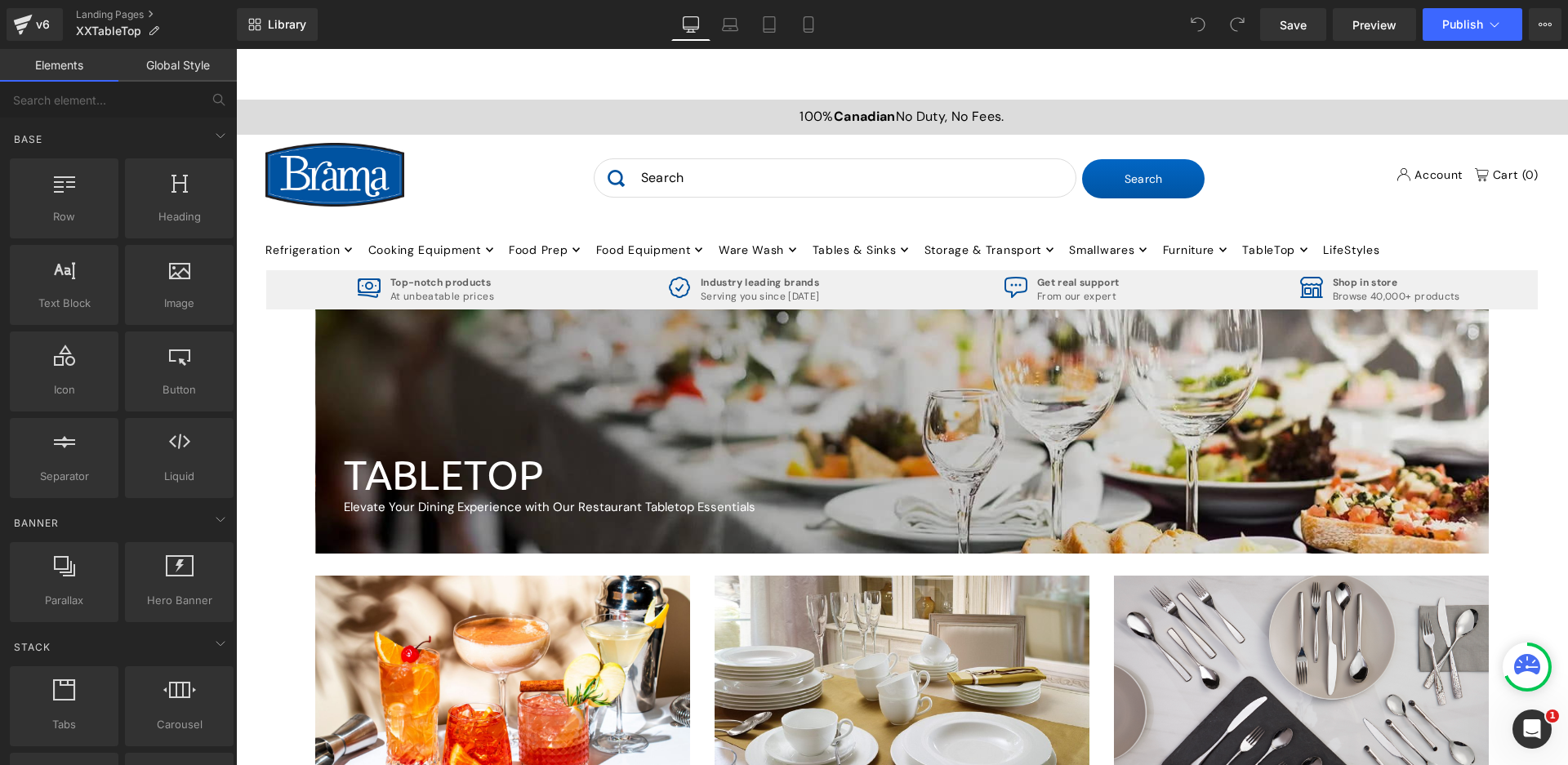
click at [187, 65] on link "Global Style" at bounding box center [177, 65] width 118 height 32
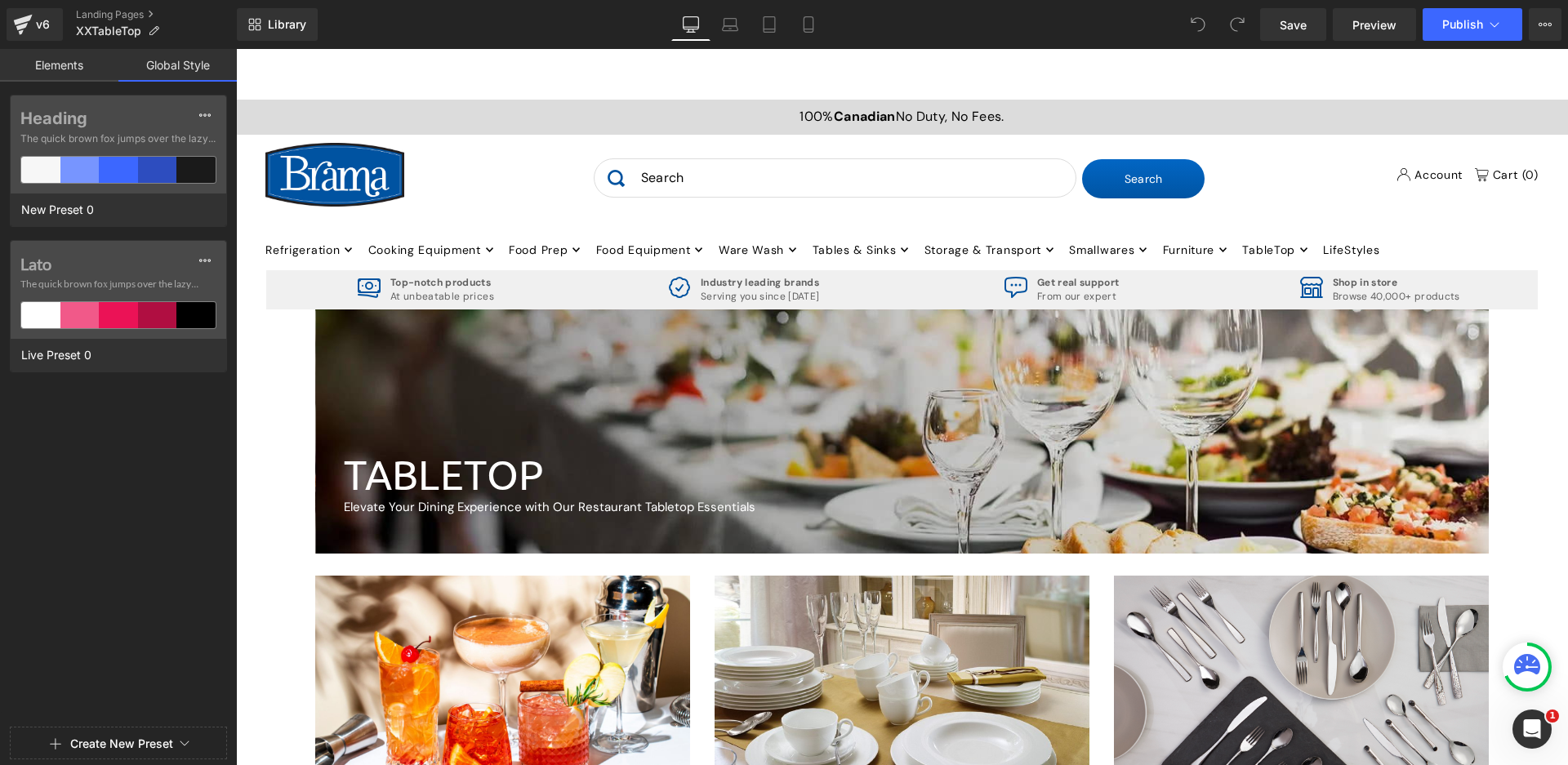
click at [67, 61] on link "Elements" at bounding box center [59, 65] width 118 height 32
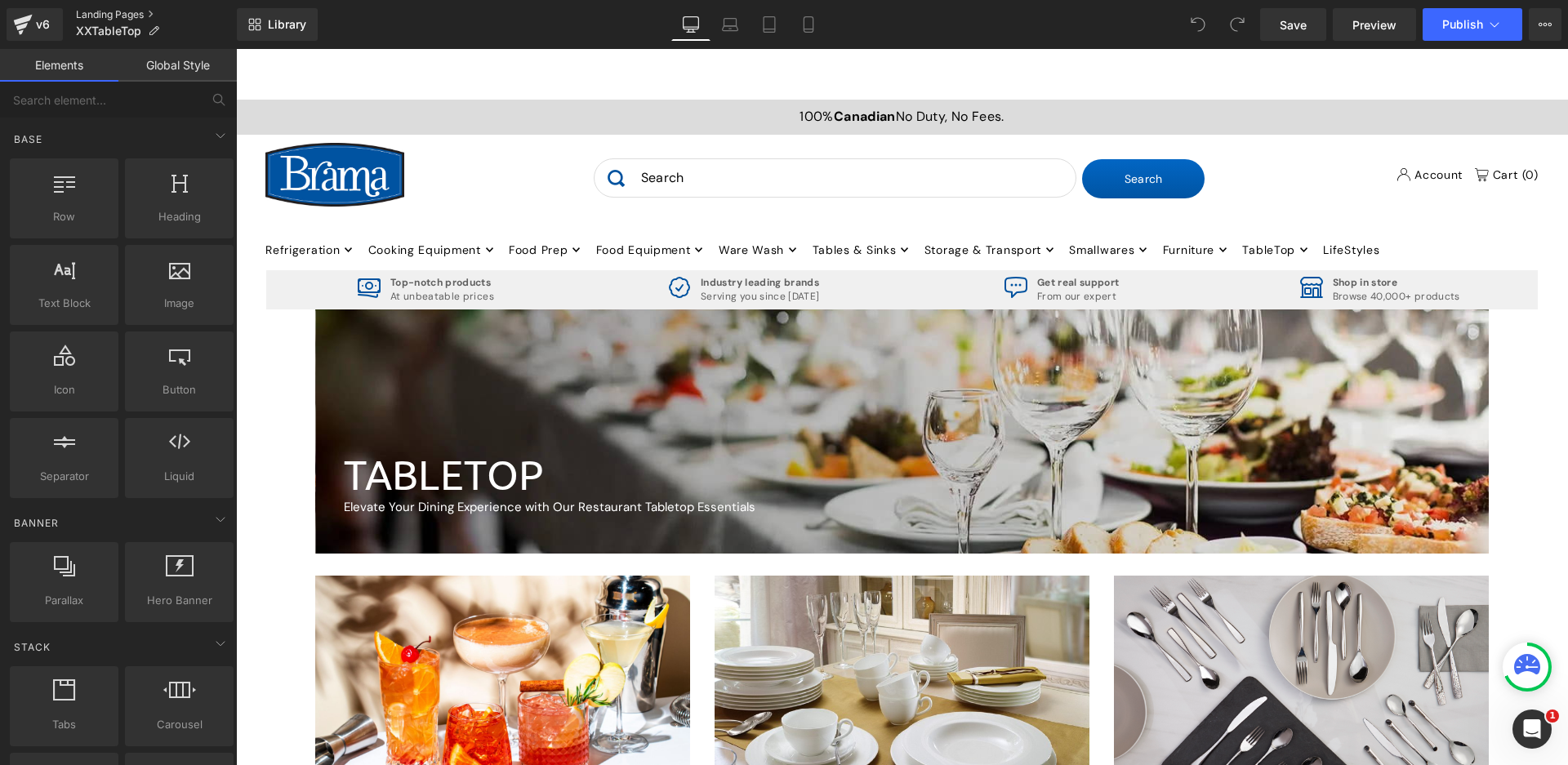
click at [127, 15] on link "Landing Pages" at bounding box center [156, 15] width 161 height 13
click at [1551, 17] on button "View Live Page View with current Template Save Template to Library Schedule Pub…" at bounding box center [1545, 24] width 32 height 32
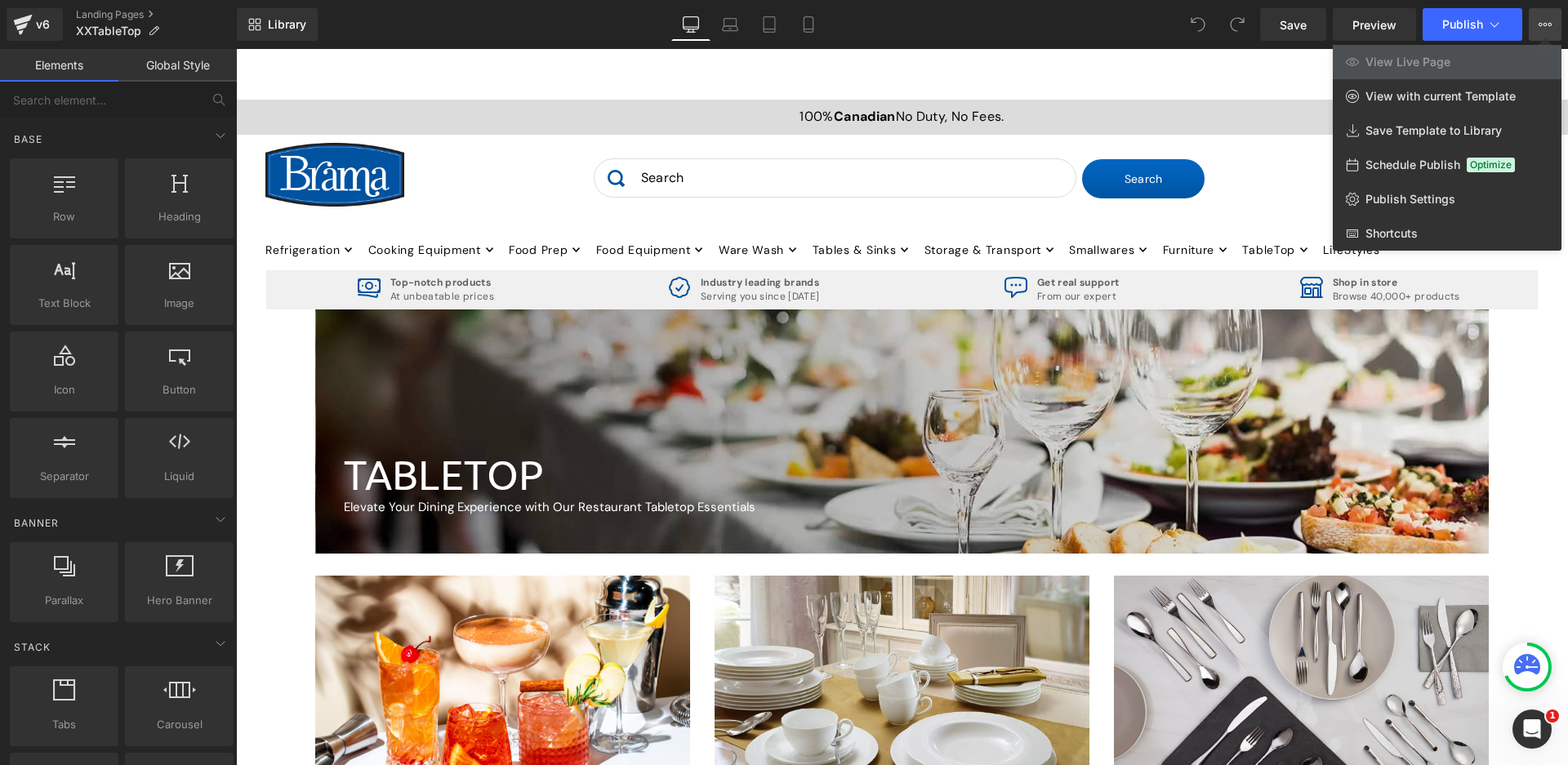
click at [423, 21] on div "Library Desktop Desktop Laptop Tablet Mobile Save Preview Publish Scheduled Vie…" at bounding box center [903, 24] width 1331 height 32
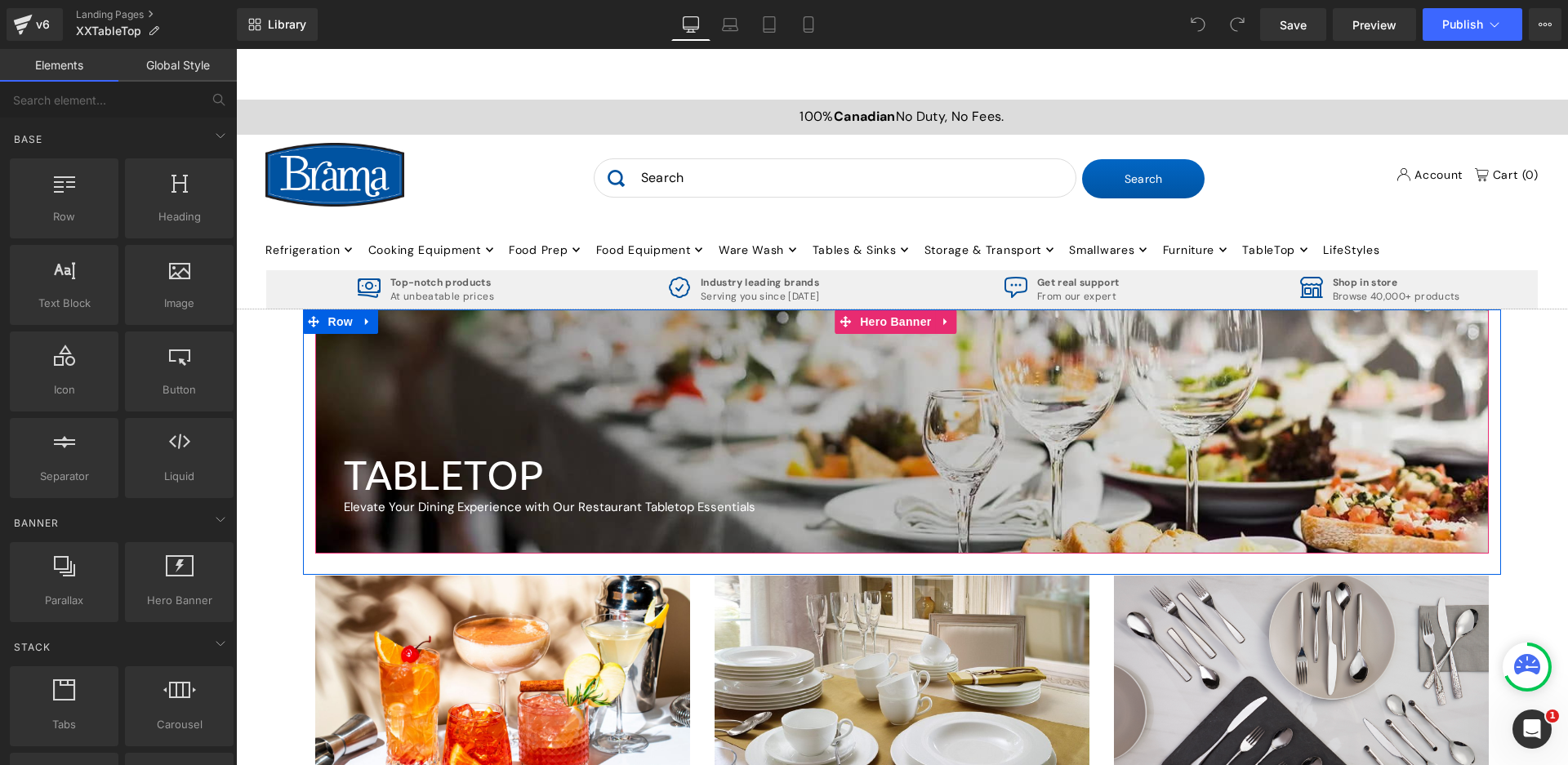
scroll to position [163, 0]
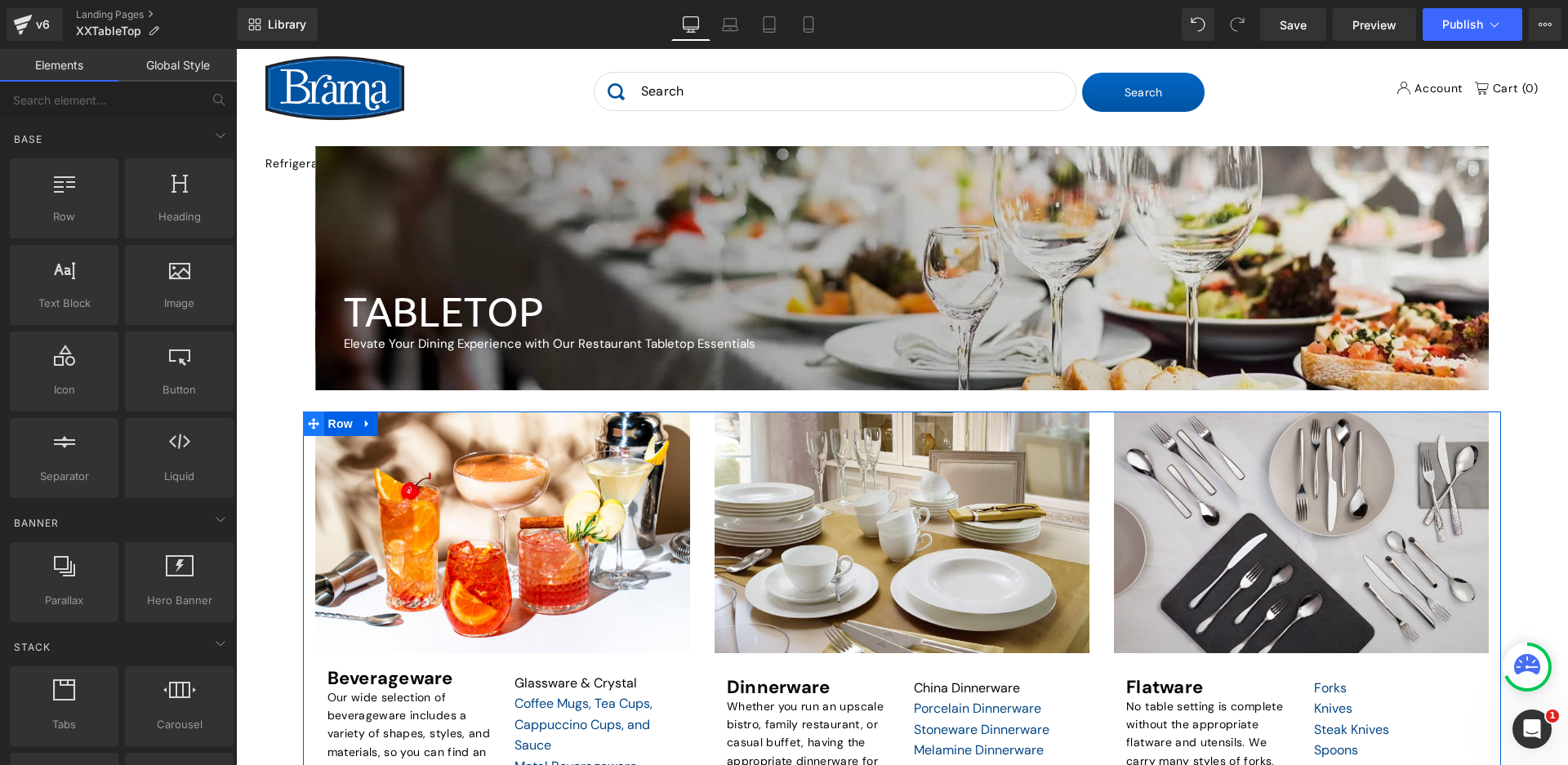
click at [313, 417] on icon at bounding box center [314, 423] width 12 height 12
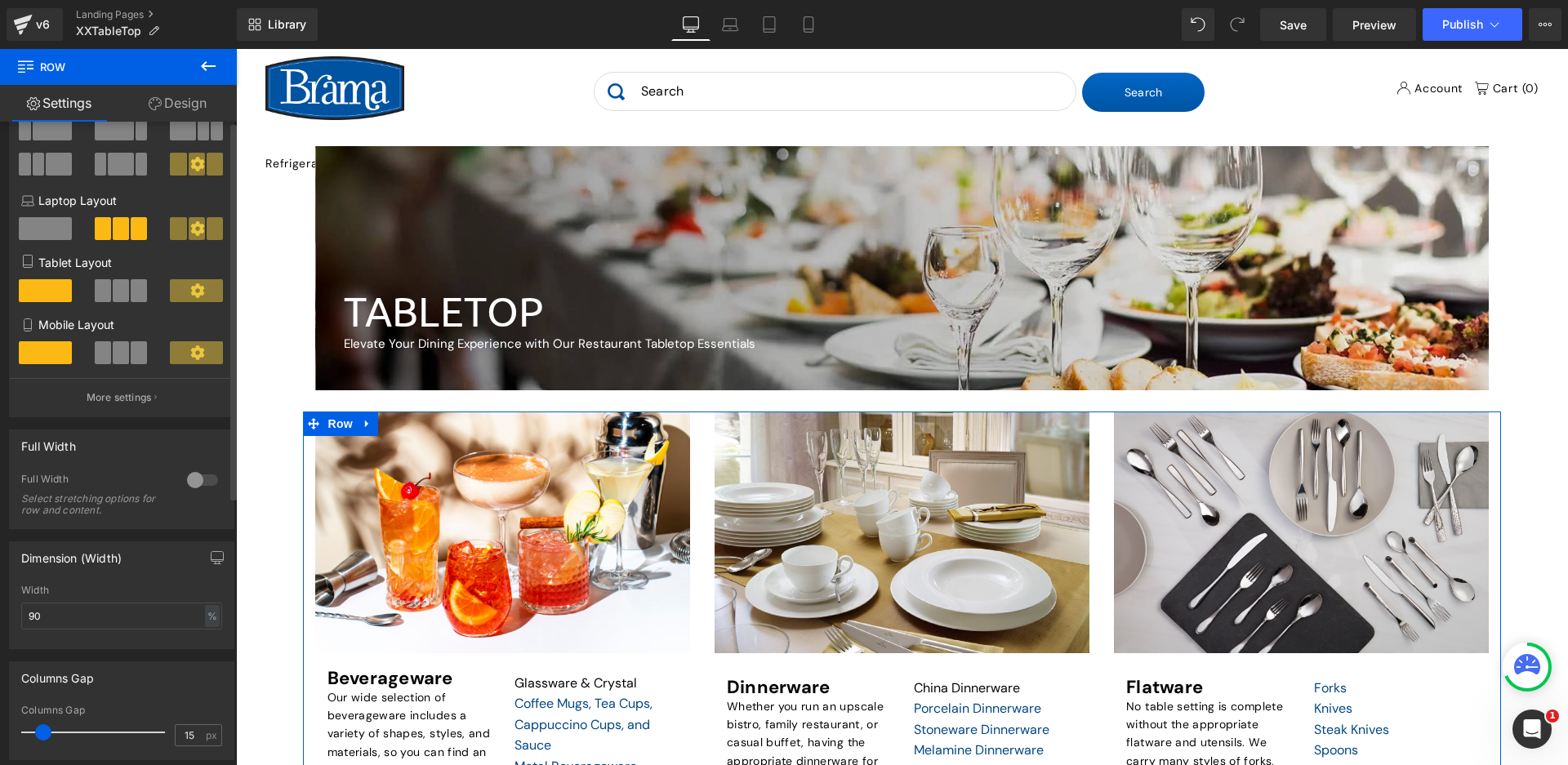
scroll to position [0, 0]
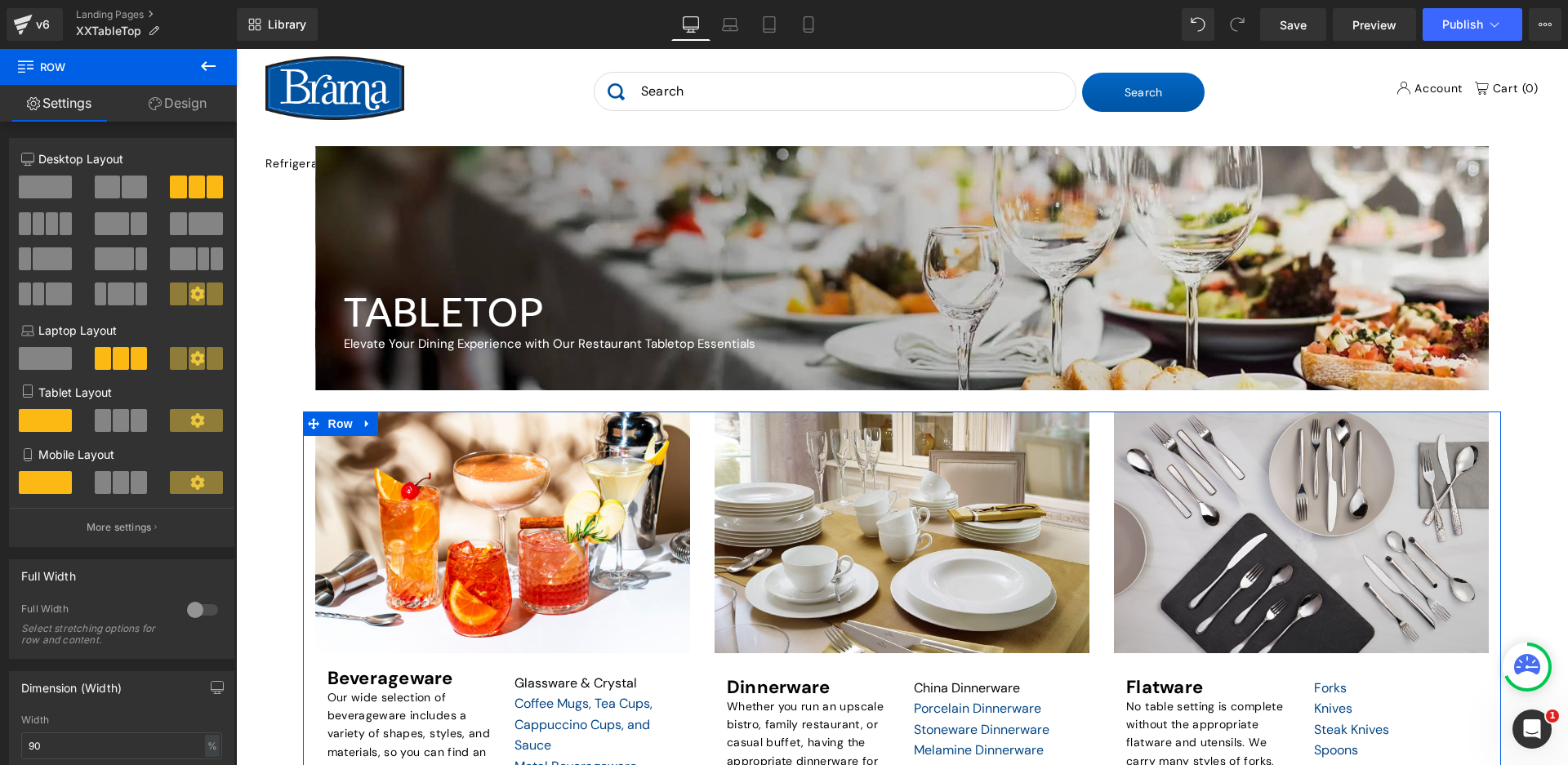
click at [195, 103] on link "Design" at bounding box center [177, 103] width 118 height 37
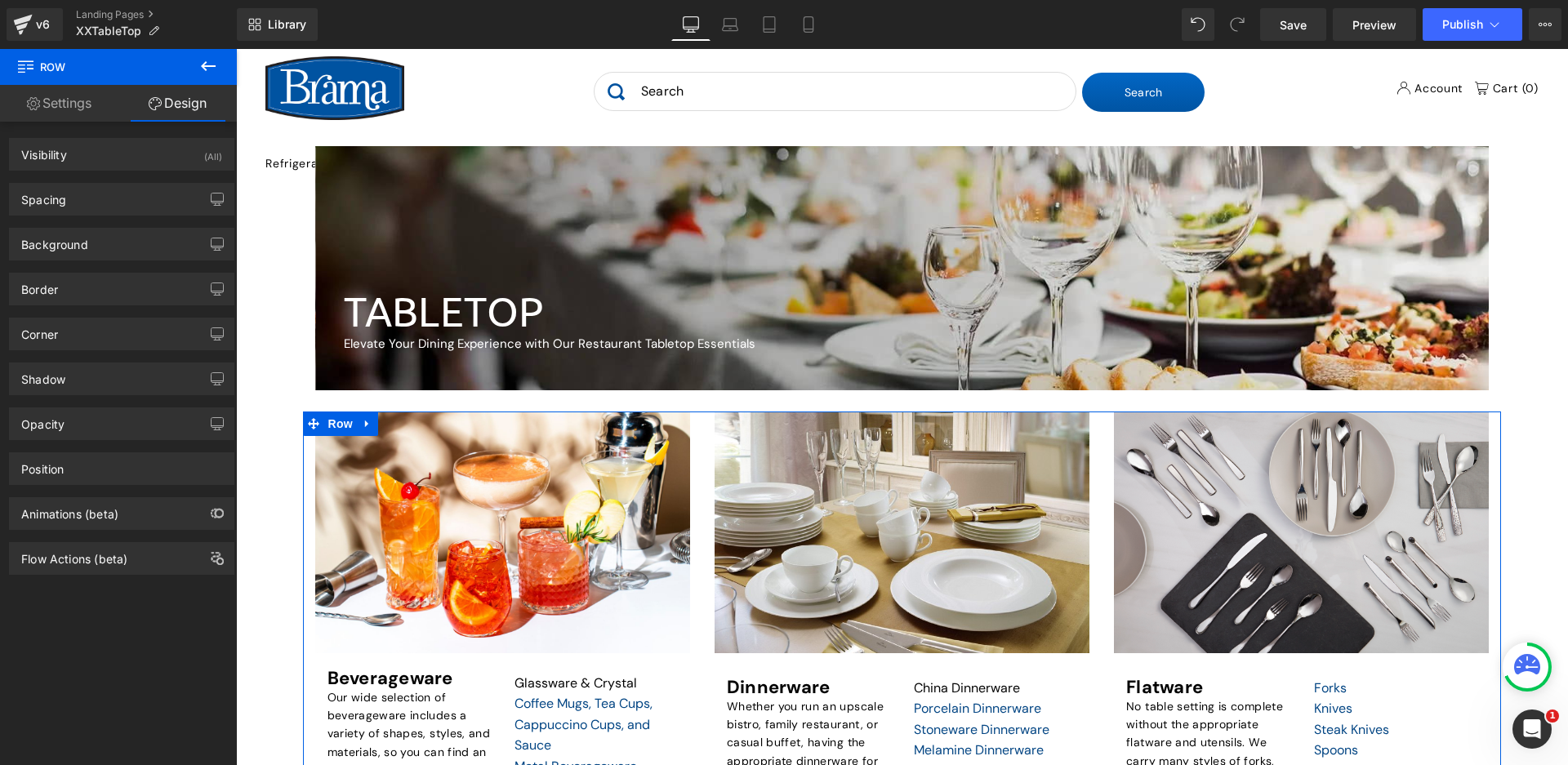
click at [67, 106] on link "Settings" at bounding box center [59, 103] width 118 height 37
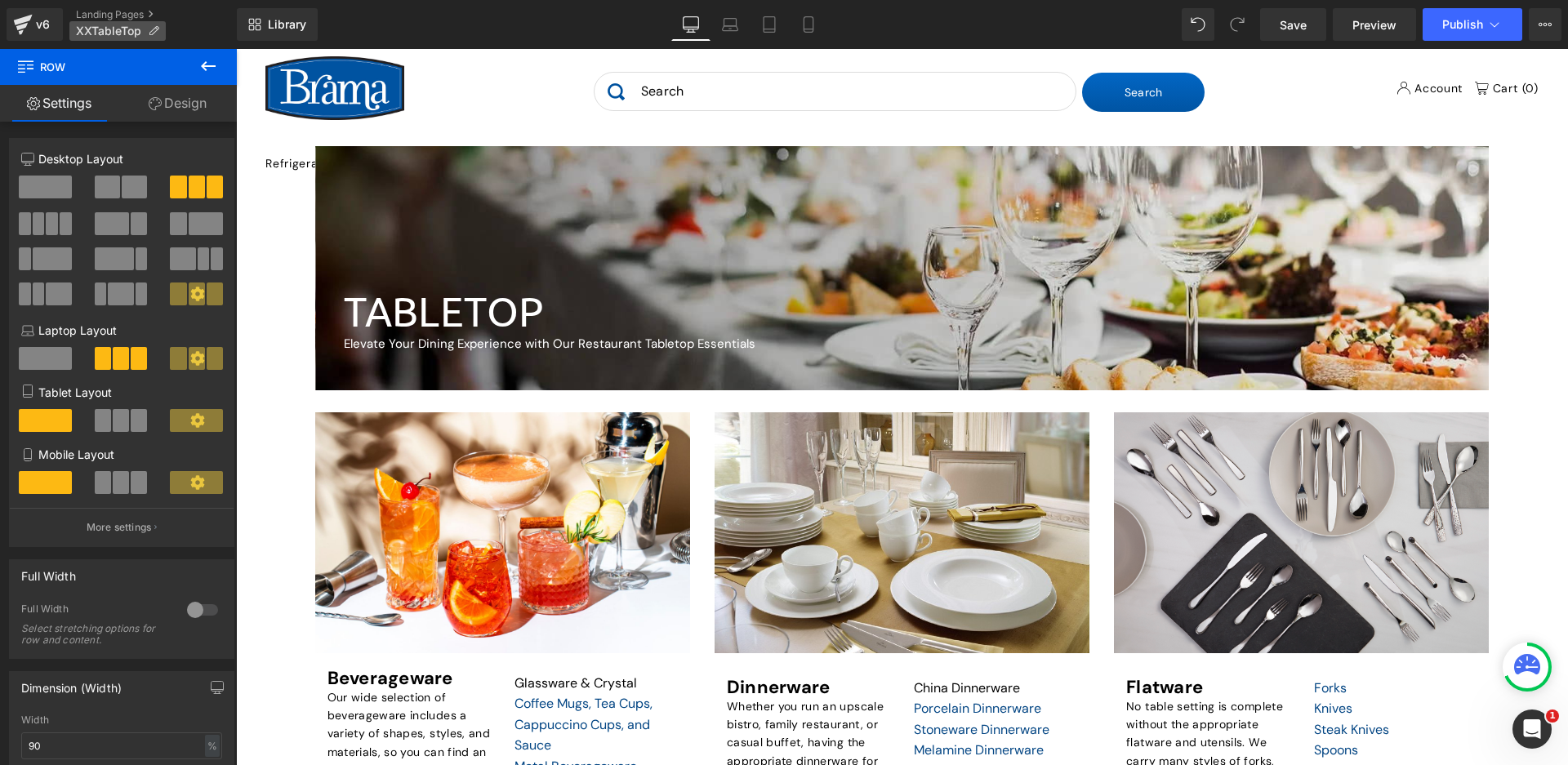
click at [157, 25] on icon at bounding box center [154, 31] width 12 height 12
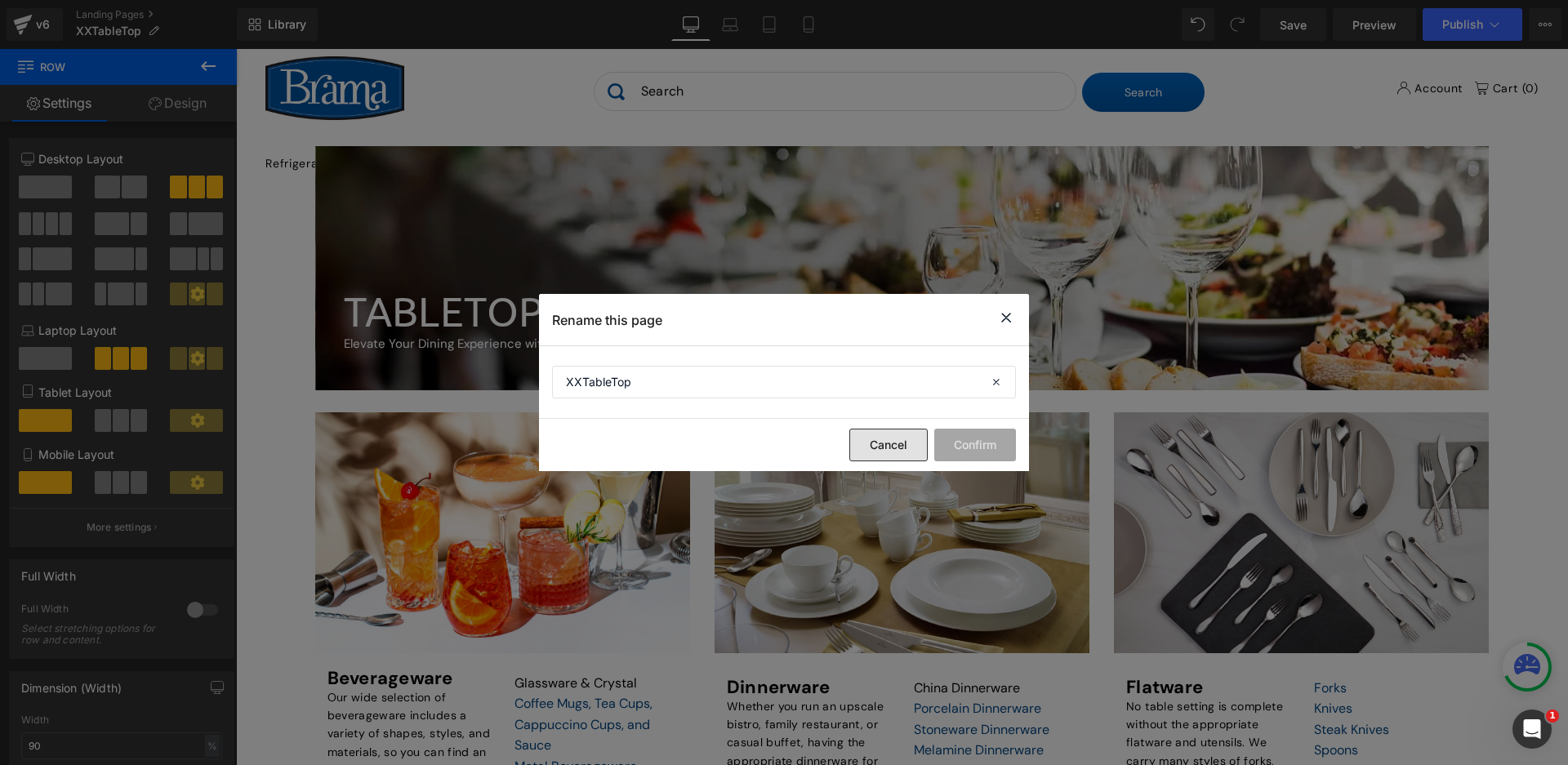
click at [879, 451] on button "Cancel" at bounding box center [888, 444] width 78 height 32
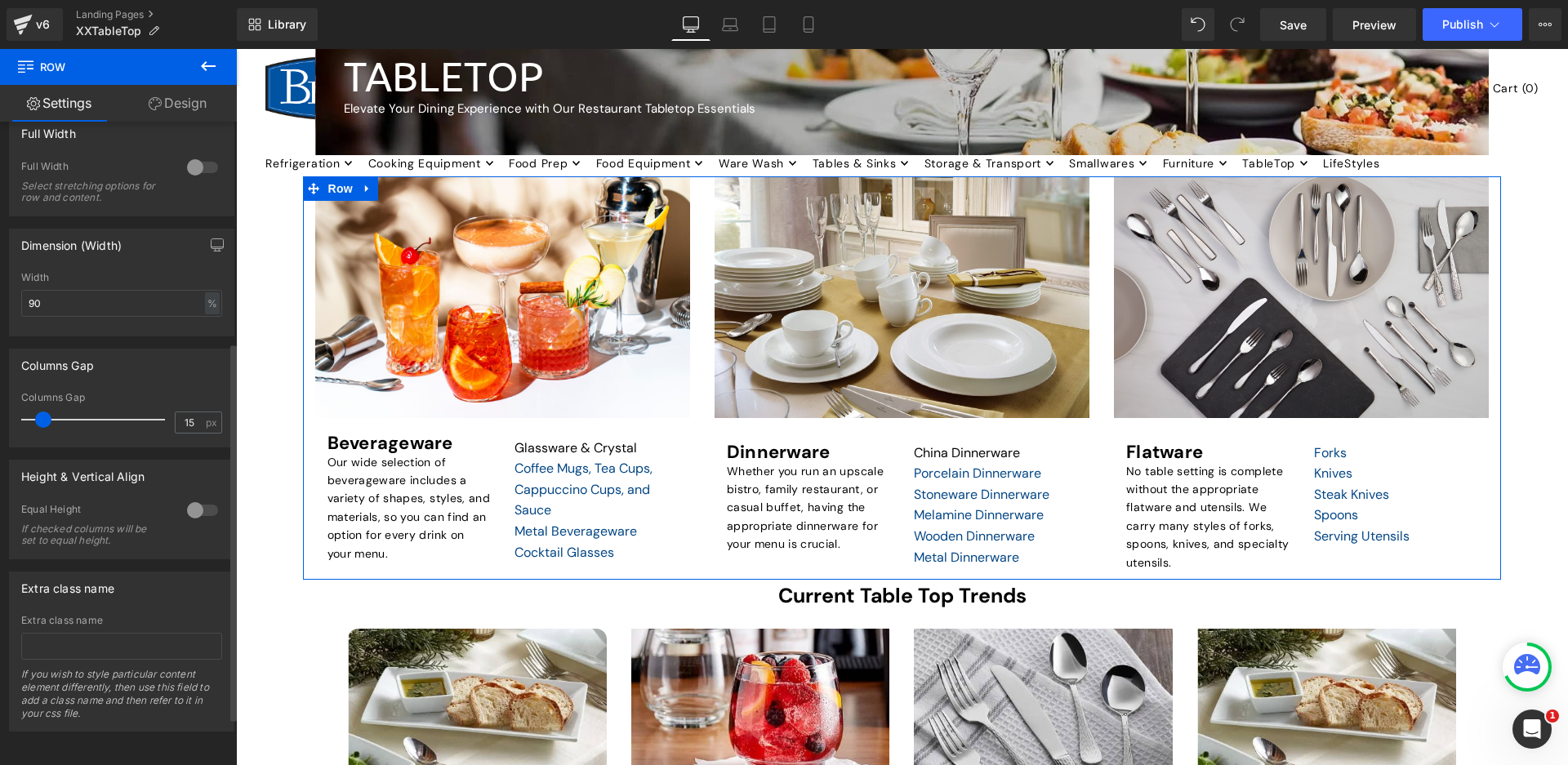
scroll to position [211, 0]
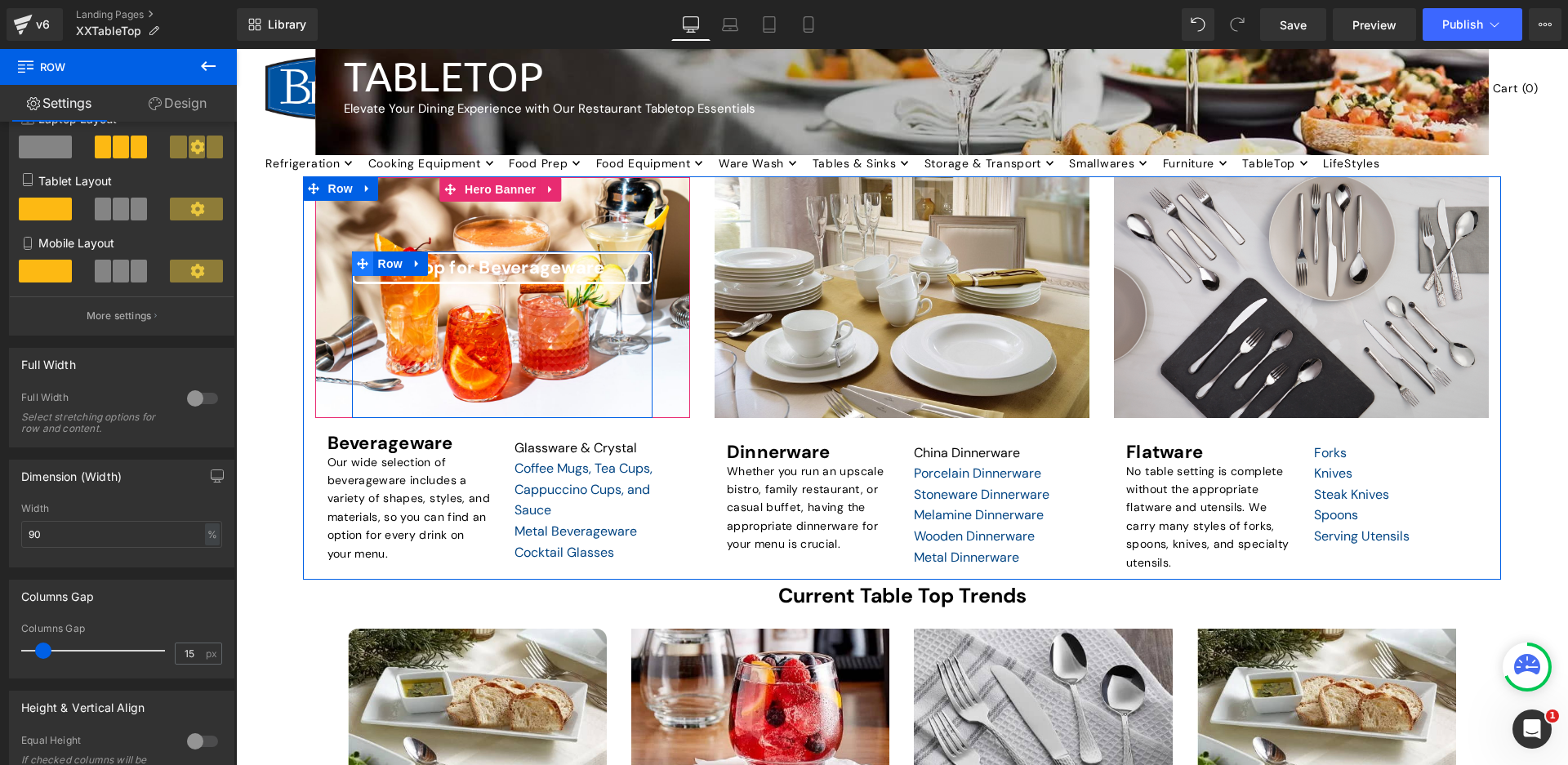
click at [368, 264] on icon at bounding box center [363, 264] width 12 height 12
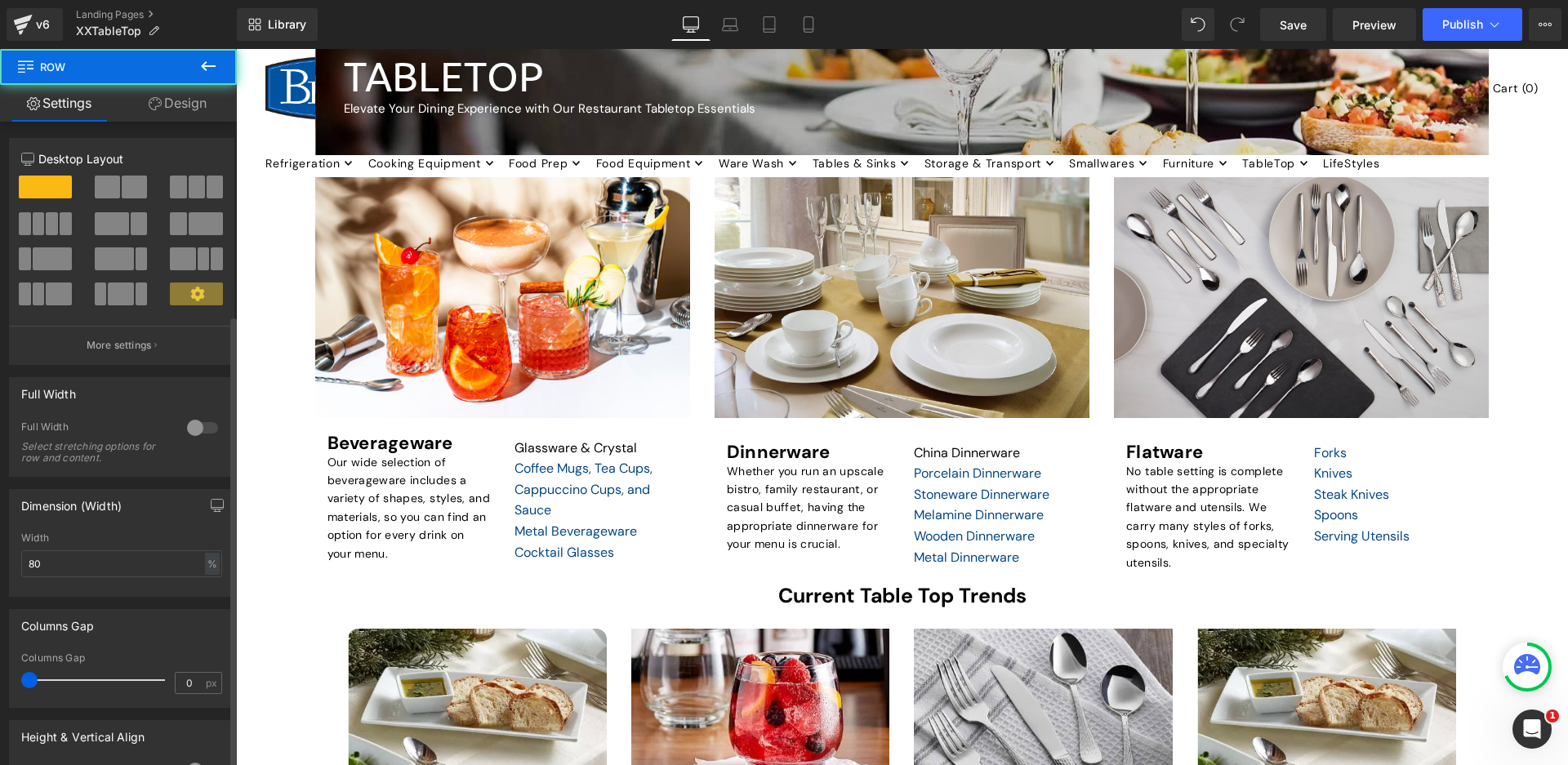
scroll to position [274, 0]
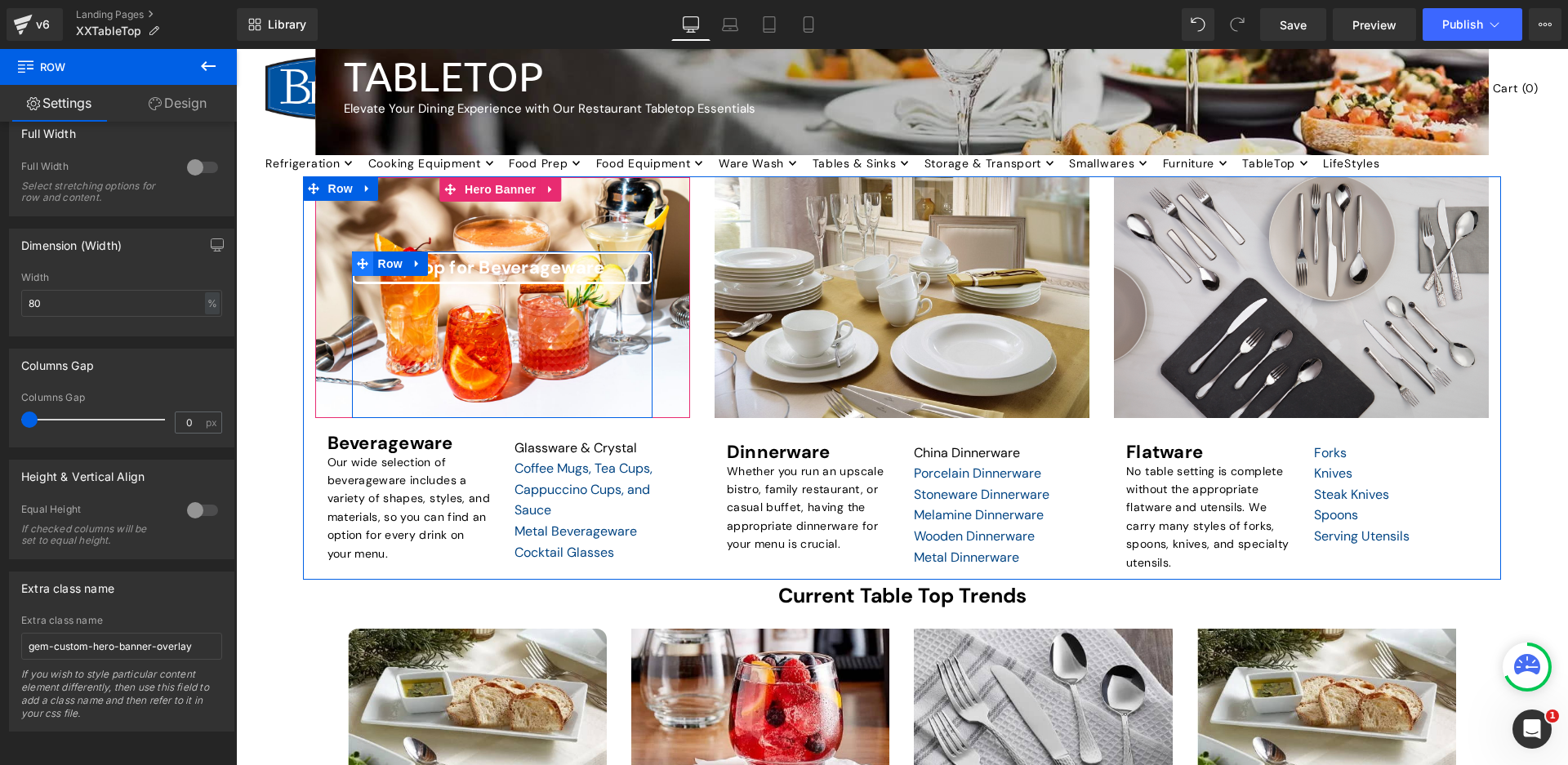
click at [360, 263] on icon at bounding box center [363, 264] width 12 height 12
click at [369, 257] on span at bounding box center [363, 263] width 22 height 24
click at [408, 334] on div "Shop for Beverageware Heading Row" at bounding box center [502, 334] width 299 height 166
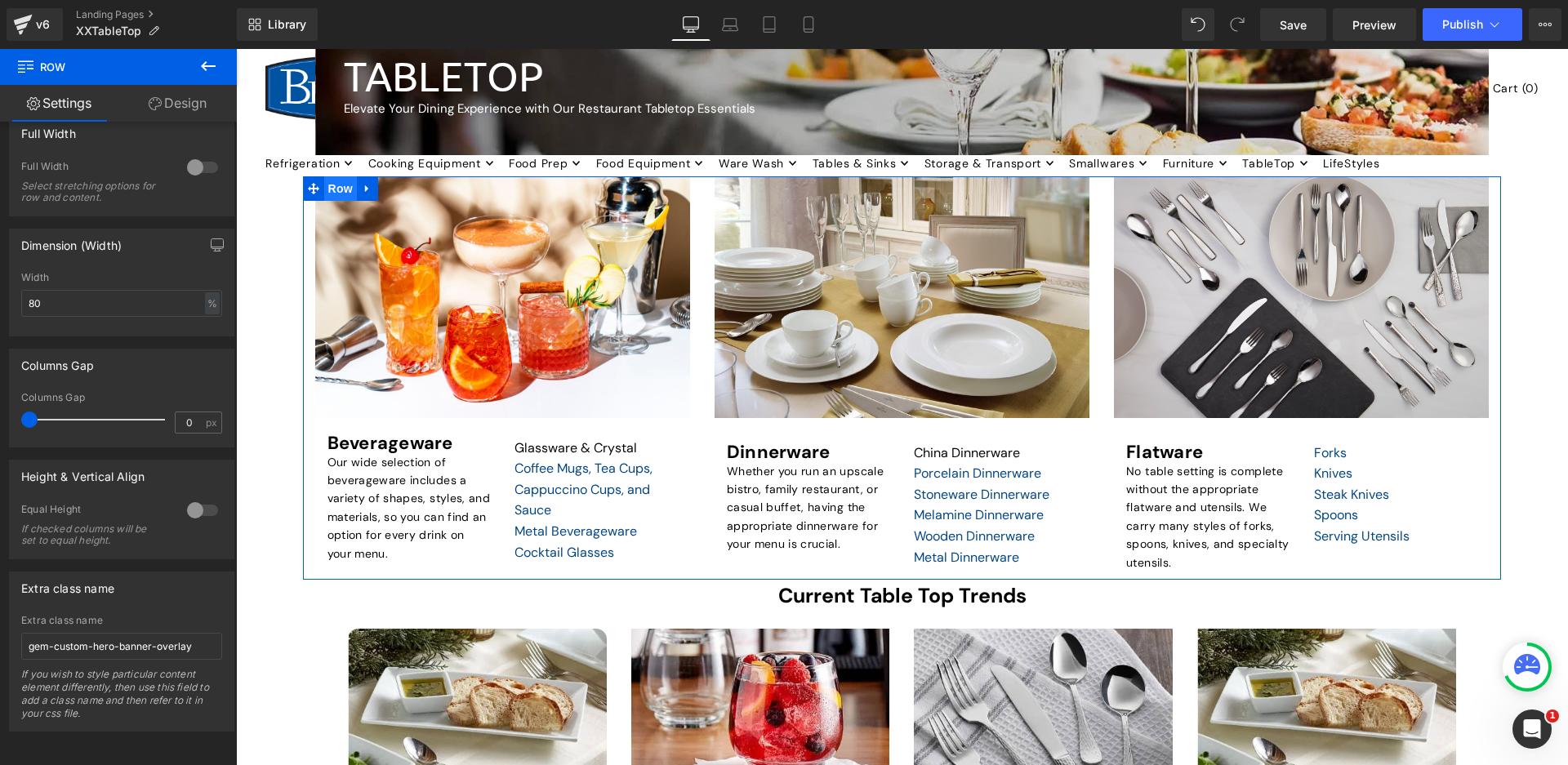
click at [324, 184] on span "Row" at bounding box center [340, 188] width 32 height 24
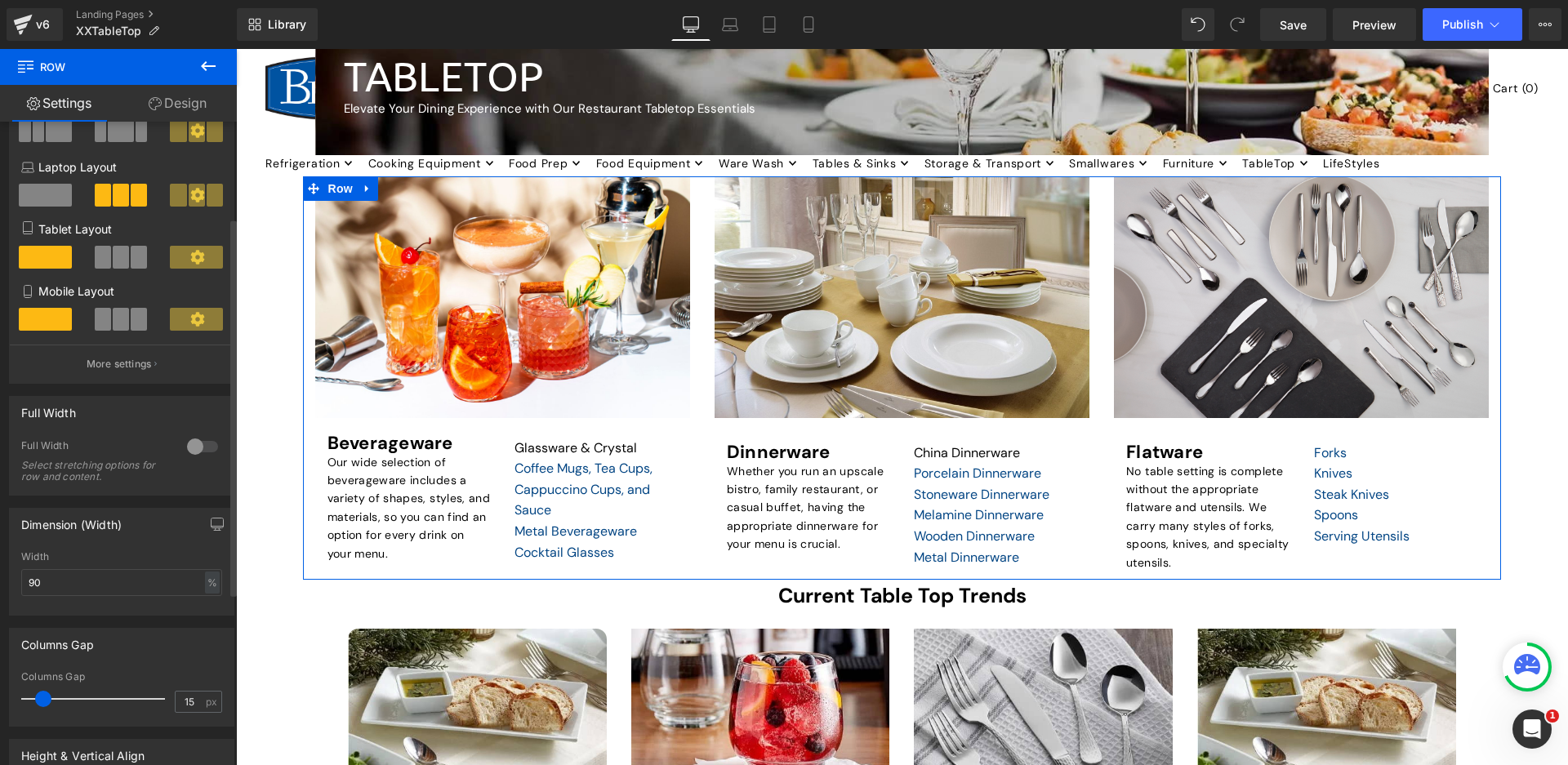
scroll to position [457, 0]
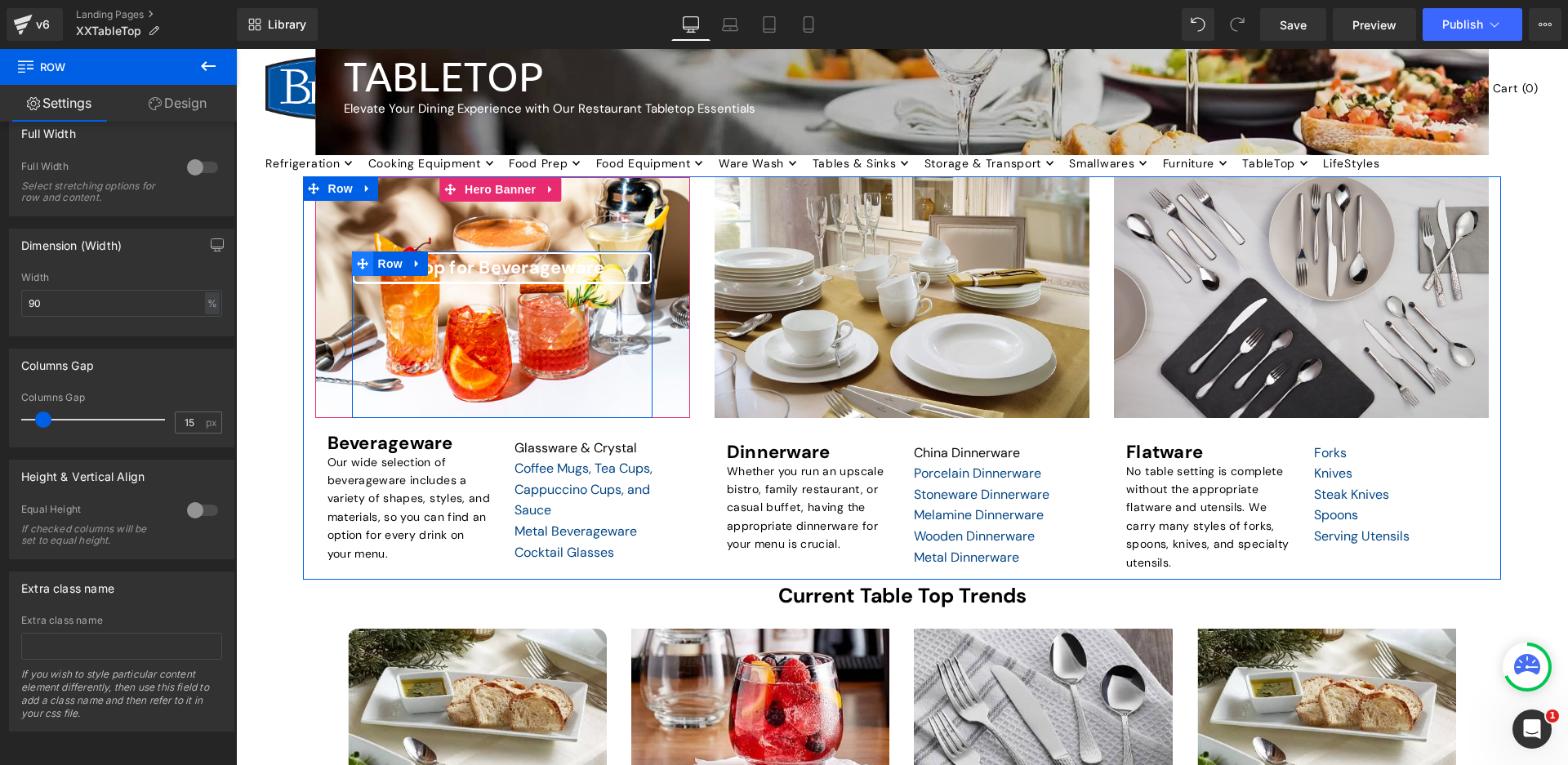
click at [369, 258] on span at bounding box center [363, 263] width 22 height 24
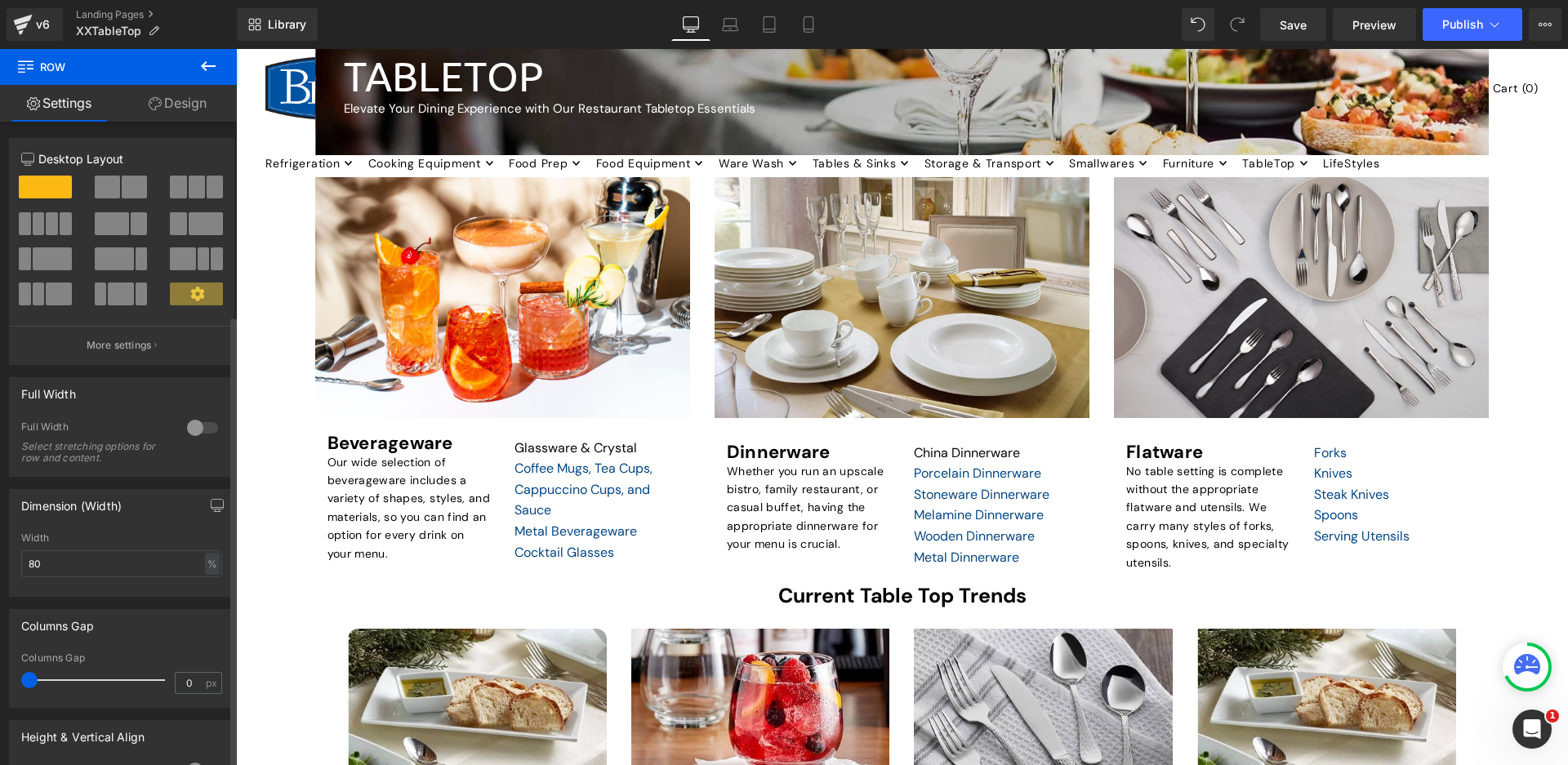
scroll to position [274, 0]
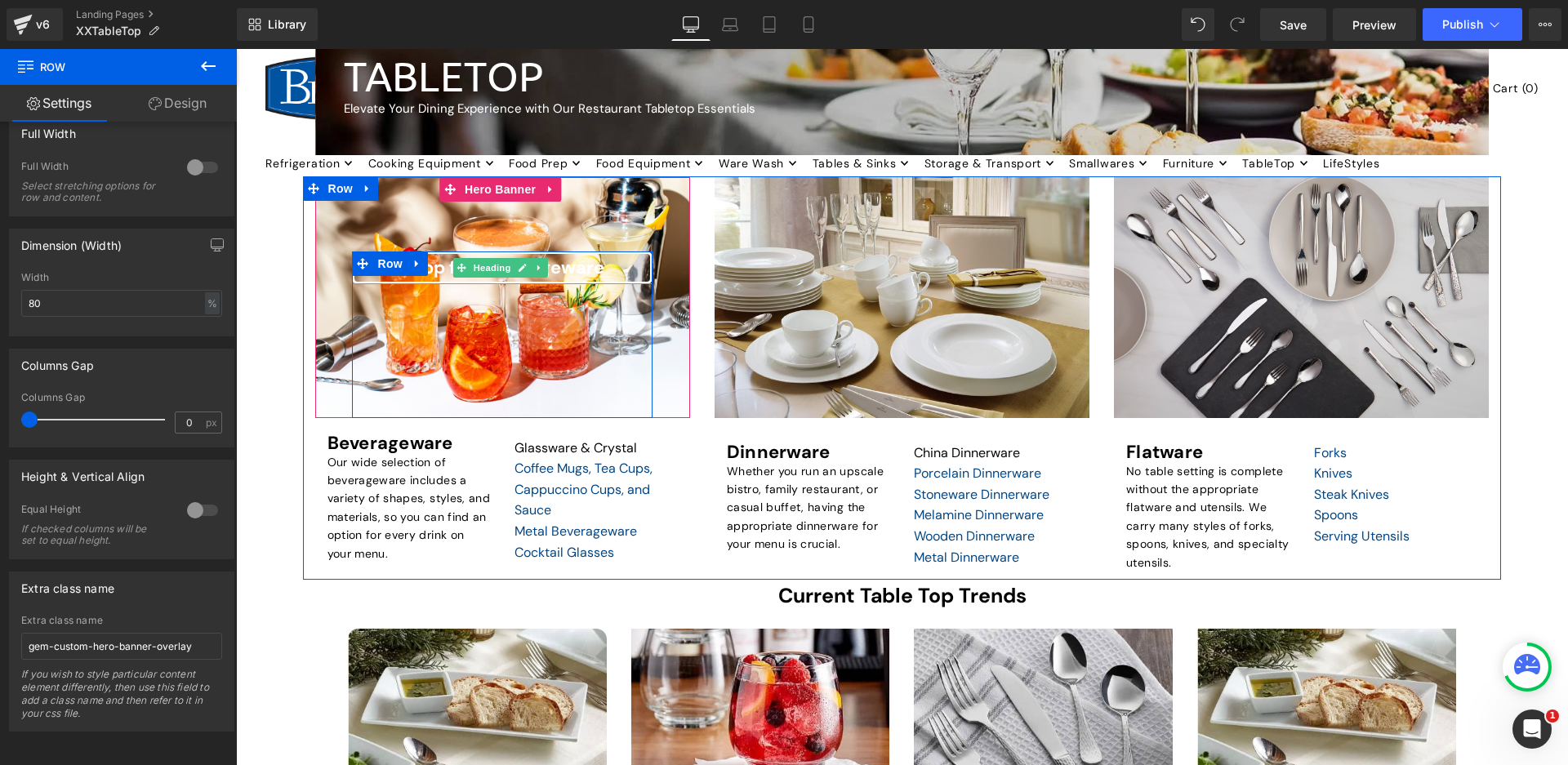
click at [549, 279] on div "Shop for Beverageware Heading" at bounding box center [502, 267] width 299 height 32
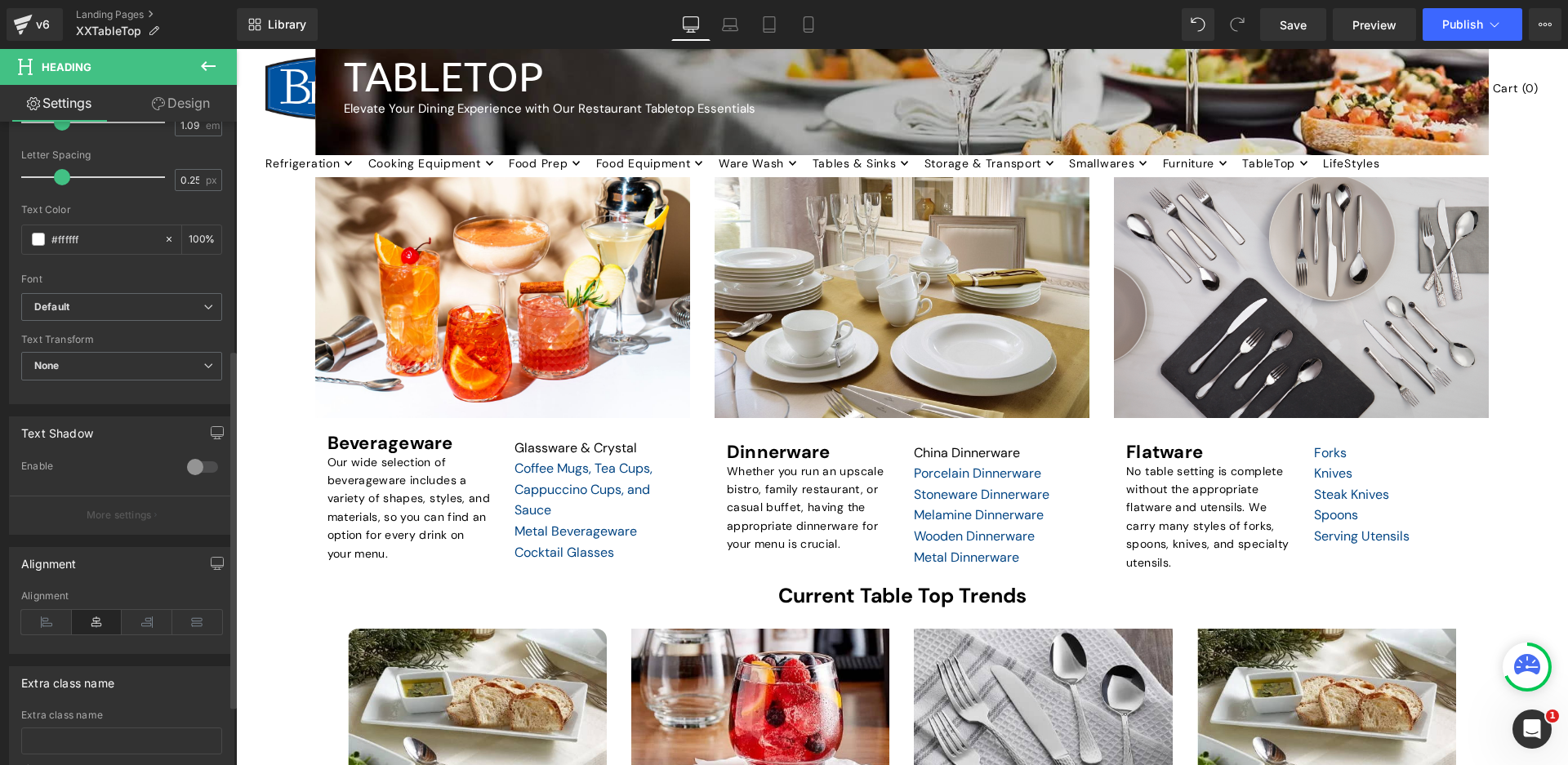
scroll to position [516, 0]
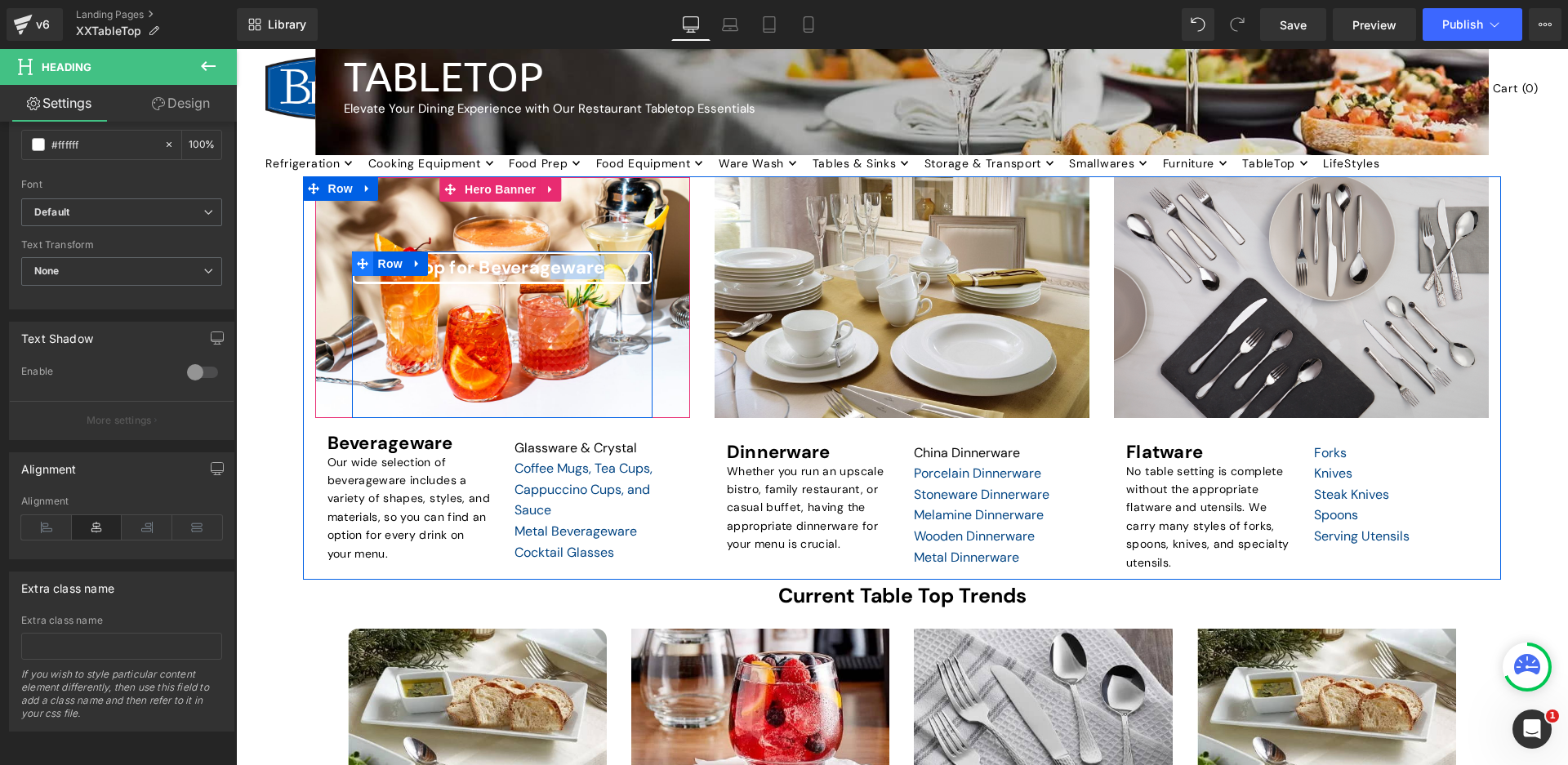
click at [359, 261] on icon at bounding box center [363, 264] width 12 height 12
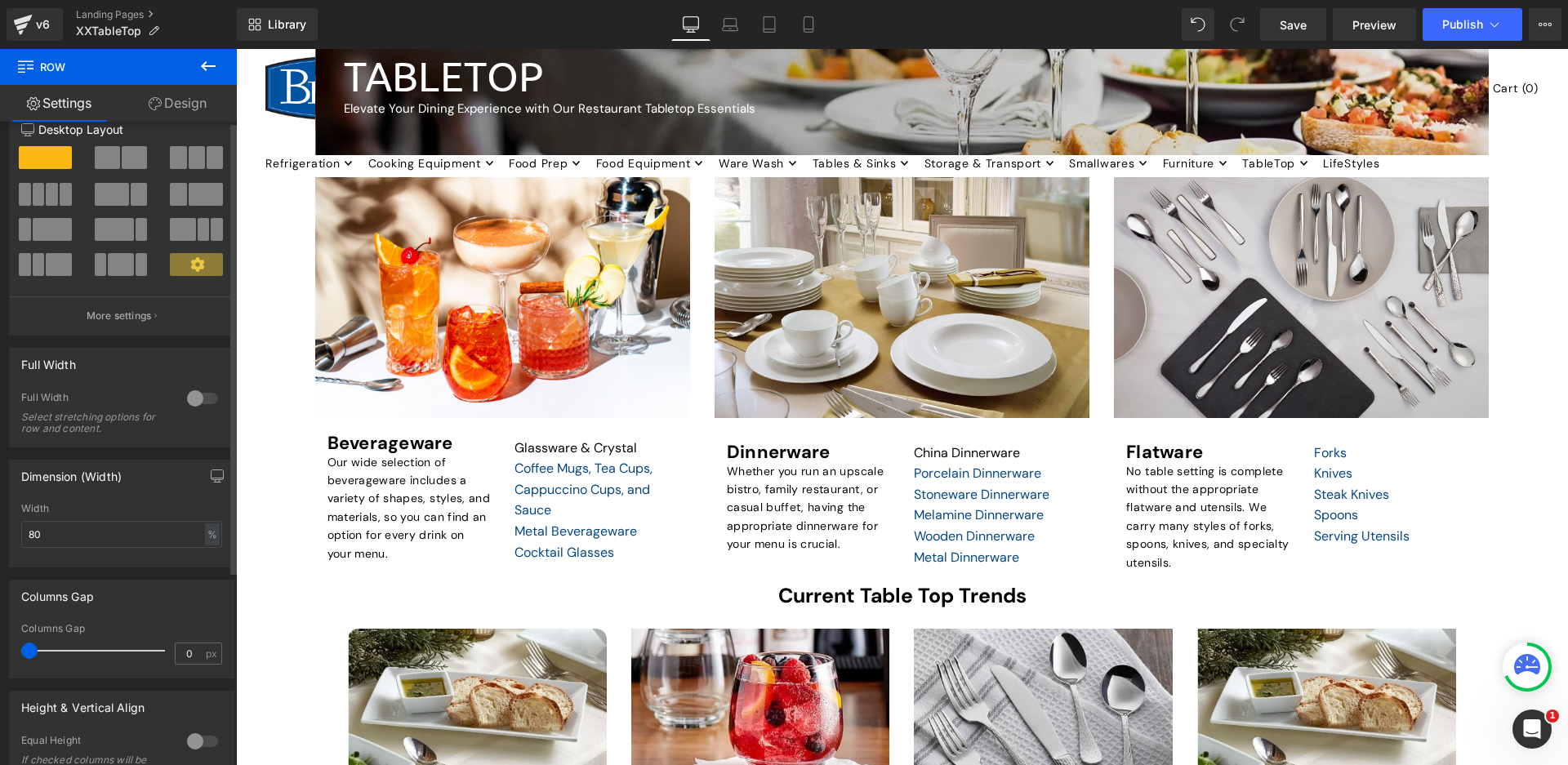
scroll to position [0, 0]
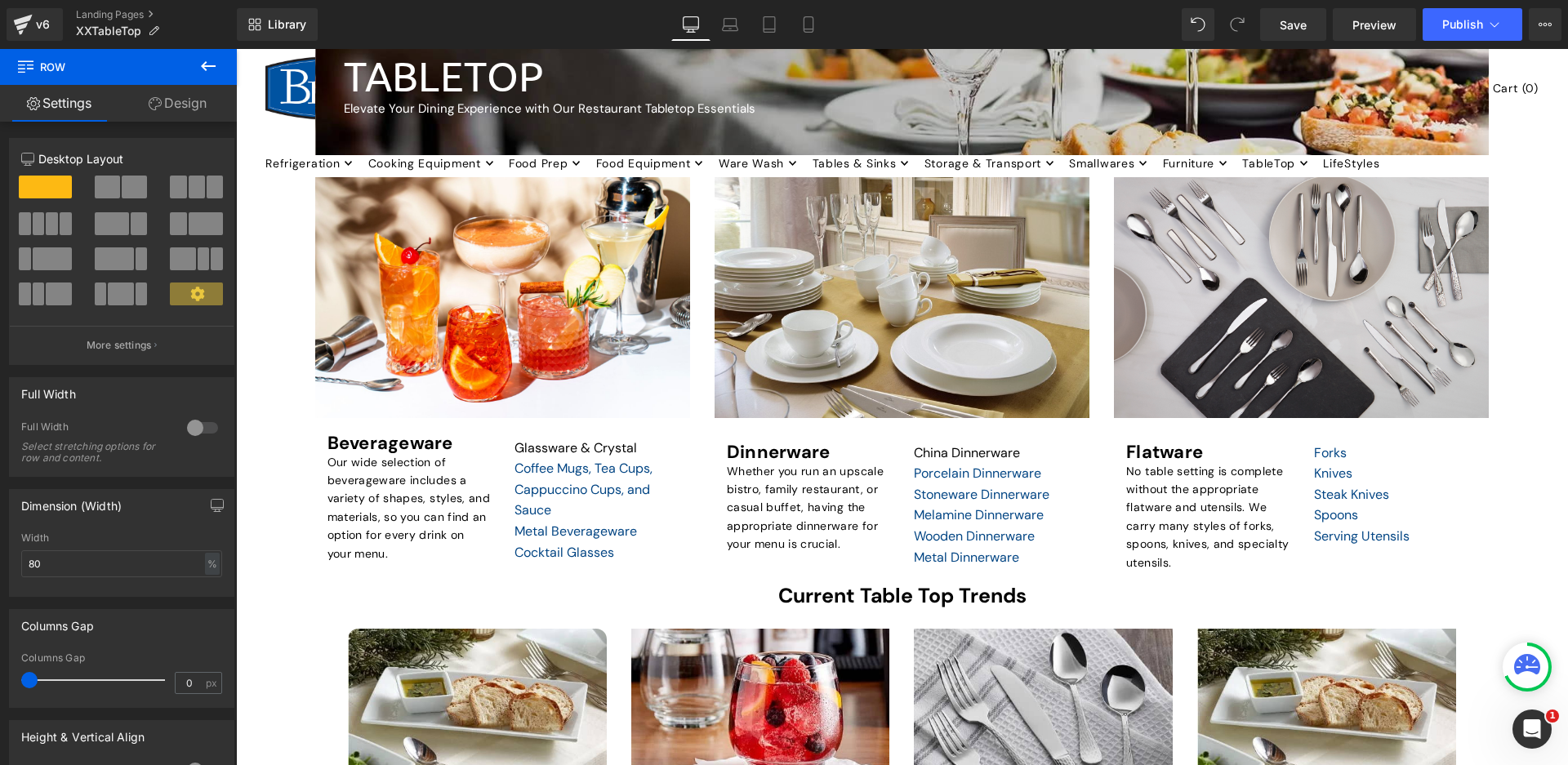
click at [72, 107] on link "Settings" at bounding box center [59, 103] width 118 height 37
click at [181, 103] on link "Design" at bounding box center [177, 103] width 118 height 37
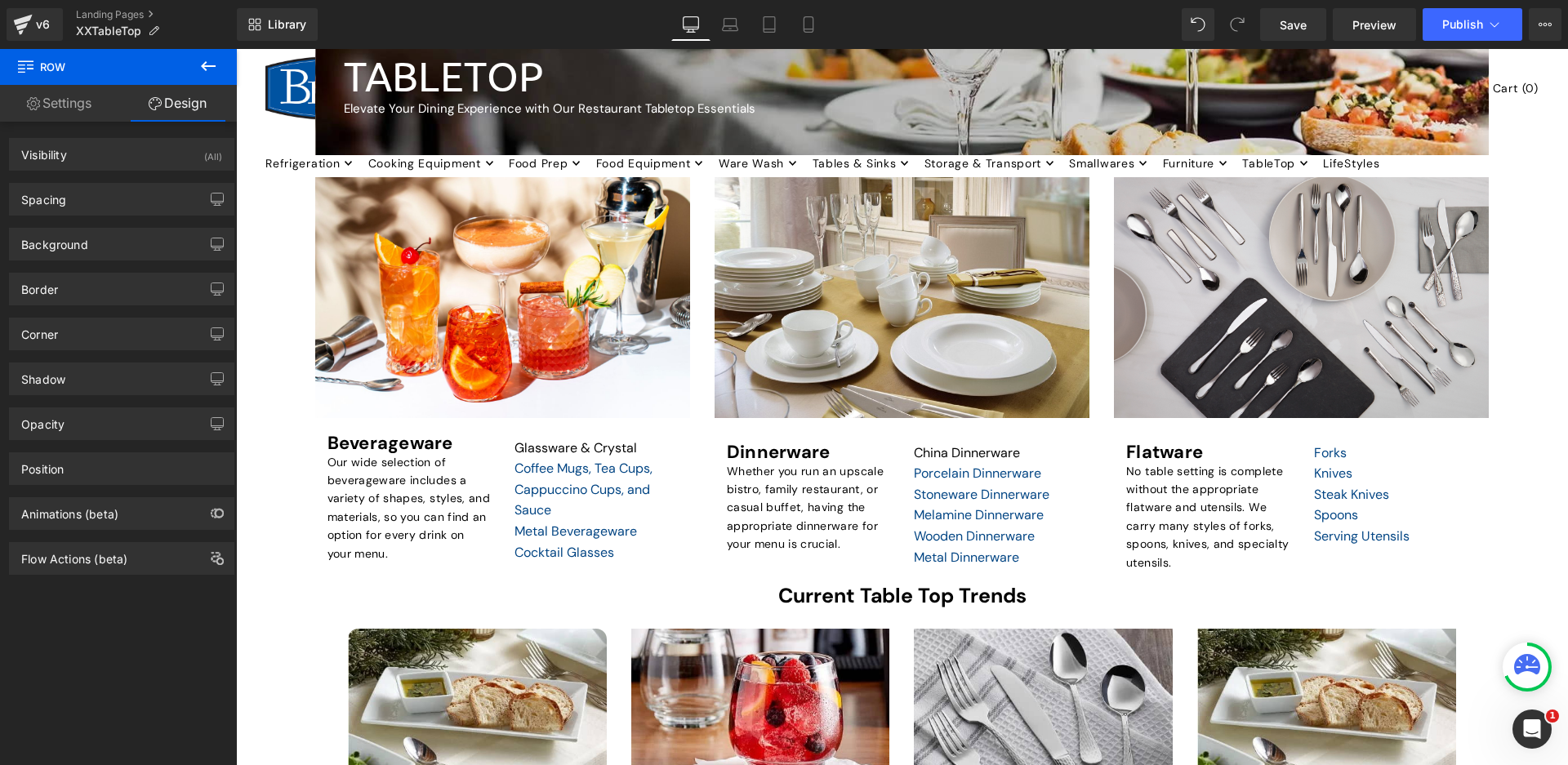
click at [55, 94] on link "Settings" at bounding box center [59, 103] width 118 height 37
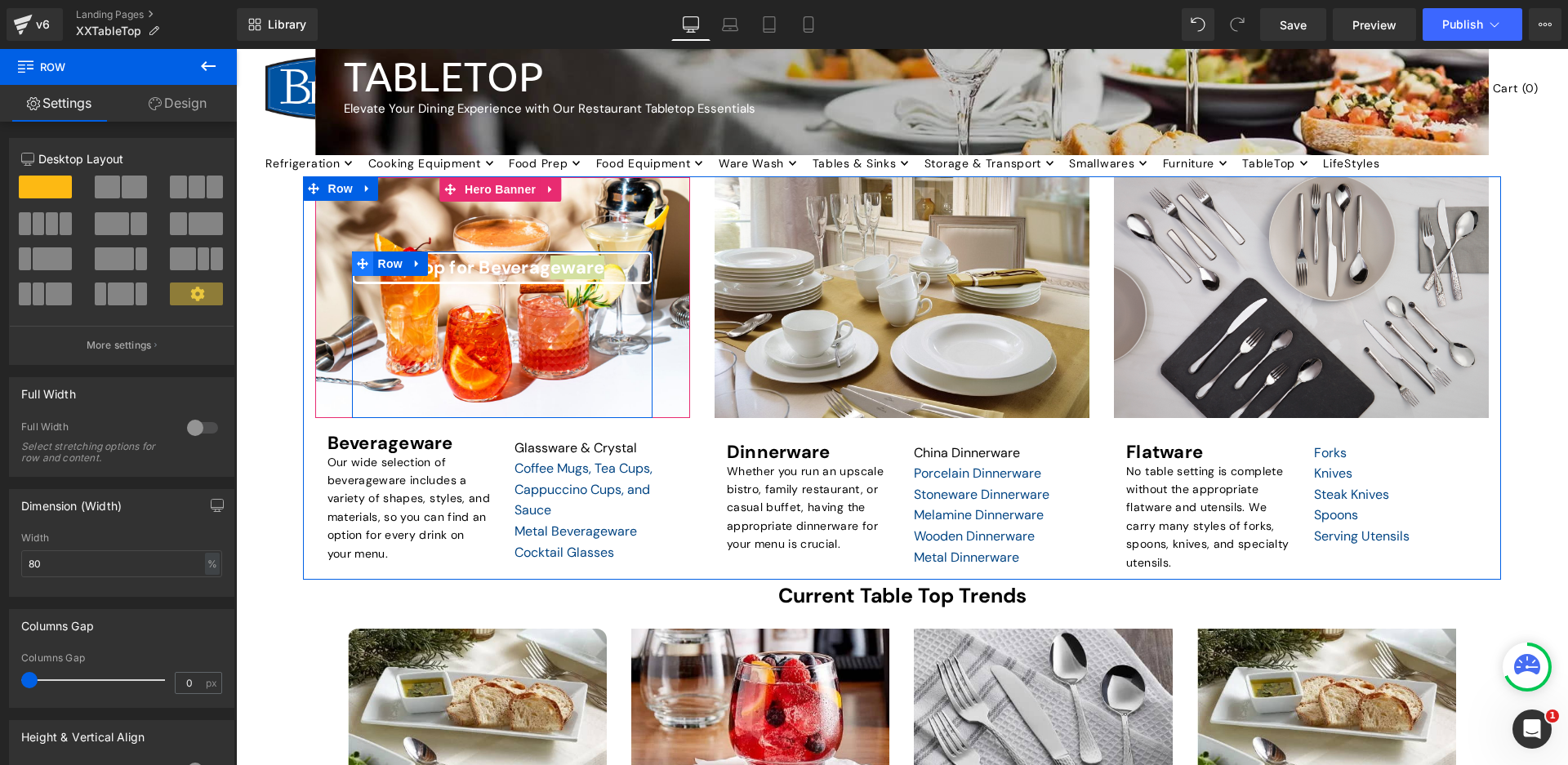
click at [364, 257] on icon at bounding box center [363, 263] width 12 height 12
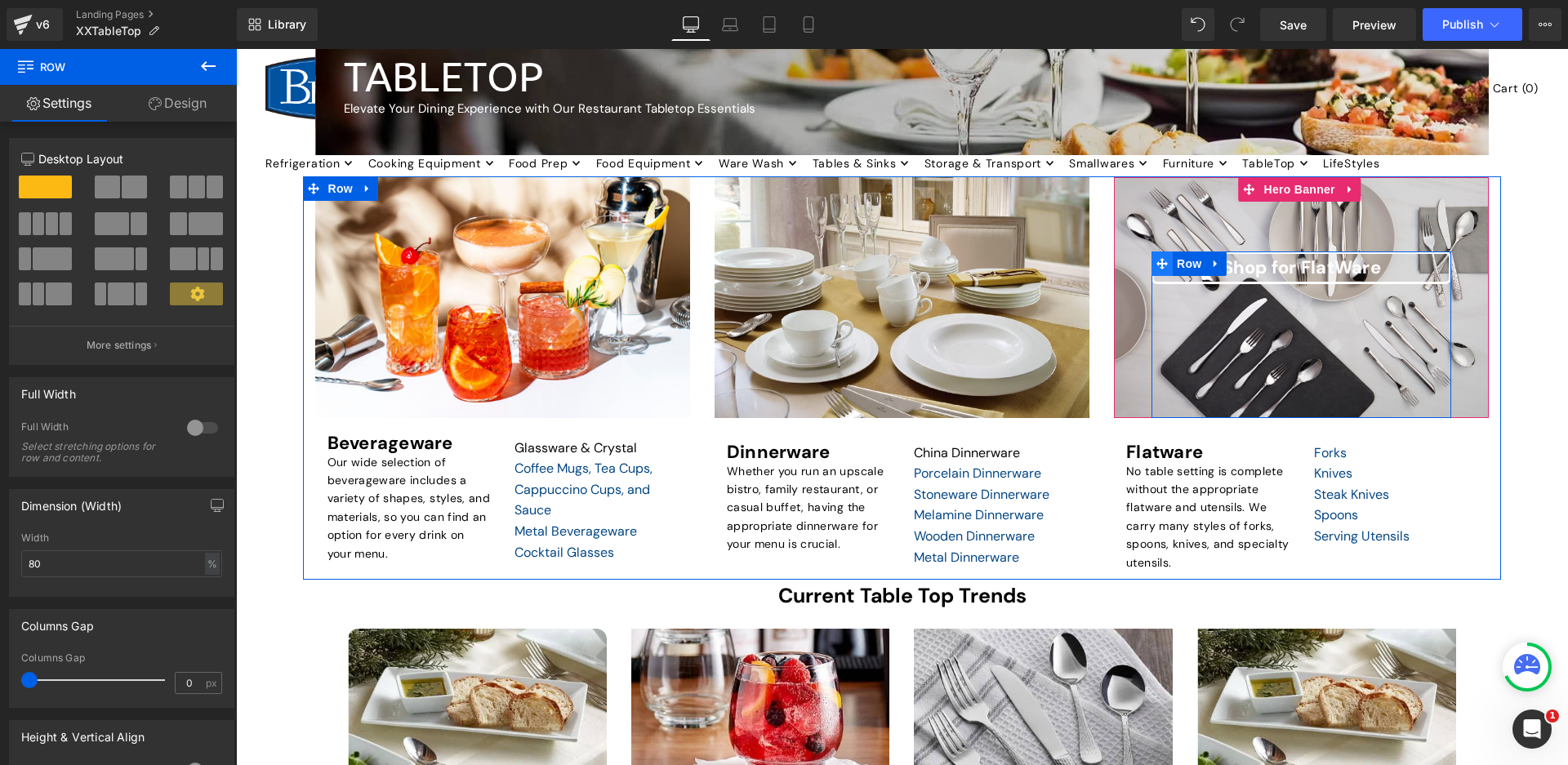
click at [1156, 260] on icon at bounding box center [1162, 264] width 12 height 12
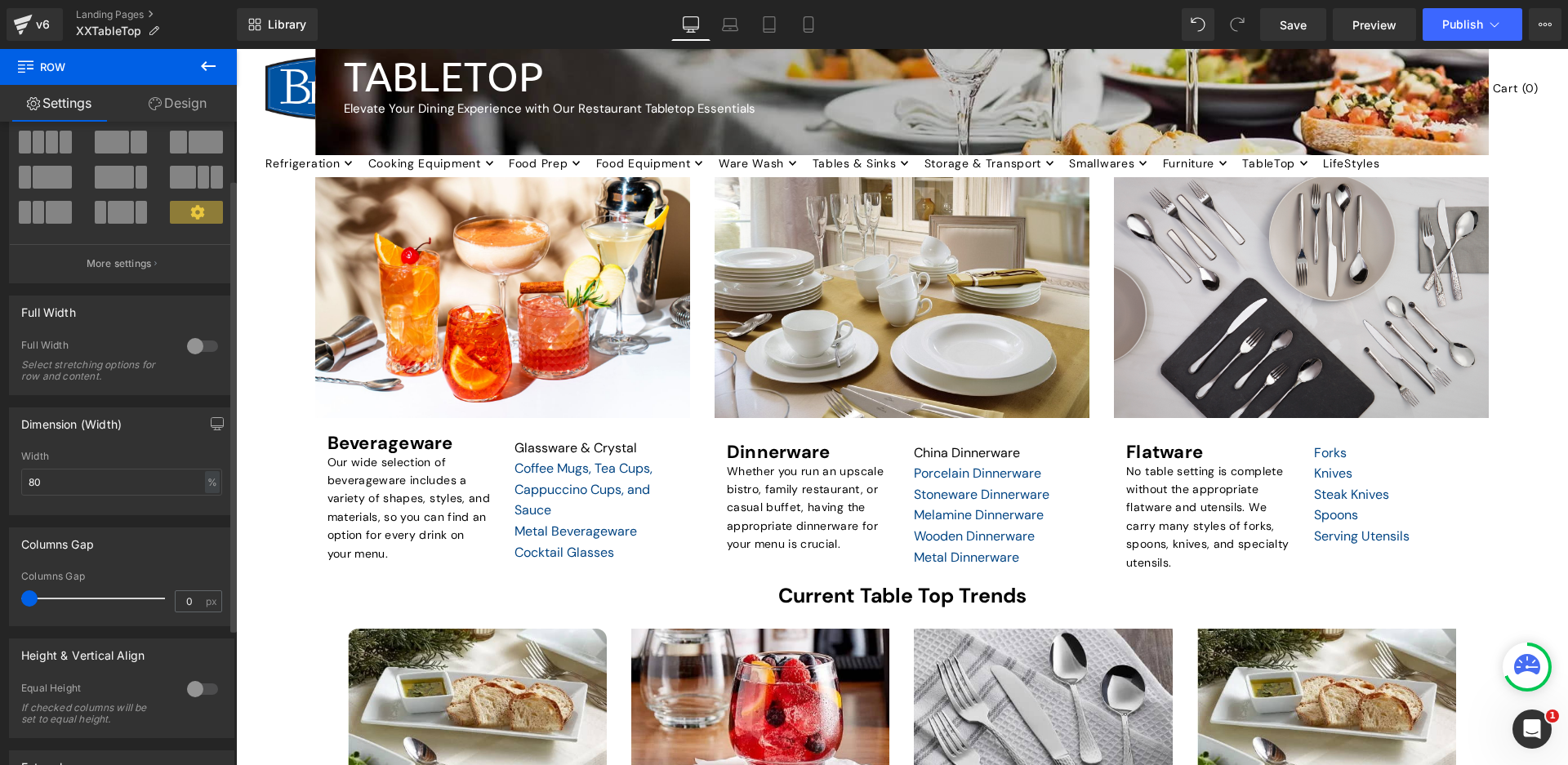
scroll to position [274, 0]
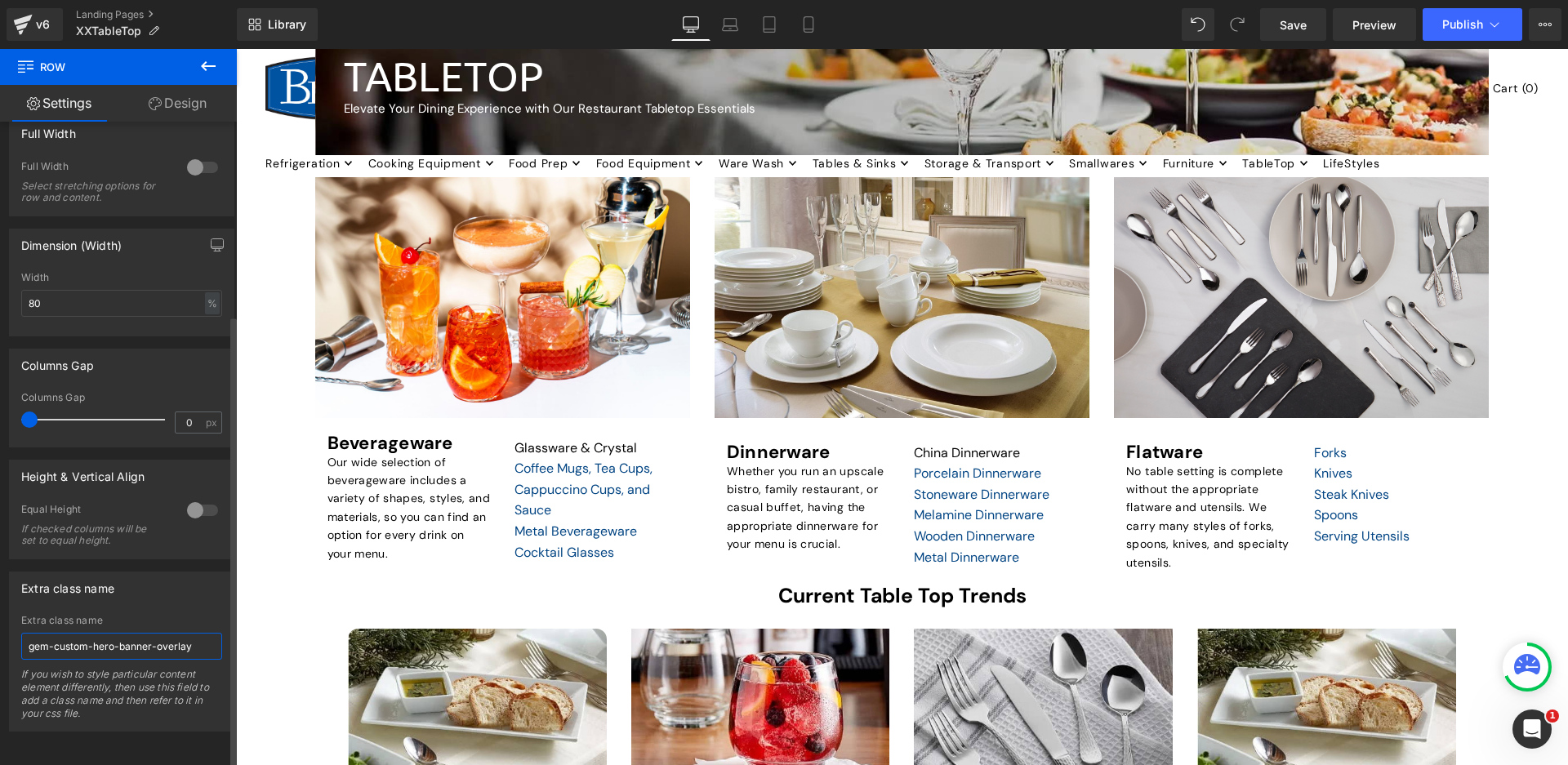
drag, startPoint x: 201, startPoint y: 628, endPoint x: 0, endPoint y: 618, distance: 201.2
click at [0, 618] on div "Extra class name gem-custom-hero-banner-overlay Extra class name gem-custom-her…" at bounding box center [122, 645] width 245 height 172
click at [1286, 29] on span "Save" at bounding box center [1293, 25] width 27 height 17
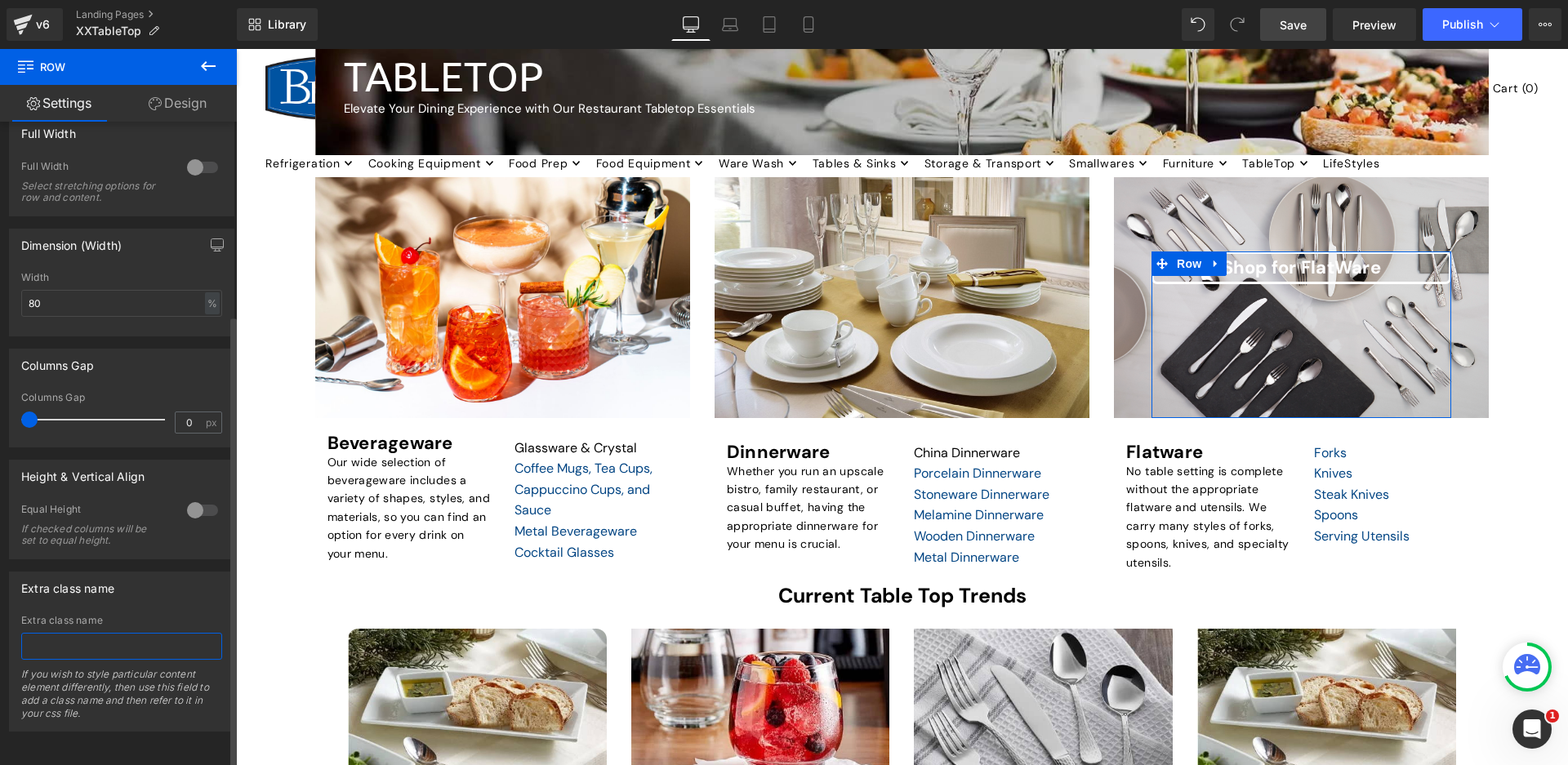
click at [126, 633] on input "text" at bounding box center [122, 646] width 201 height 27
paste input "gem-custom-hero-banner-overlay"
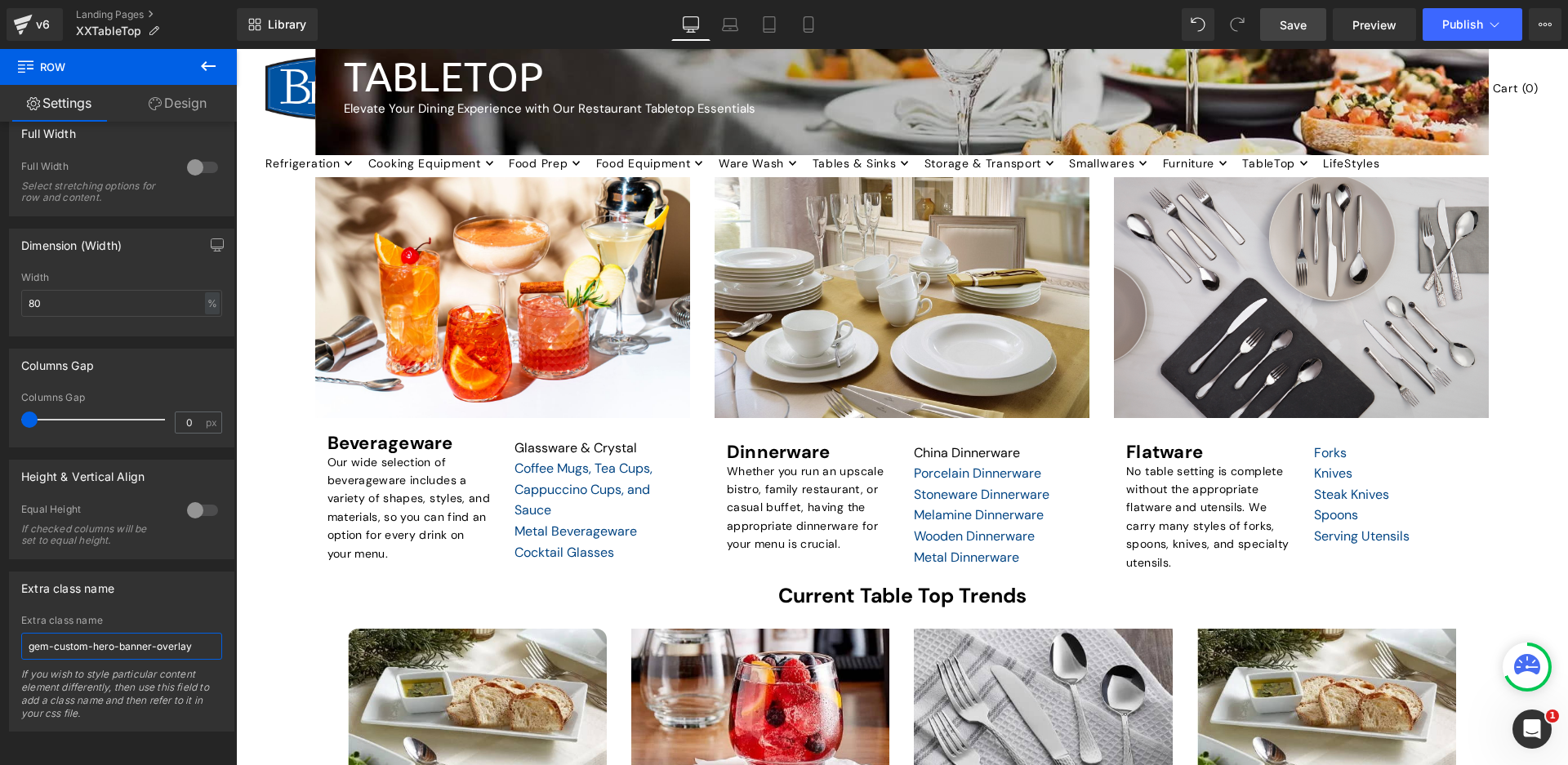
type input "gem-custom-hero-banner-overlay"
click at [1317, 26] on link "Save" at bounding box center [1293, 24] width 67 height 32
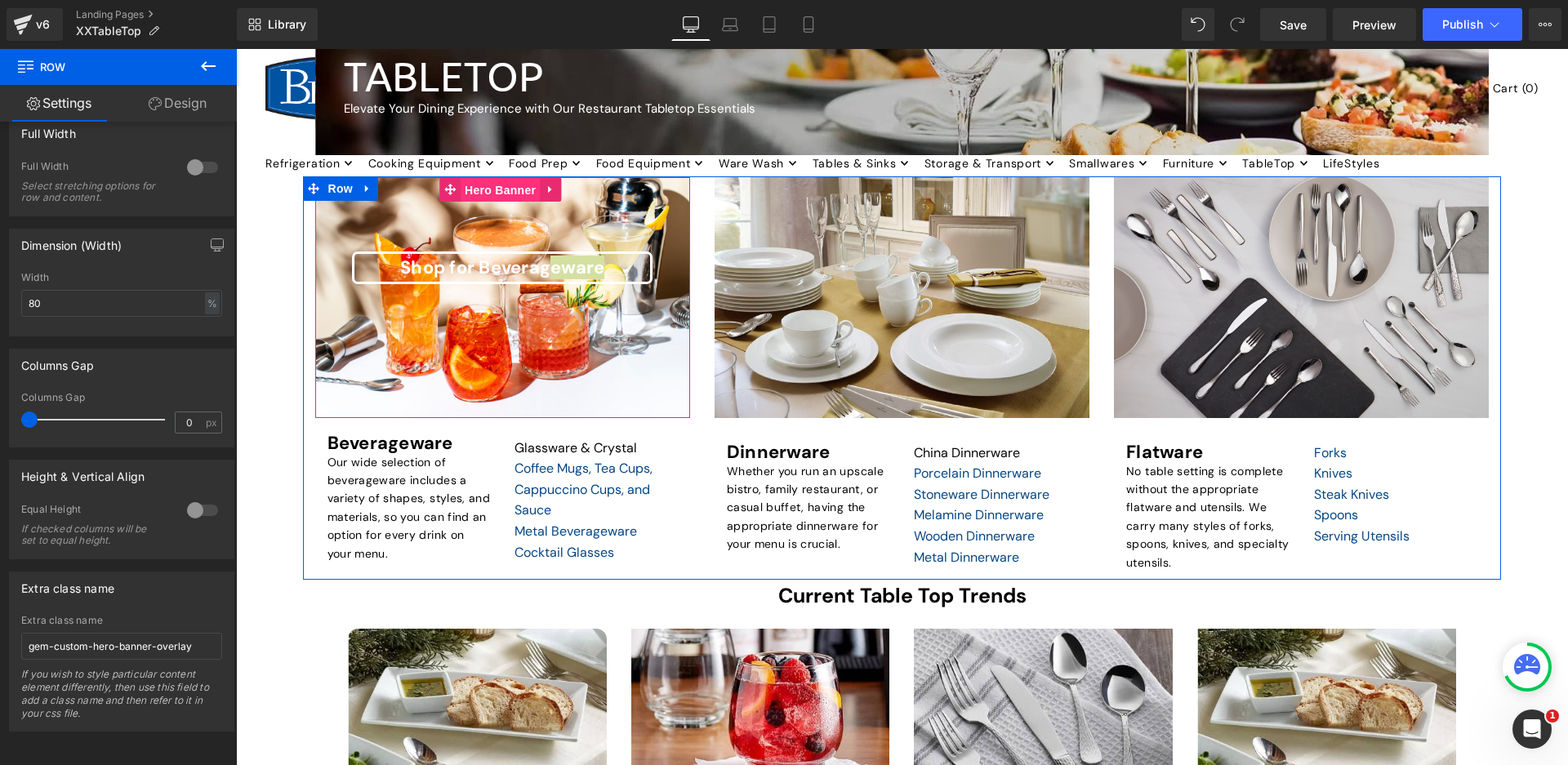
click at [468, 185] on span "Hero Banner" at bounding box center [500, 190] width 79 height 24
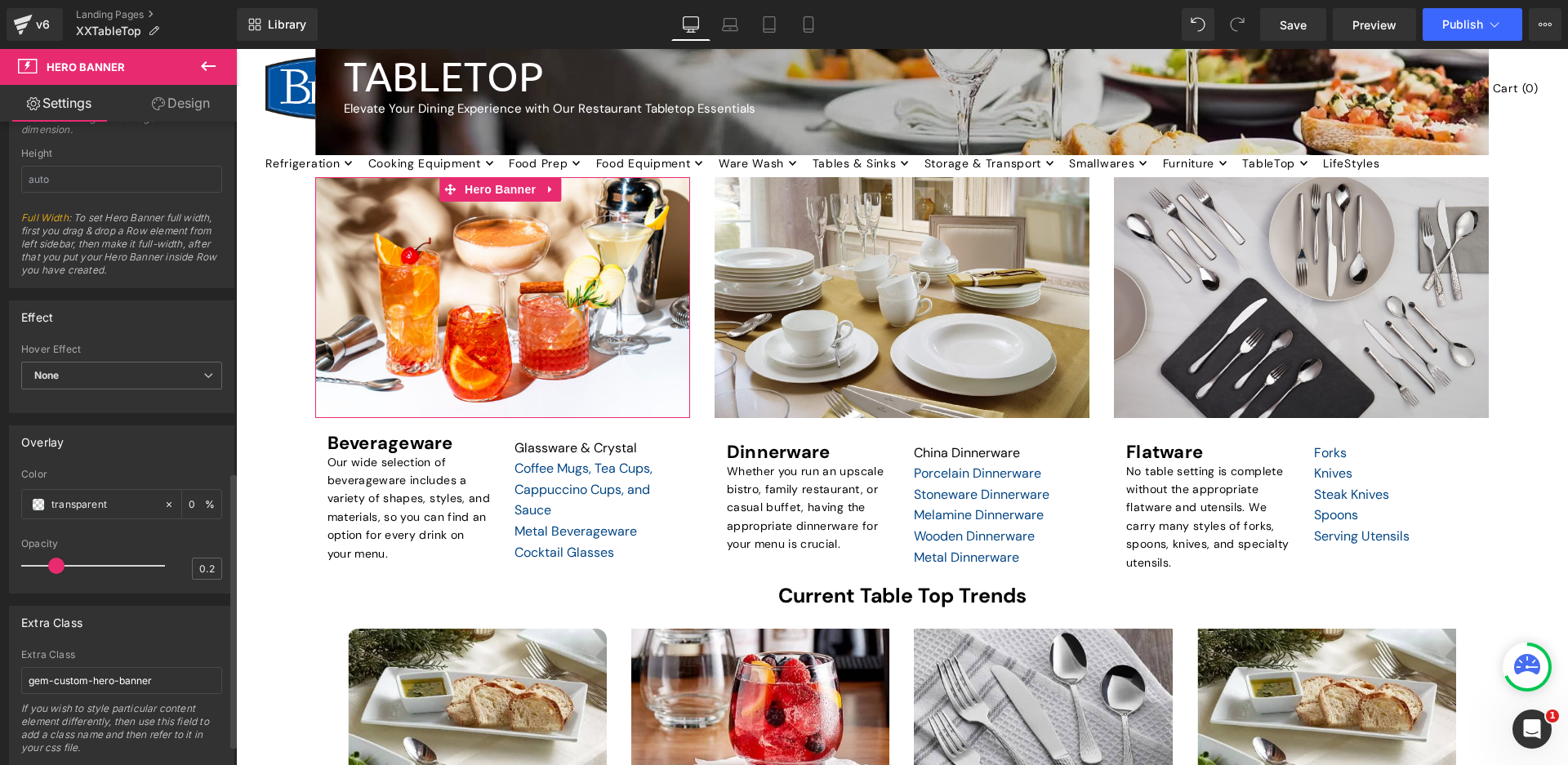
scroll to position [865, 0]
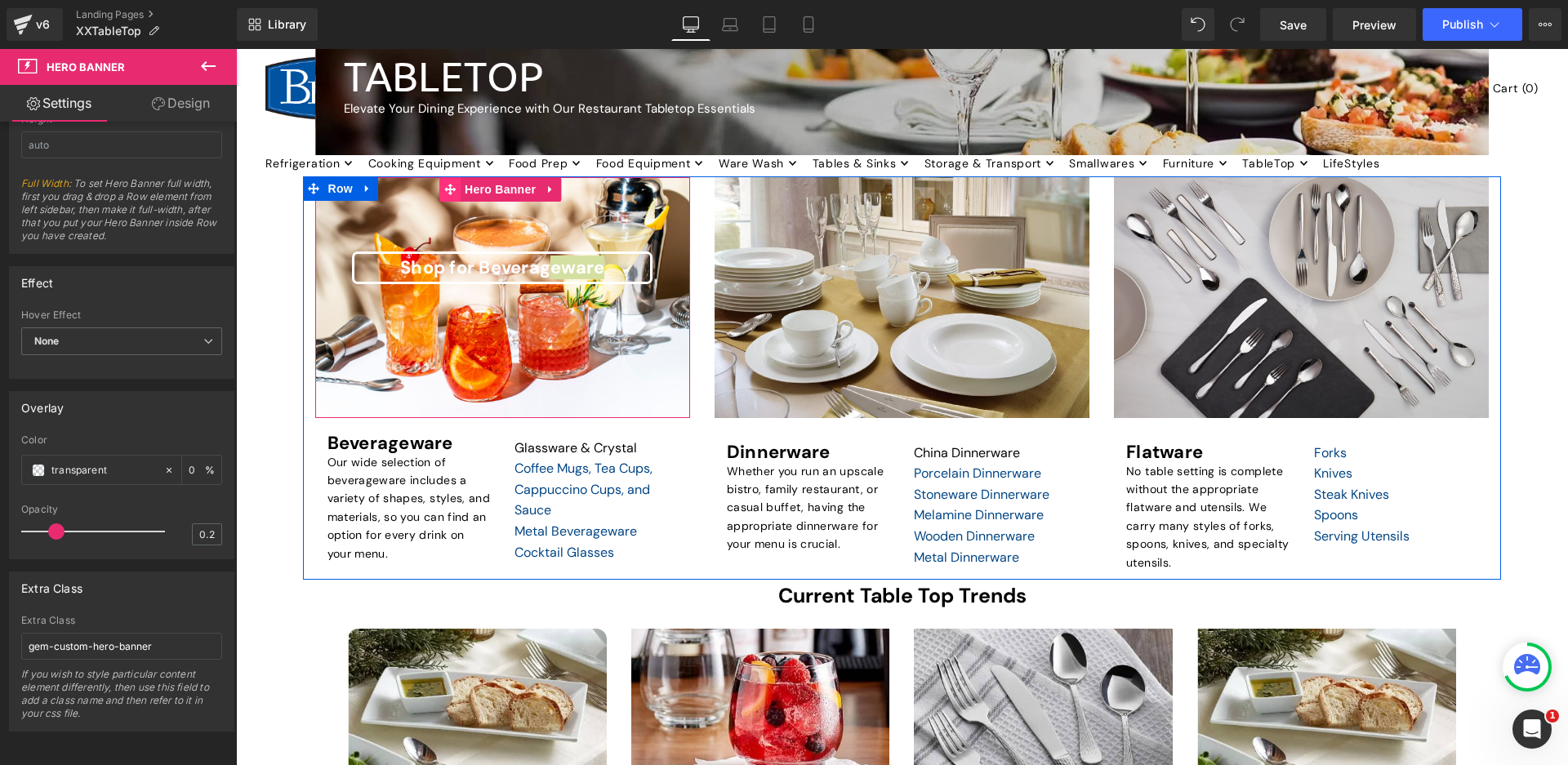
click at [452, 190] on icon at bounding box center [450, 190] width 12 height 12
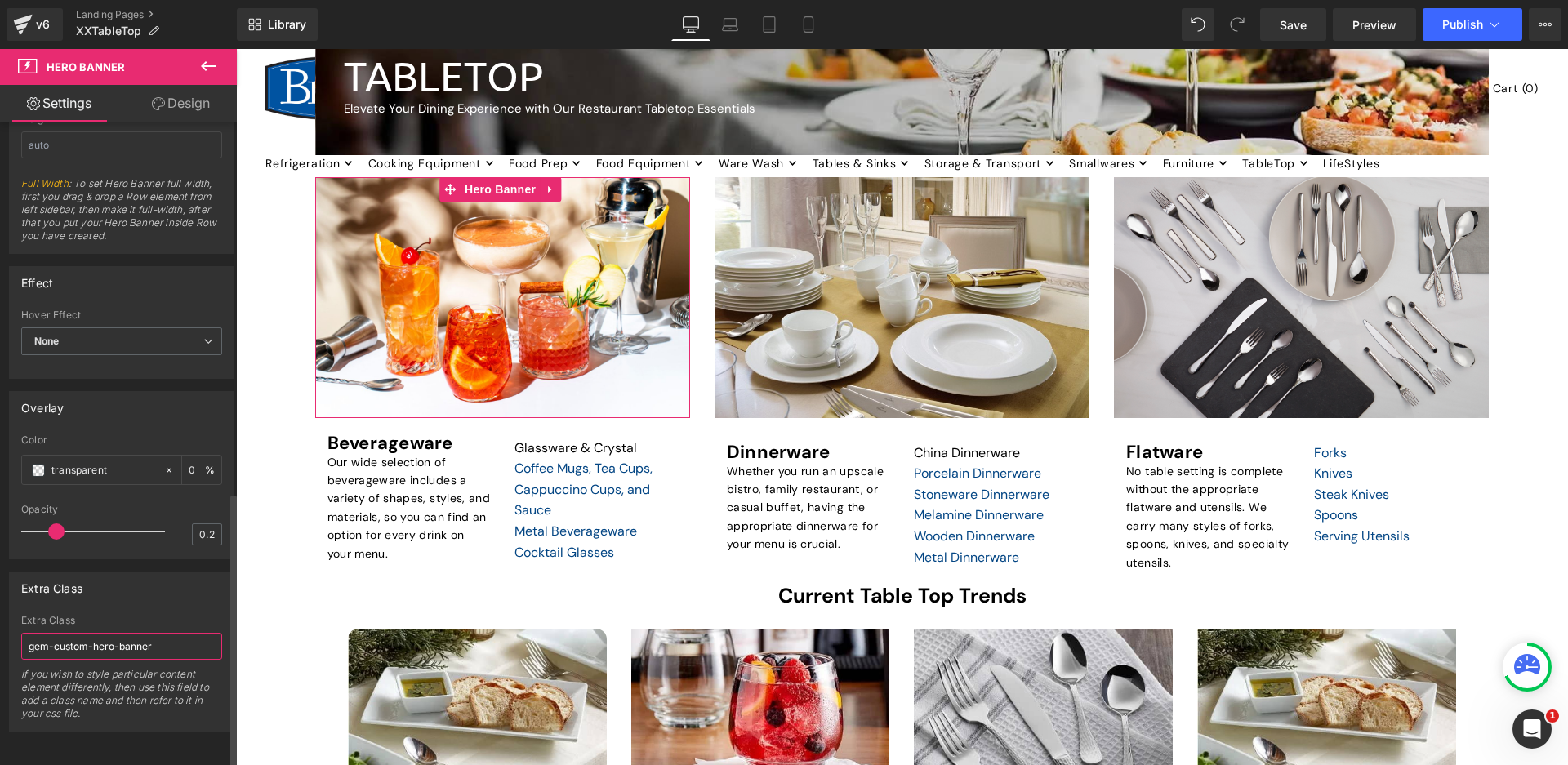
drag, startPoint x: 180, startPoint y: 629, endPoint x: 10, endPoint y: 632, distance: 170.0
click at [10, 630] on div "gem-custom-hero-banner Extra Class gem-custom-hero-banner If you wish to style …" at bounding box center [121, 672] width 224 height 116
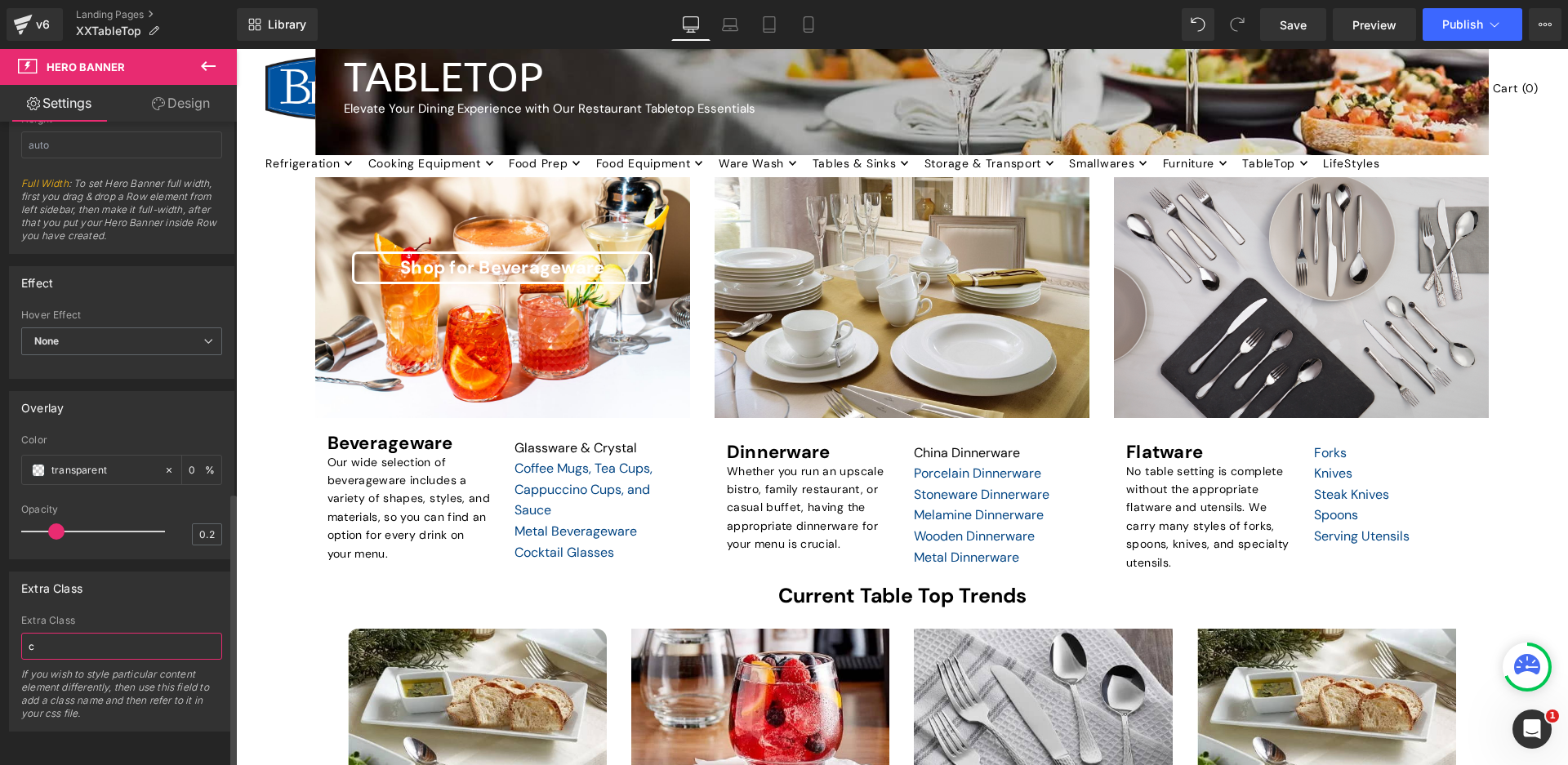
type input "gem-custom-hero-banner"
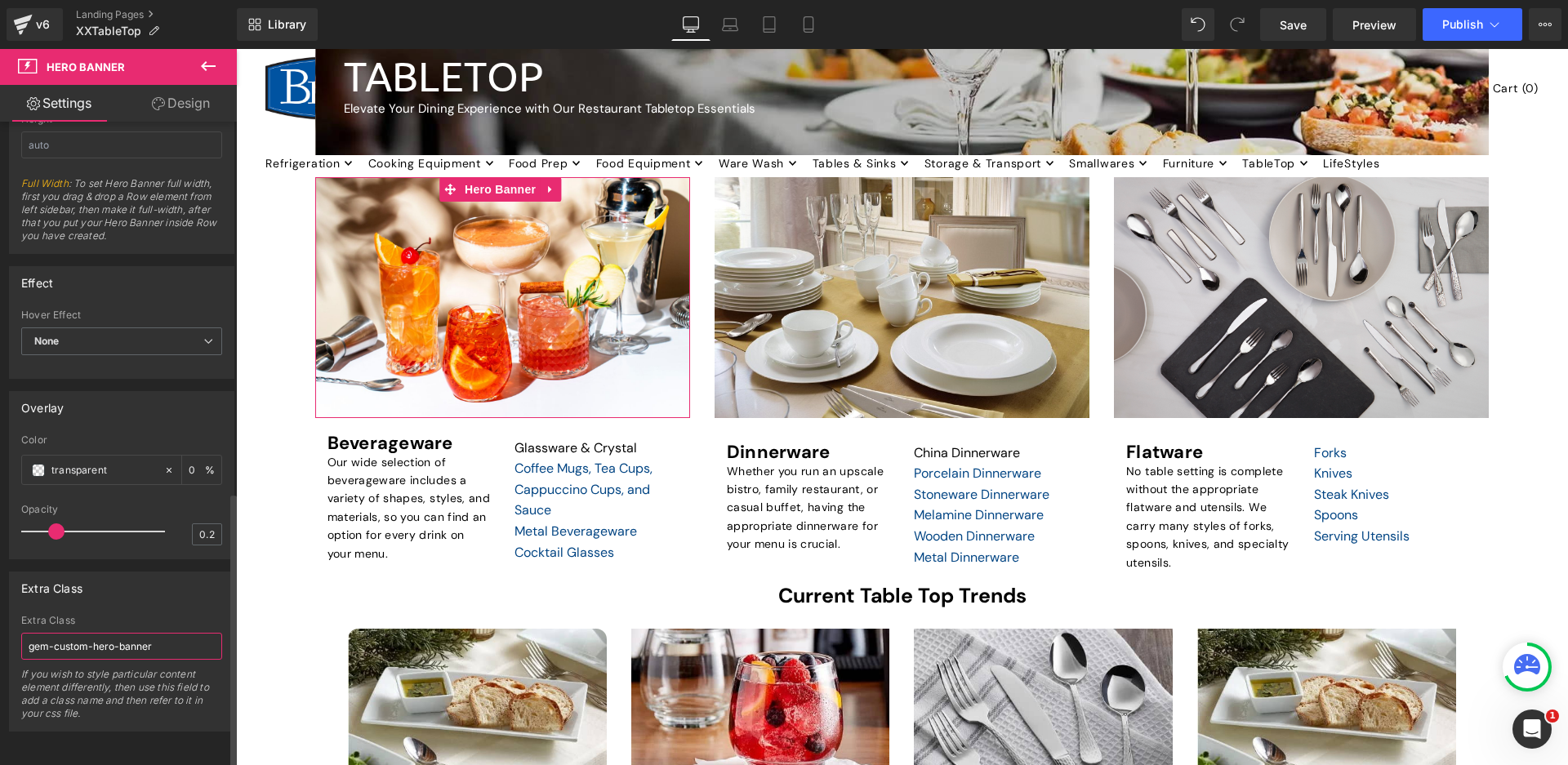
click at [157, 633] on input "gem-custom-hero-banner" at bounding box center [122, 646] width 201 height 27
click at [53, 633] on input "gem-custom-hero-banner" at bounding box center [122, 646] width 201 height 27
click at [25, 633] on input "gem-custom-hero-banner" at bounding box center [122, 646] width 201 height 27
click at [150, 598] on div "Extra Class gem-custom-hero-banner Extra Class gem-custom-hero-banner If you wi…" at bounding box center [121, 651] width 225 height 160
drag, startPoint x: 156, startPoint y: 630, endPoint x: 27, endPoint y: 634, distance: 129.1
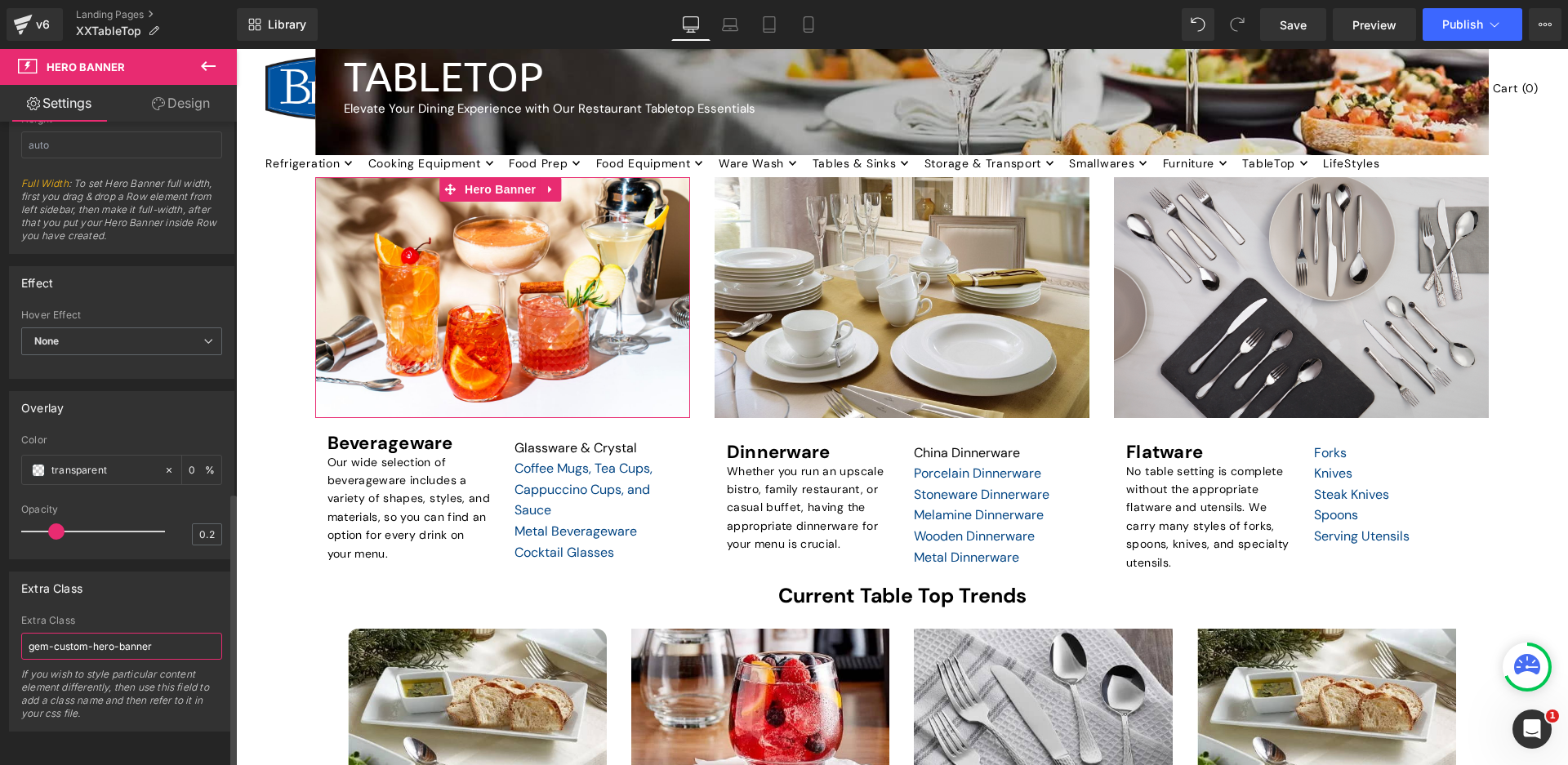
click at [27, 634] on input "gem-custom-hero-banner" at bounding box center [122, 646] width 201 height 27
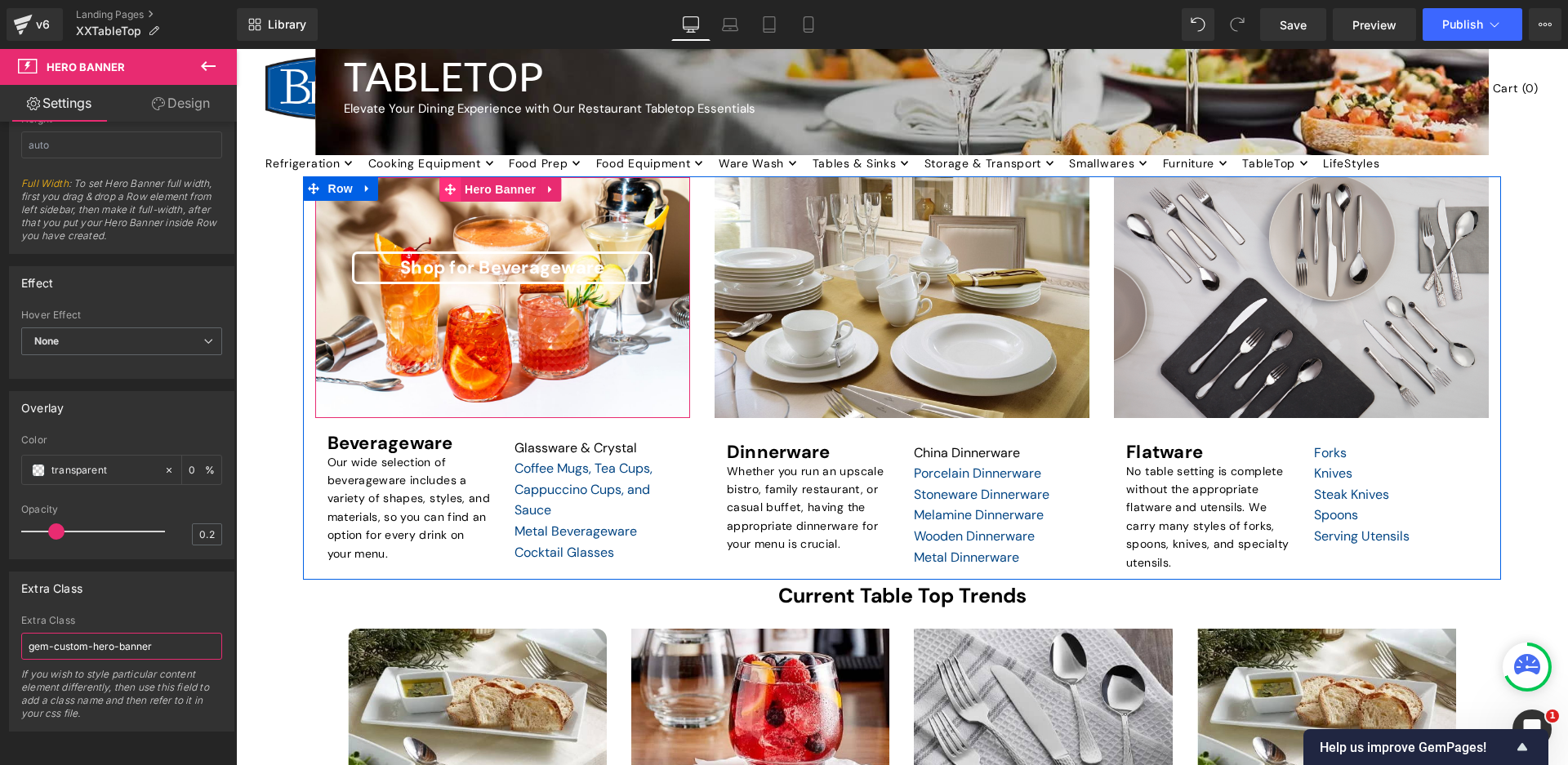
click at [458, 186] on span at bounding box center [450, 189] width 22 height 24
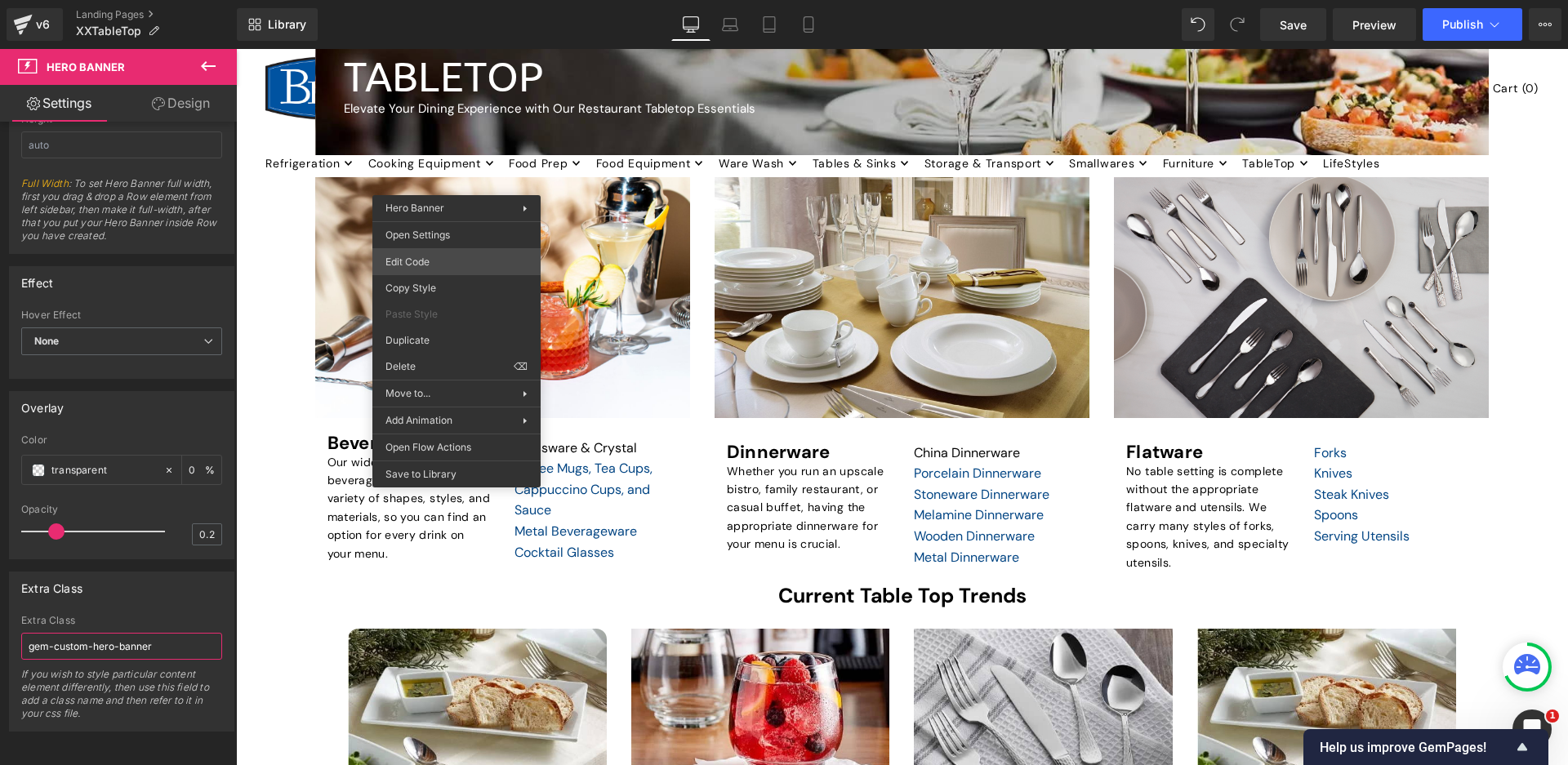
click at [493, 0] on div "Hero Banner You are previewing how the will restyle your page. You can not edit…" at bounding box center [784, 0] width 1568 height 0
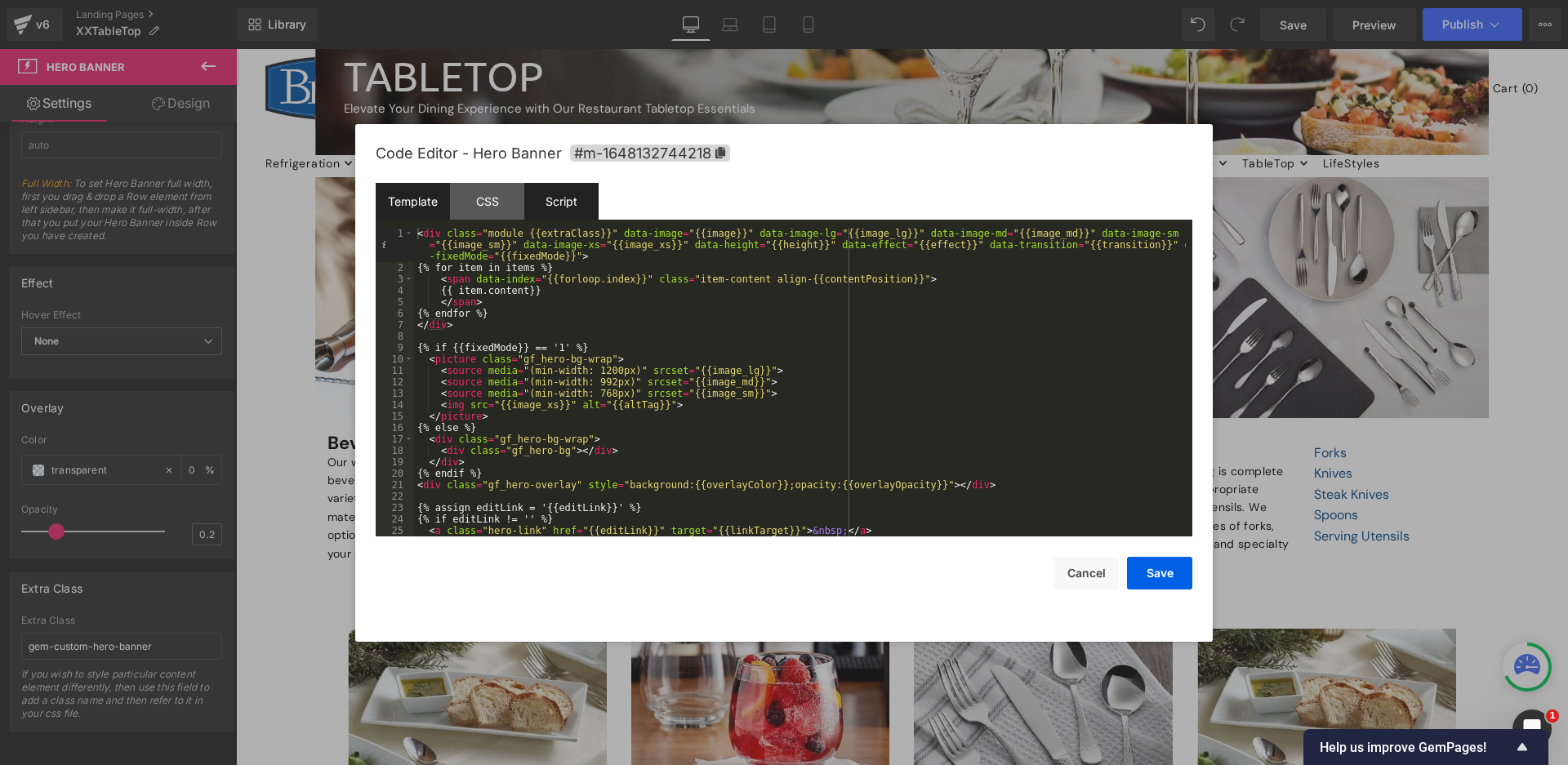
click at [563, 211] on div "Script" at bounding box center [561, 201] width 74 height 37
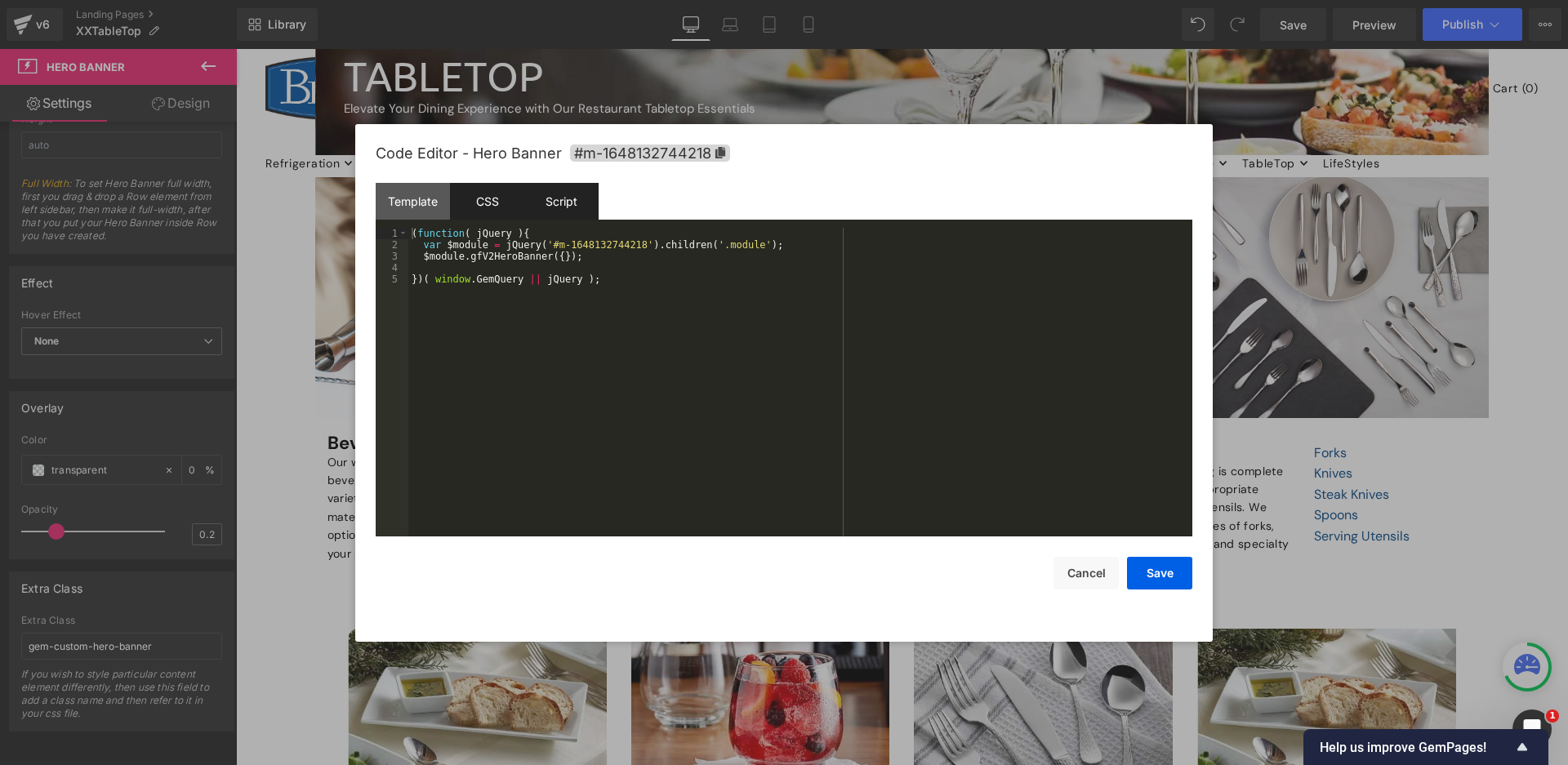
click at [494, 201] on div "CSS" at bounding box center [487, 201] width 74 height 37
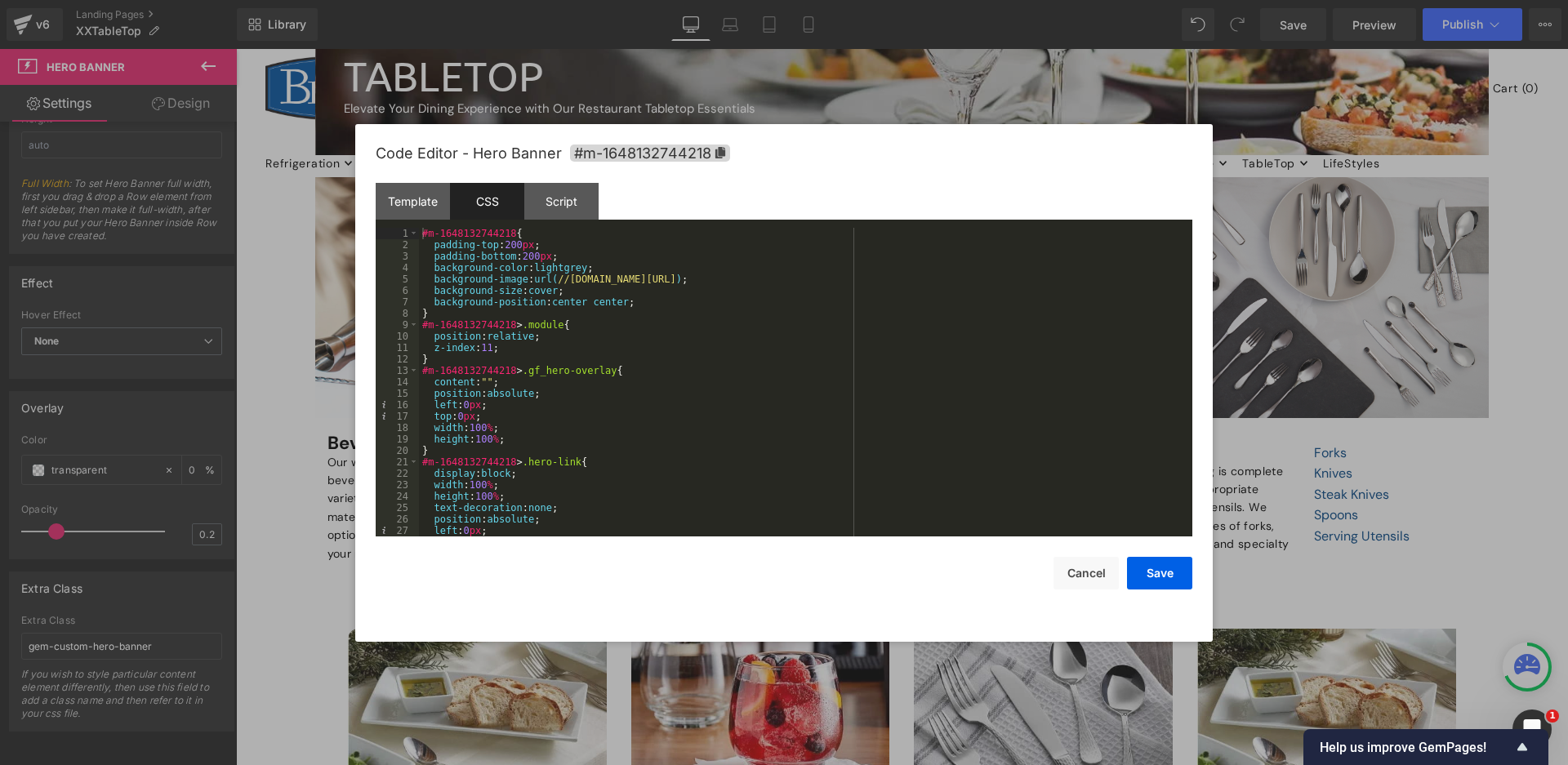
scroll to position [101, 0]
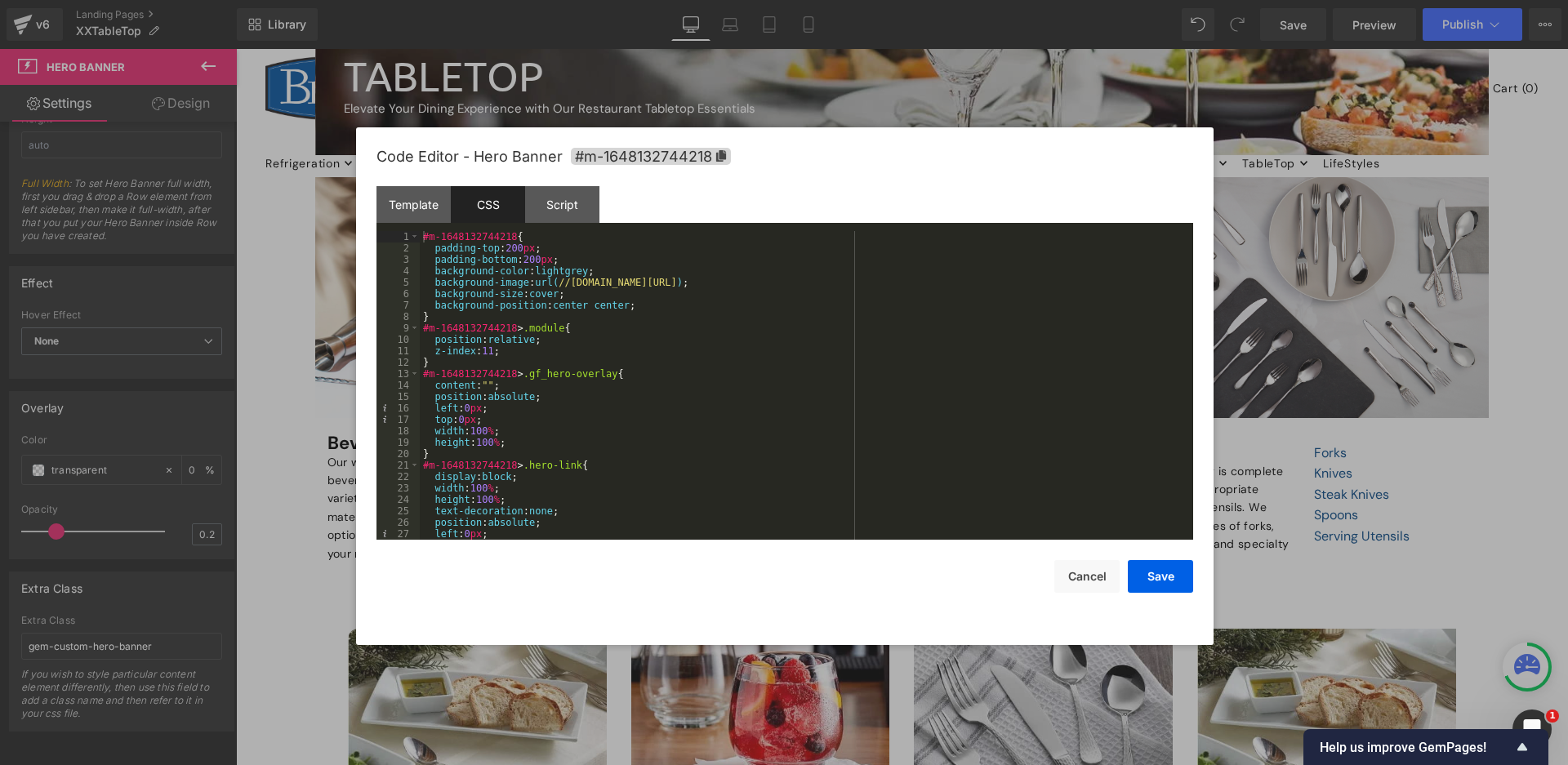
click at [388, 185] on div "Code Editor - Hero Banner #m-1648132744218" at bounding box center [785, 156] width 817 height 59
click at [404, 198] on div "Template" at bounding box center [413, 205] width 74 height 37
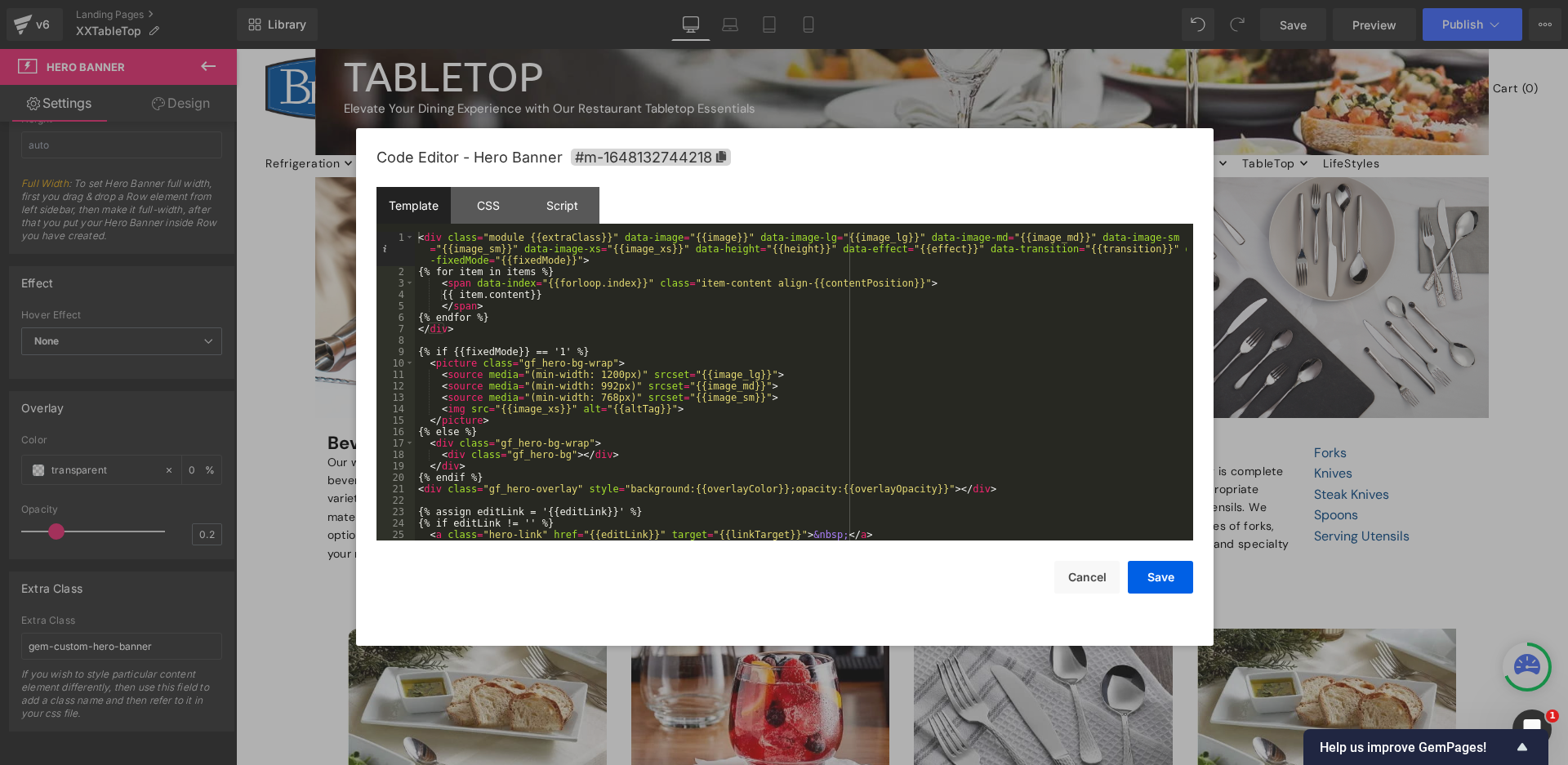
click at [583, 324] on div "< div class = "module {{extraClass}}" data-image = "{{image}}" data-image-lg = …" at bounding box center [801, 409] width 772 height 354
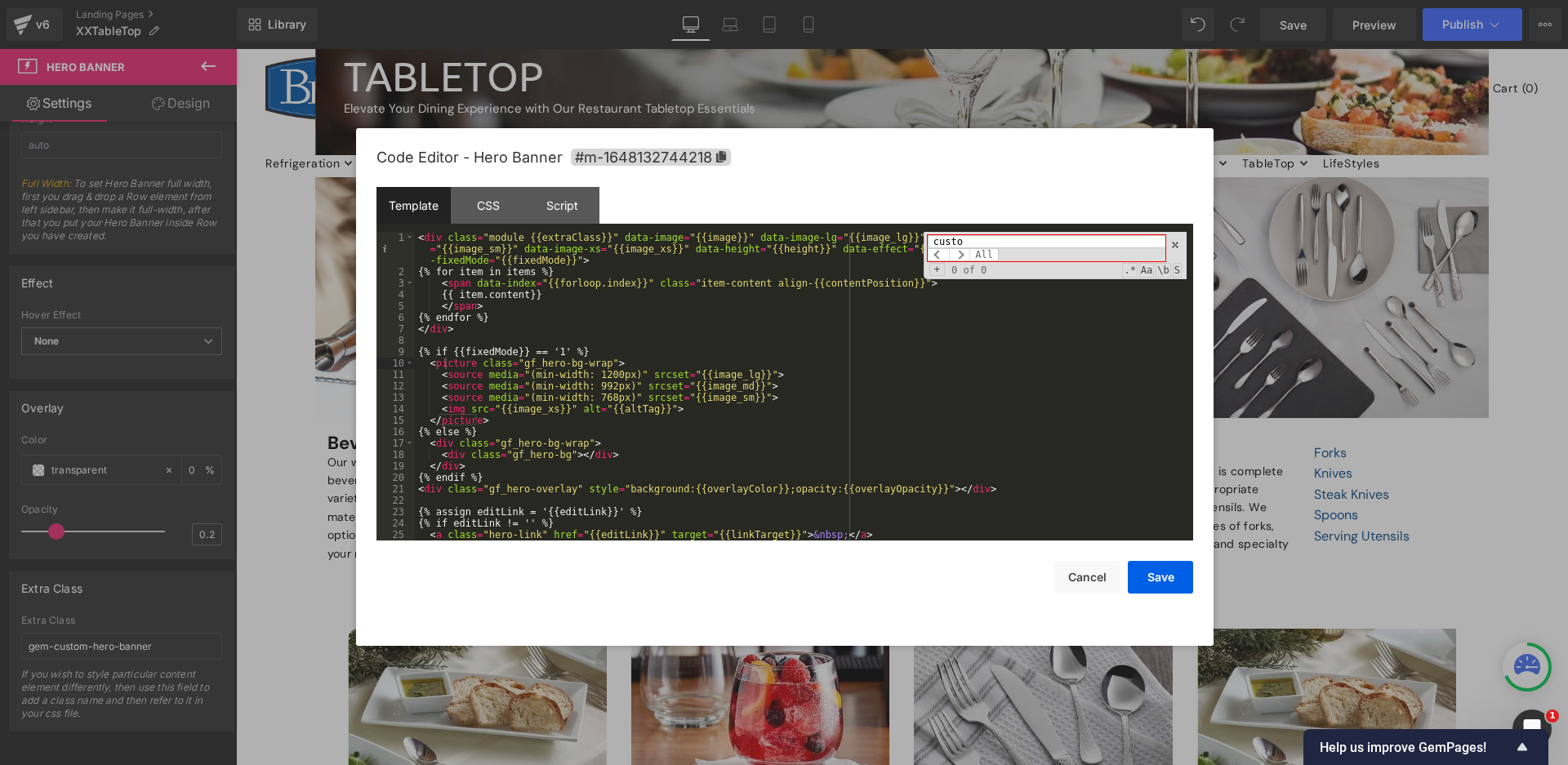
type input "custom"
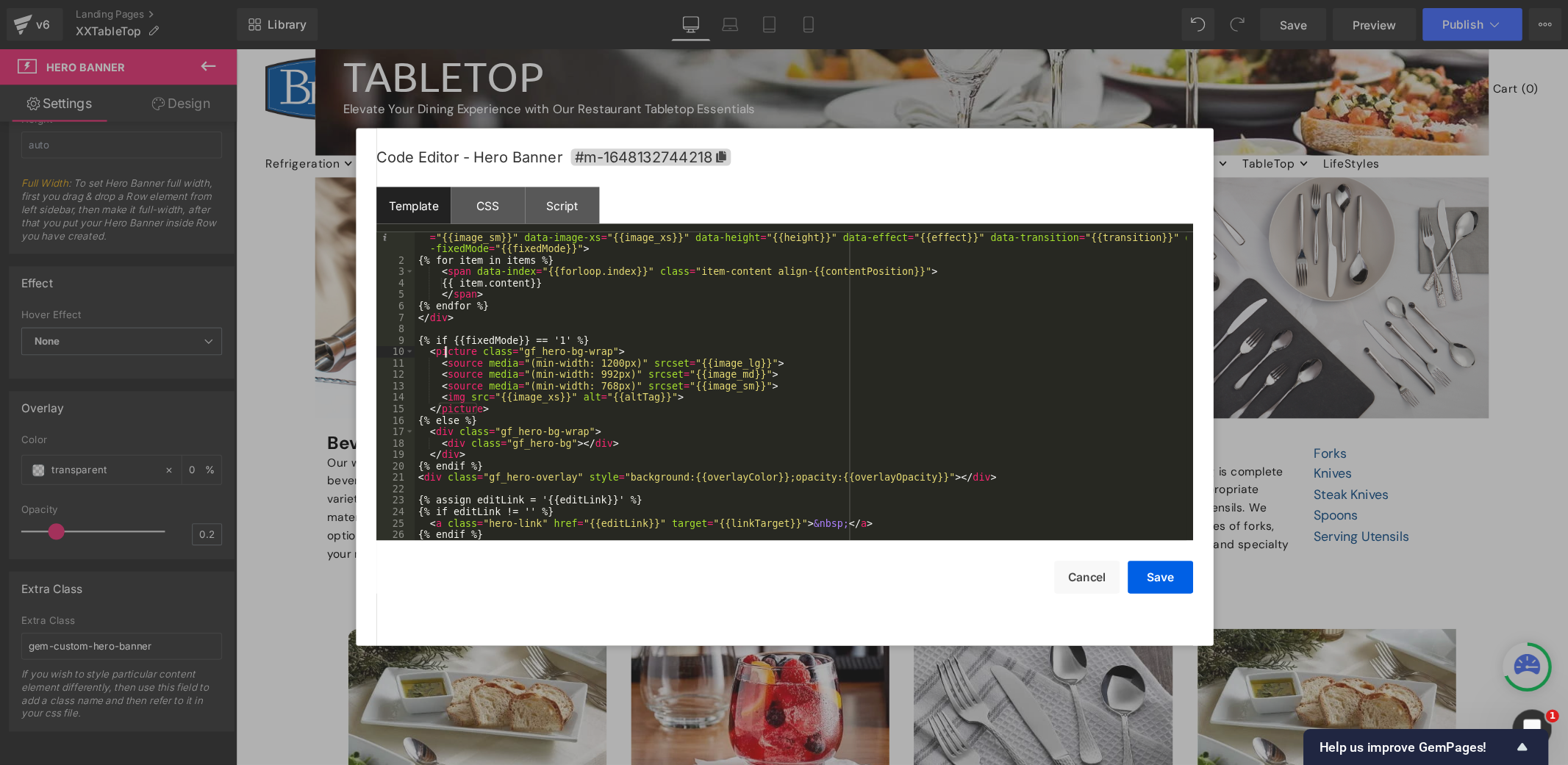
scroll to position [0, 0]
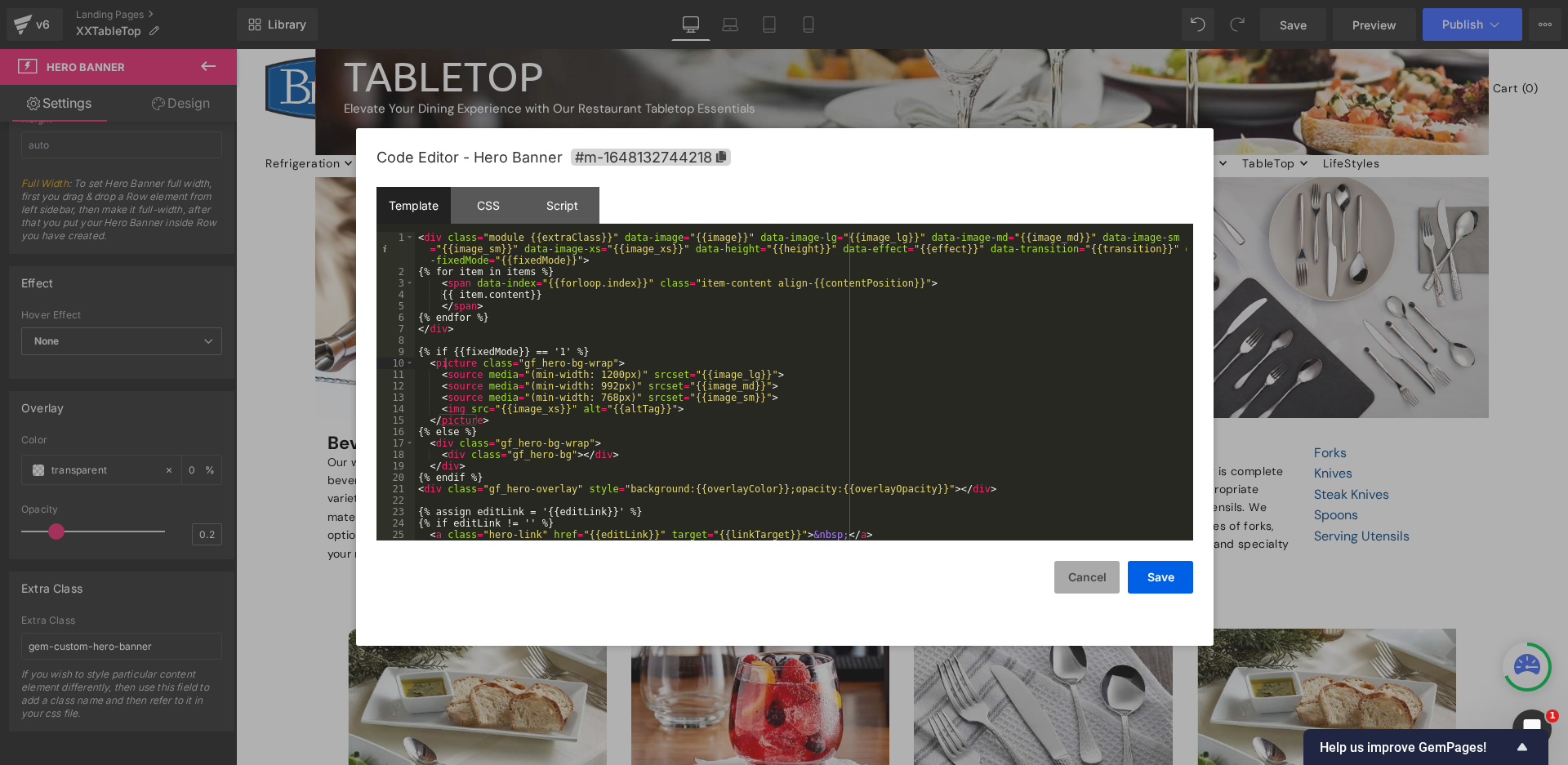
click at [1088, 573] on button "Cancel" at bounding box center [1087, 576] width 66 height 32
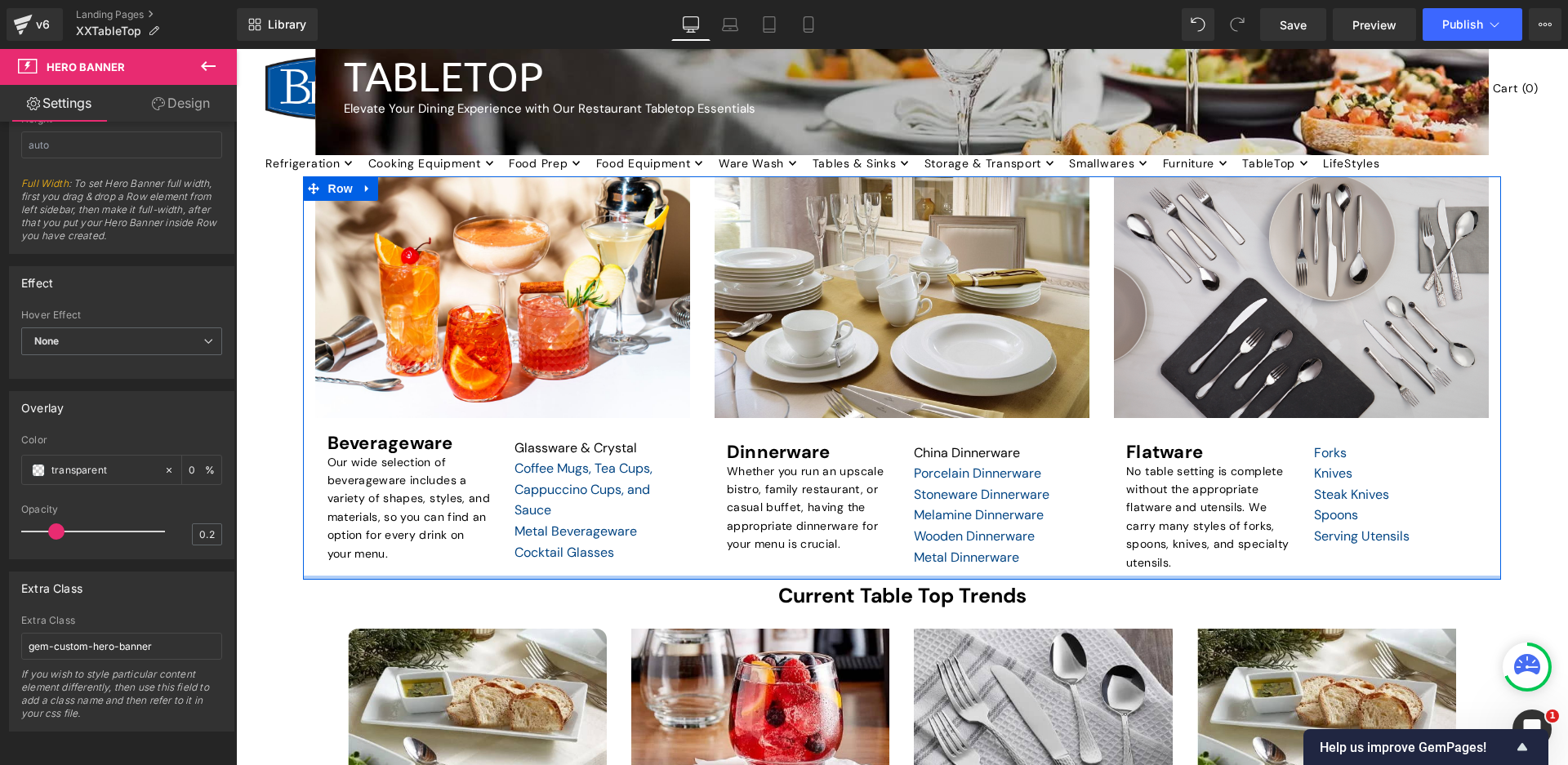
click at [1407, 577] on div "Shop for Beverageware Heading Row 164px Hero Banner 91px Beverageware Heading O…" at bounding box center [902, 378] width 1199 height 404
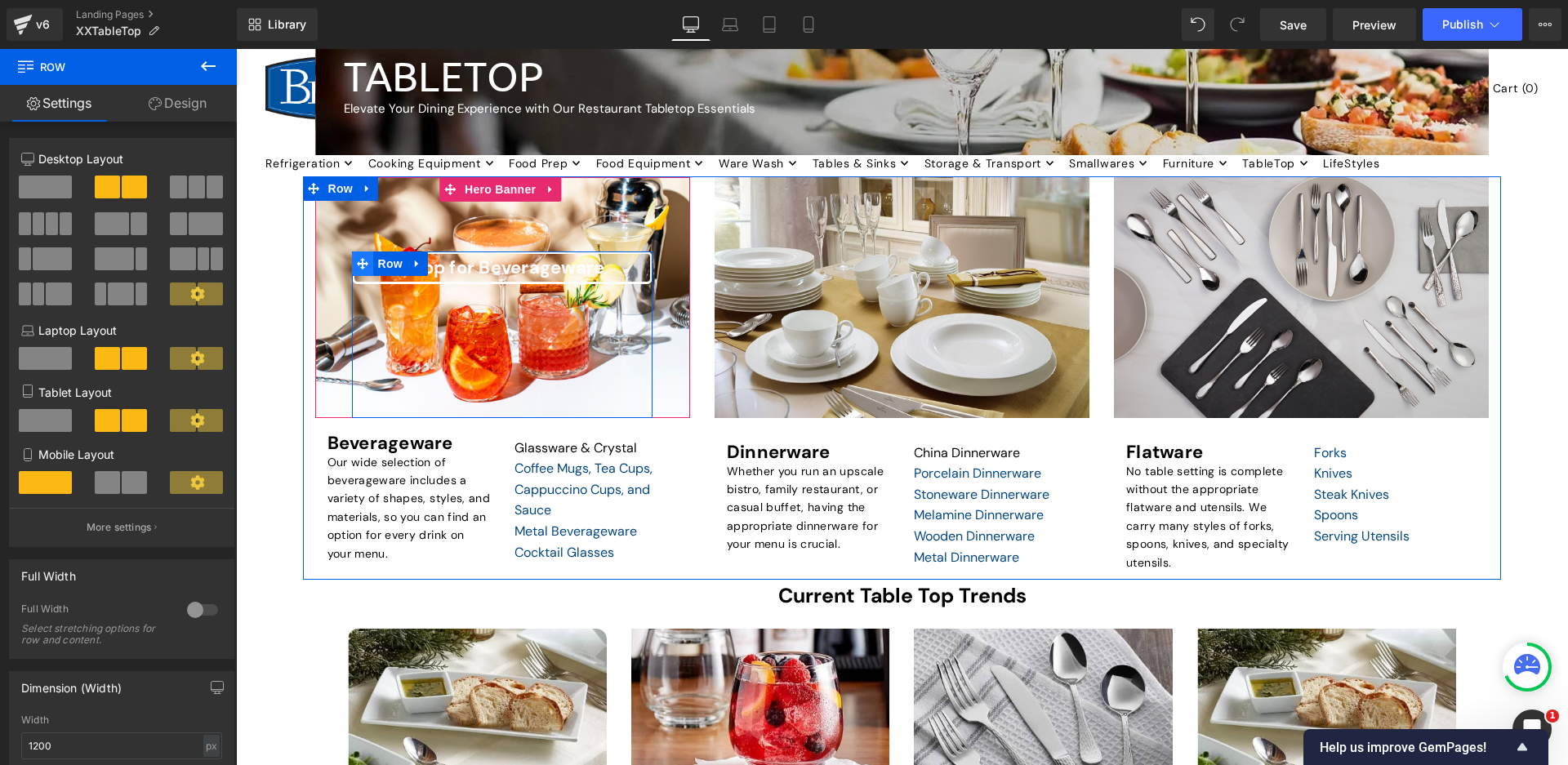
click at [361, 261] on icon at bounding box center [363, 264] width 12 height 12
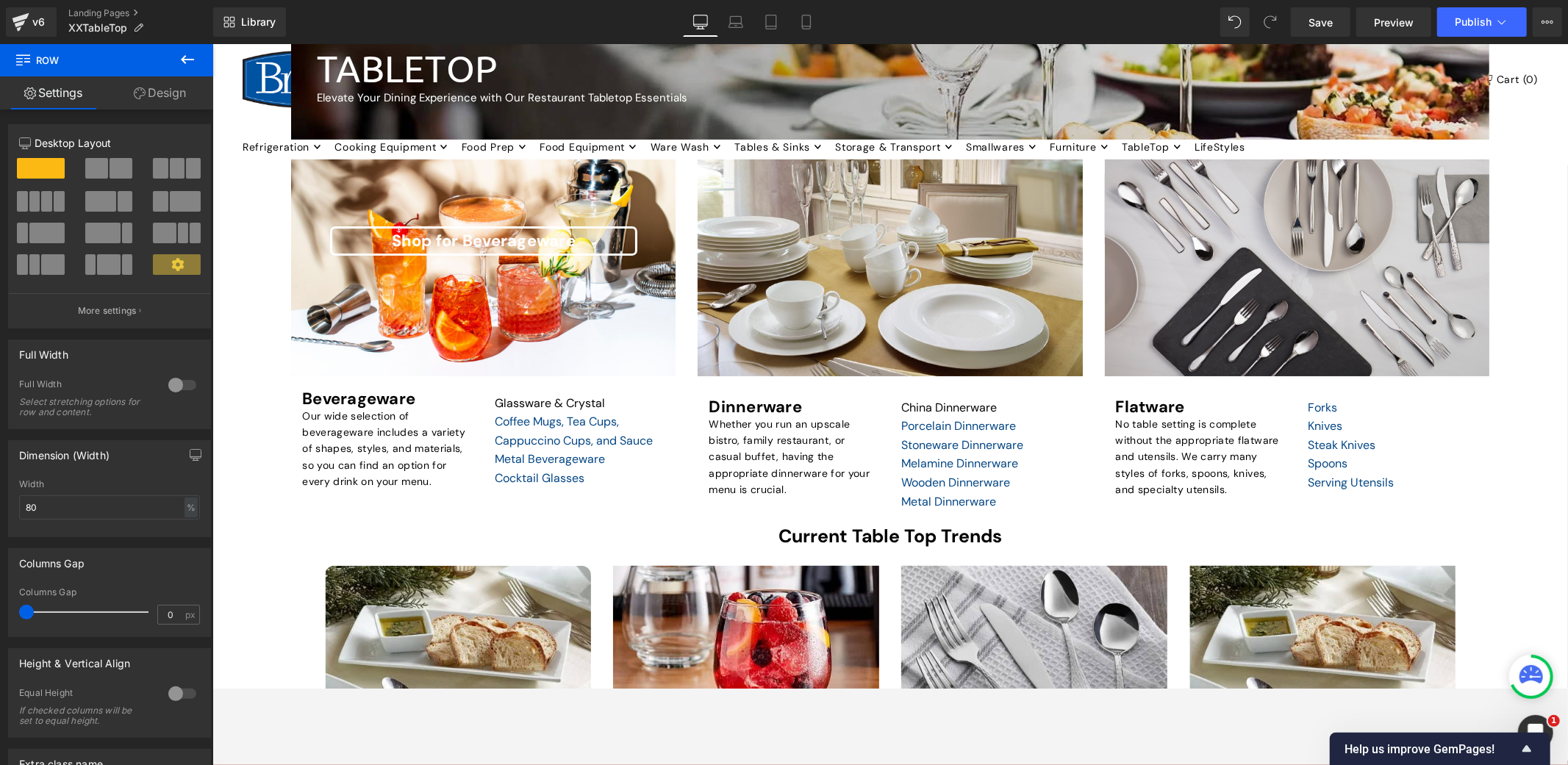
scroll to position [91, 0]
click at [177, 91] on link "Design" at bounding box center [159, 93] width 106 height 33
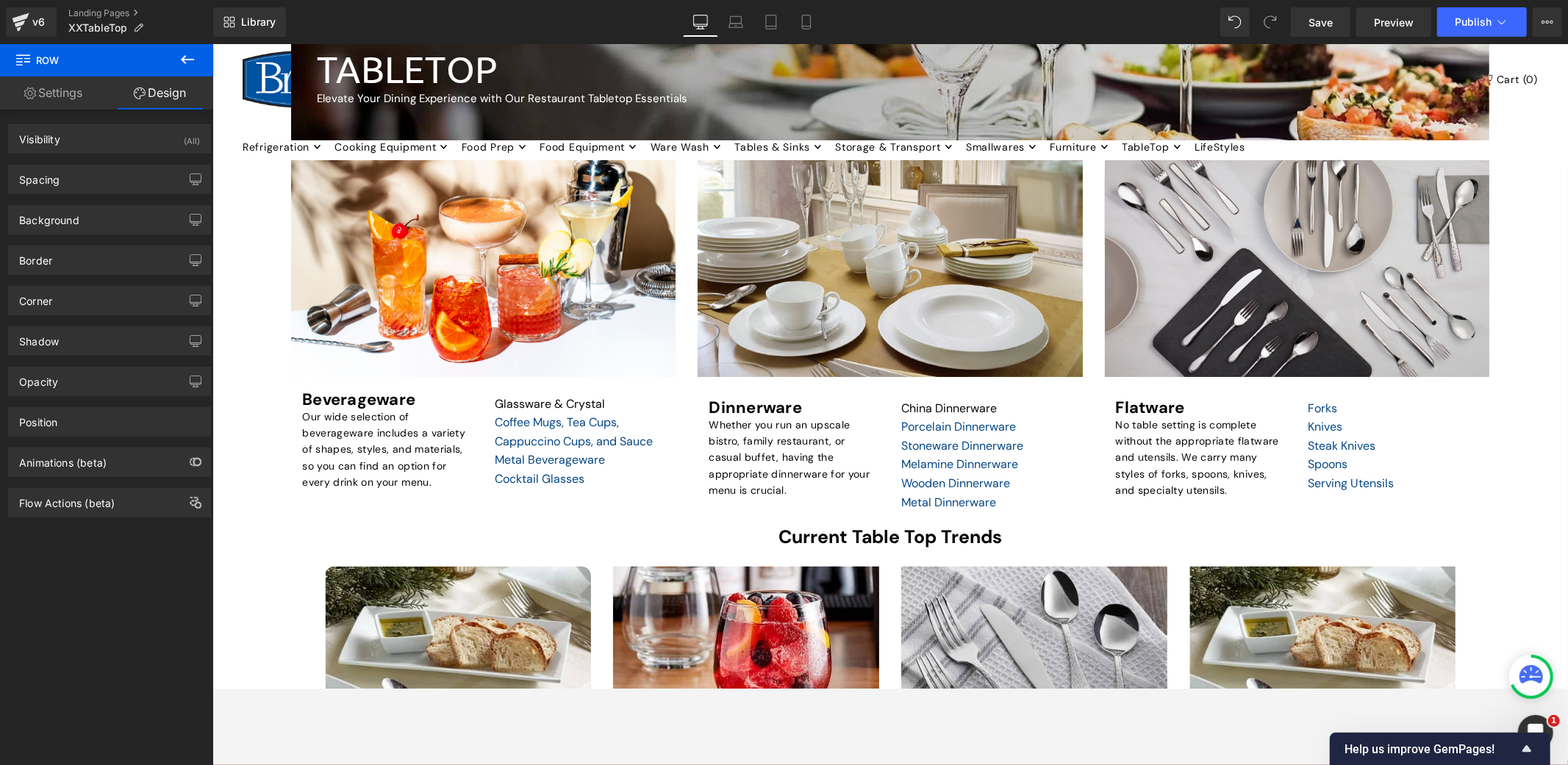
click at [67, 97] on link "Settings" at bounding box center [53, 93] width 106 height 33
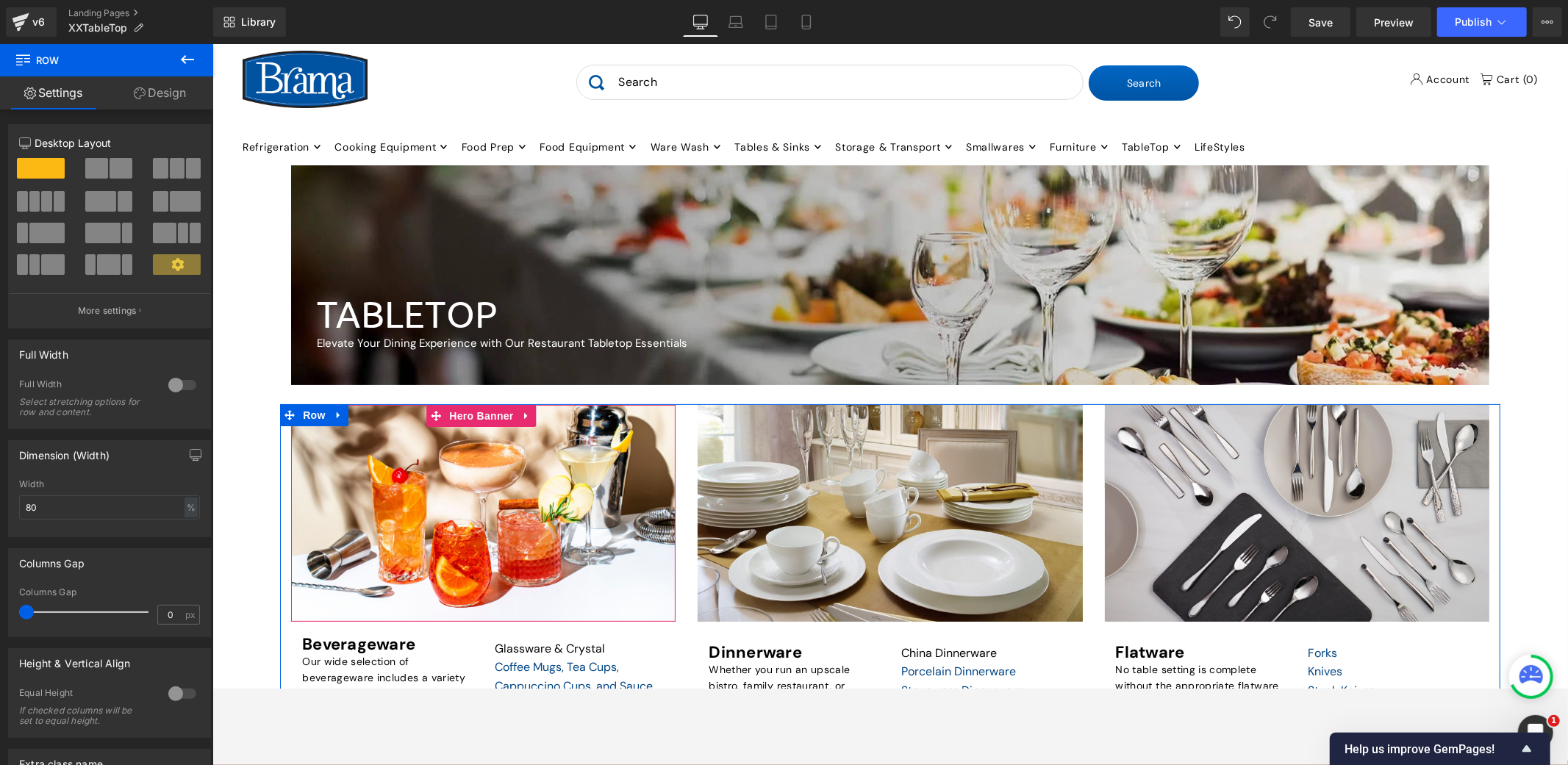
scroll to position [276, 0]
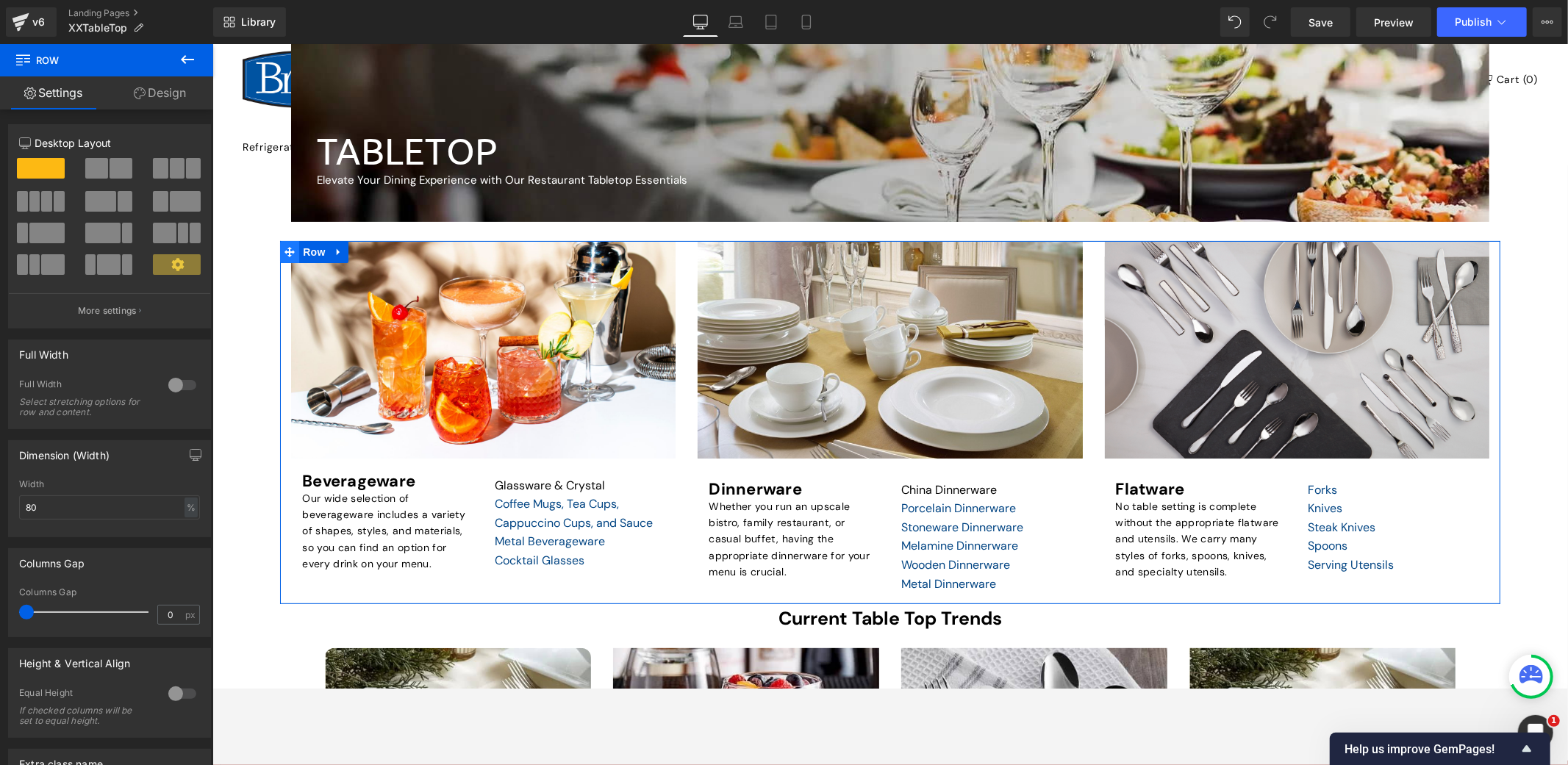
click at [291, 246] on icon at bounding box center [289, 251] width 10 height 11
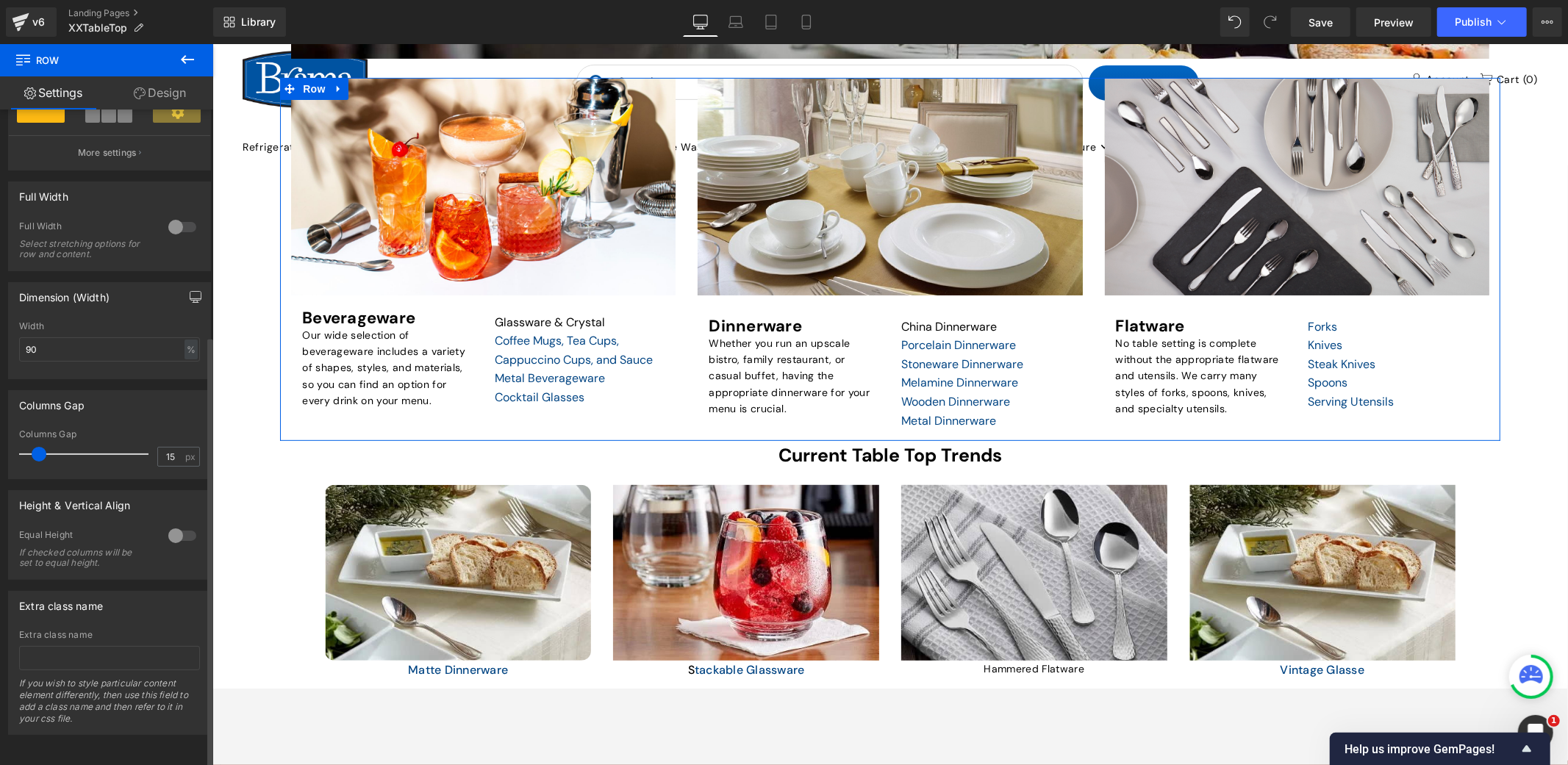
scroll to position [342, 0]
click at [741, 150] on icon at bounding box center [746, 156] width 10 height 10
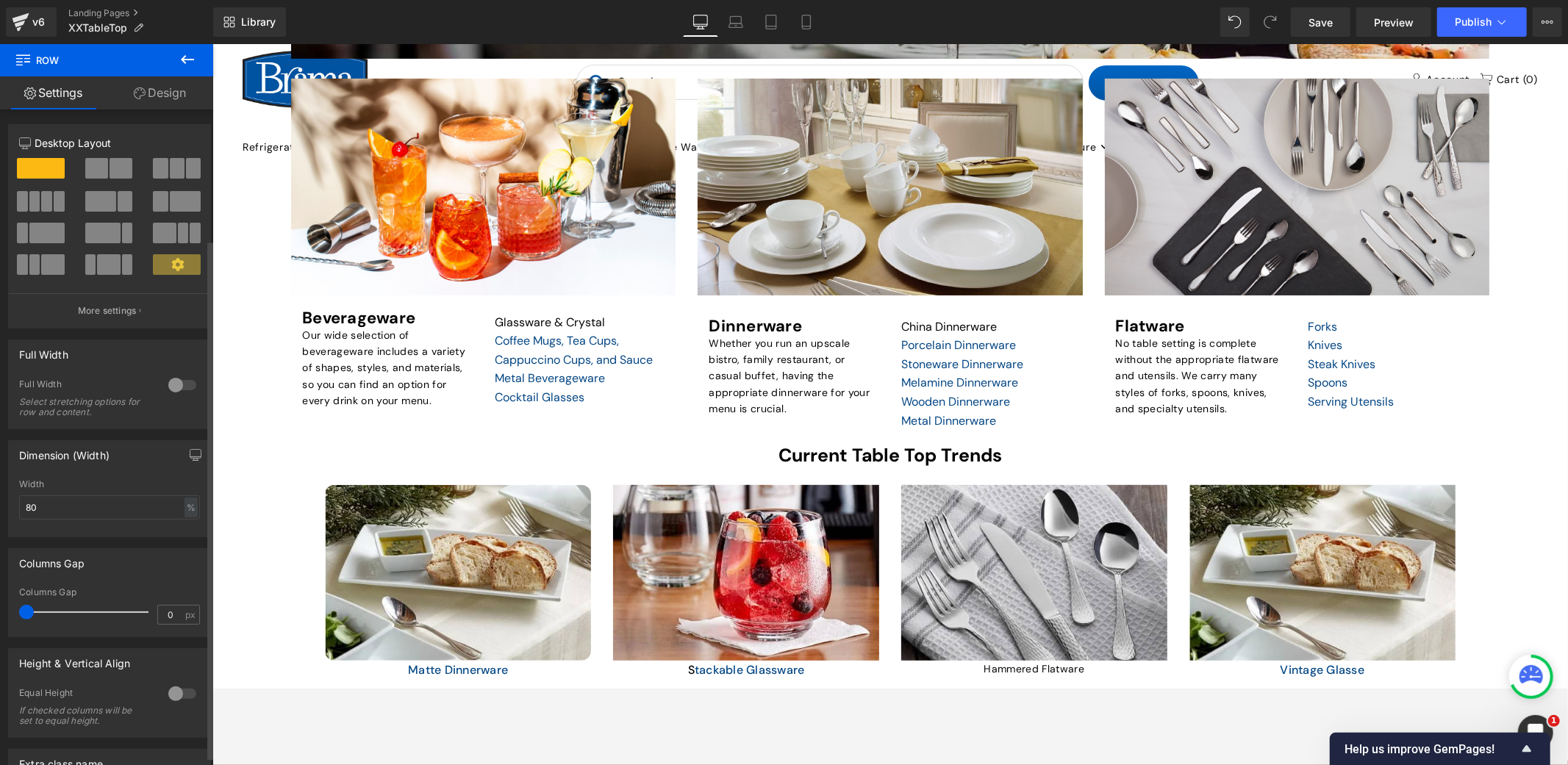
scroll to position [174, 0]
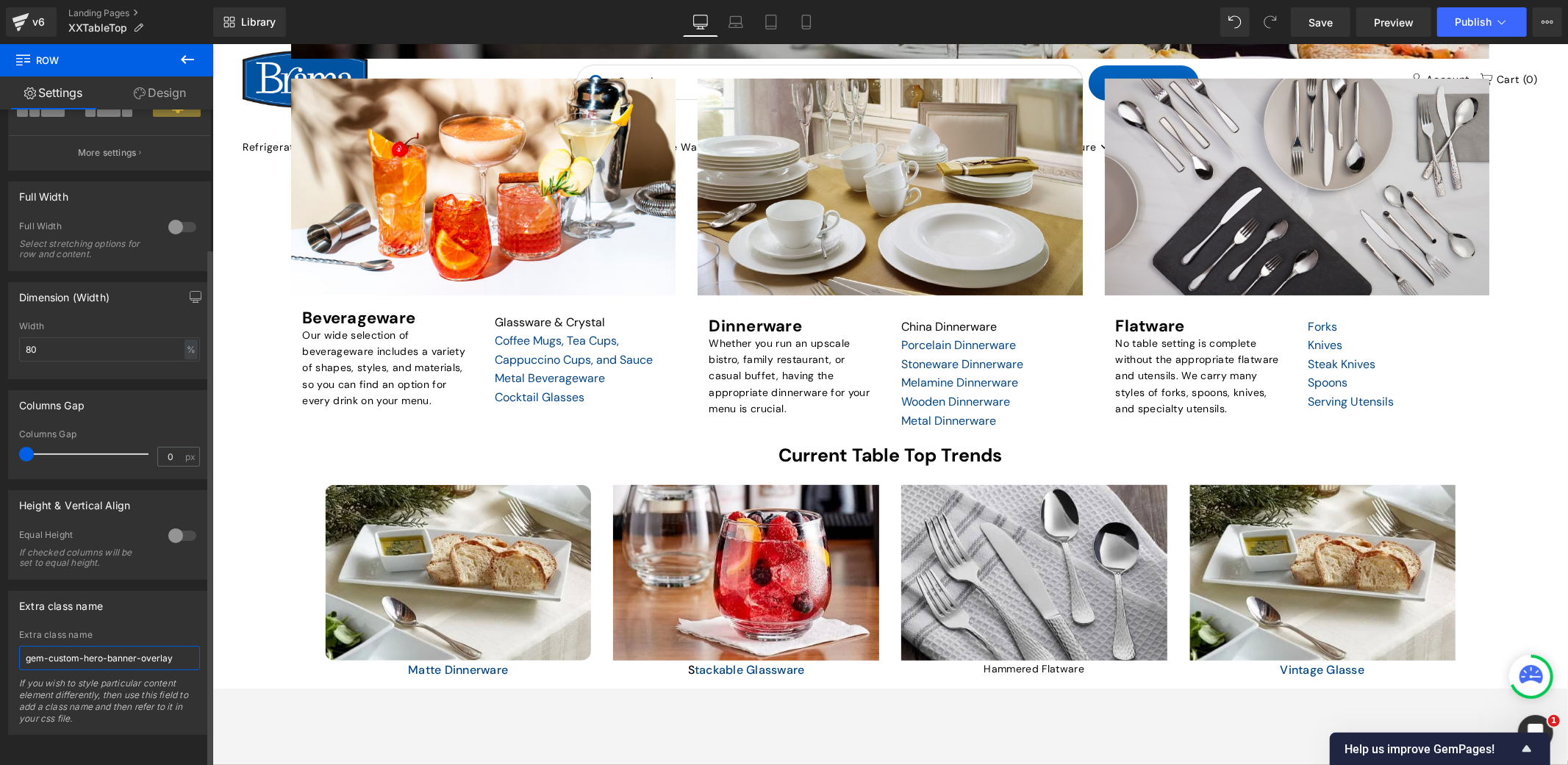
drag, startPoint x: 172, startPoint y: 638, endPoint x: 23, endPoint y: 643, distance: 149.1
click at [23, 646] on input "gem-custom-hero-banner-overlay" at bounding box center [110, 658] width 181 height 24
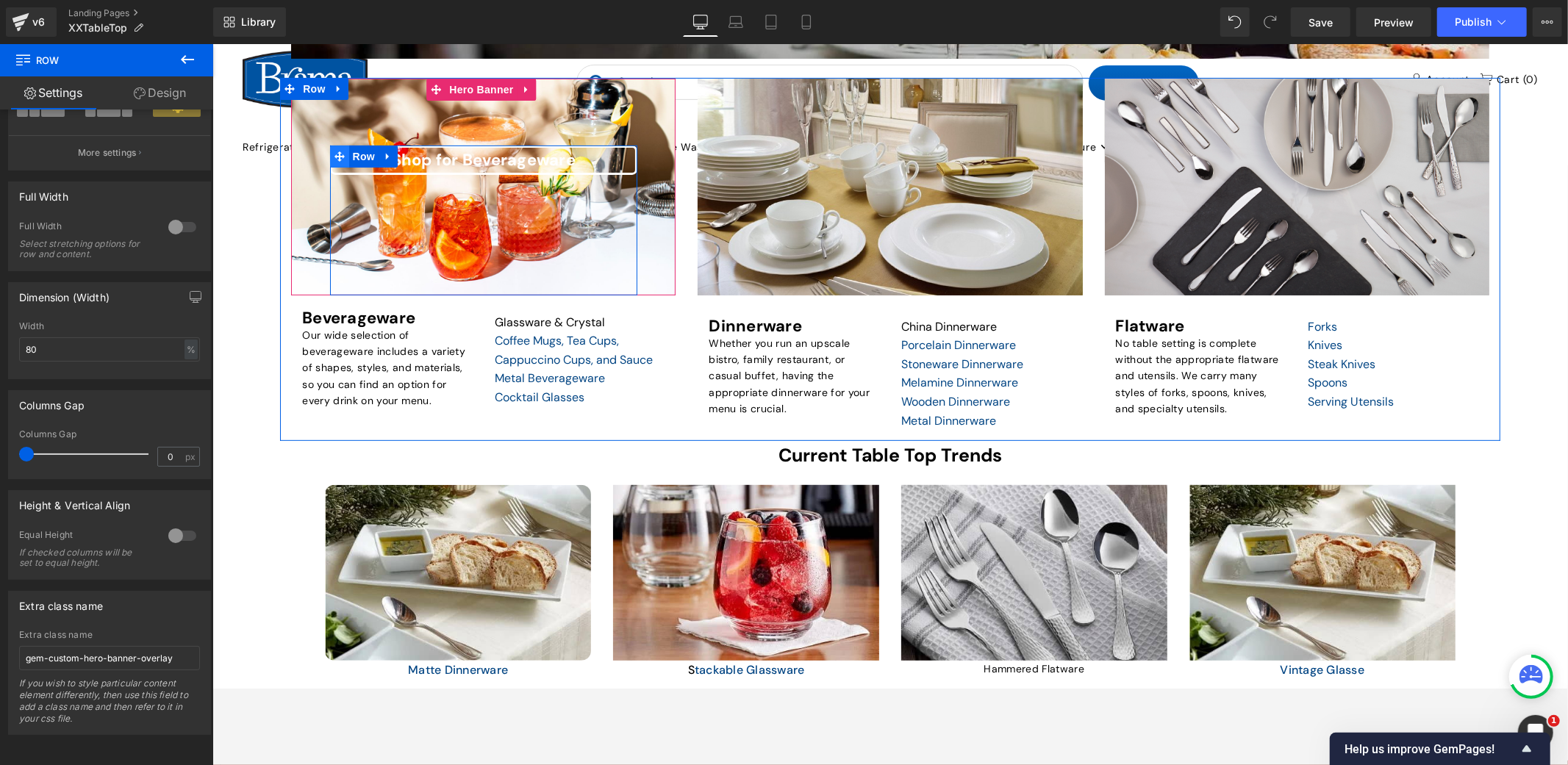
click at [332, 148] on span at bounding box center [339, 155] width 19 height 22
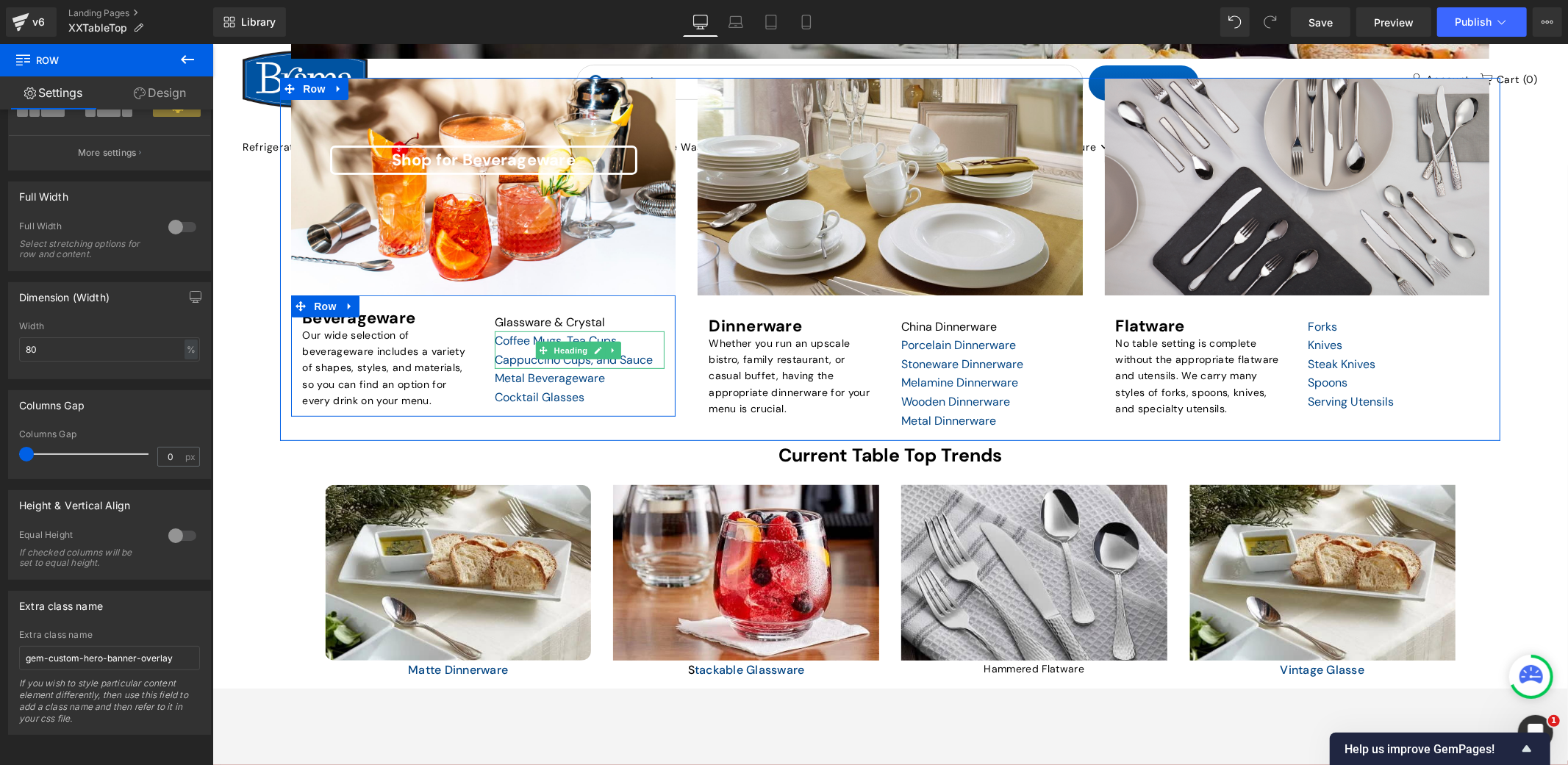
scroll to position [276, 0]
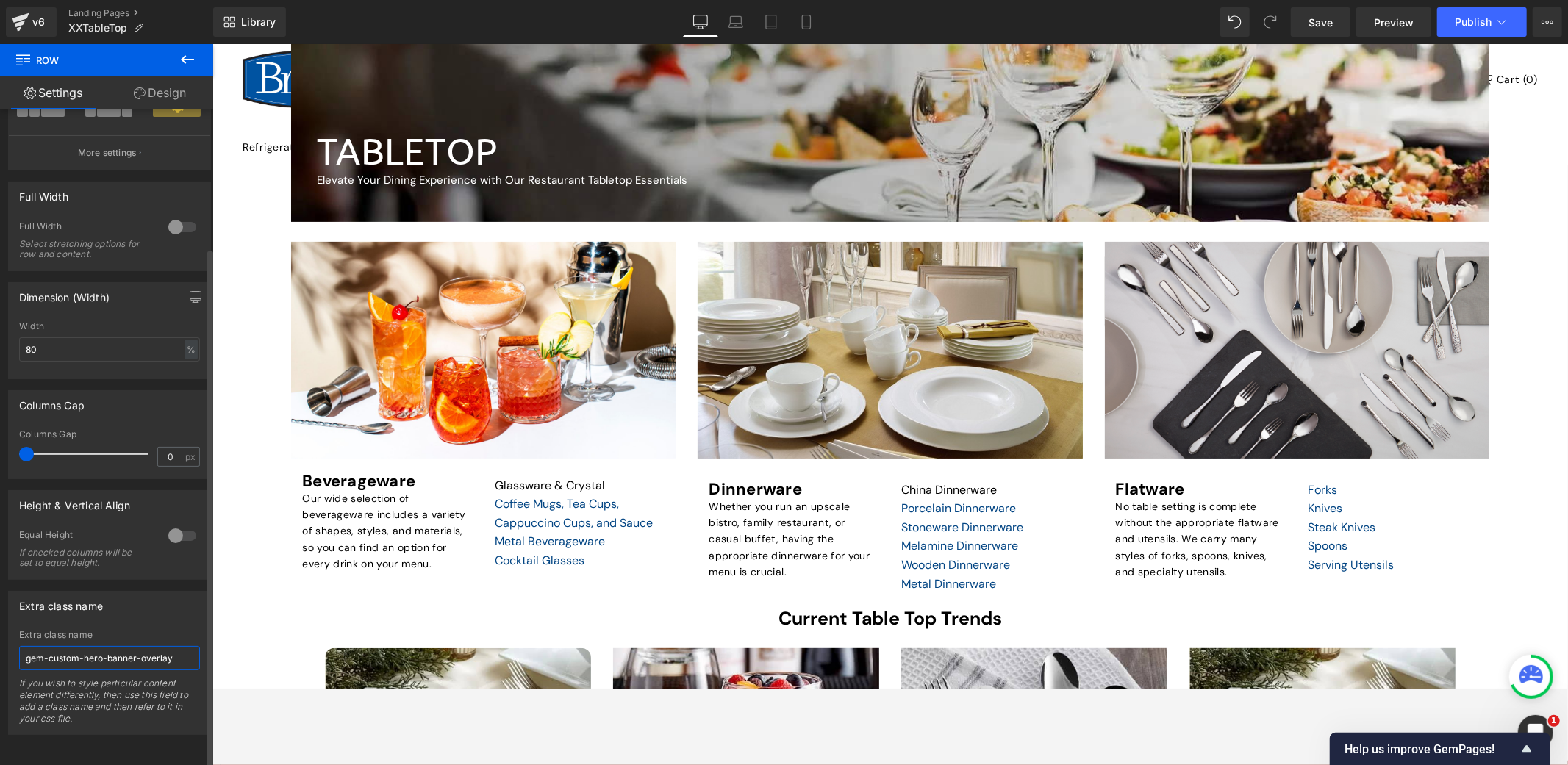
click at [175, 646] on input "gem-custom-hero-banner-overlay" at bounding box center [110, 658] width 181 height 24
drag, startPoint x: 129, startPoint y: 644, endPoint x: 16, endPoint y: 650, distance: 113.2
click at [16, 650] on div "gem-custom-hero-banner-overlay Extra class name gem-custom-hero-banner-overlay …" at bounding box center [109, 681] width 201 height 104
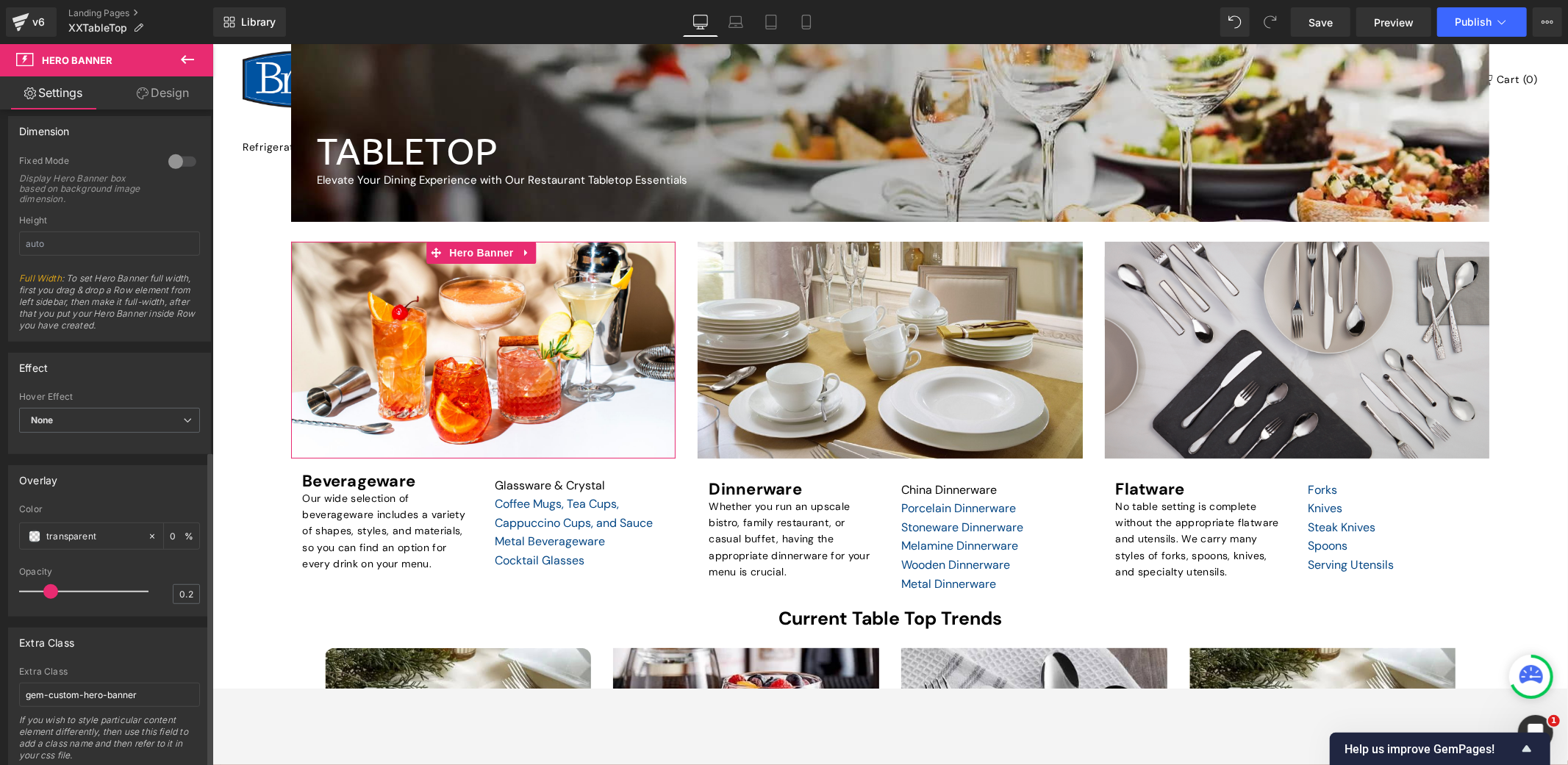
scroll to position [704, 0]
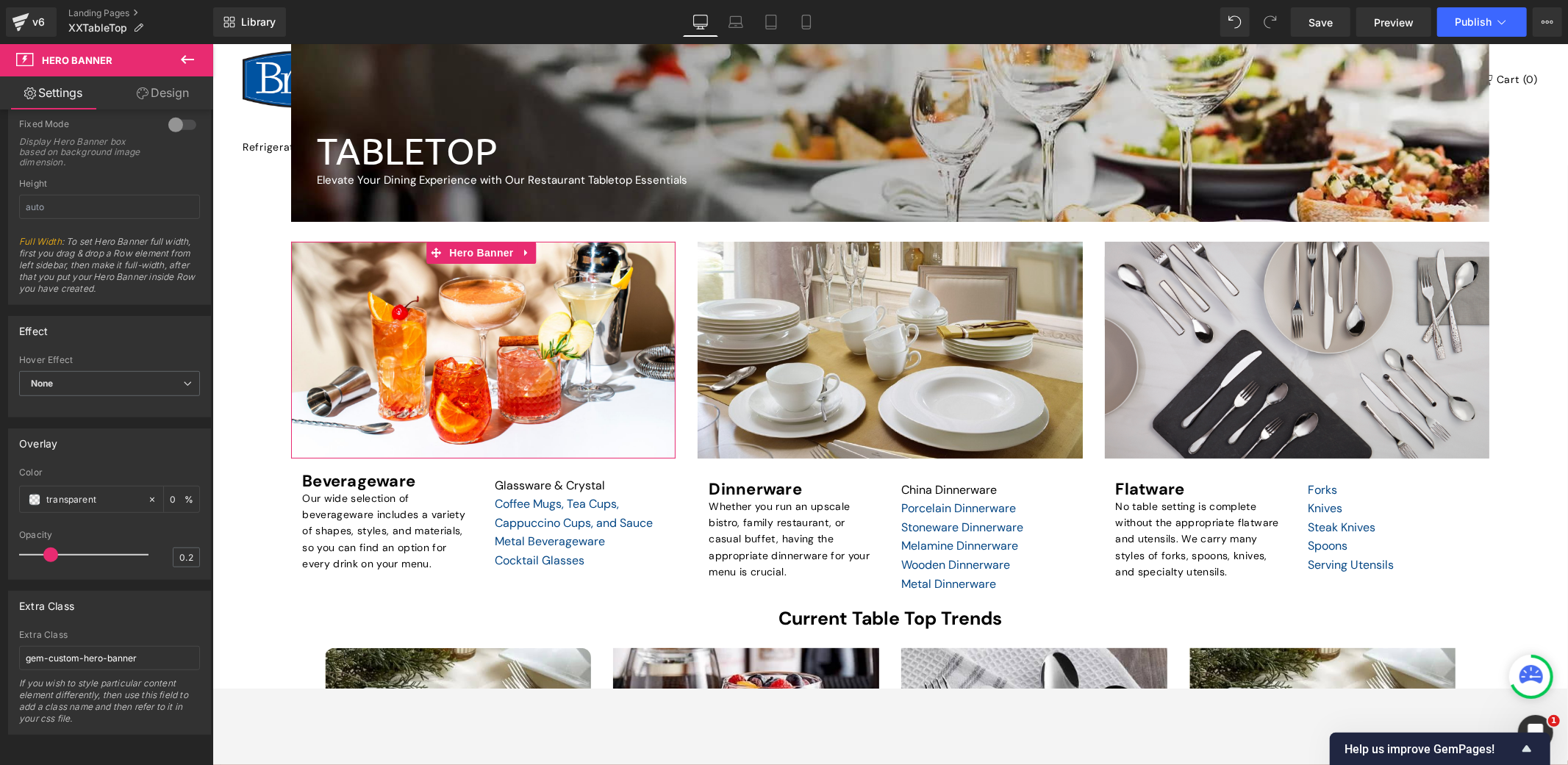
click at [177, 93] on link "Design" at bounding box center [162, 93] width 106 height 33
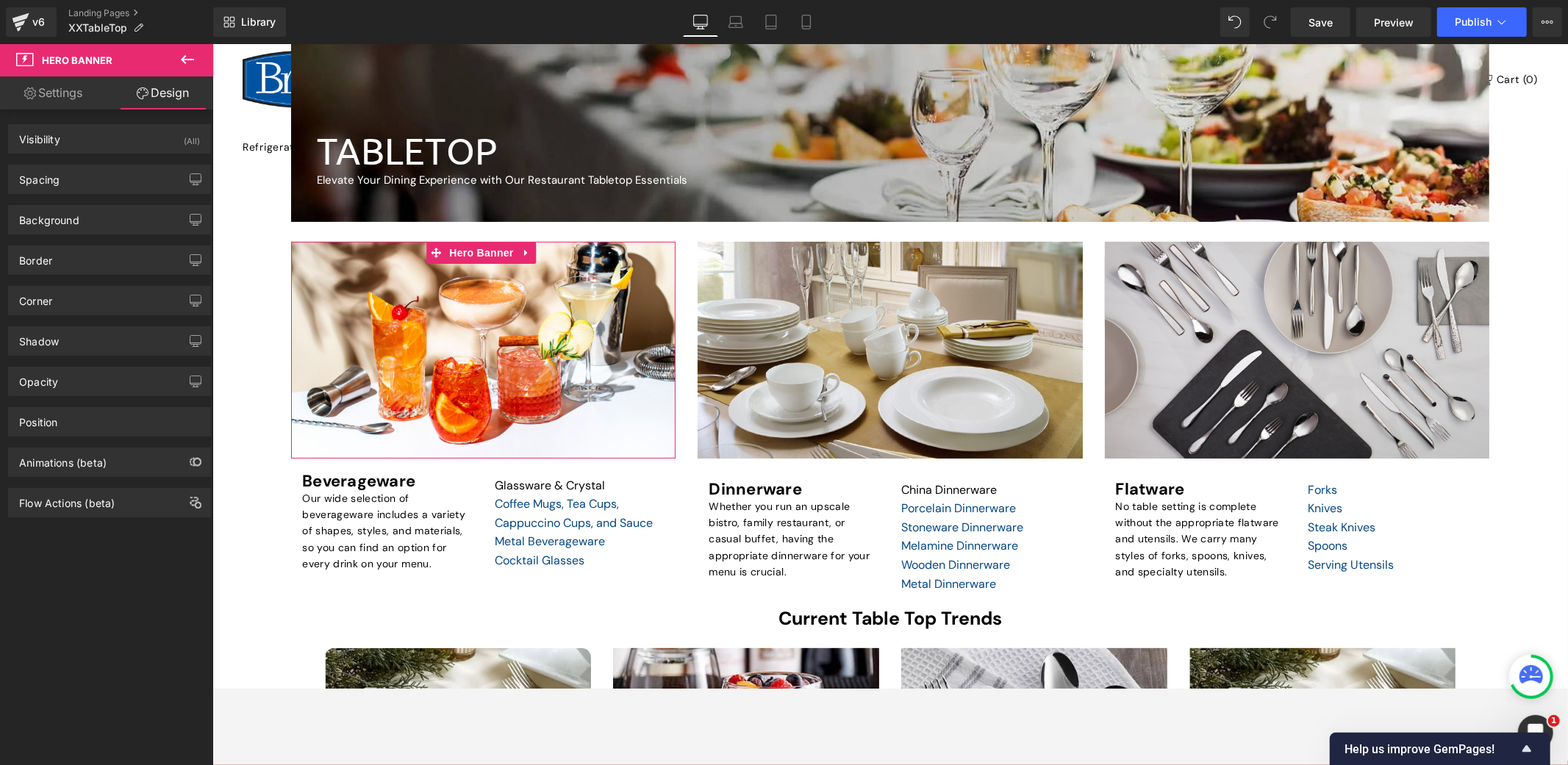
click at [67, 94] on link "Settings" at bounding box center [53, 93] width 106 height 33
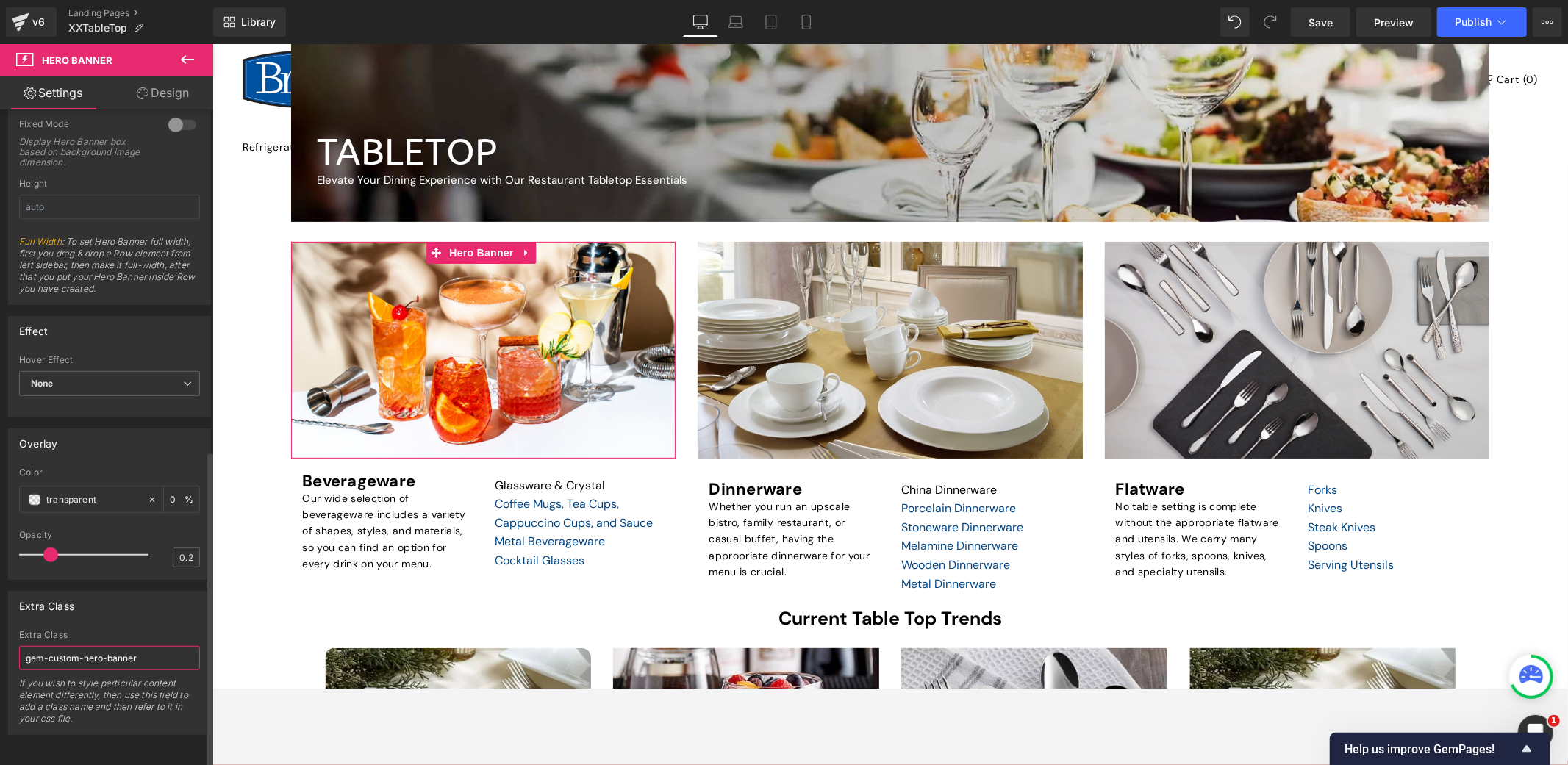
drag, startPoint x: 142, startPoint y: 641, endPoint x: 22, endPoint y: 647, distance: 120.1
click at [22, 647] on input "gem-custom-hero-banner" at bounding box center [110, 658] width 181 height 24
click at [1411, 688] on div "Open Intercom Messenger" at bounding box center [1534, 731] width 49 height 49
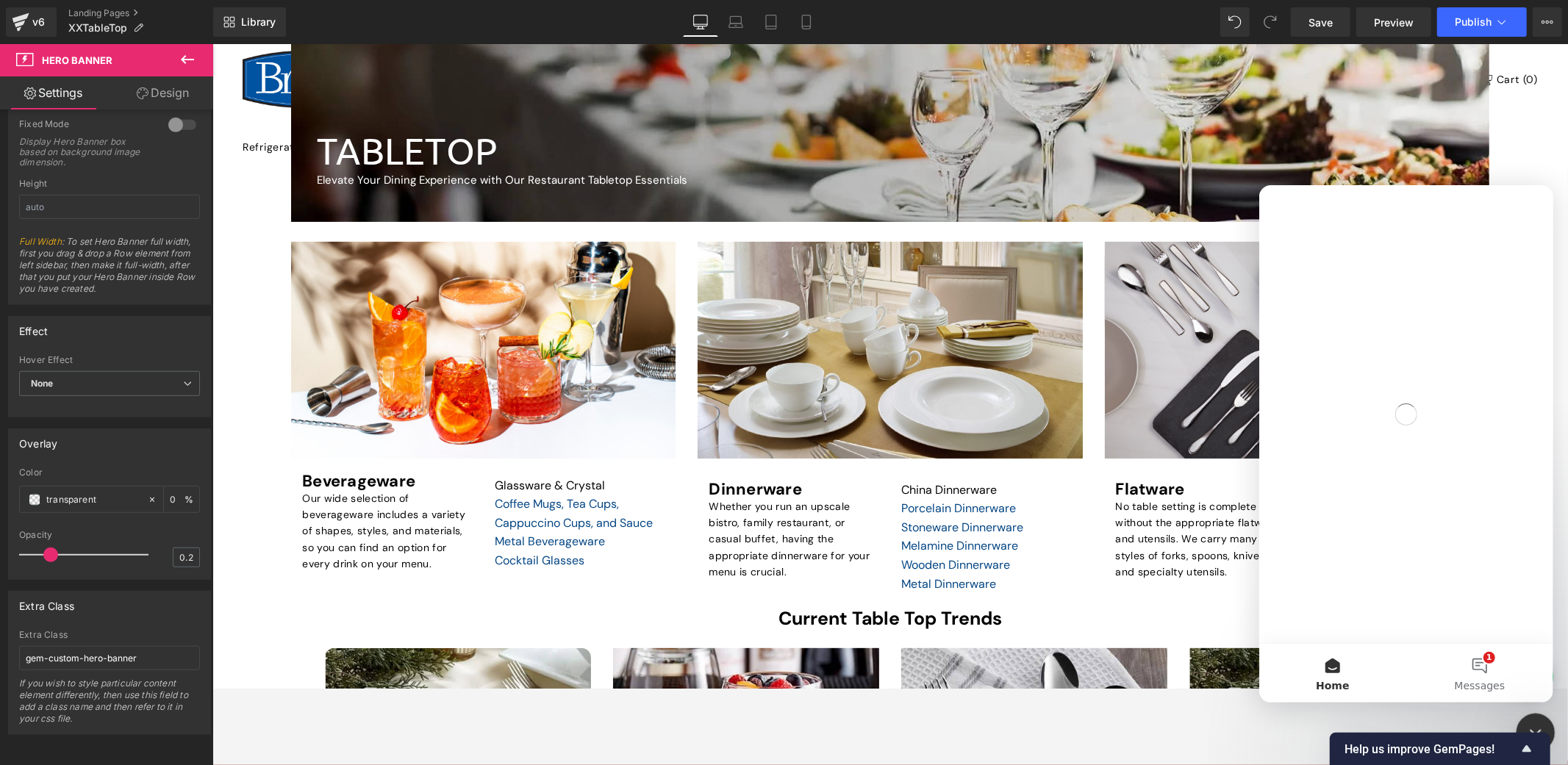
scroll to position [0, 0]
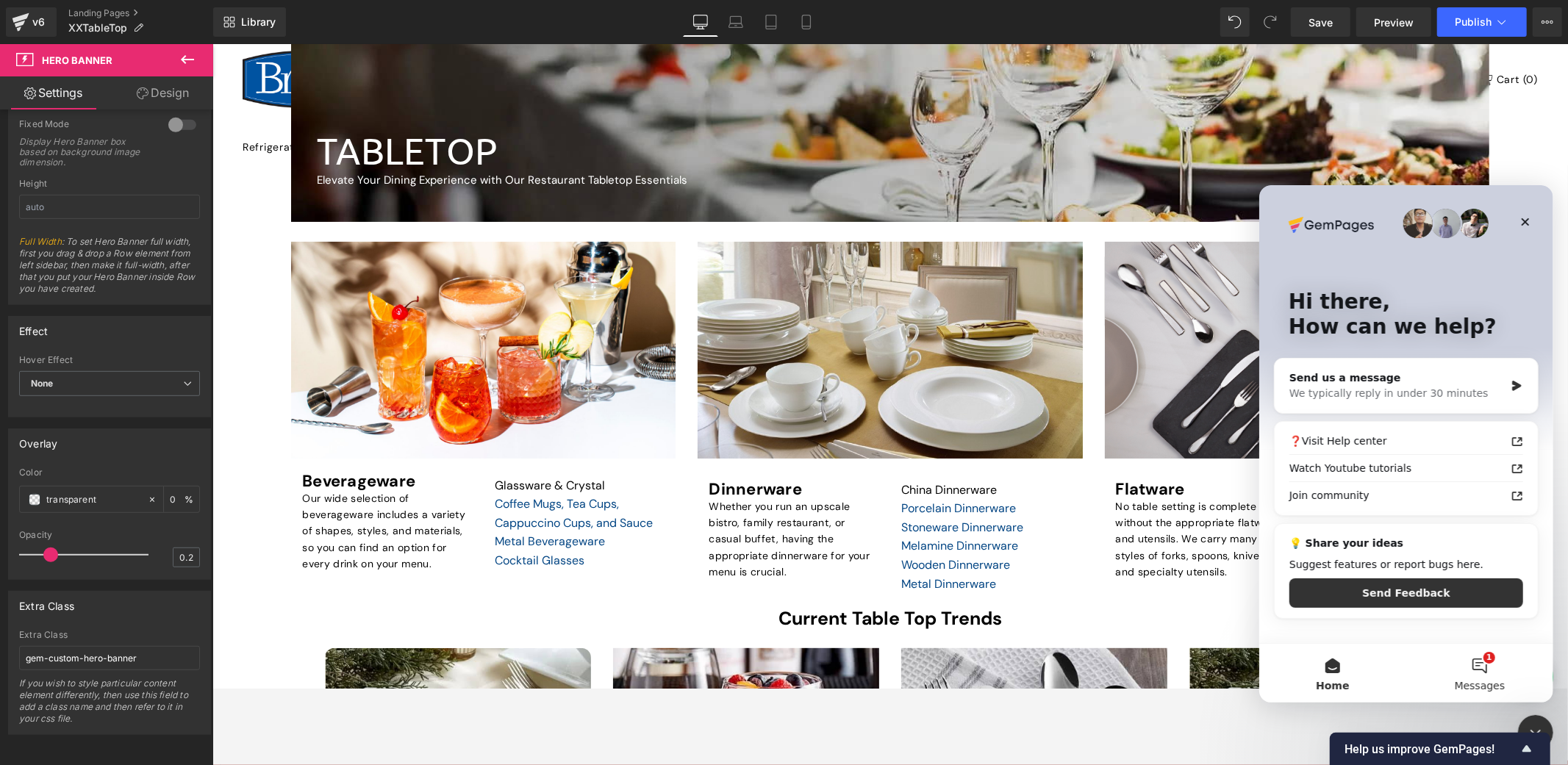
click at [1411, 671] on button "1 Messages" at bounding box center [1479, 672] width 147 height 59
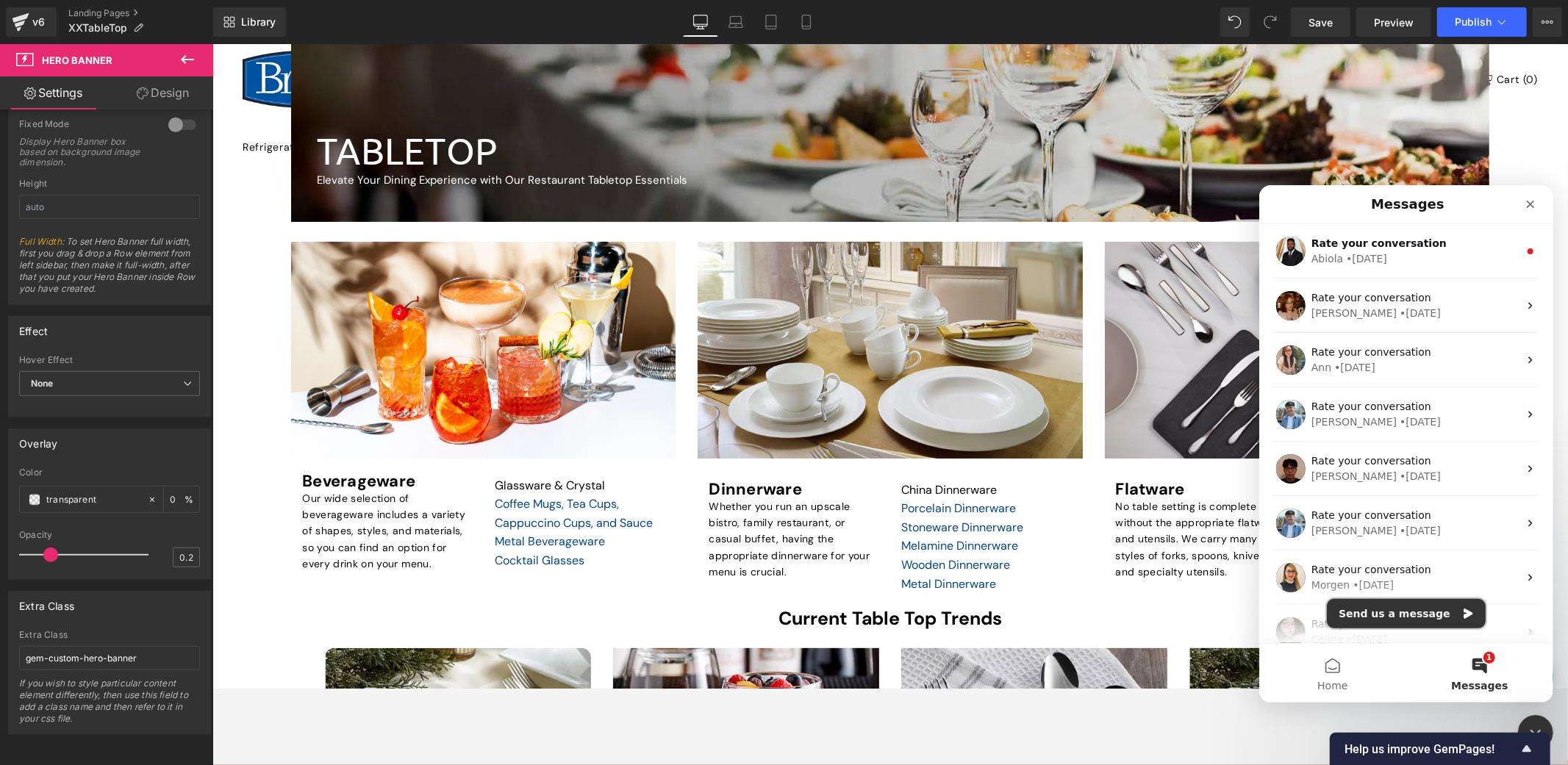
click at [1394, 609] on button "Send us a message" at bounding box center [1406, 612] width 159 height 29
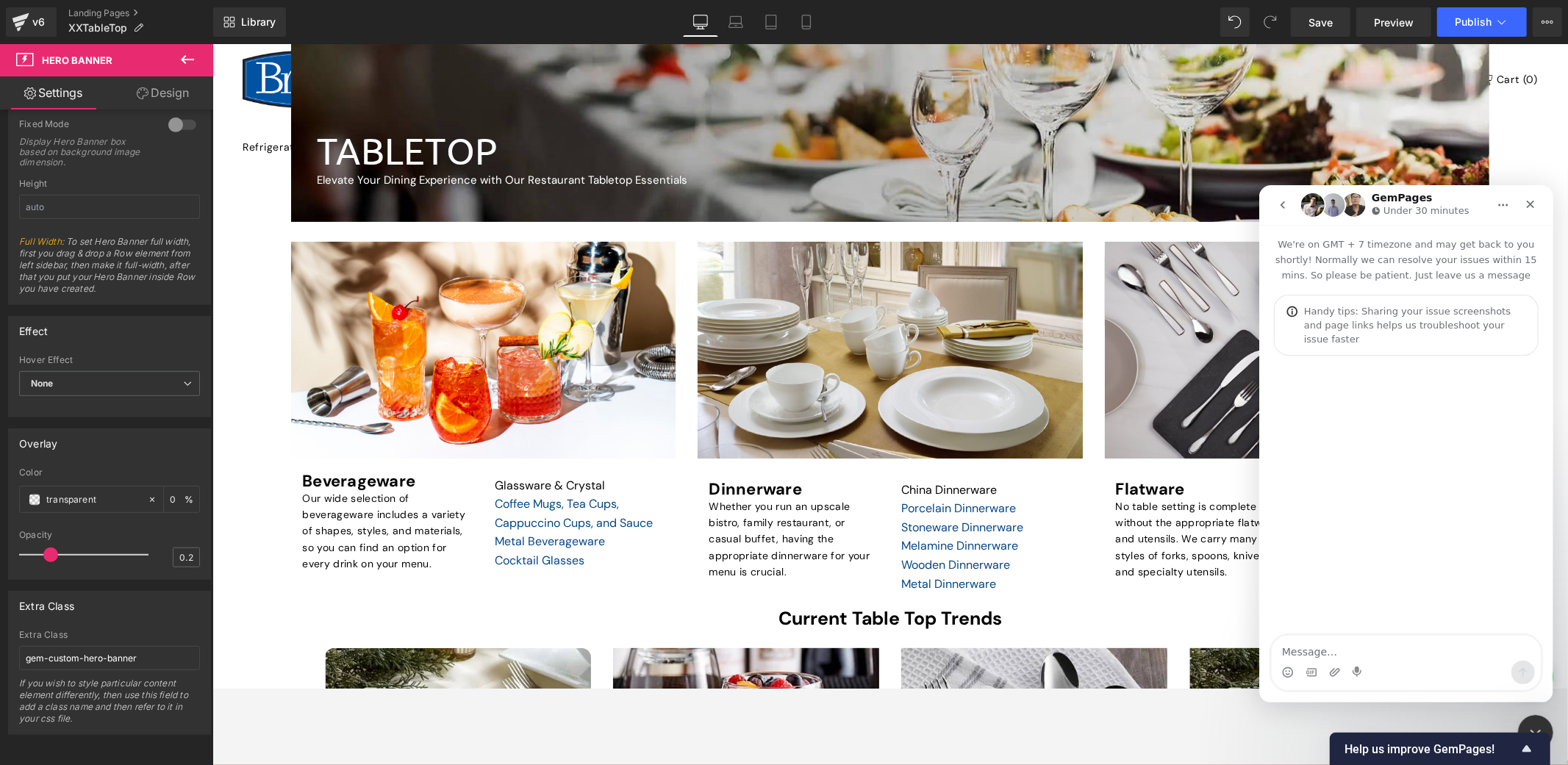
click at [1341, 644] on textarea "Message…" at bounding box center [1406, 647] width 269 height 25
type textarea "I have a effect which I have in a version 6 template and need this to function …"
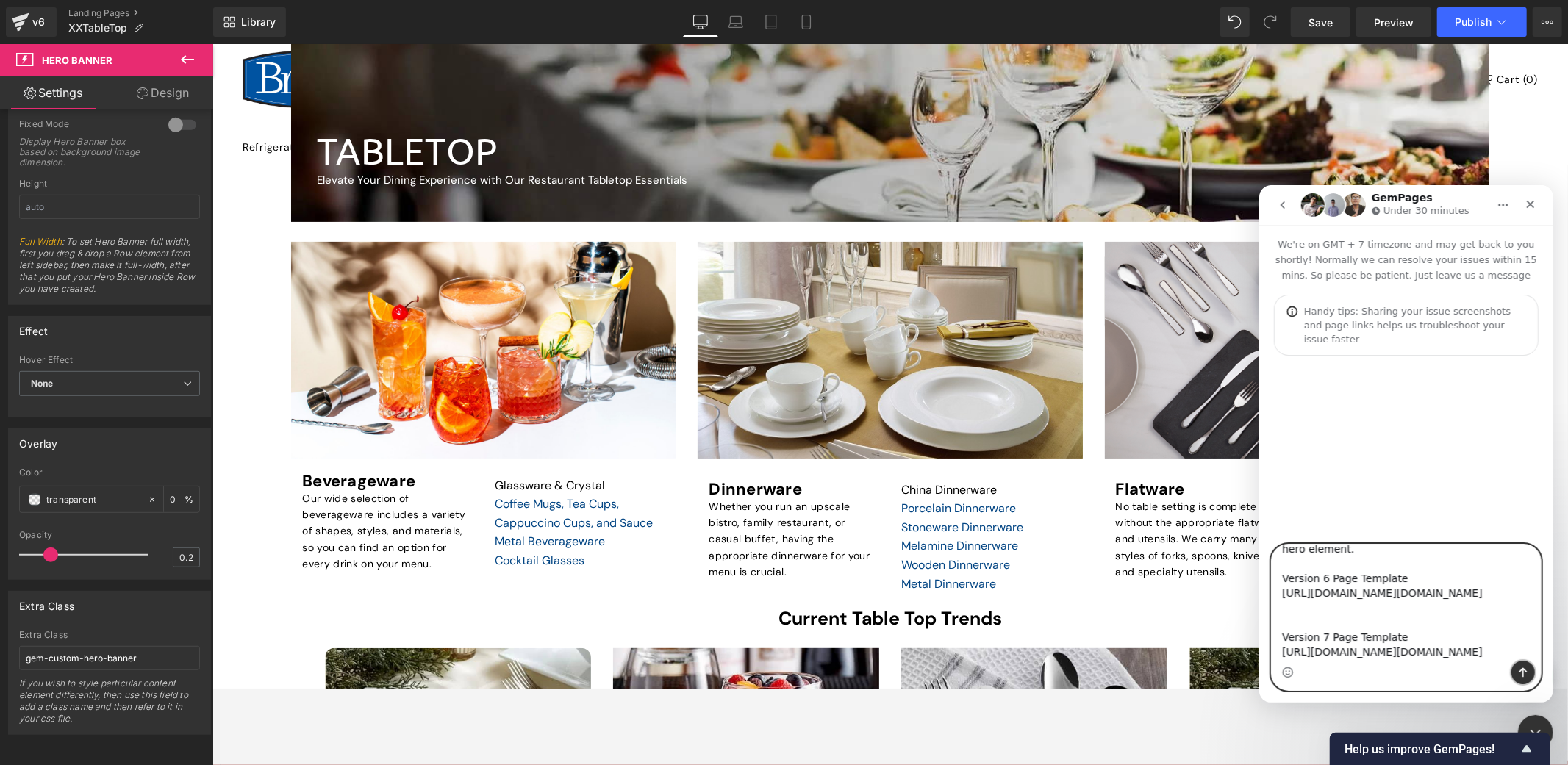
click at [1411, 671] on icon "Send a message…" at bounding box center [1522, 672] width 12 height 12
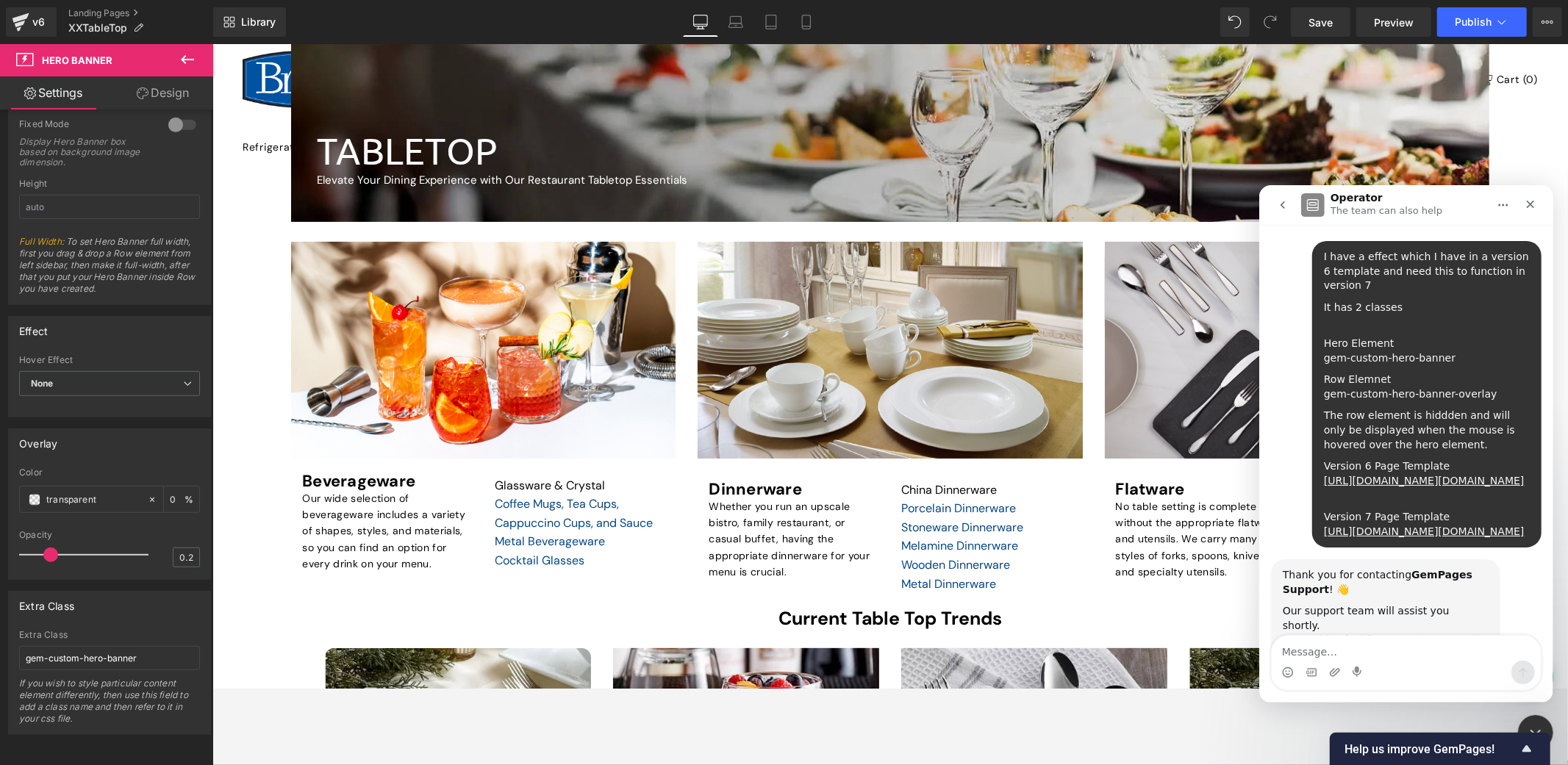
scroll to position [269, 0]
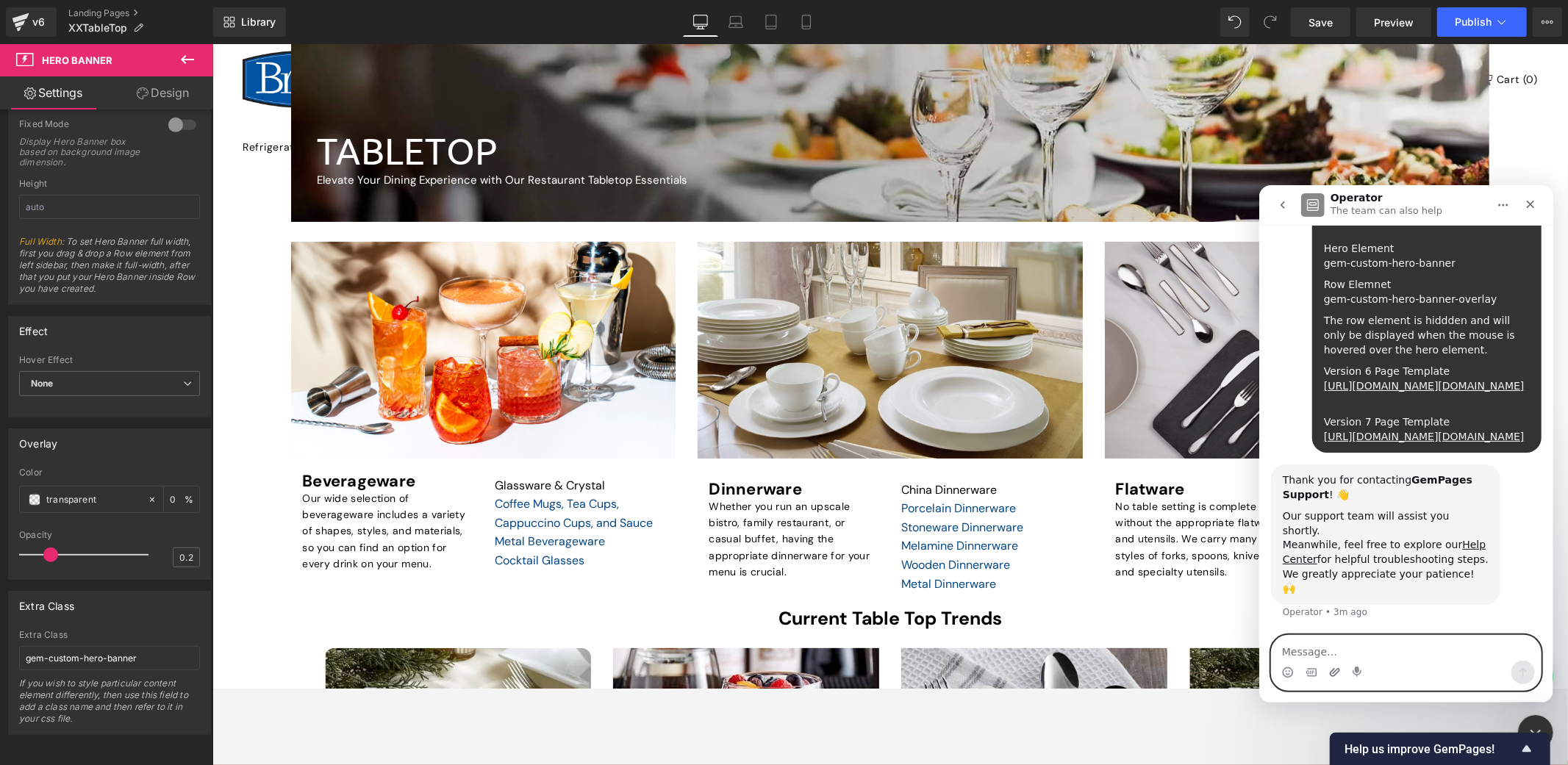
click at [1334, 670] on icon "Upload attachment" at bounding box center [1334, 672] width 12 height 12
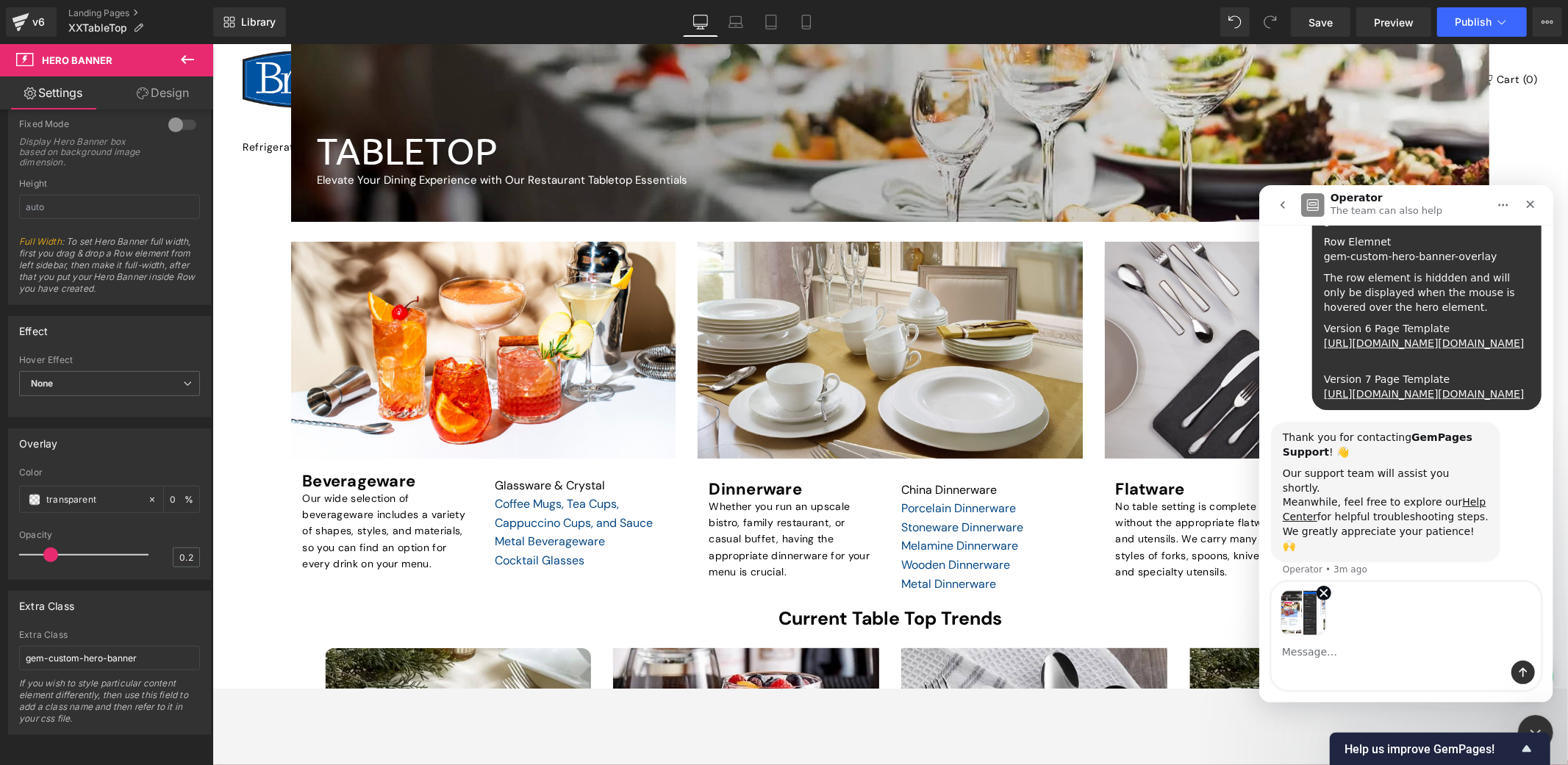
scroll to position [323, 0]
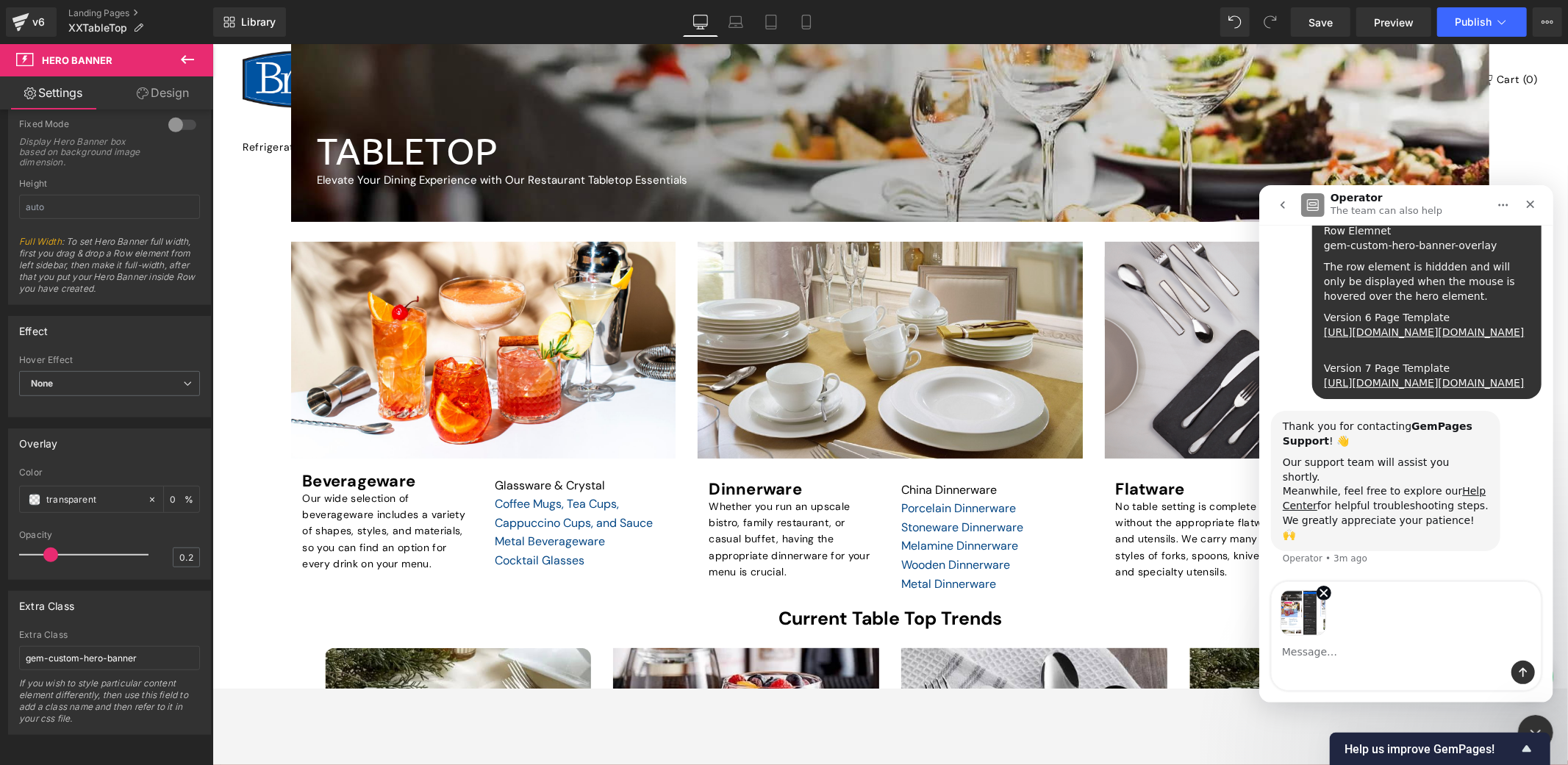
click at [1346, 653] on textarea "Message…" at bounding box center [1406, 647] width 269 height 25
click at [1411, 671] on icon "Send a message…" at bounding box center [1522, 671] width 8 height 10
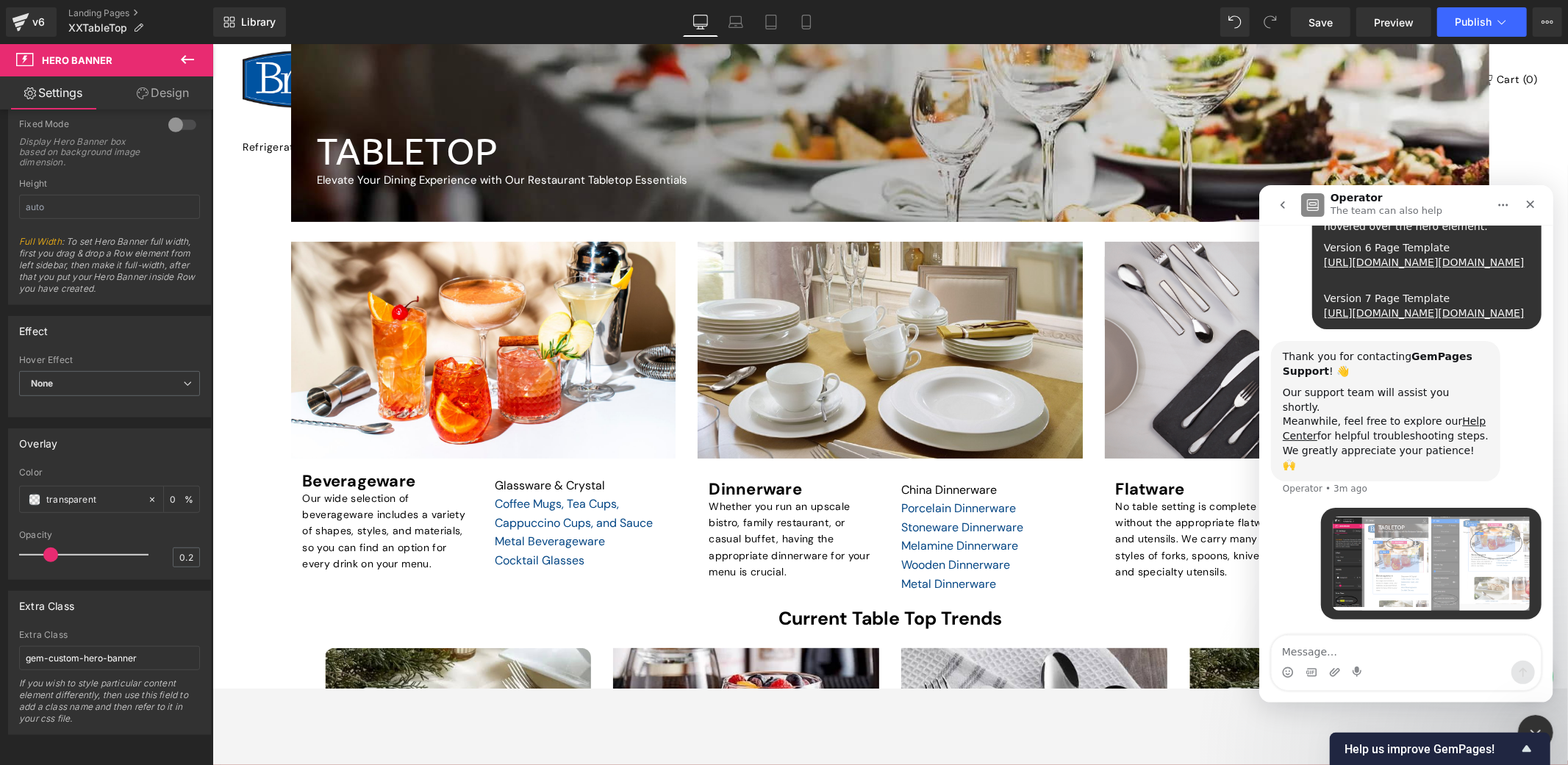
scroll to position [393, 0]
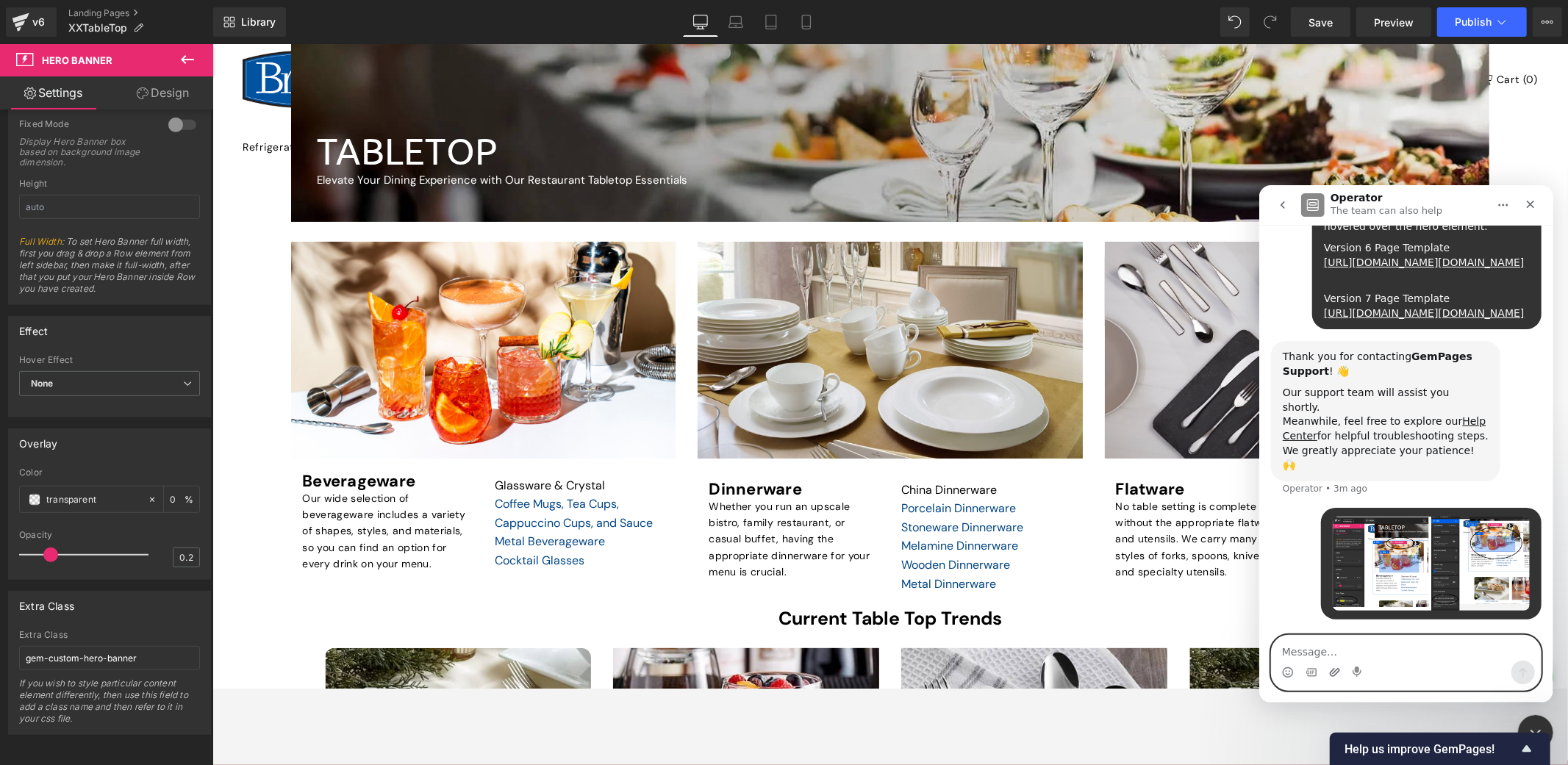
click at [1331, 674] on icon "Upload attachment" at bounding box center [1334, 672] width 12 height 12
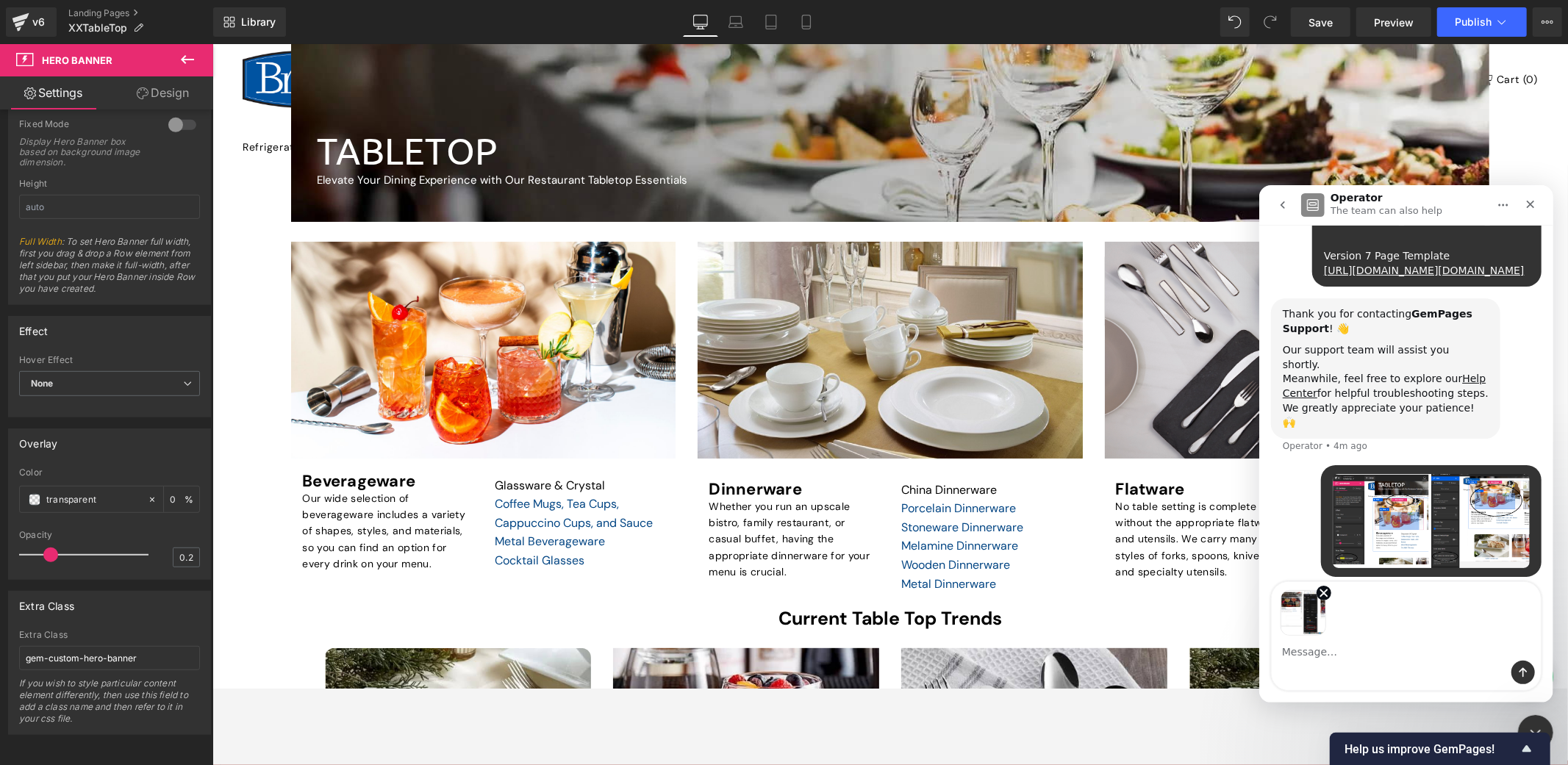
scroll to position [447, 0]
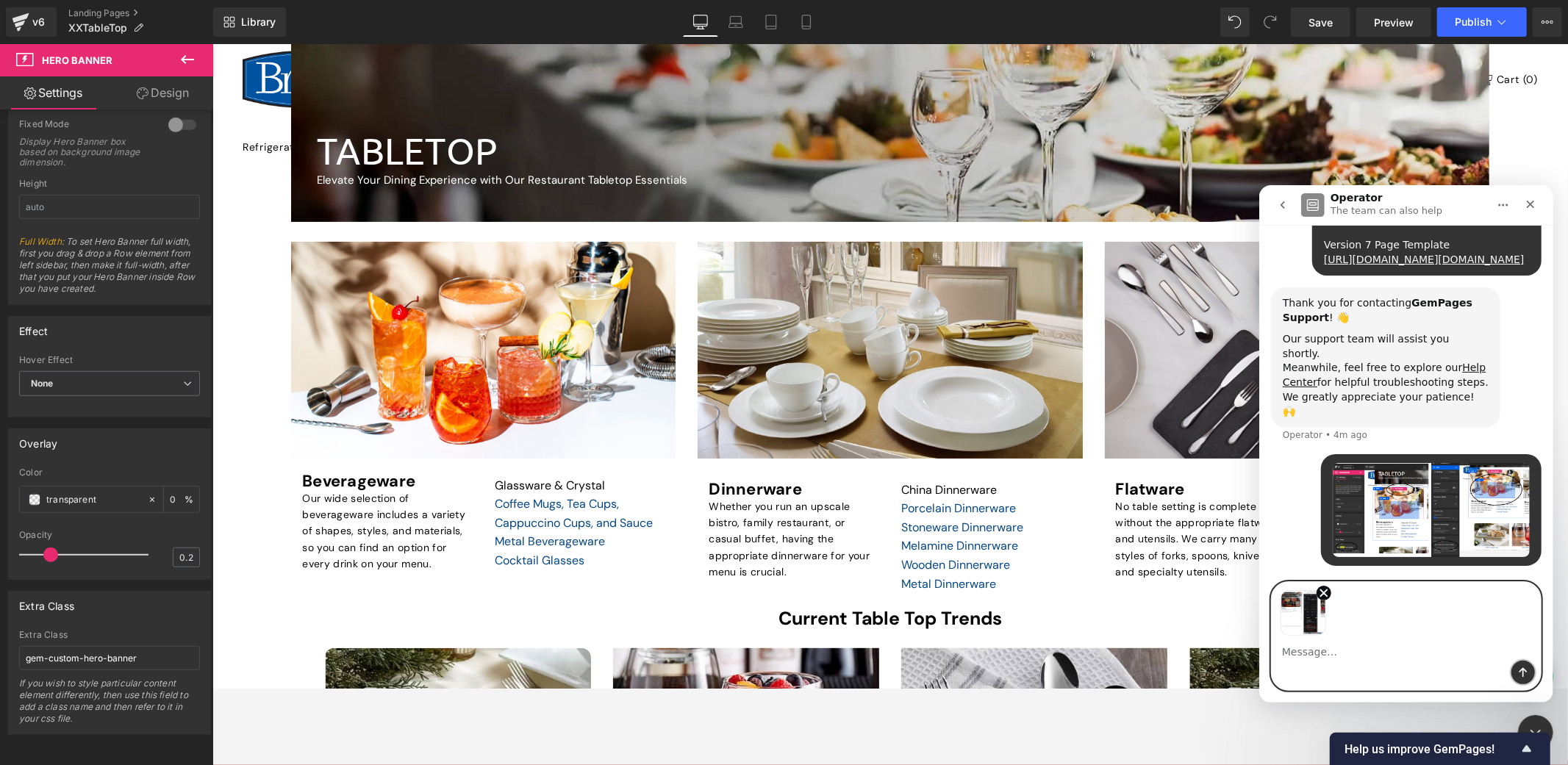
click at [1411, 675] on icon "Send a message…" at bounding box center [1522, 672] width 12 height 12
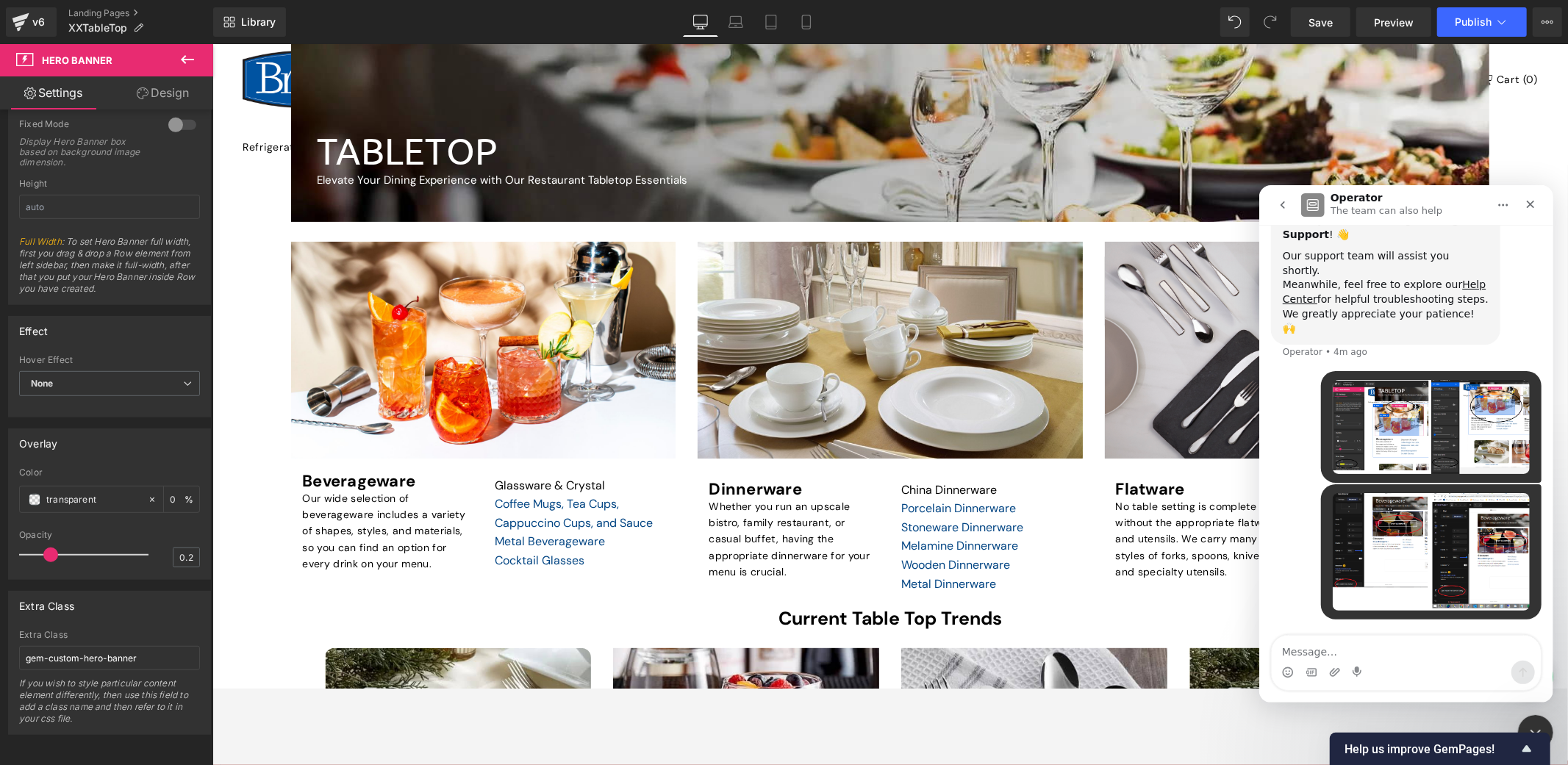
scroll to position [0, 0]
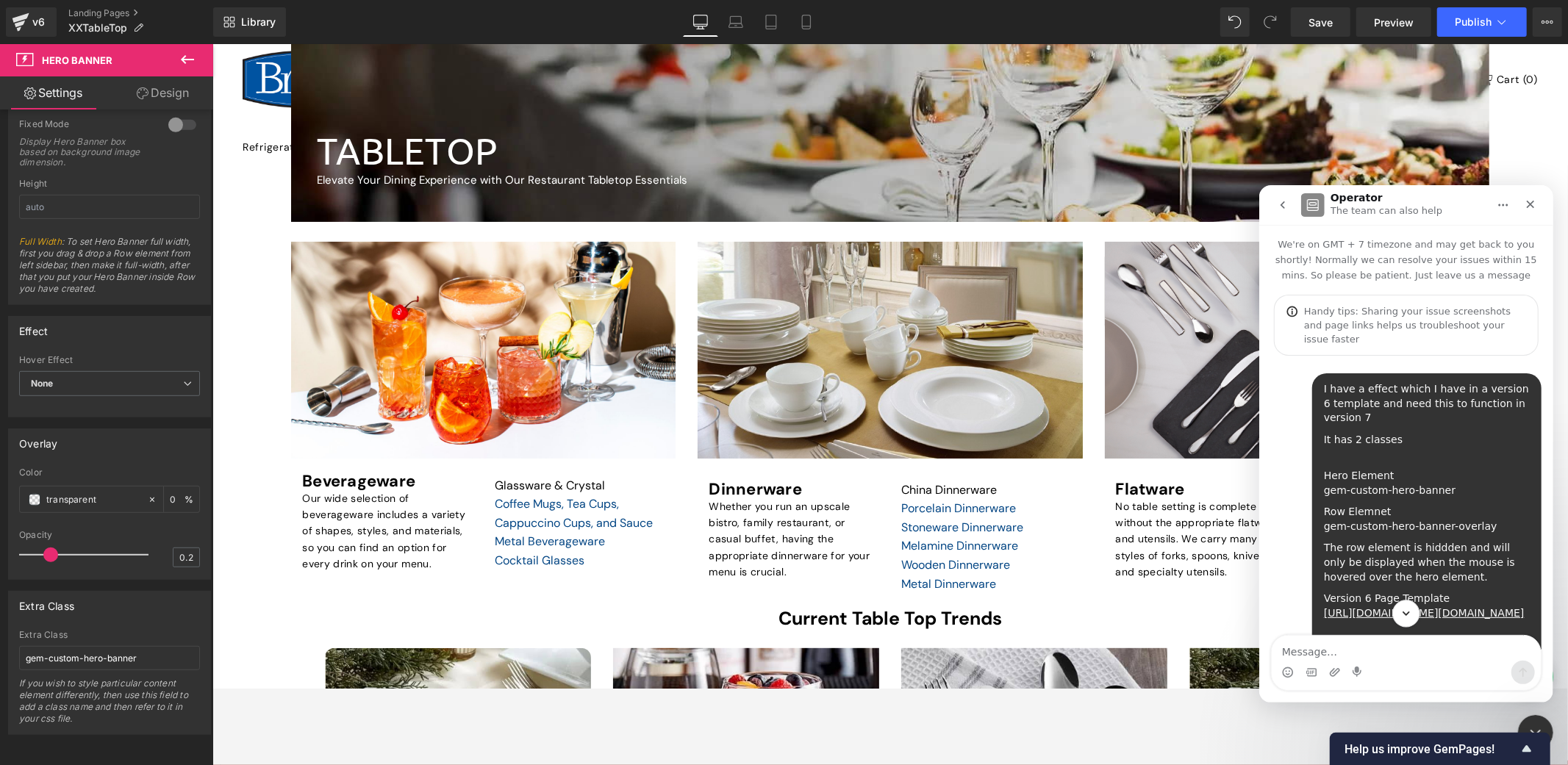
click at [1408, 614] on icon "Scroll to bottom" at bounding box center [1406, 613] width 13 height 13
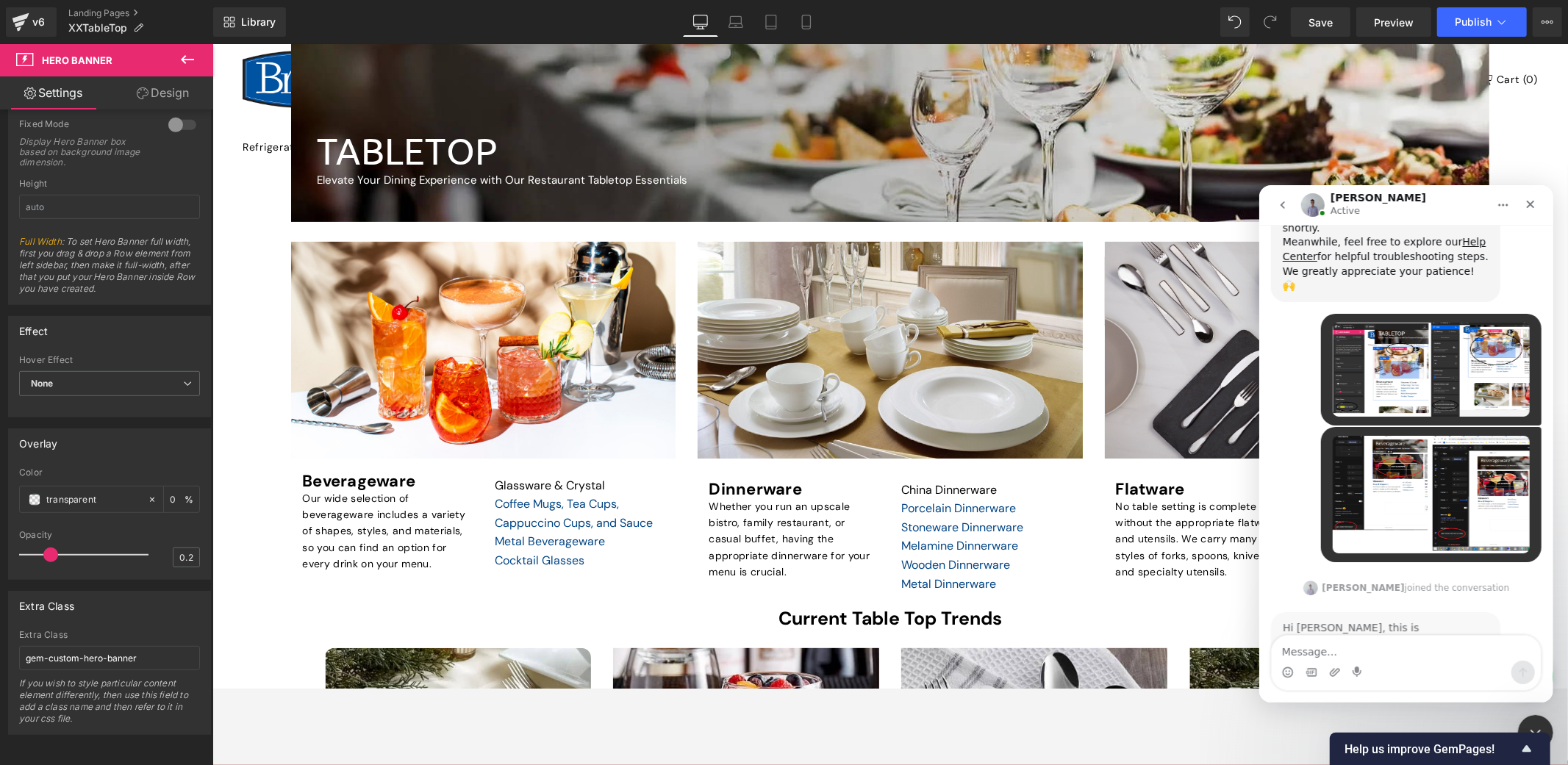
scroll to position [707, 0]
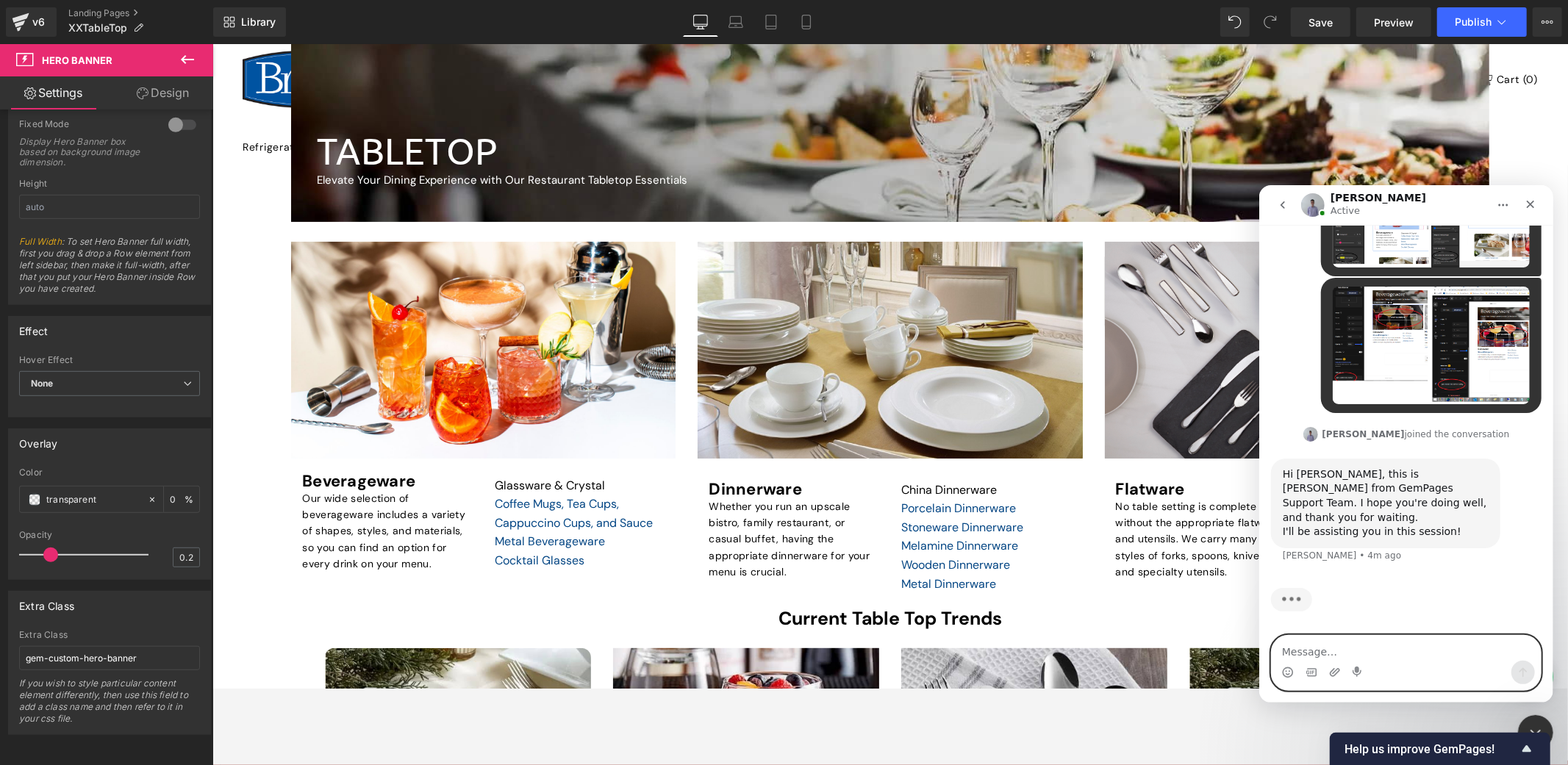
click at [1327, 653] on textarea "Message…" at bounding box center [1406, 647] width 269 height 25
type textarea "hI"
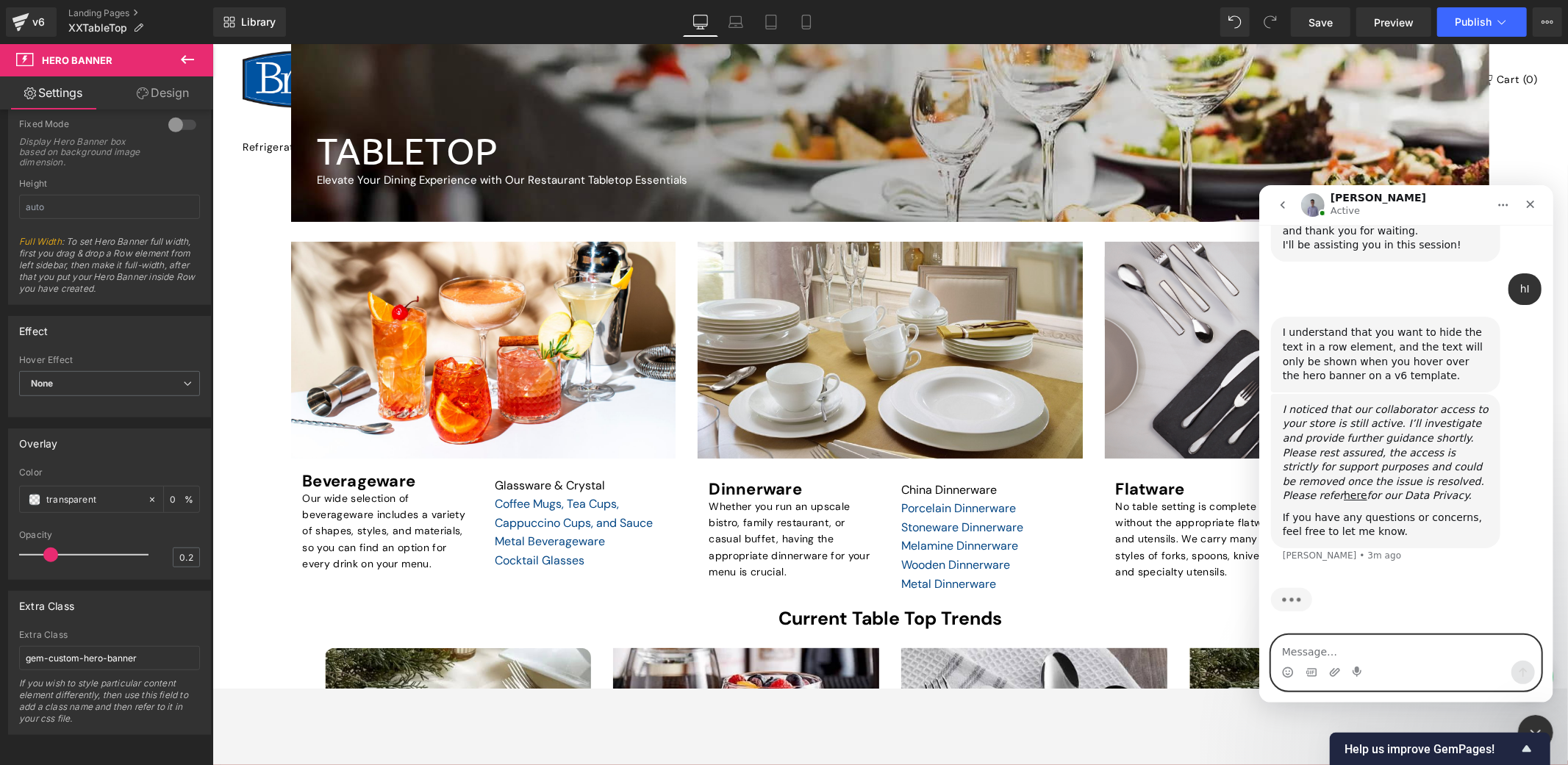
scroll to position [923, 0]
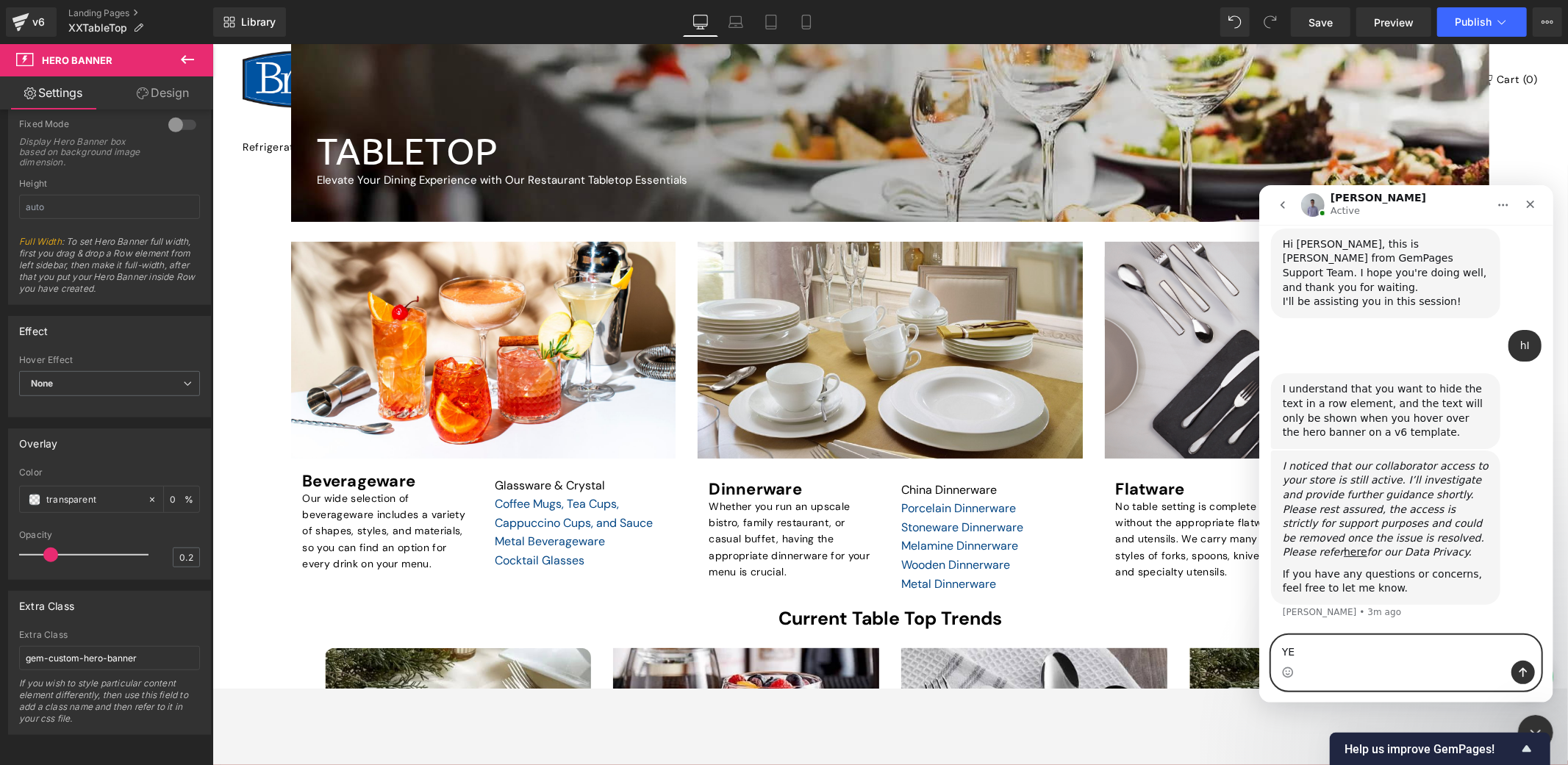
type textarea "YES"
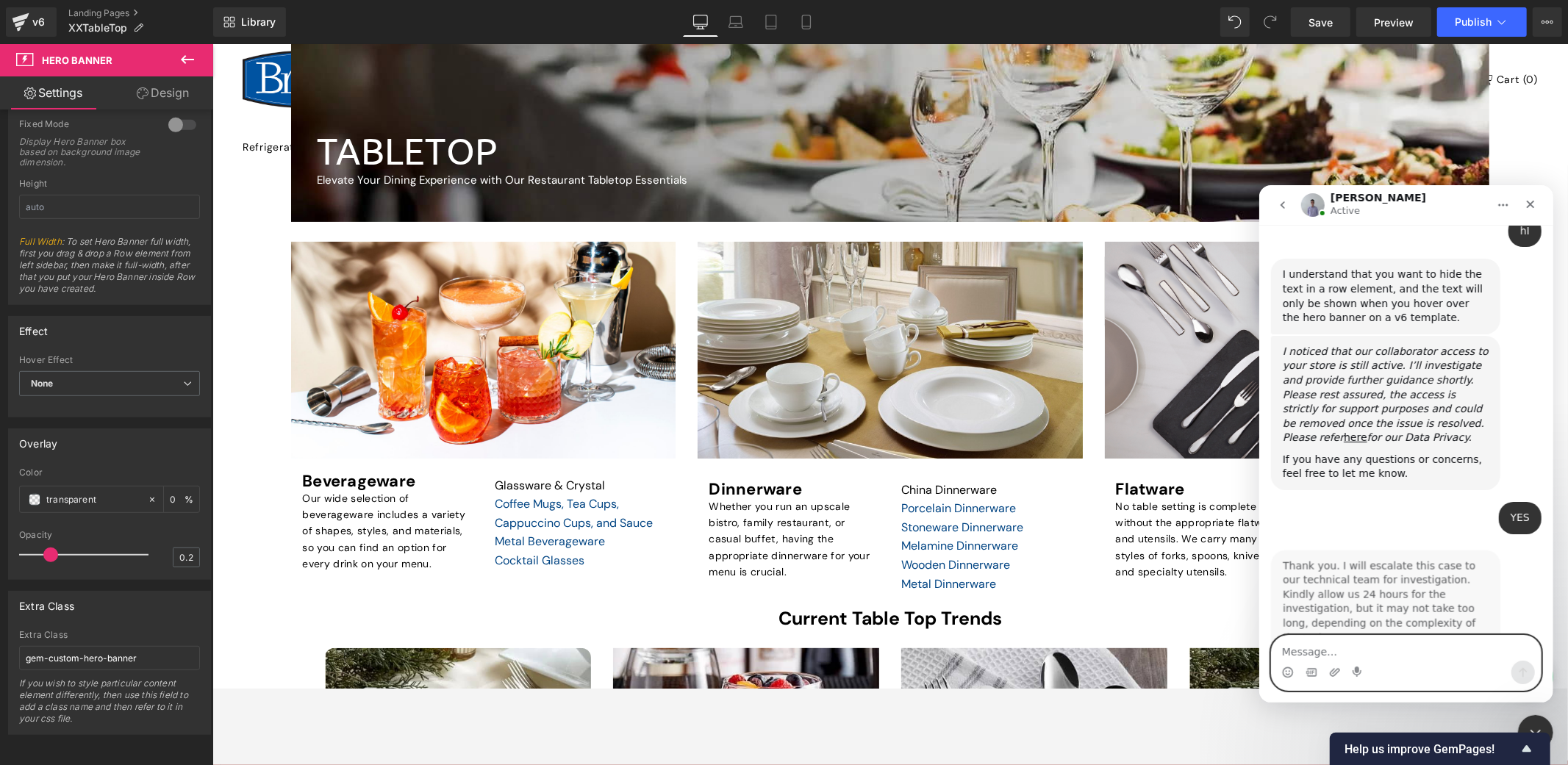
scroll to position [1112, 0]
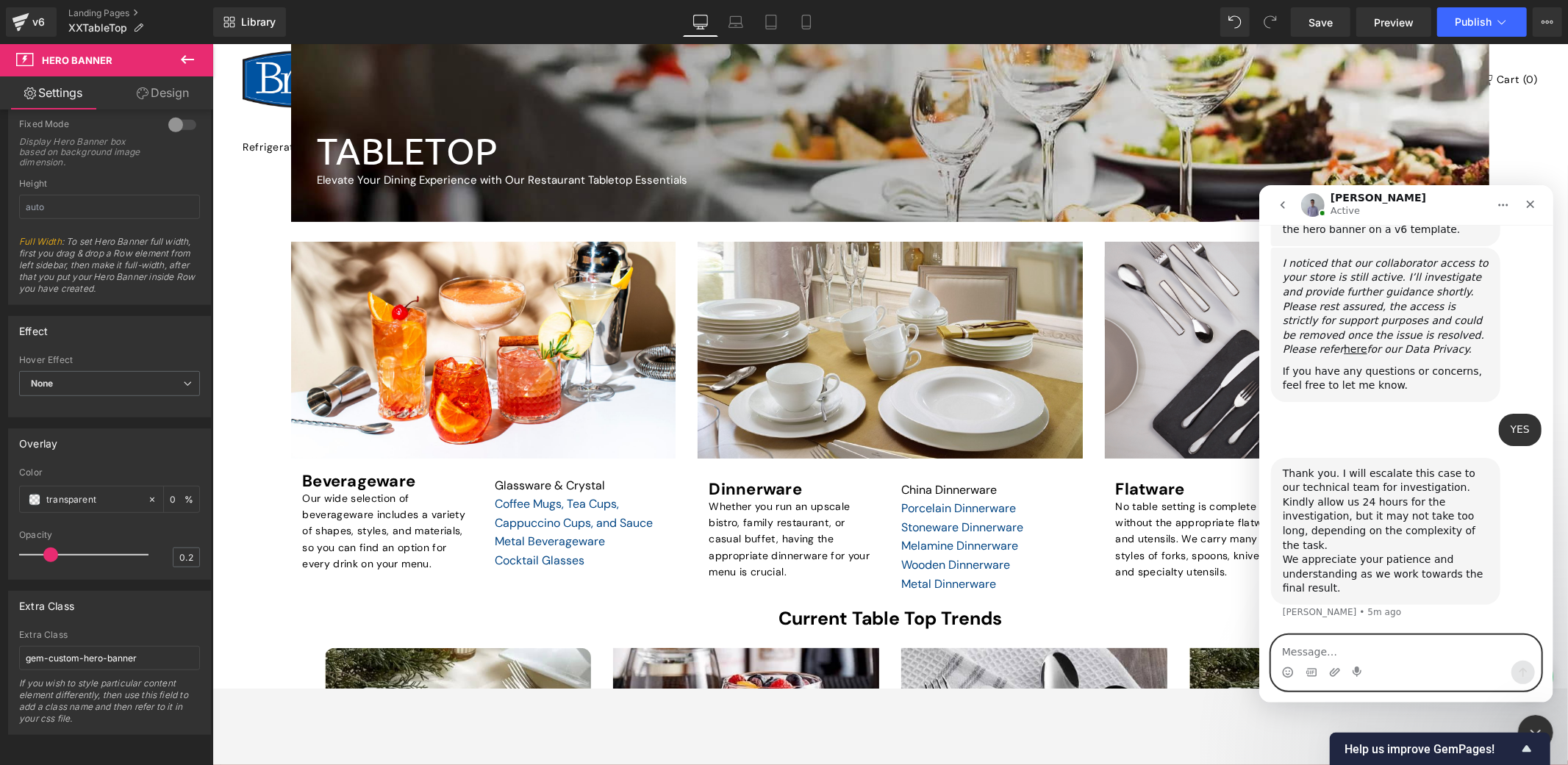
click at [1400, 655] on textarea "Message…" at bounding box center [1406, 647] width 269 height 25
type textarea "ok thanks"
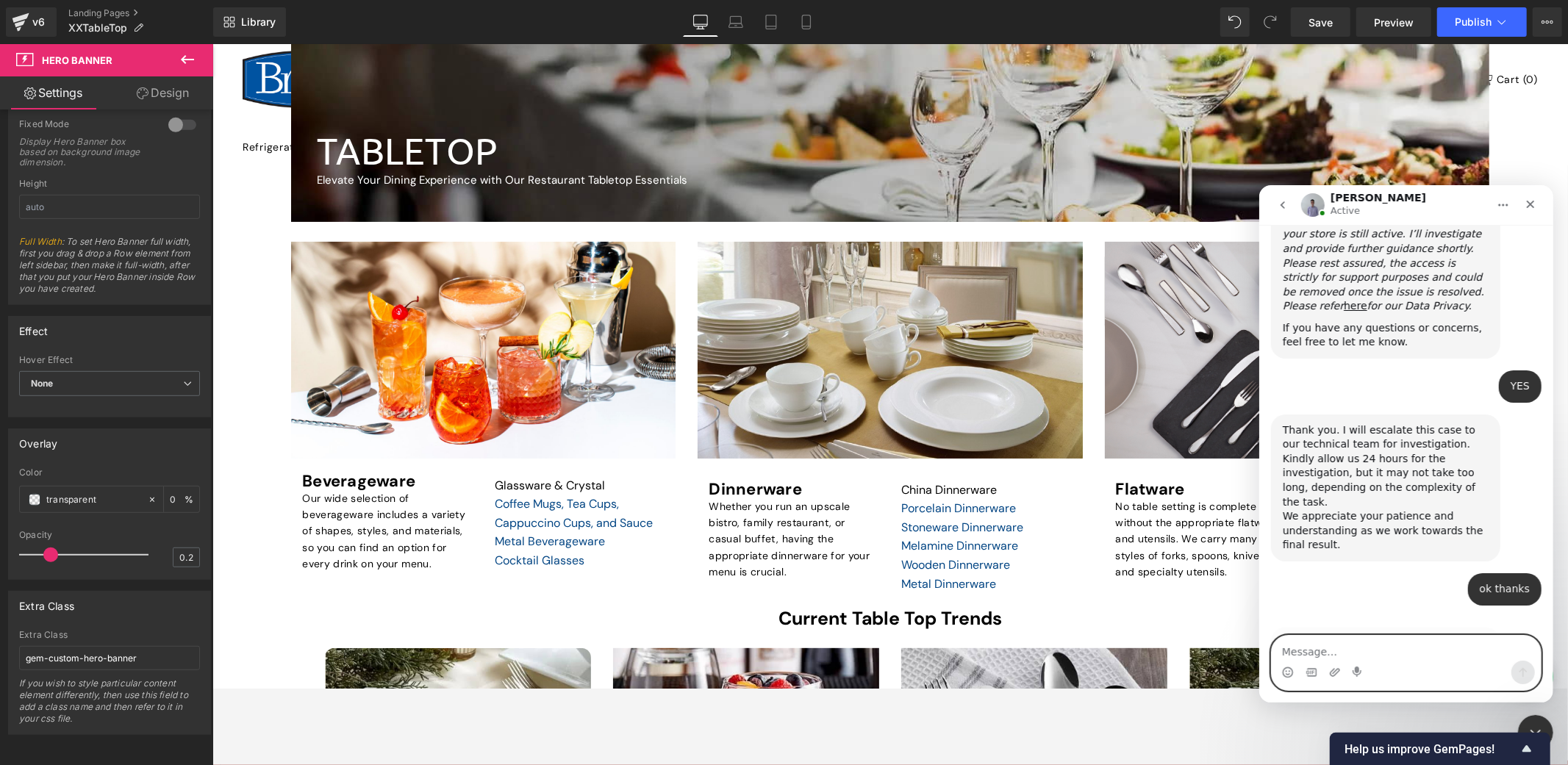
scroll to position [1314, 0]
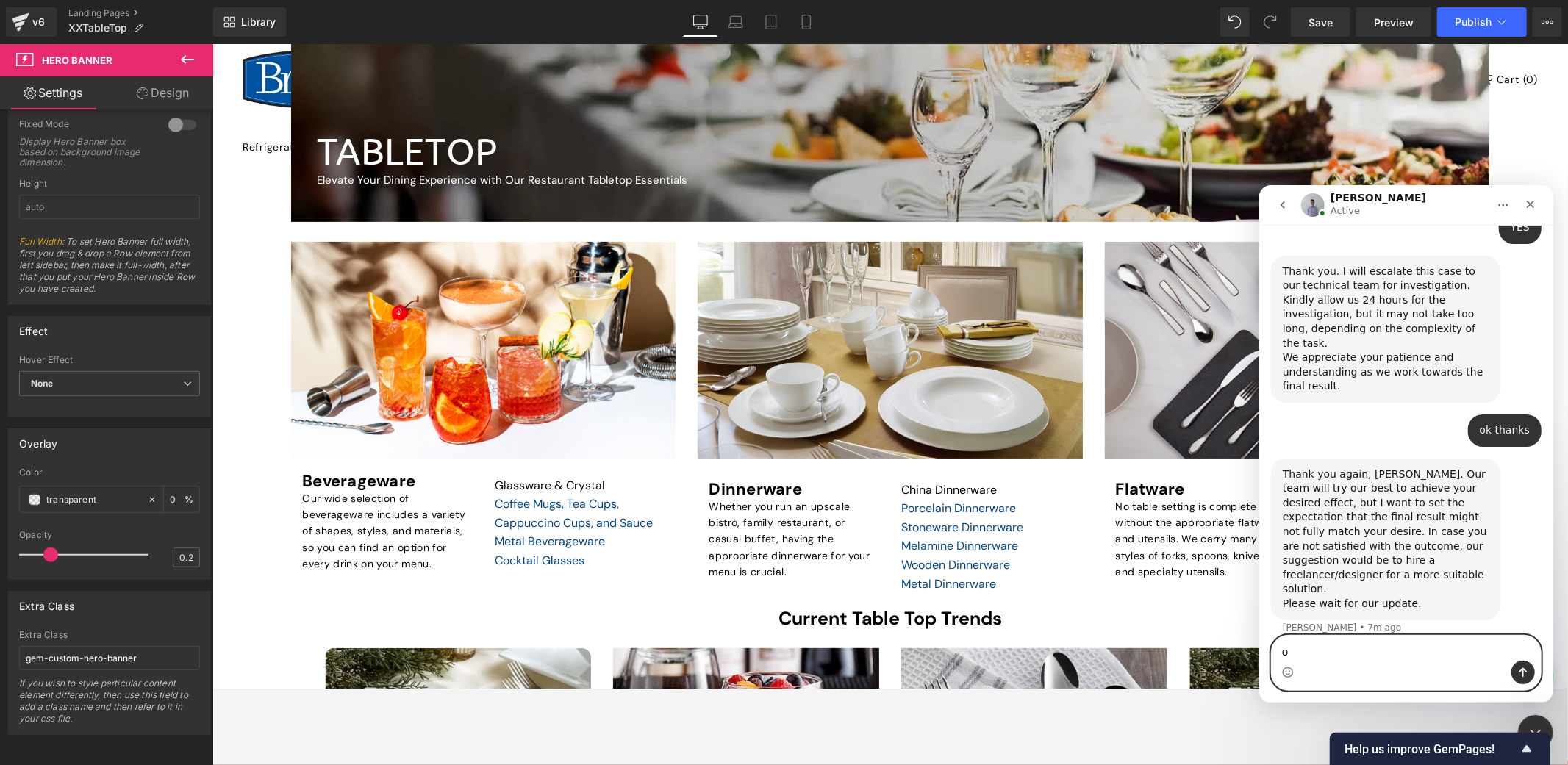
type textarea "o"
type textarea "ok, thanks"
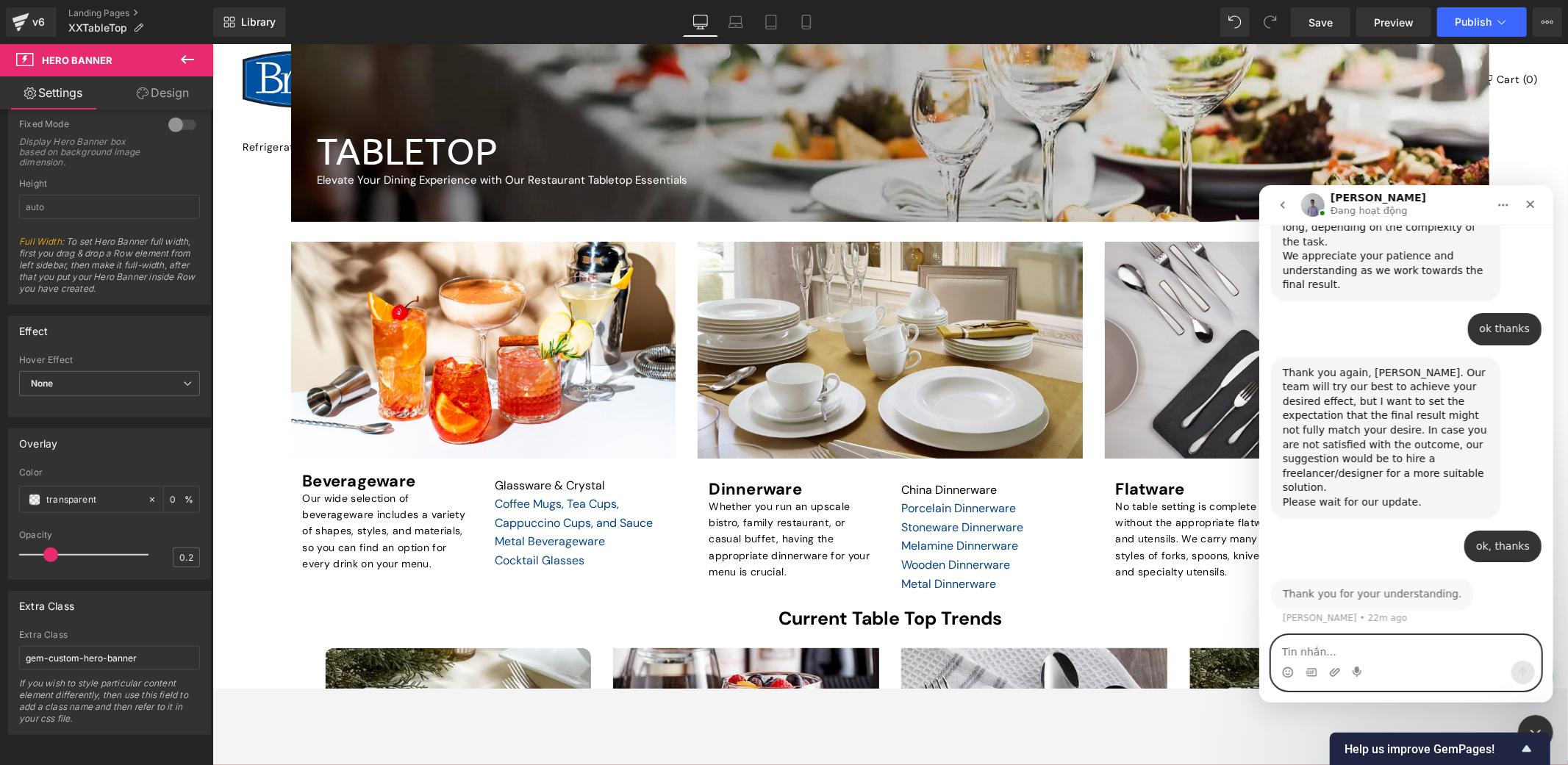
scroll to position [1344, 0]
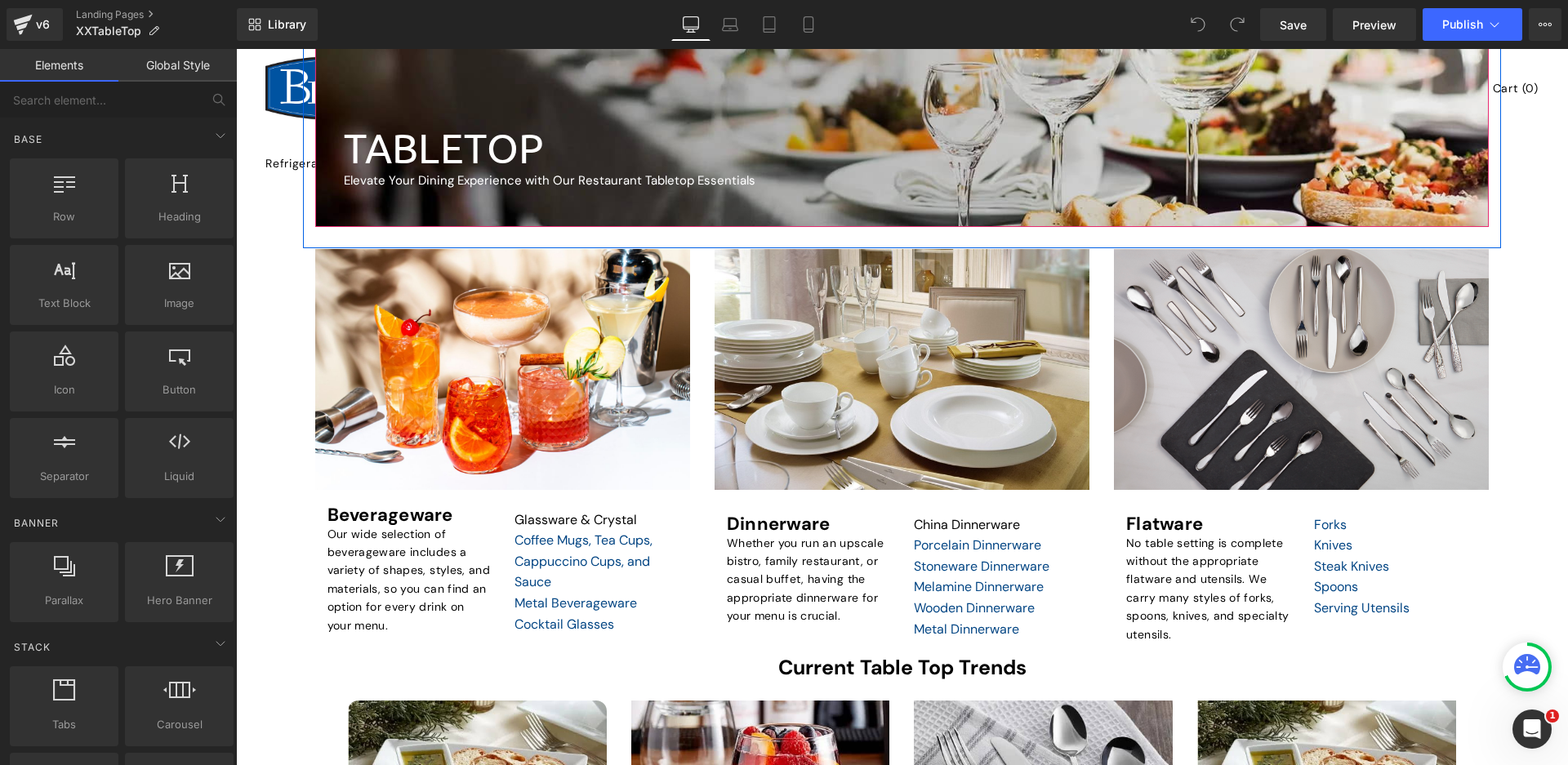
scroll to position [408, 0]
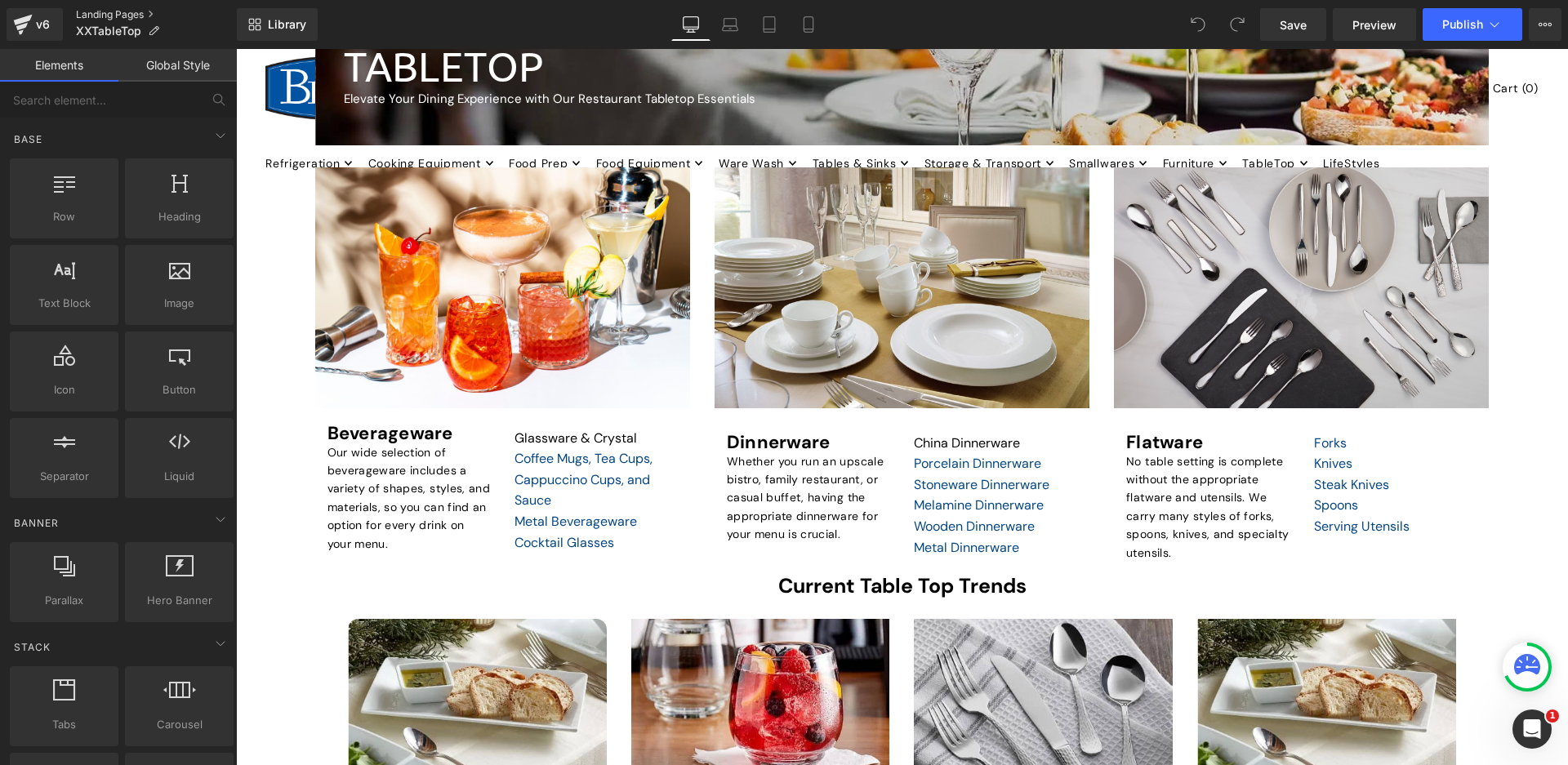
click at [91, 11] on link "Landing Pages" at bounding box center [156, 15] width 161 height 13
